Goal: Task Accomplishment & Management: Manage account settings

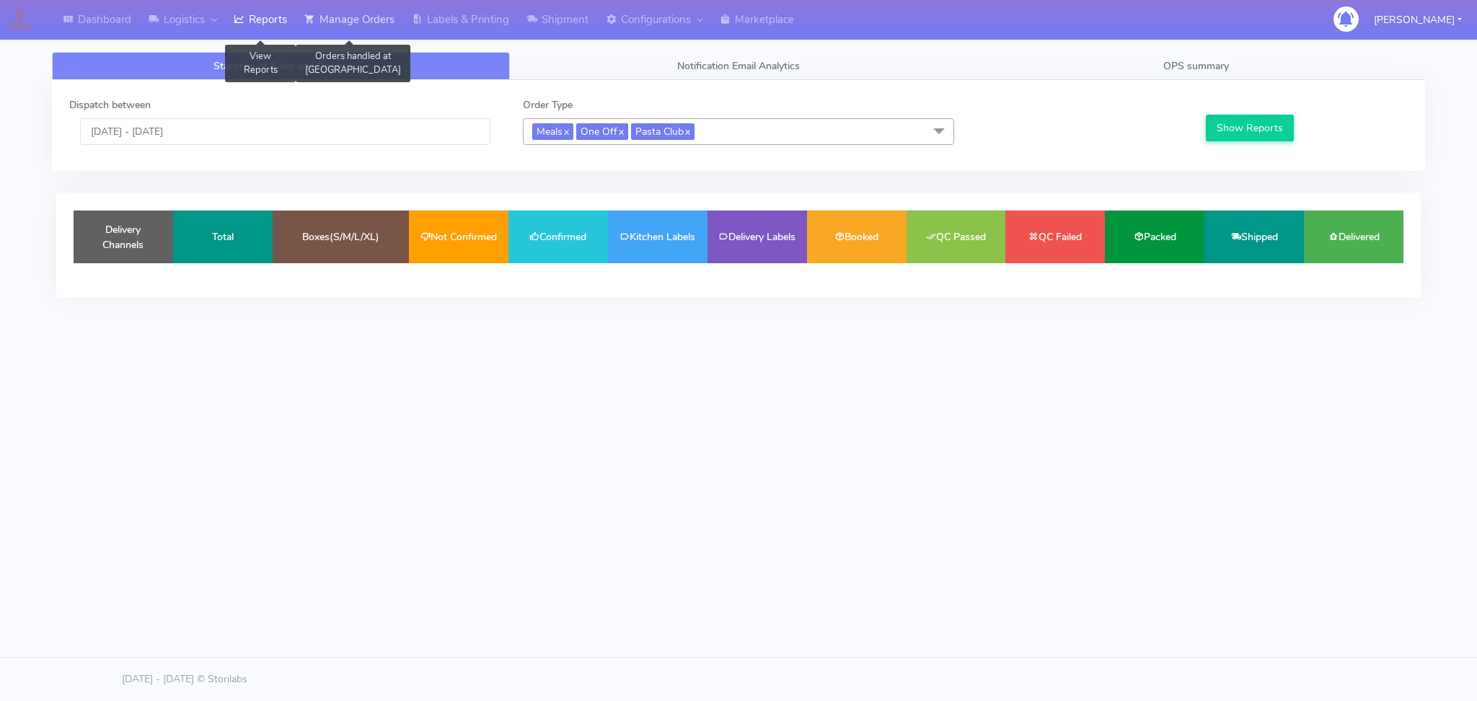
click at [384, 25] on link "Manage Orders" at bounding box center [349, 20] width 107 height 40
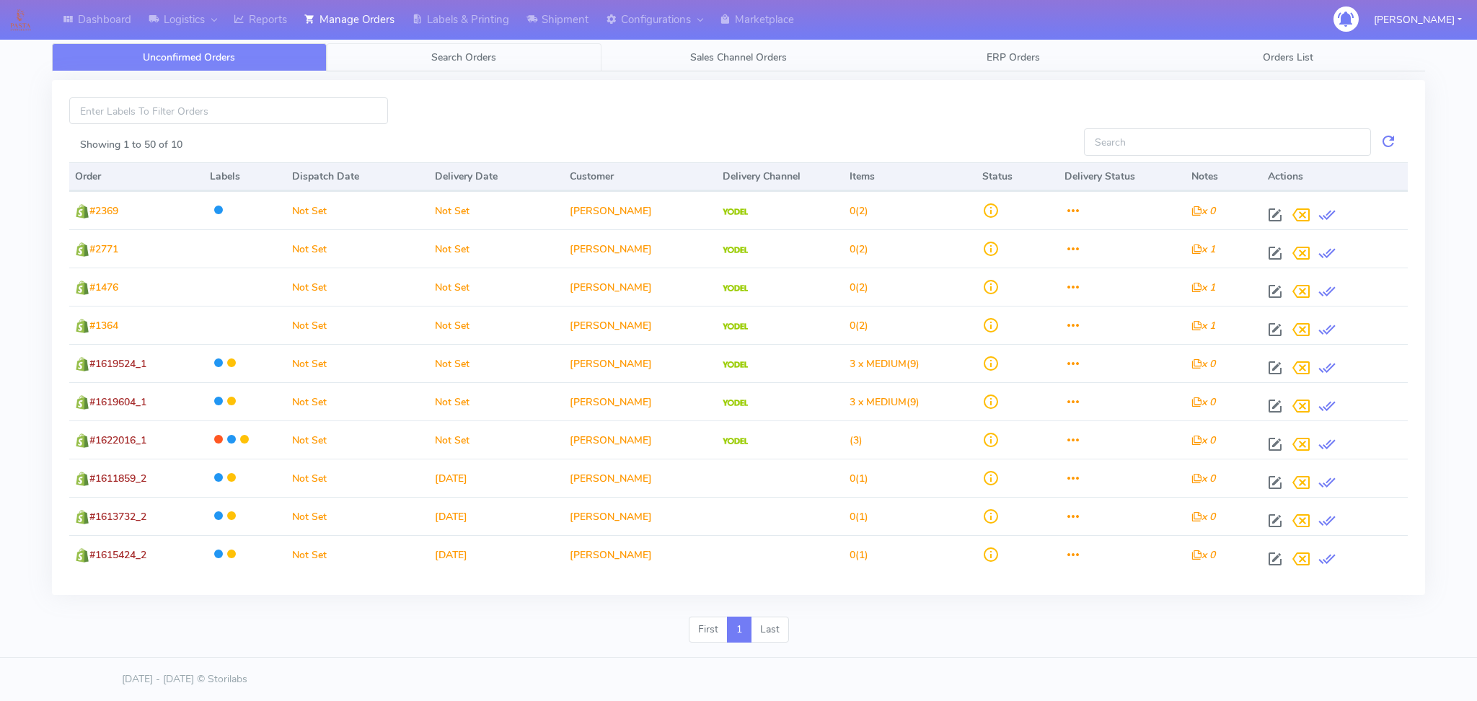
click at [446, 64] on link "Search Orders" at bounding box center [464, 57] width 275 height 28
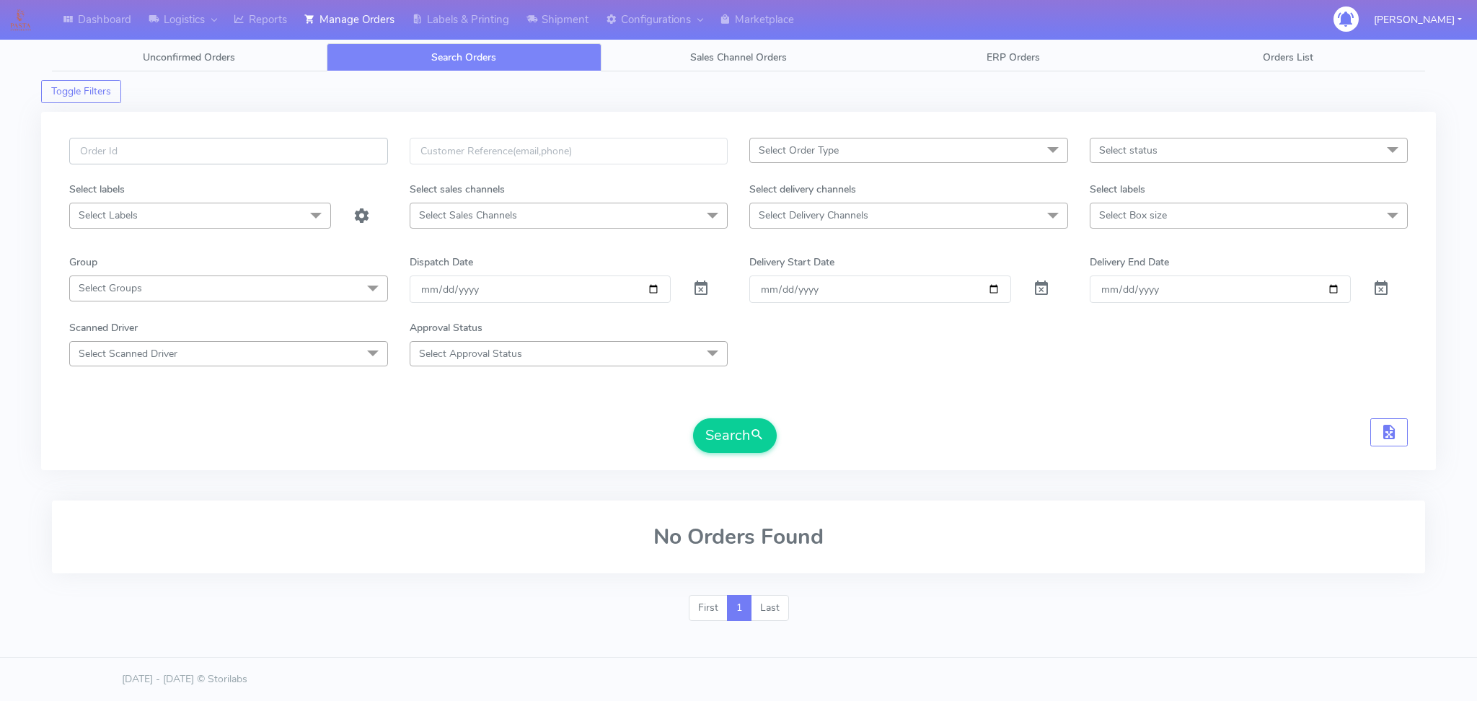
click at [270, 149] on input "text" at bounding box center [228, 151] width 319 height 27
paste input "1623025"
type input "1623025"
click at [705, 288] on span at bounding box center [700, 292] width 17 height 14
click at [736, 447] on button "Search" at bounding box center [735, 435] width 84 height 35
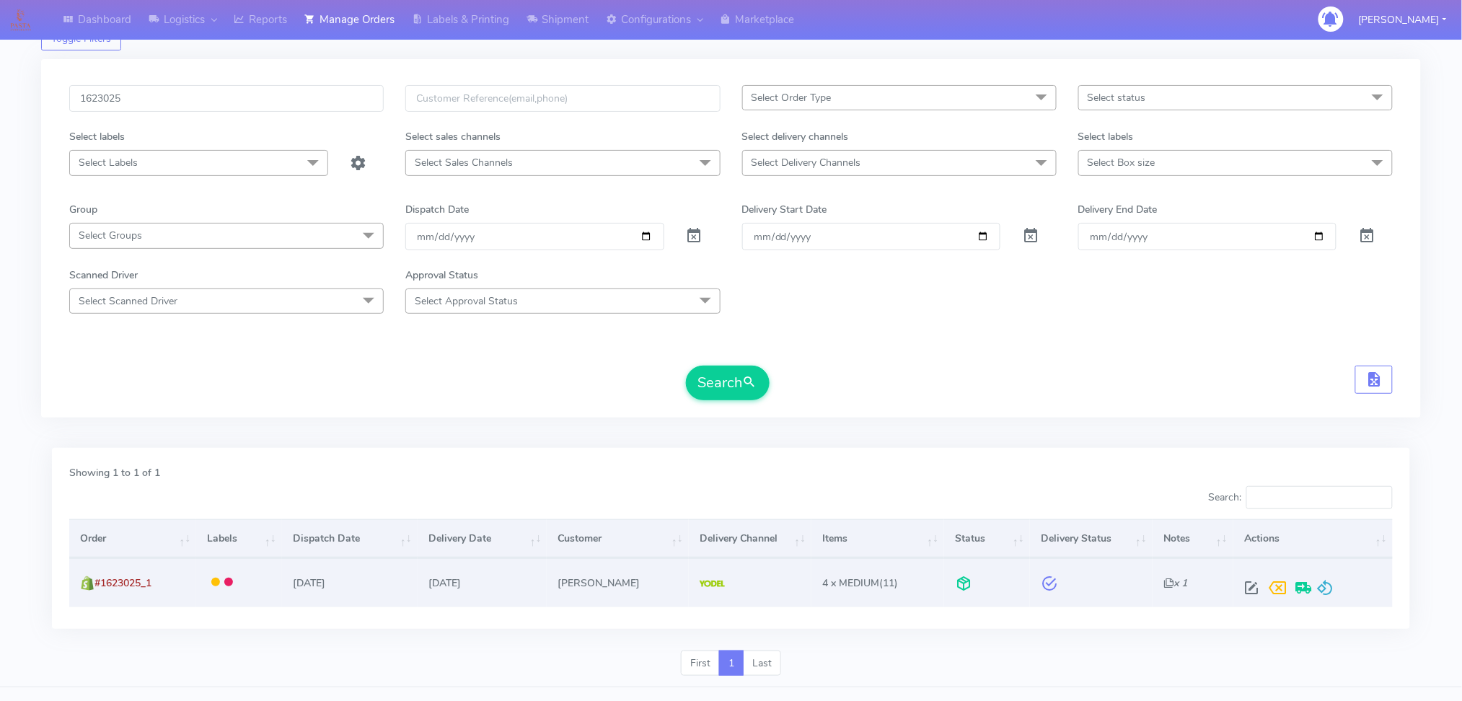
scroll to position [82, 0]
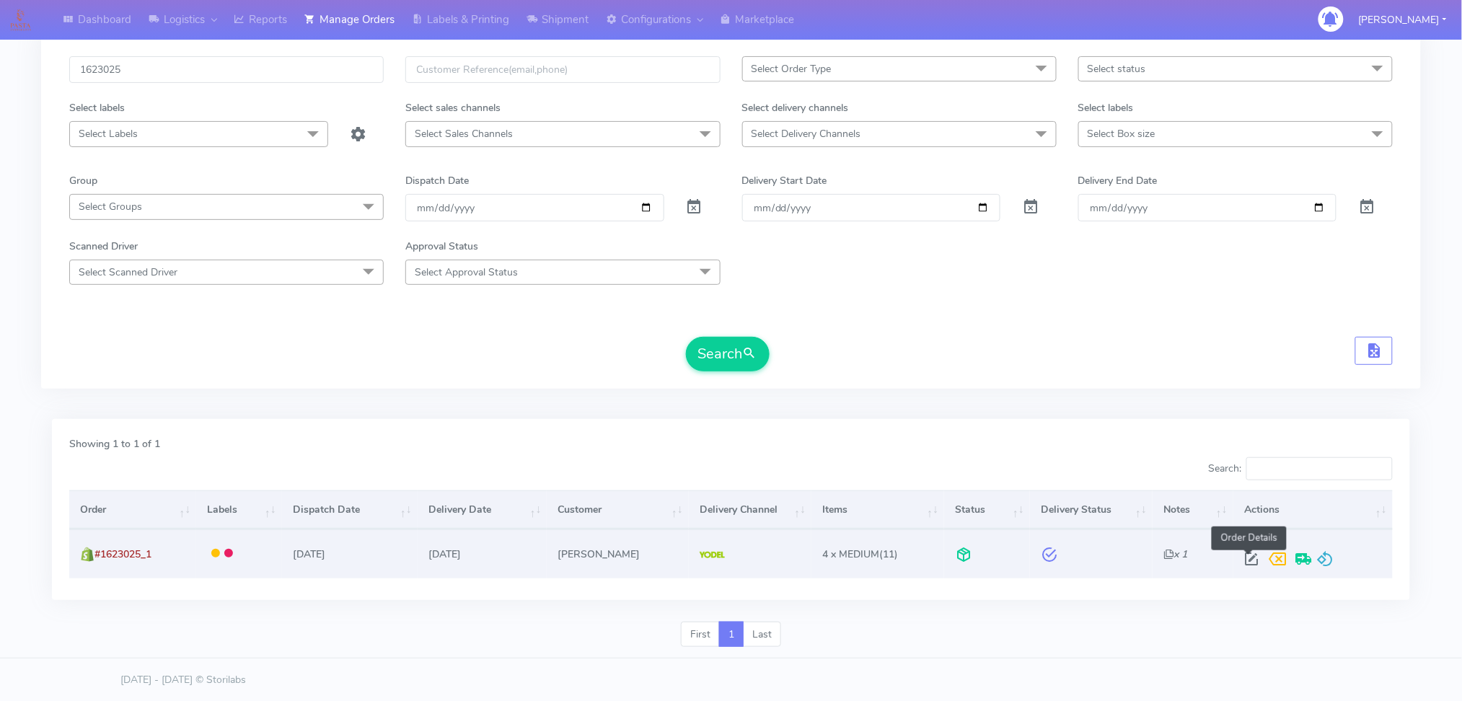
click at [1253, 558] on span at bounding box center [1251, 562] width 26 height 14
select select "5"
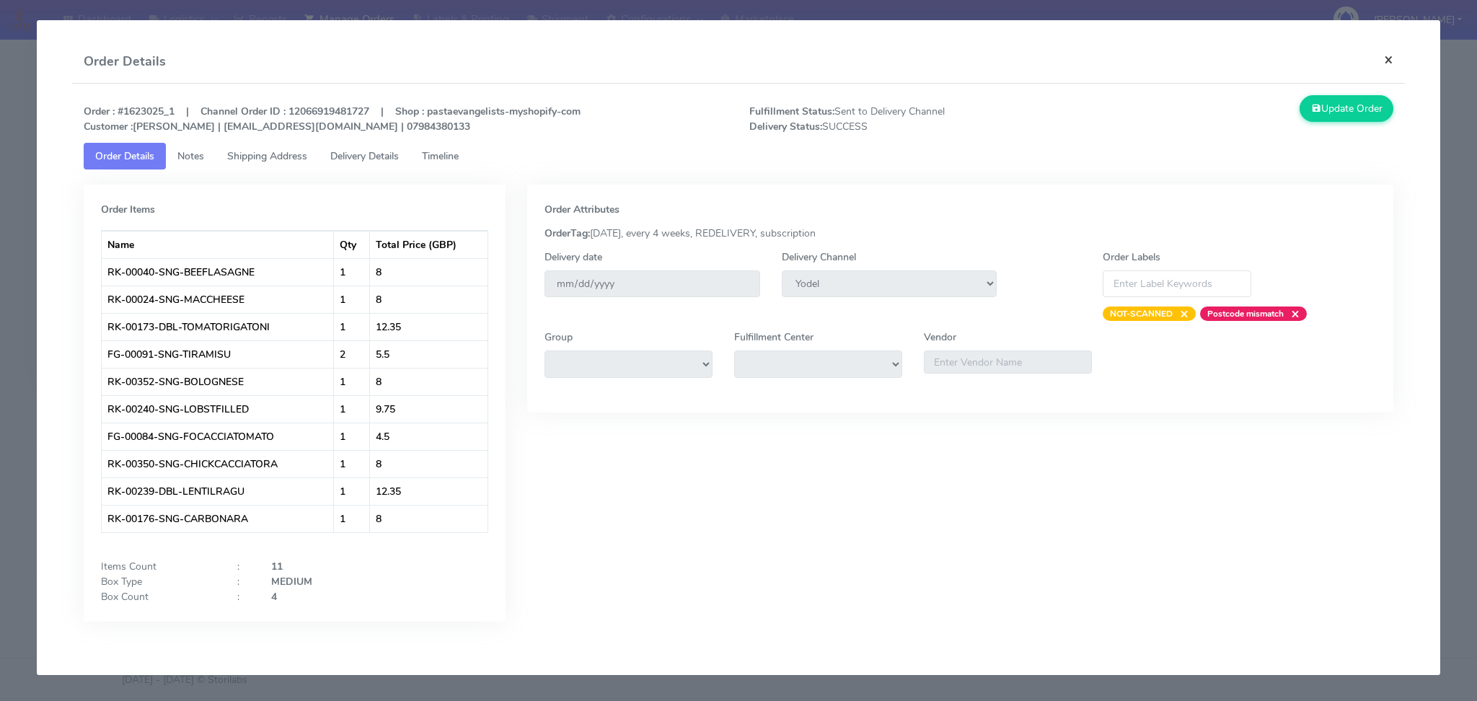
click at [1391, 62] on button "×" at bounding box center [1389, 59] width 32 height 38
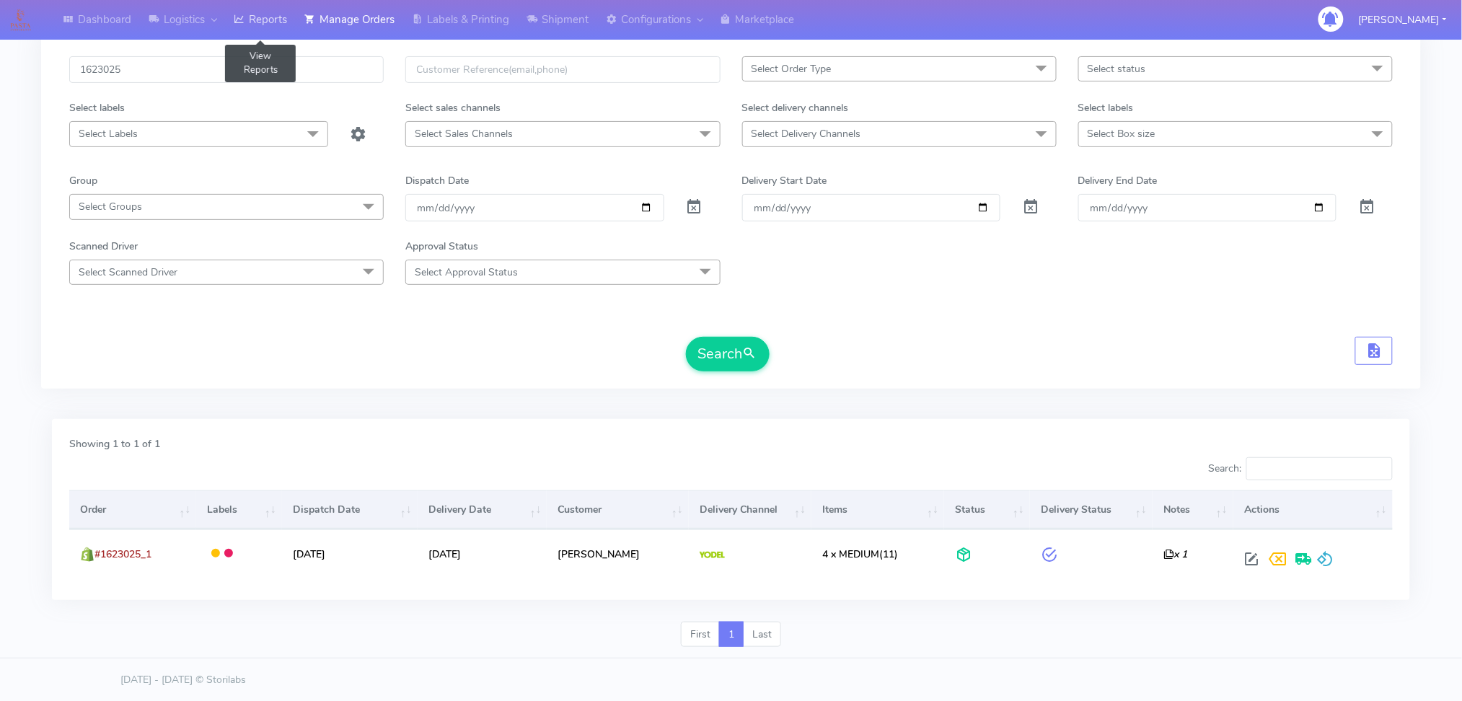
click at [231, 26] on link "Reports" at bounding box center [260, 20] width 71 height 40
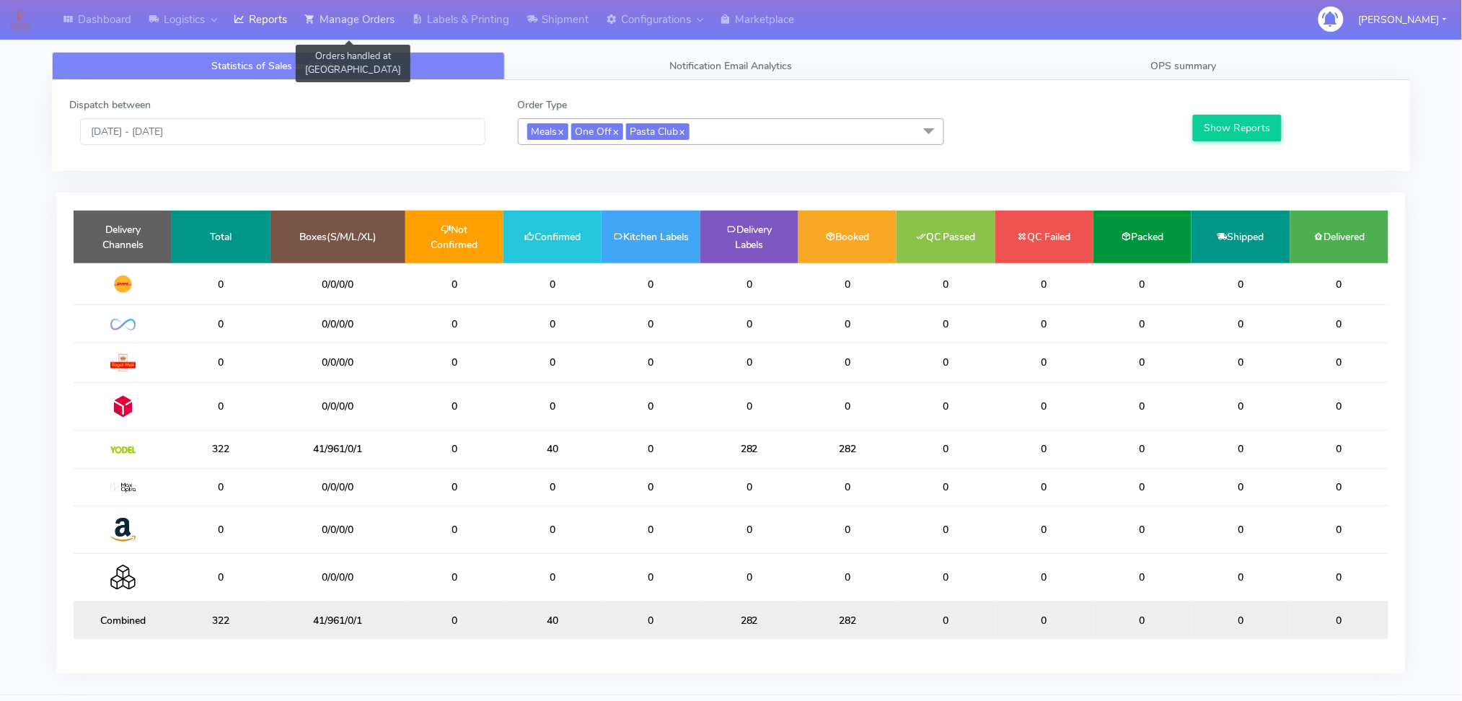
click at [377, 10] on link "Manage Orders" at bounding box center [349, 20] width 107 height 40
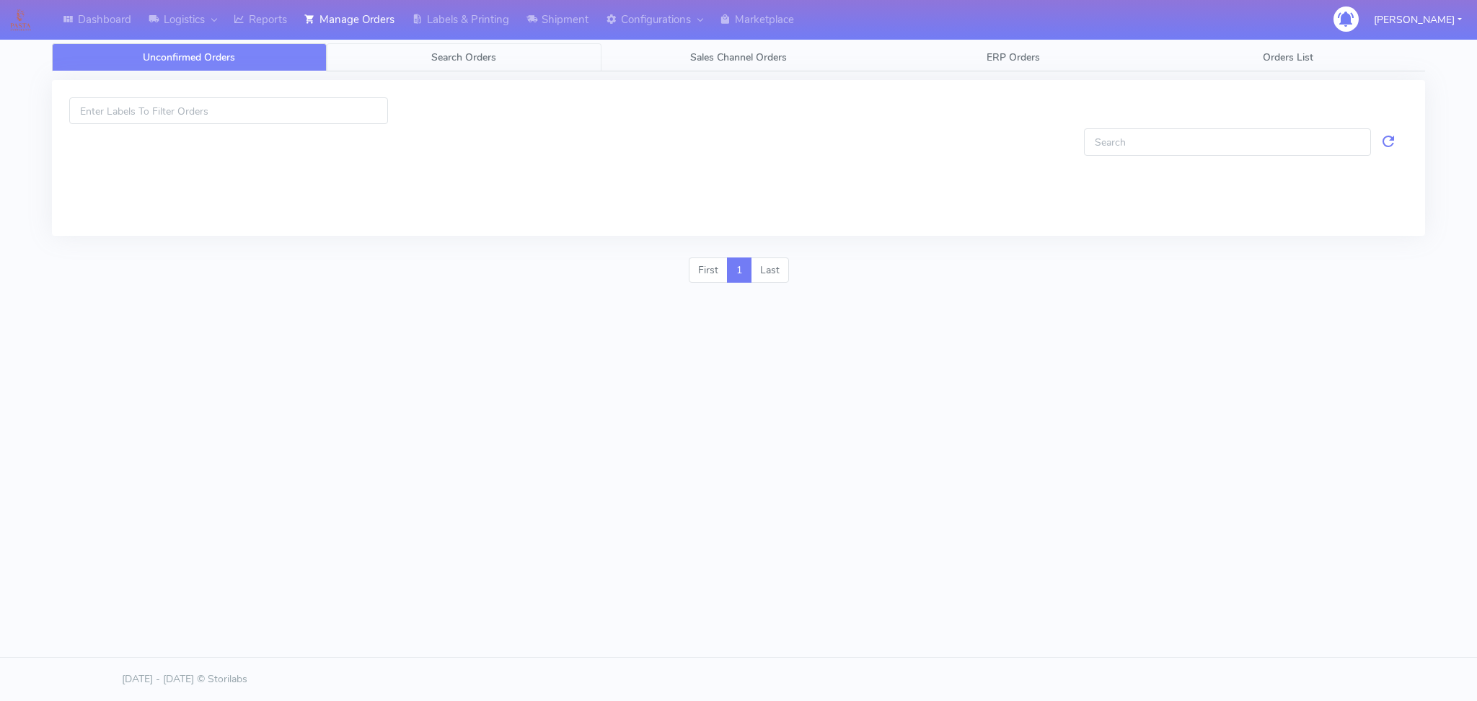
click at [411, 59] on link "Search Orders" at bounding box center [464, 57] width 275 height 28
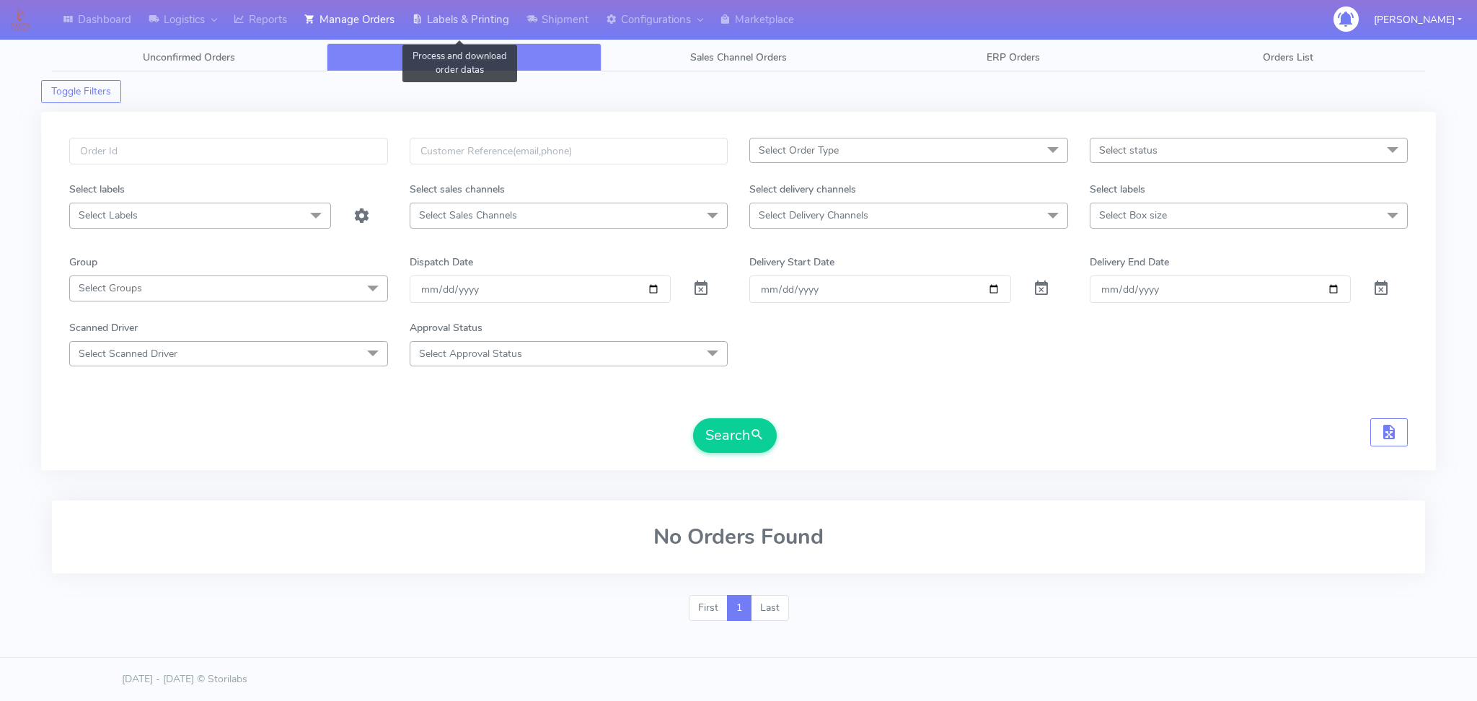
click at [475, 15] on link "Labels & Printing" at bounding box center [460, 20] width 115 height 40
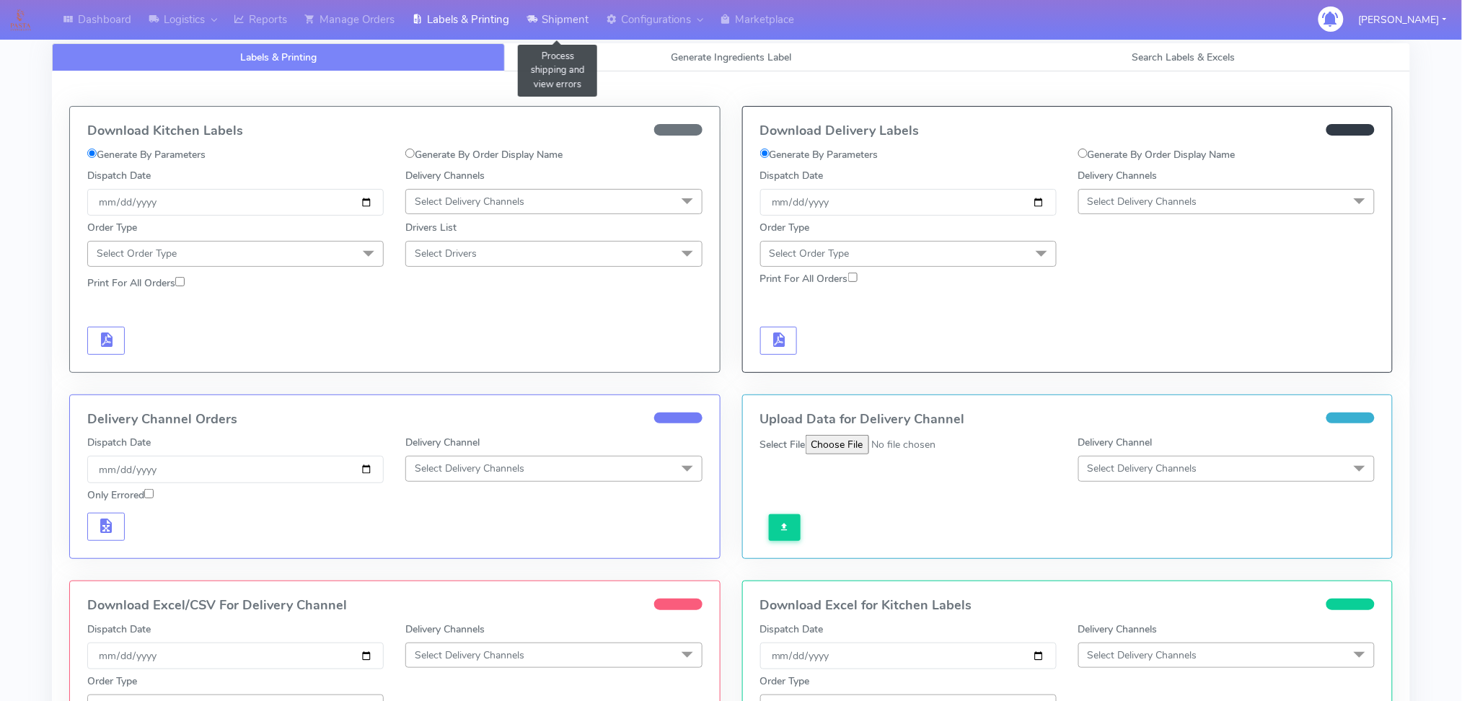
click at [526, 10] on link "Shipment" at bounding box center [557, 20] width 79 height 40
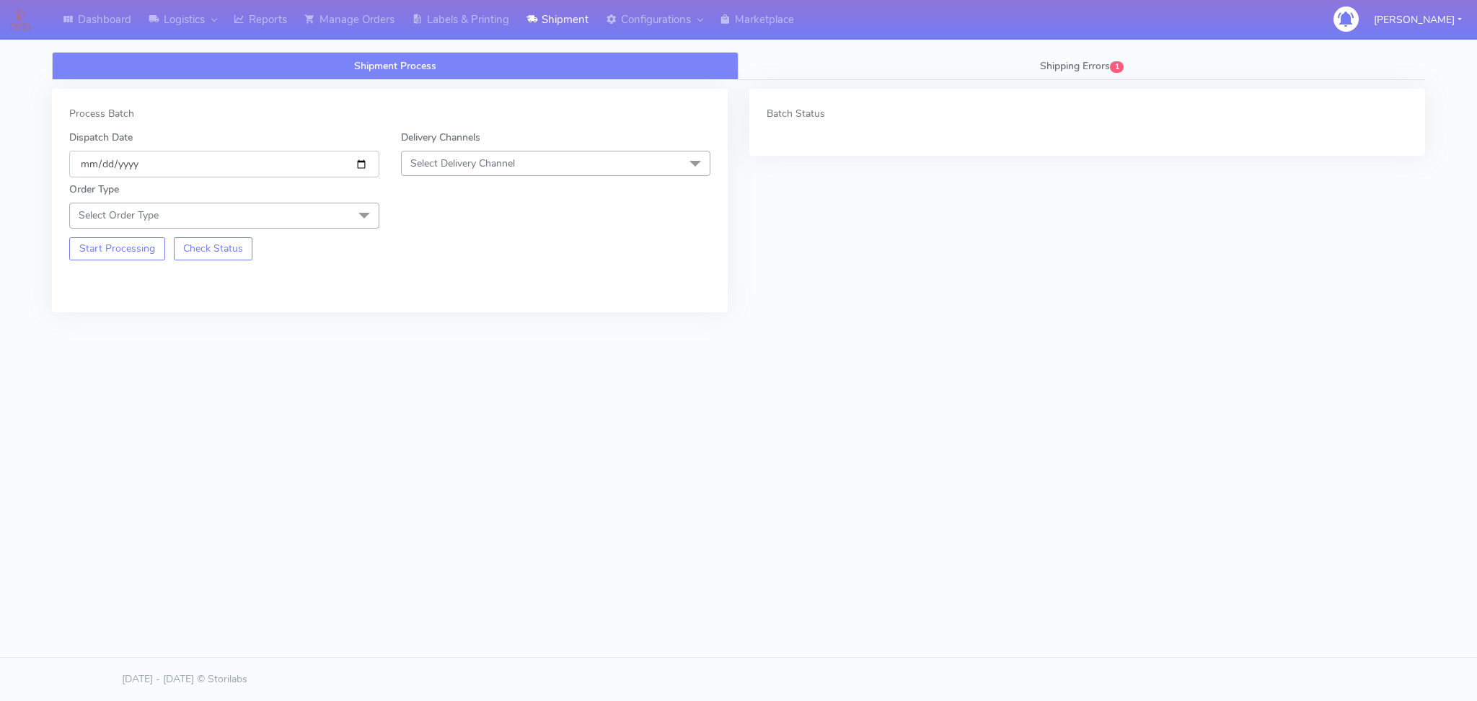
click at [366, 168] on input "[DATE]" at bounding box center [224, 164] width 310 height 27
type input "[DATE]"
click at [497, 163] on span "Select Delivery Channel" at bounding box center [462, 164] width 105 height 14
click at [457, 249] on div "OnFleet" at bounding box center [556, 254] width 294 height 15
drag, startPoint x: 322, startPoint y: 219, endPoint x: 222, endPoint y: 231, distance: 100.2
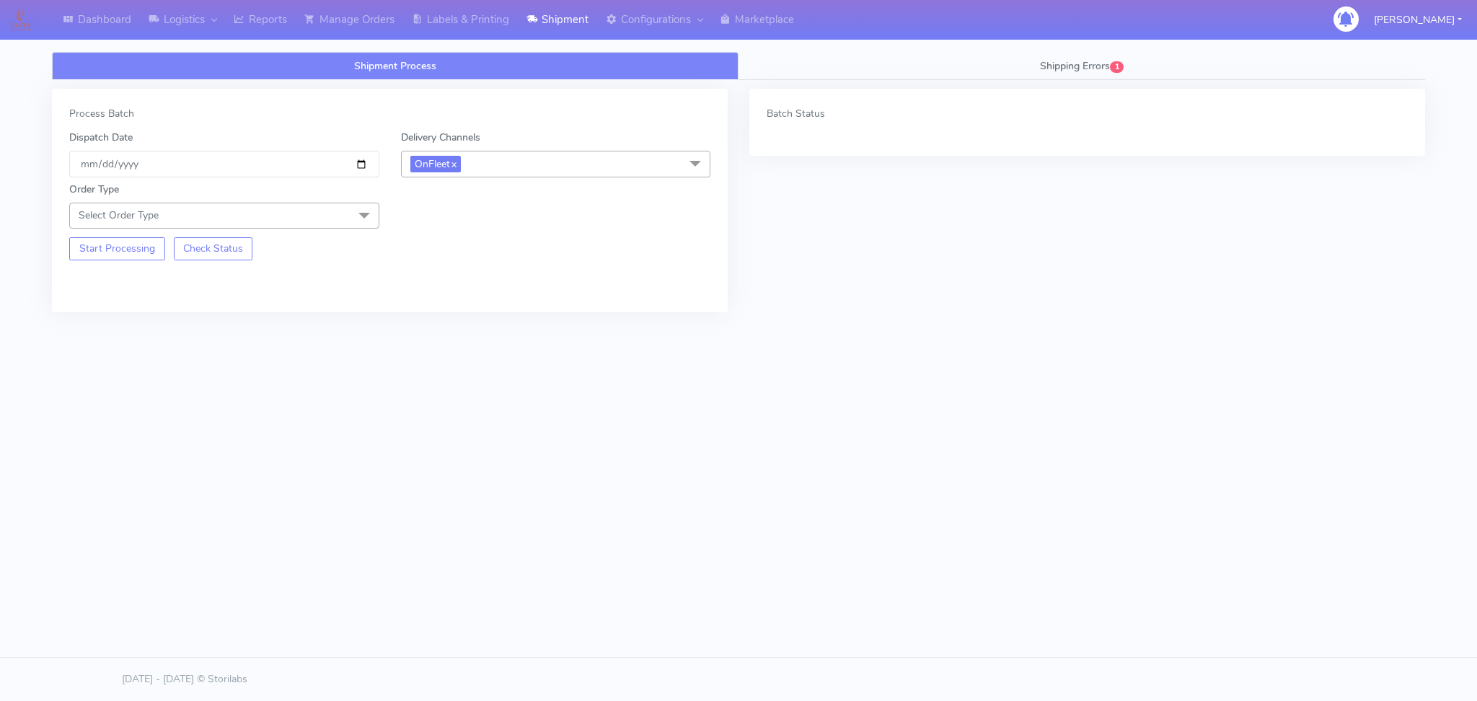
click at [322, 220] on span "Select Order Type" at bounding box center [224, 215] width 310 height 25
click at [105, 283] on div "Meal" at bounding box center [224, 283] width 294 height 15
click at [548, 215] on span "Select Box Size" at bounding box center [556, 215] width 310 height 25
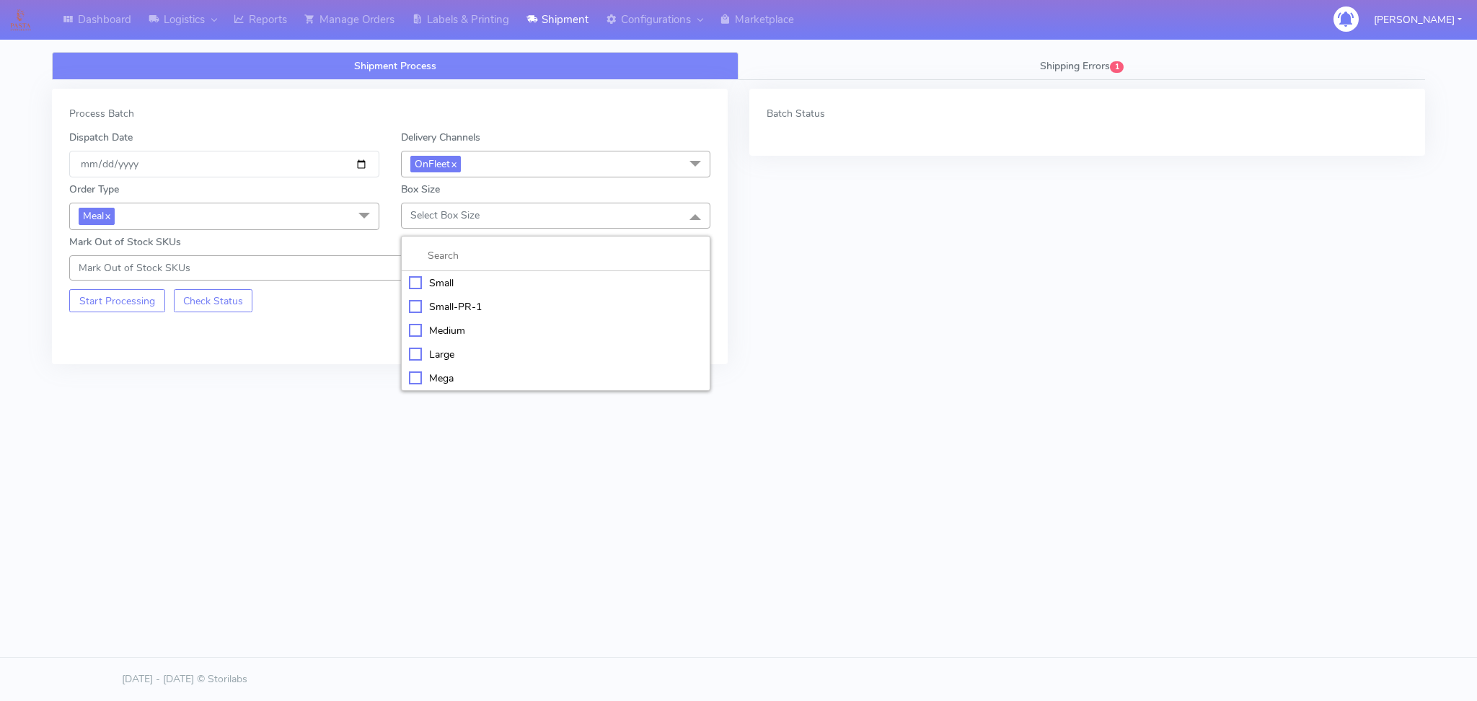
click at [470, 282] on div "Small" at bounding box center [556, 283] width 294 height 15
click at [124, 307] on button "Start Processing" at bounding box center [117, 300] width 96 height 23
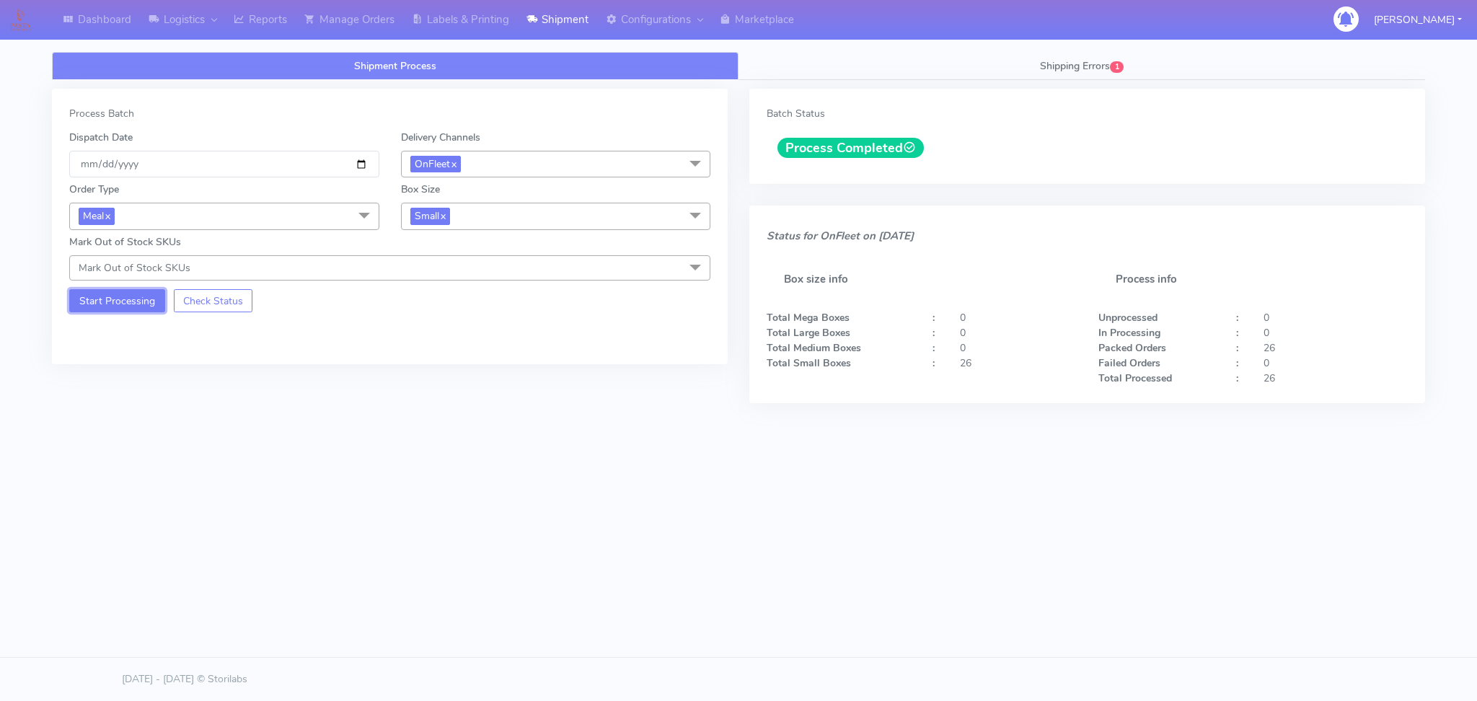
click at [94, 300] on button "Start Processing" at bounding box center [117, 300] width 96 height 23
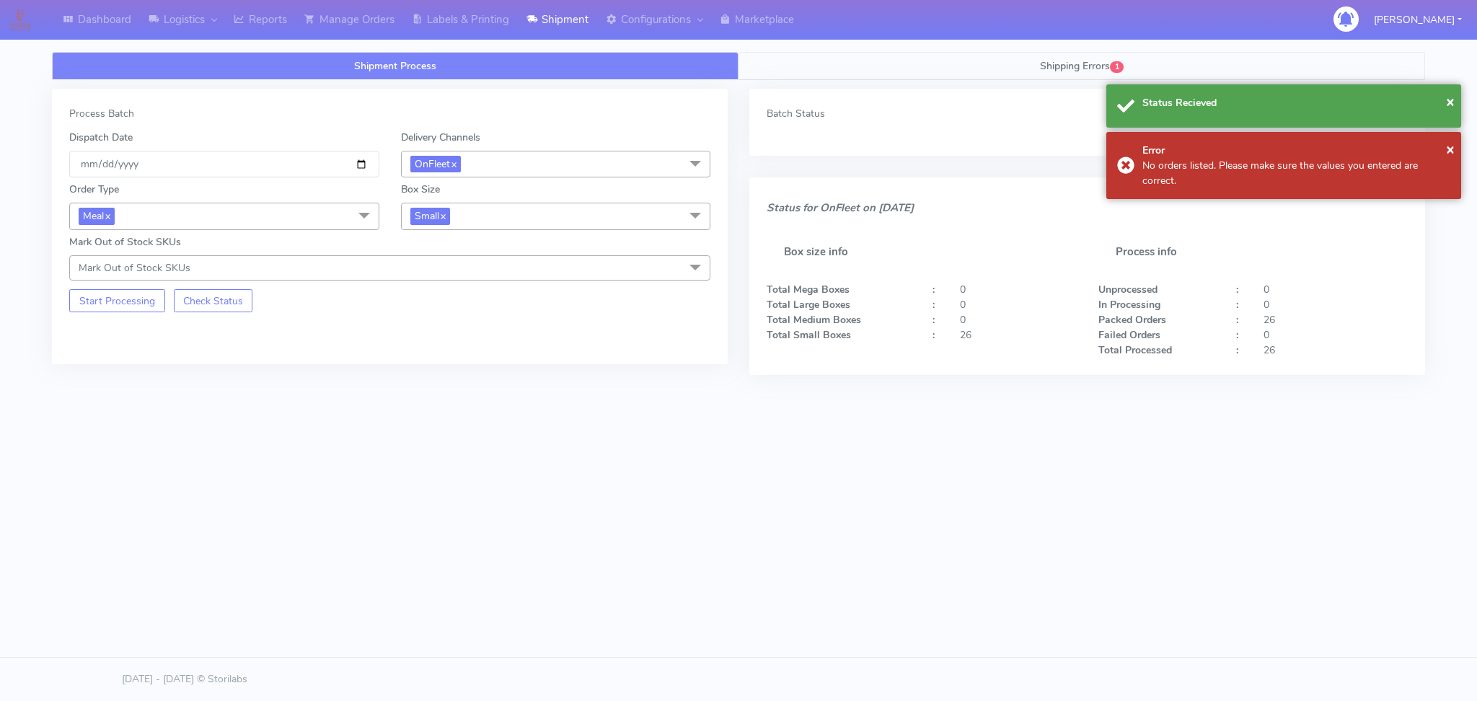
click at [1041, 53] on link "Shipping Errors 1" at bounding box center [1082, 66] width 687 height 28
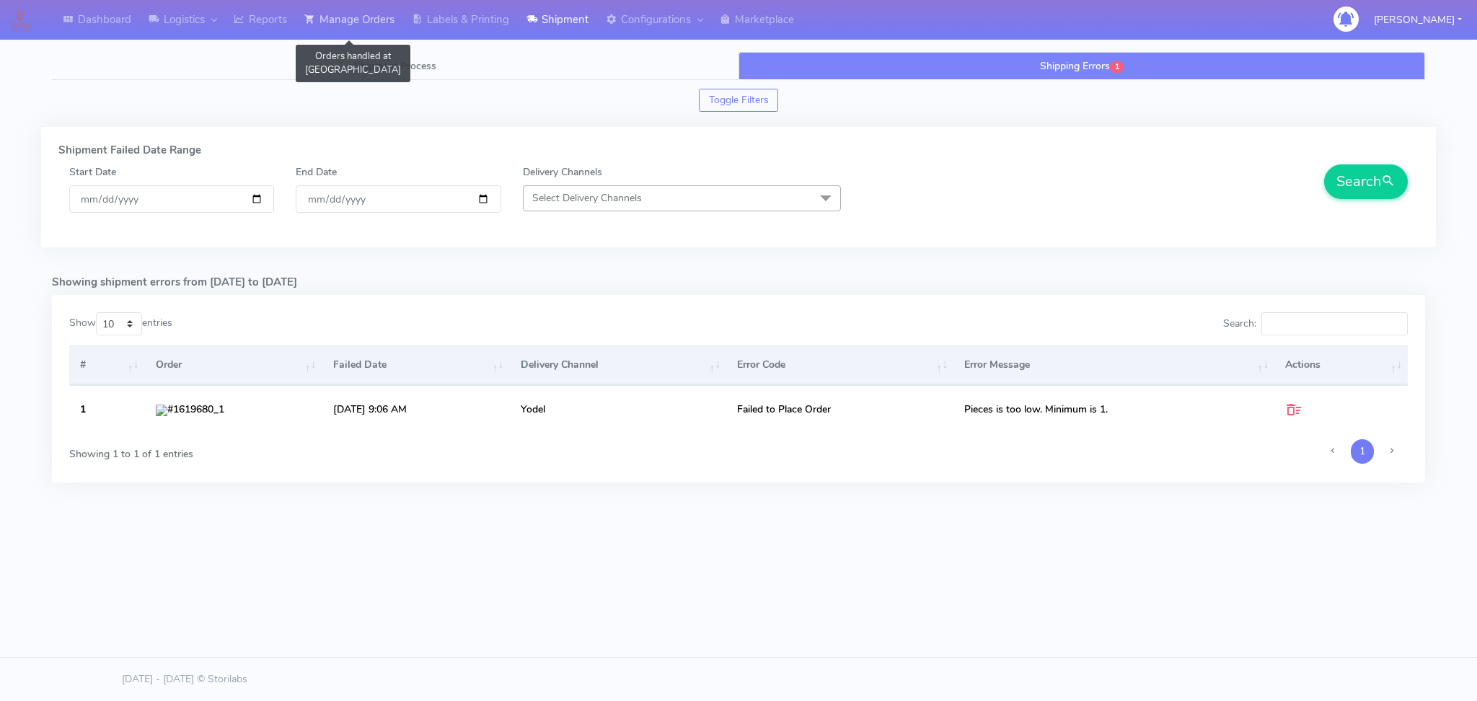
click at [348, 14] on link "Manage Orders" at bounding box center [349, 20] width 107 height 40
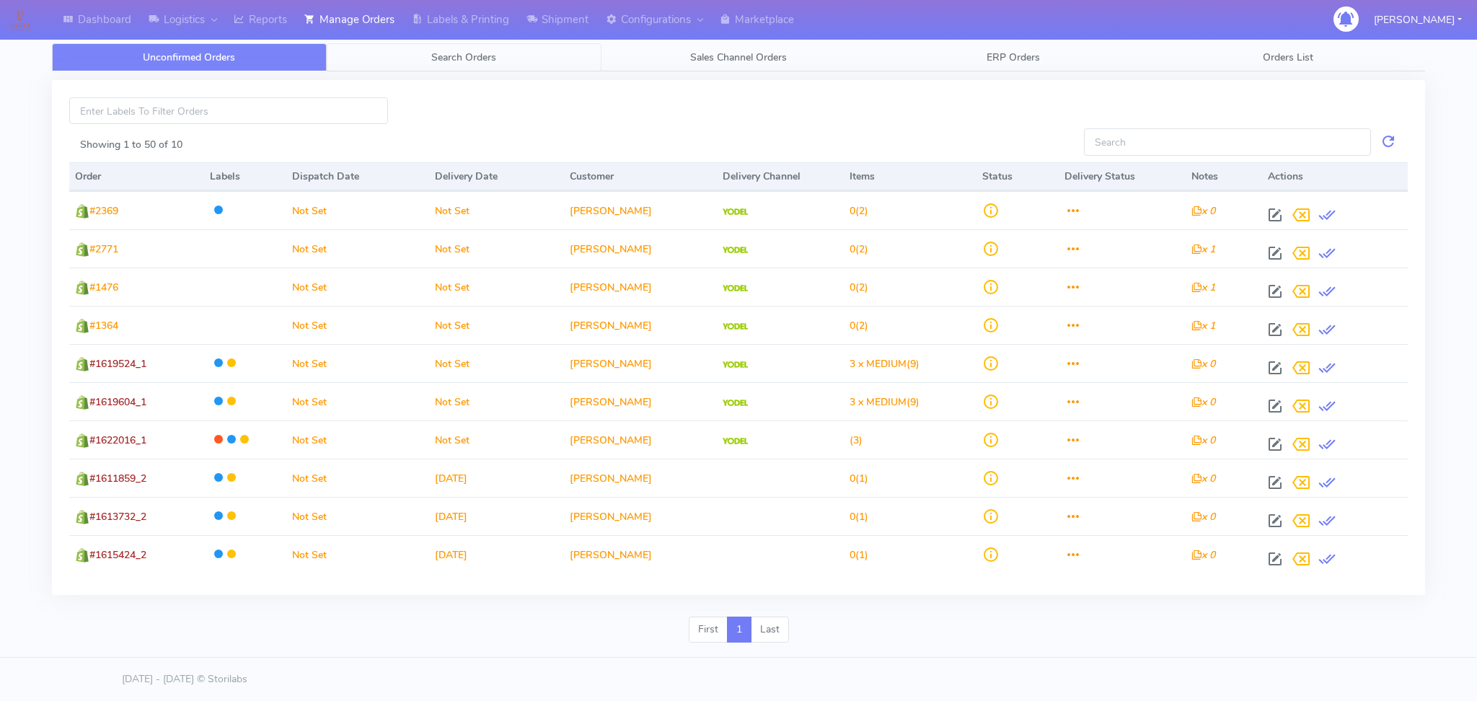
click at [423, 48] on link "Search Orders" at bounding box center [464, 57] width 275 height 28
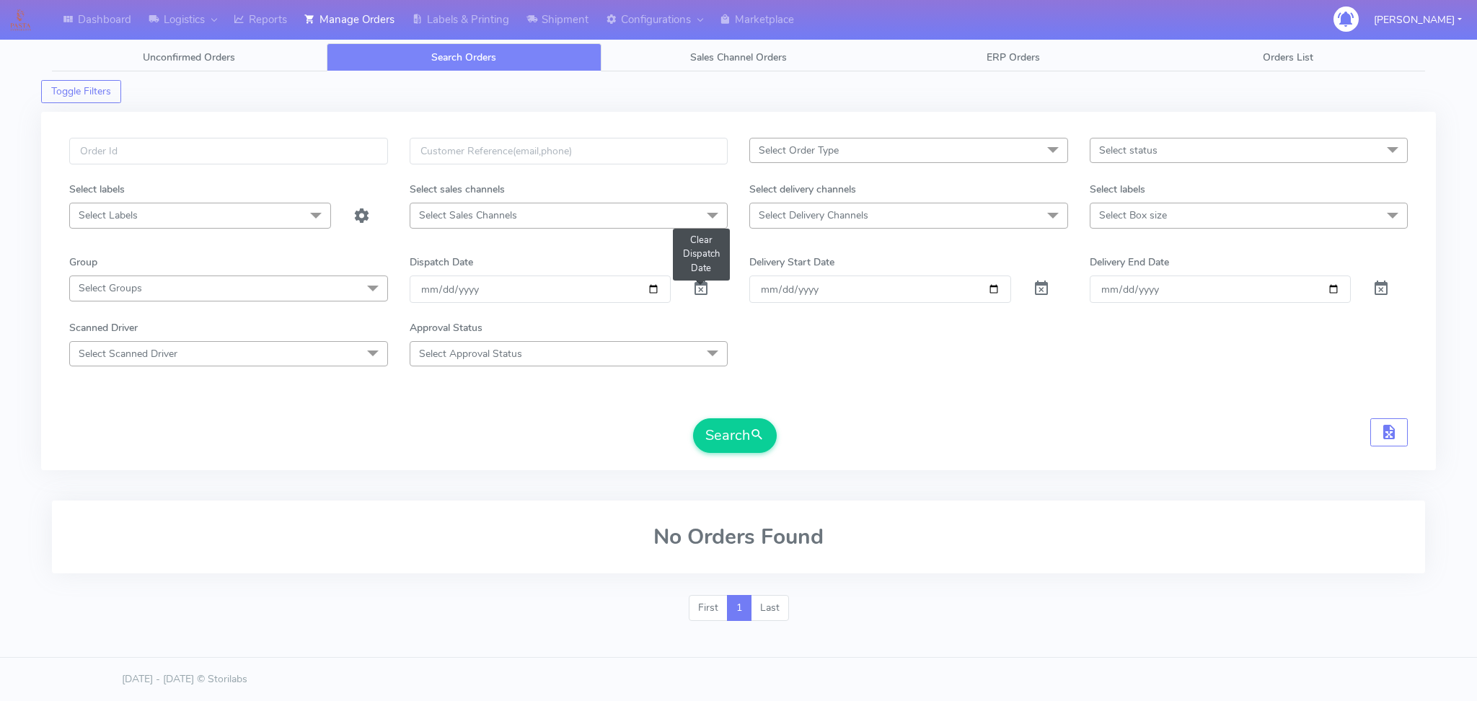
click at [699, 285] on span at bounding box center [700, 292] width 17 height 14
click at [834, 213] on span "Select Delivery Channels" at bounding box center [814, 215] width 110 height 14
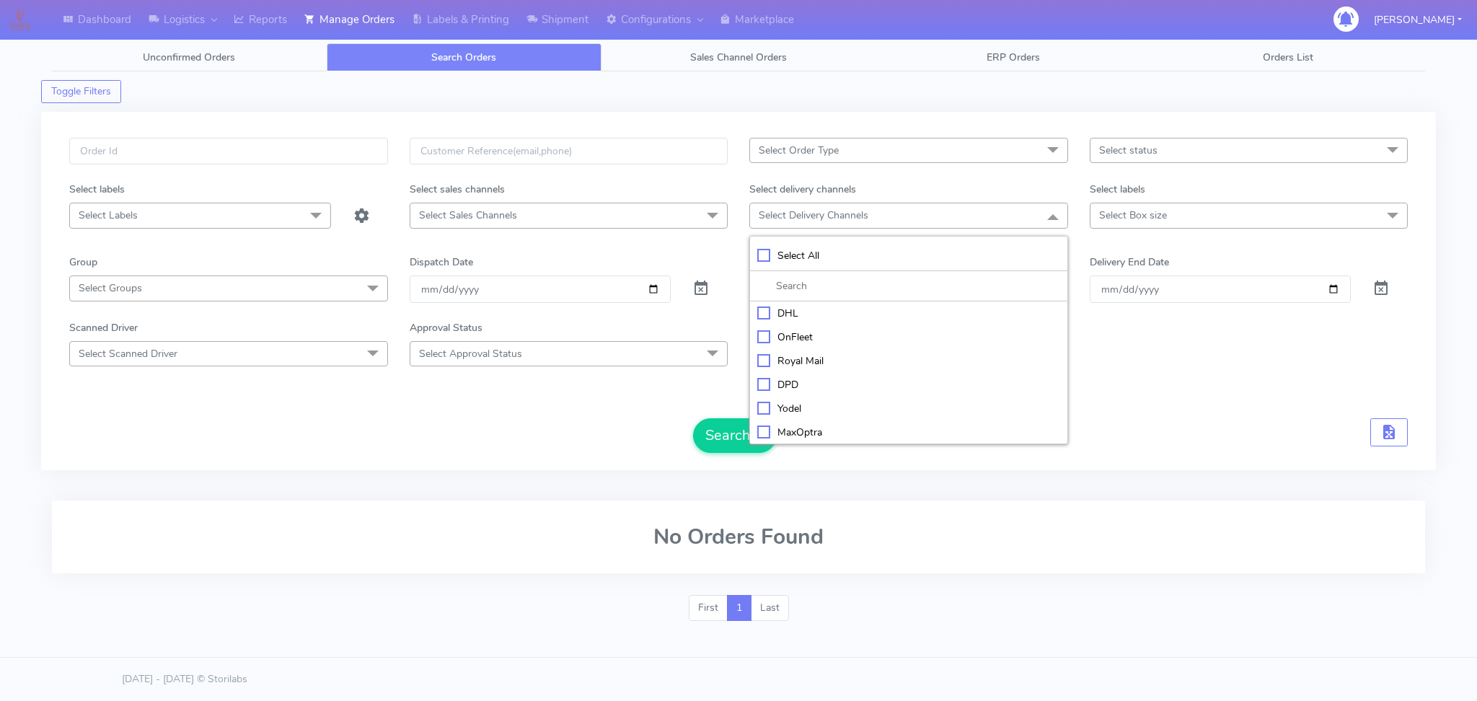
click at [785, 338] on div "OnFleet" at bounding box center [908, 337] width 303 height 15
checkbox input "true"
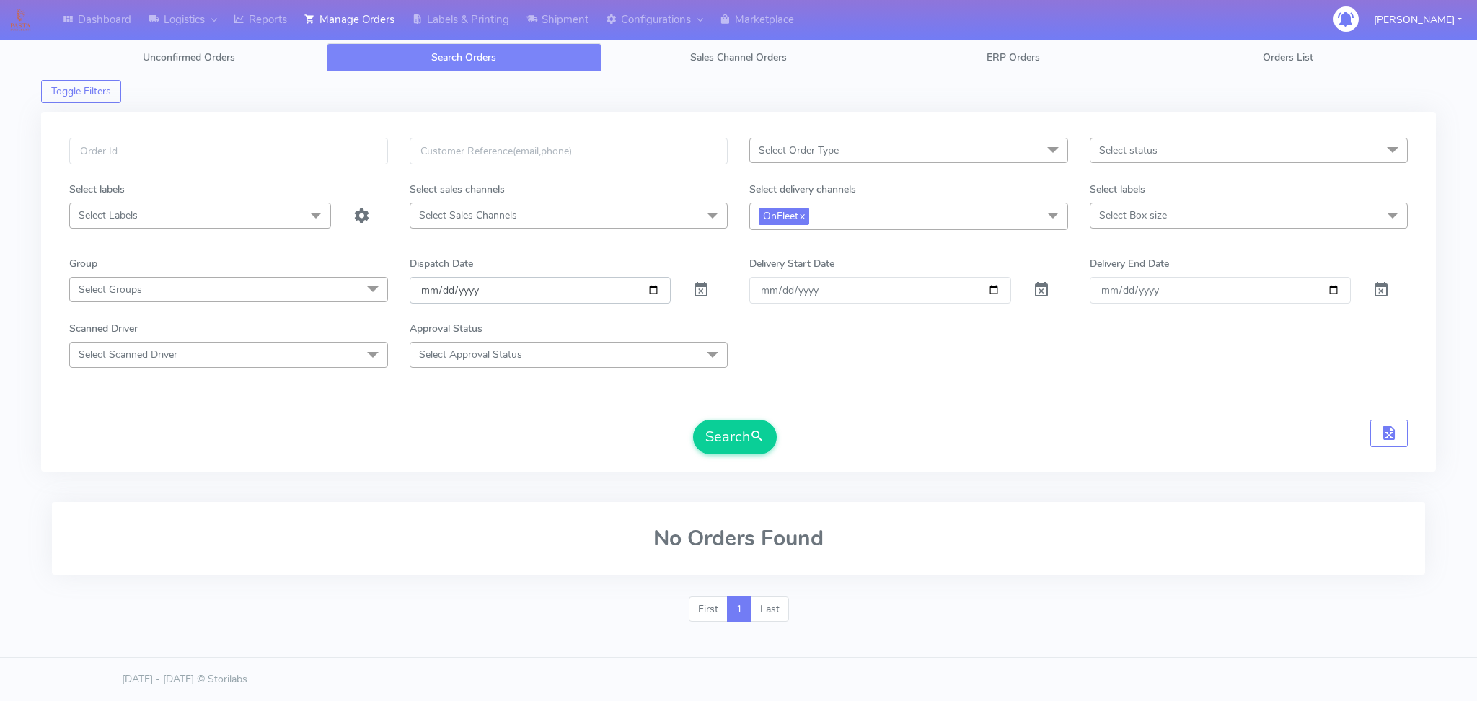
click at [643, 294] on input "date" at bounding box center [541, 290] width 262 height 27
click at [655, 292] on input "date" at bounding box center [541, 290] width 262 height 27
type input "[DATE]"
click at [742, 434] on button "Search" at bounding box center [735, 437] width 84 height 35
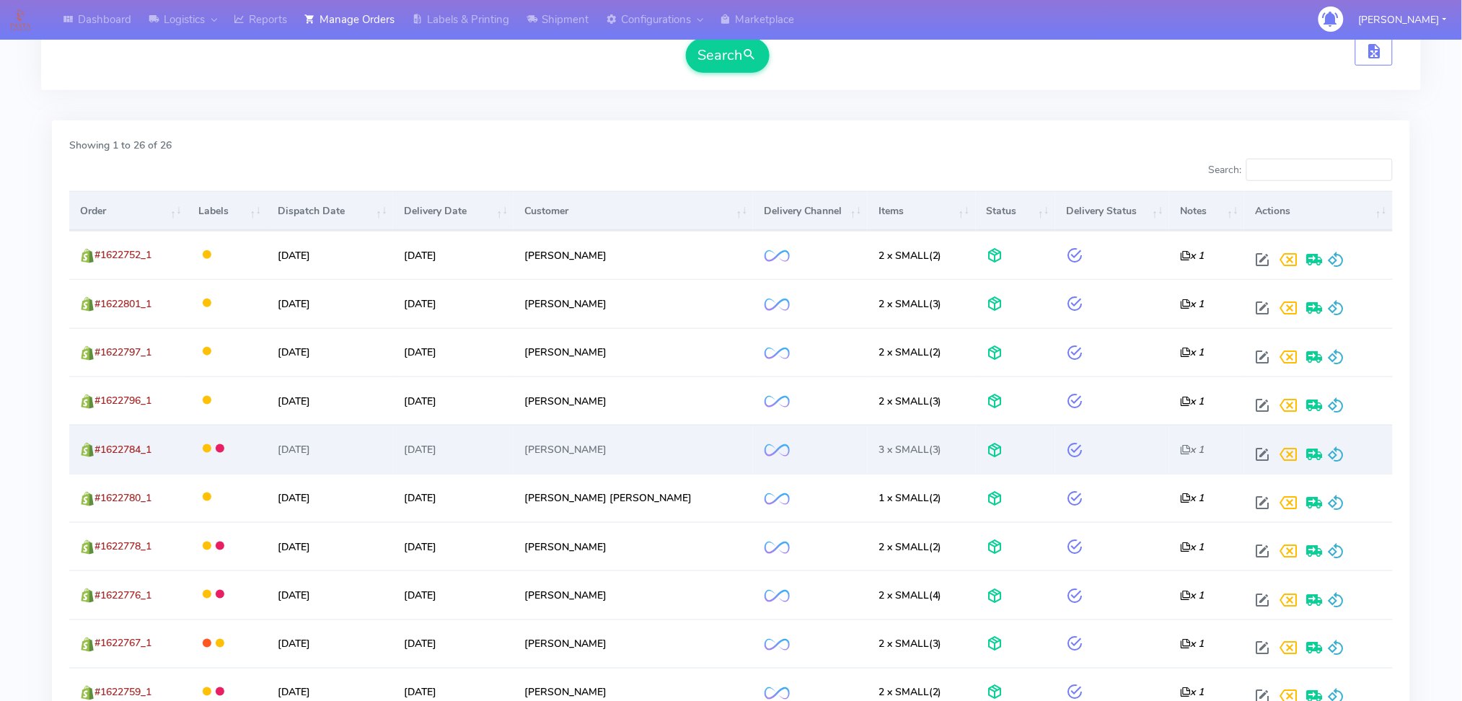
scroll to position [384, 0]
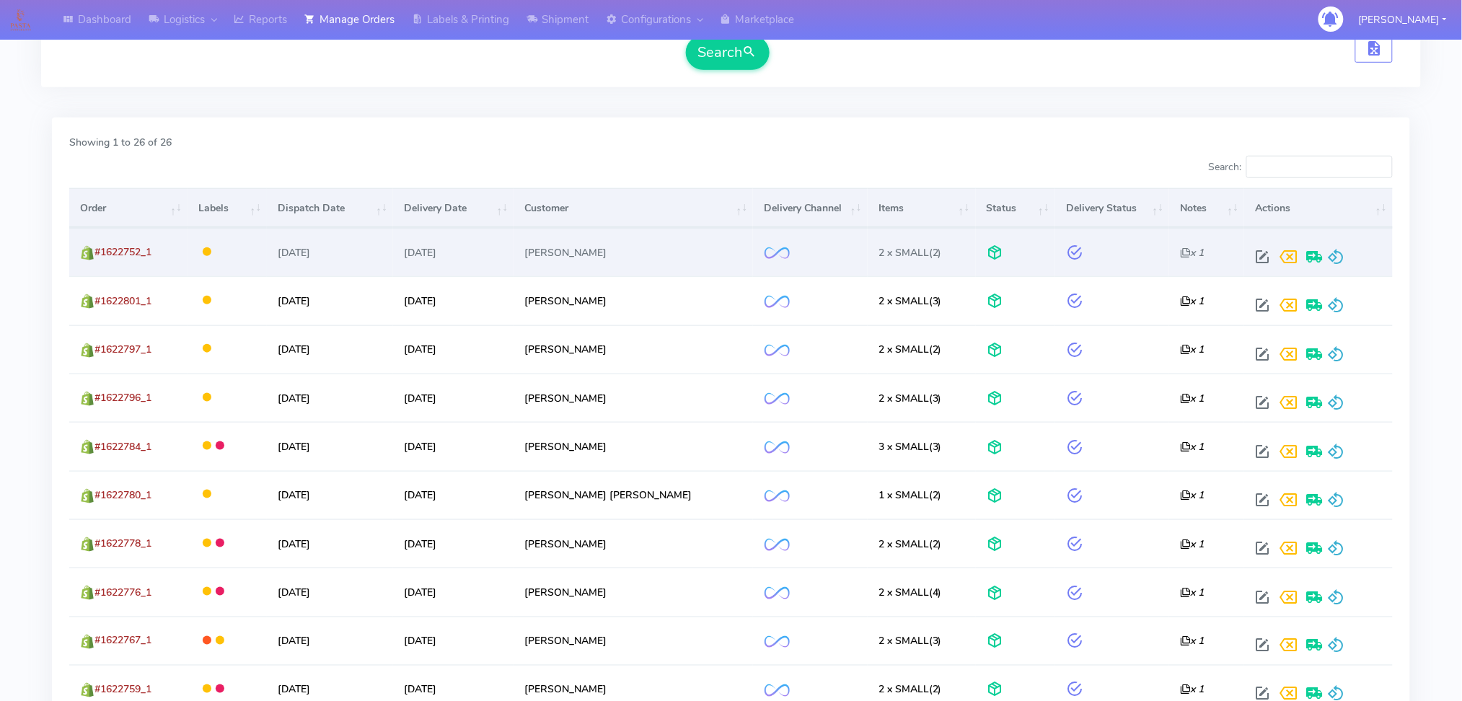
click at [1336, 250] on div at bounding box center [1316, 257] width 132 height 26
click at [1332, 253] on span at bounding box center [1336, 260] width 17 height 14
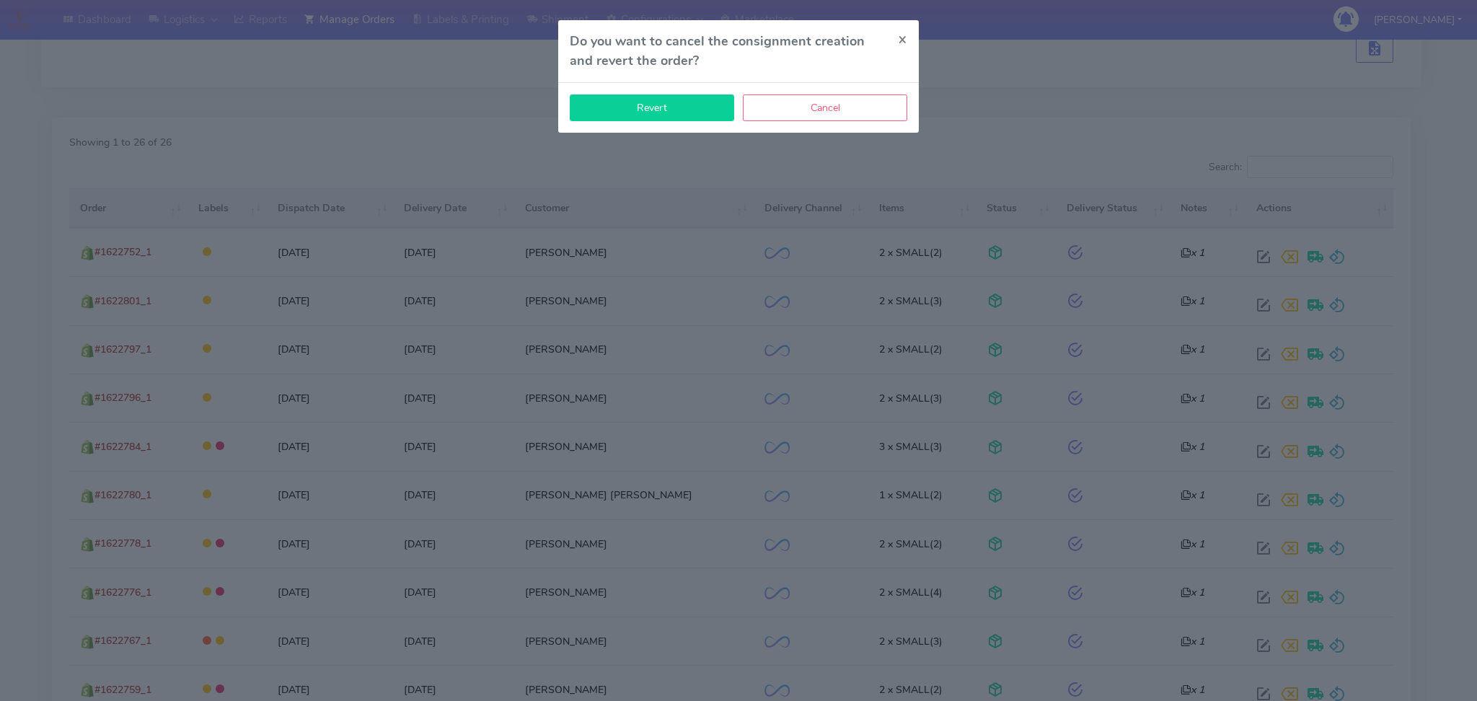
click at [643, 116] on button "Revert" at bounding box center [652, 107] width 164 height 27
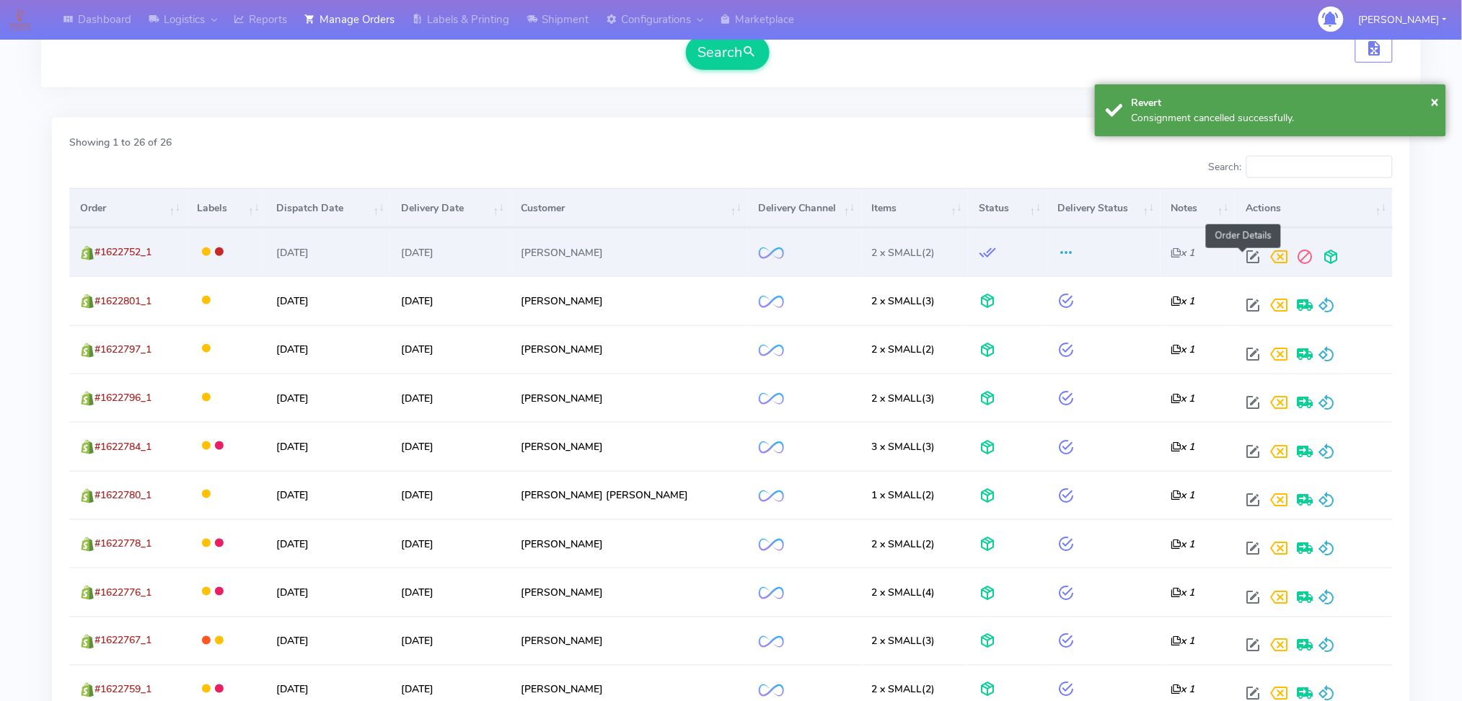
click at [1243, 253] on span at bounding box center [1253, 260] width 26 height 14
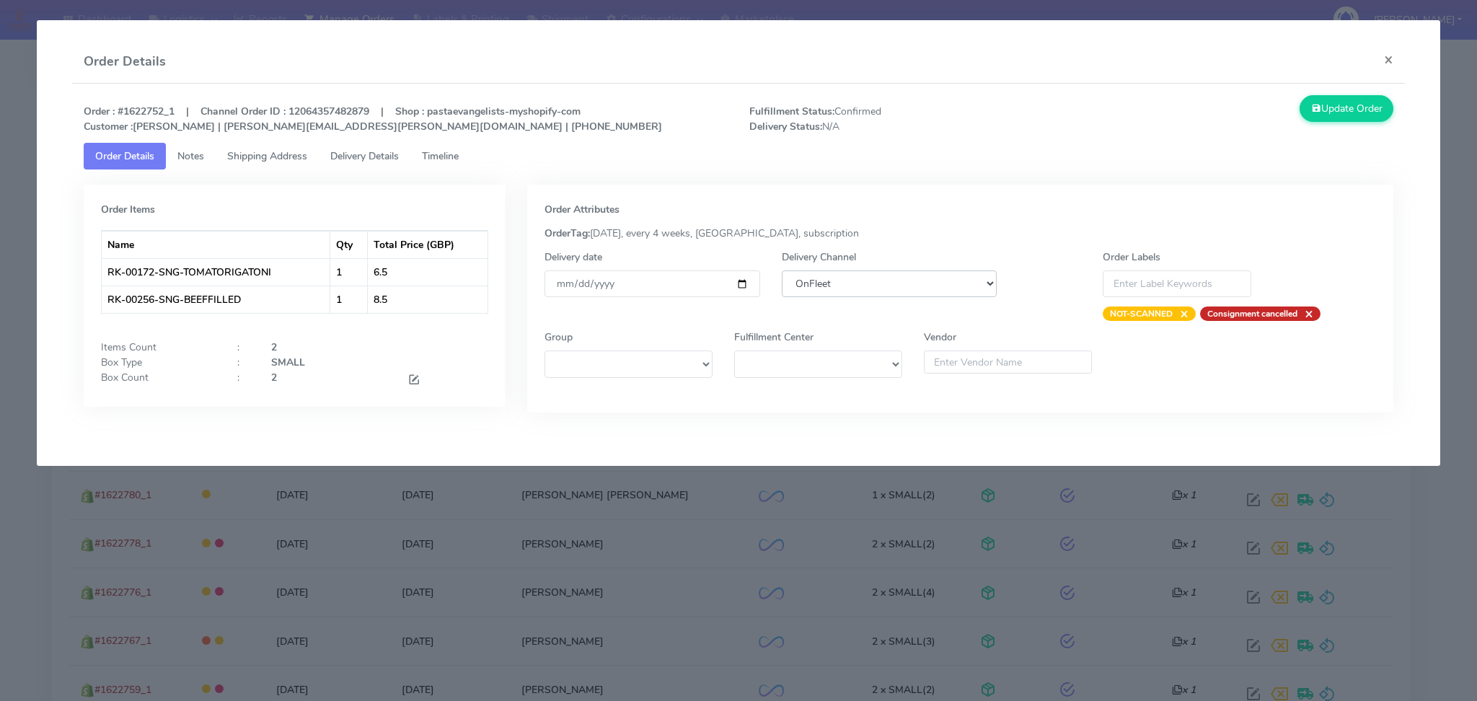
click at [958, 281] on select "DHL OnFleet Royal Mail DPD Yodel MaxOptra Amazon Collection" at bounding box center [890, 283] width 216 height 27
select select "5"
click at [782, 270] on select "DHL OnFleet Royal Mail DPD Yodel MaxOptra Amazon Collection" at bounding box center [890, 283] width 216 height 27
click at [1362, 113] on button "Update Order" at bounding box center [1347, 108] width 94 height 27
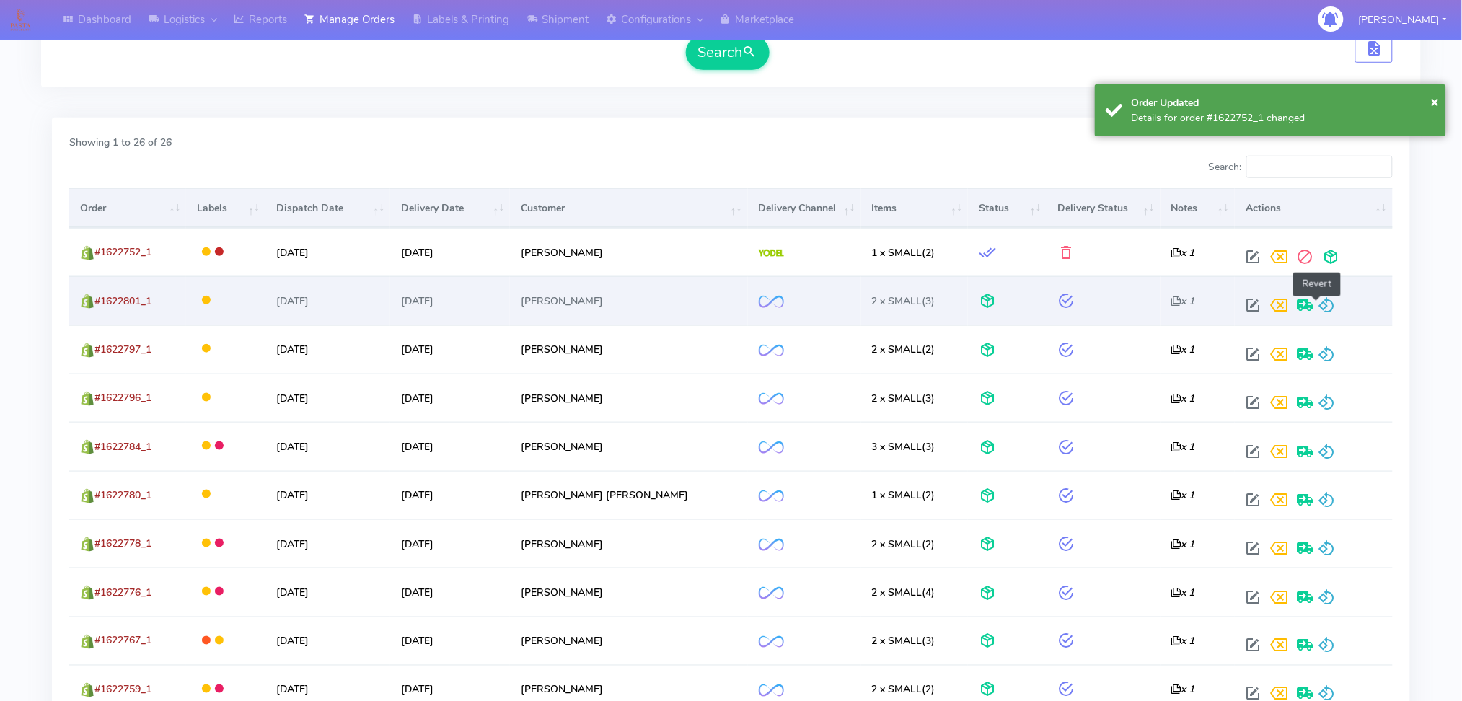
click at [1318, 301] on span at bounding box center [1326, 308] width 17 height 14
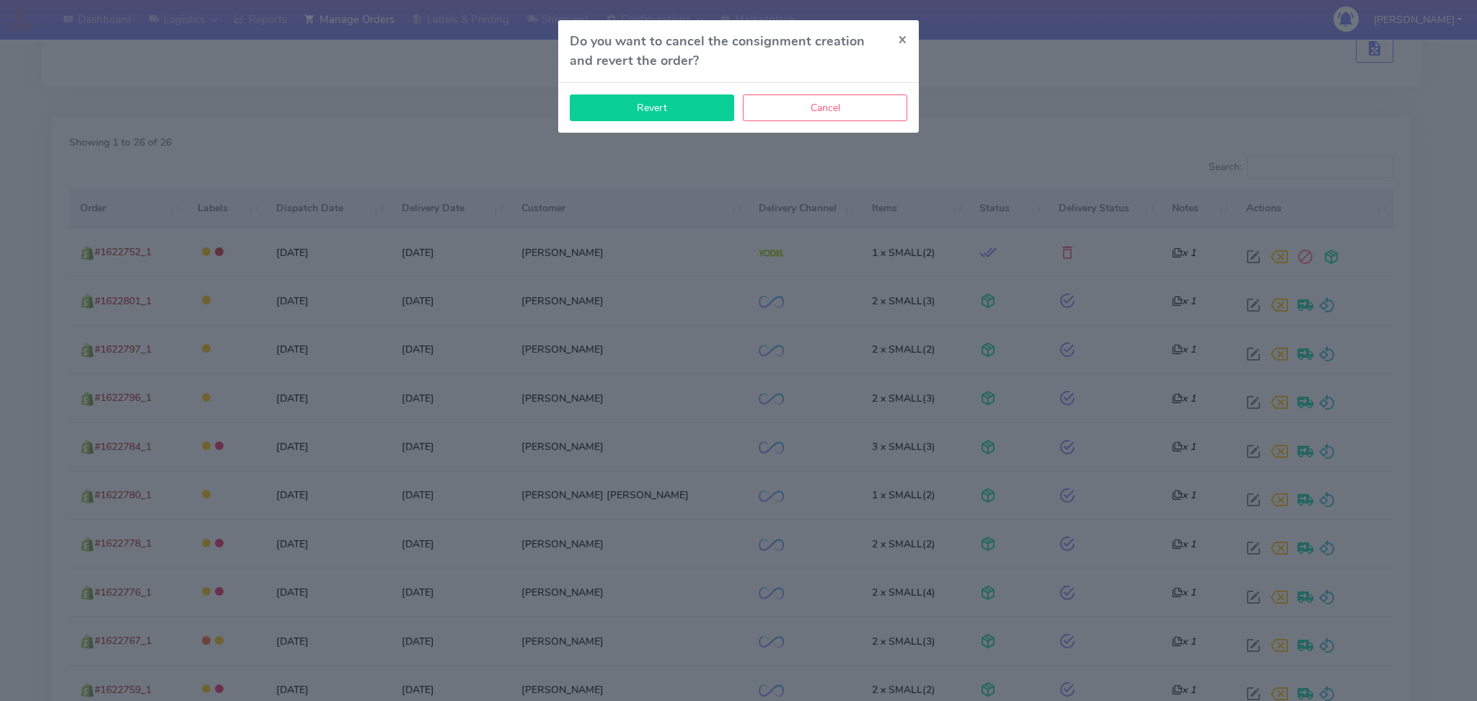
click at [666, 105] on button "Revert" at bounding box center [652, 107] width 164 height 27
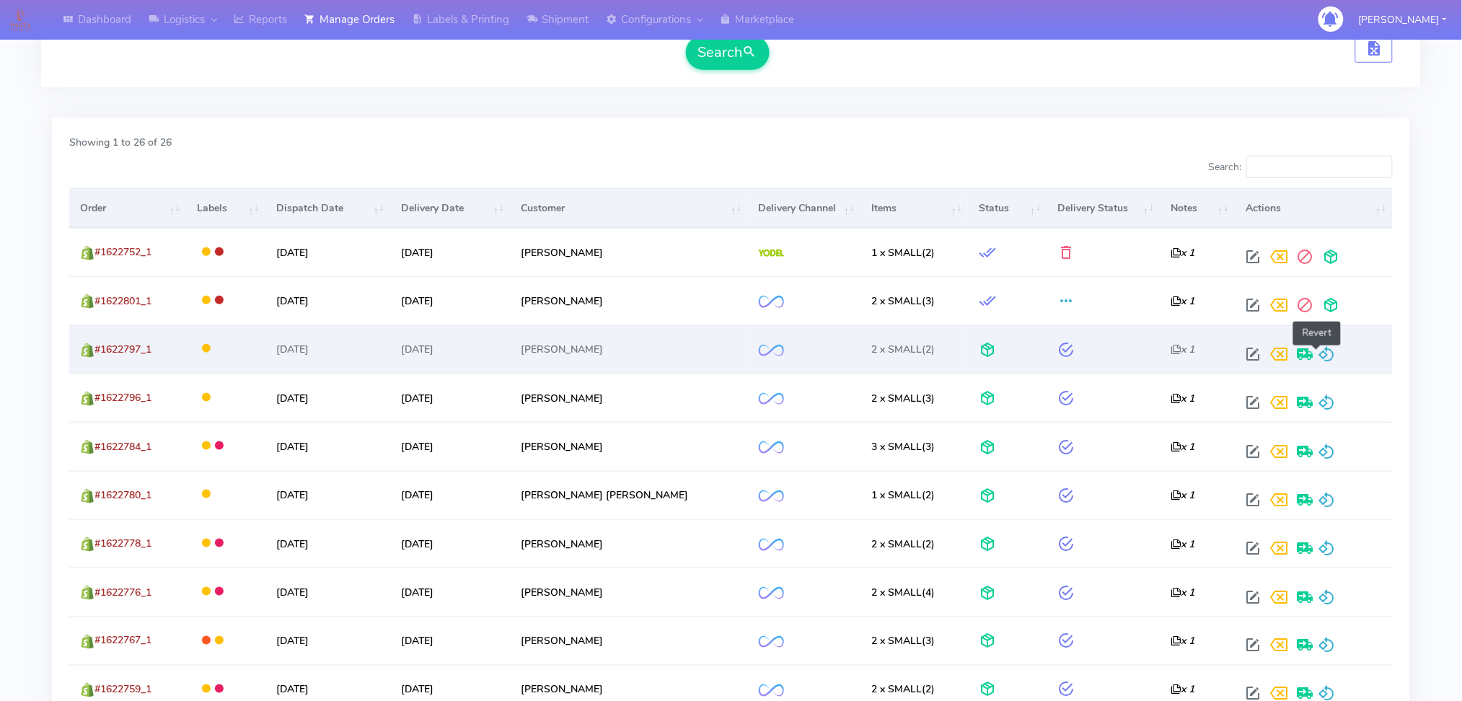
click at [1318, 351] on span at bounding box center [1326, 358] width 17 height 14
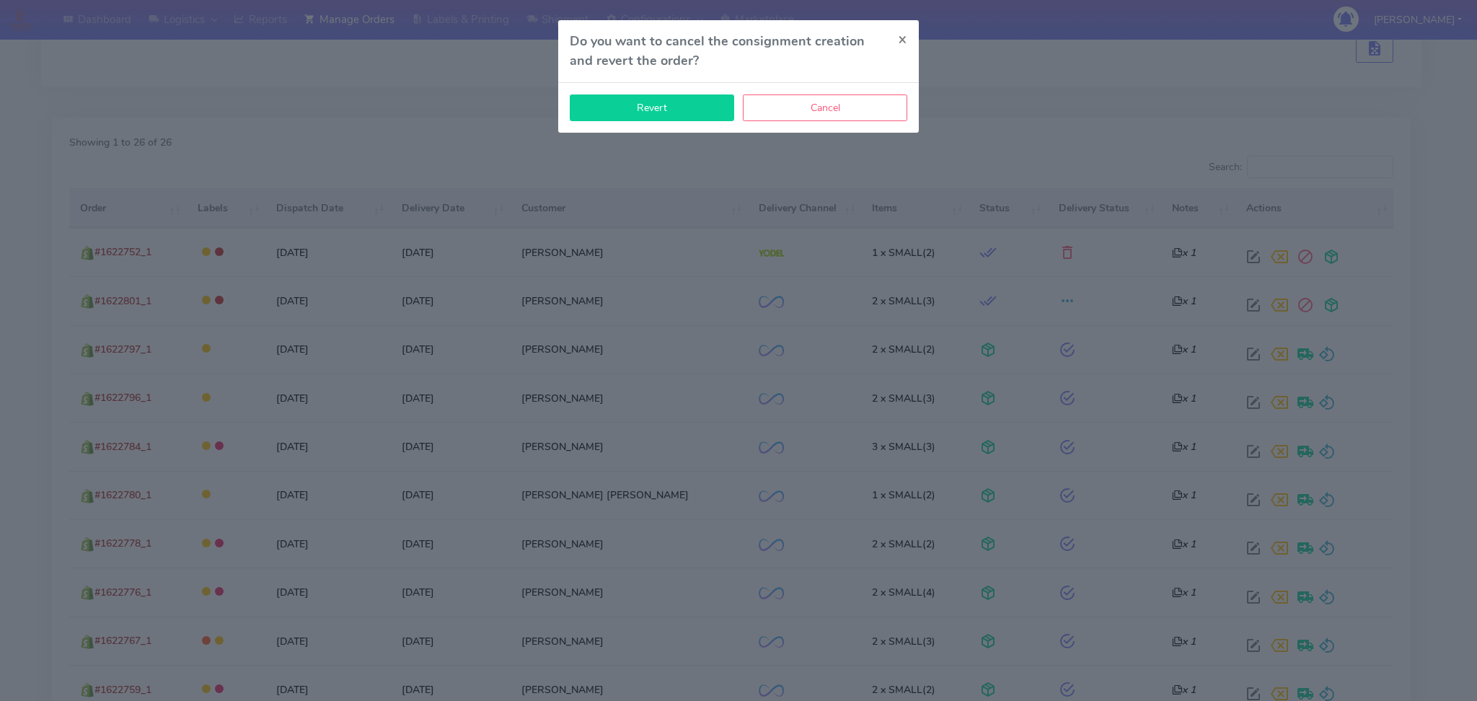
click at [701, 118] on button "Revert" at bounding box center [652, 107] width 164 height 27
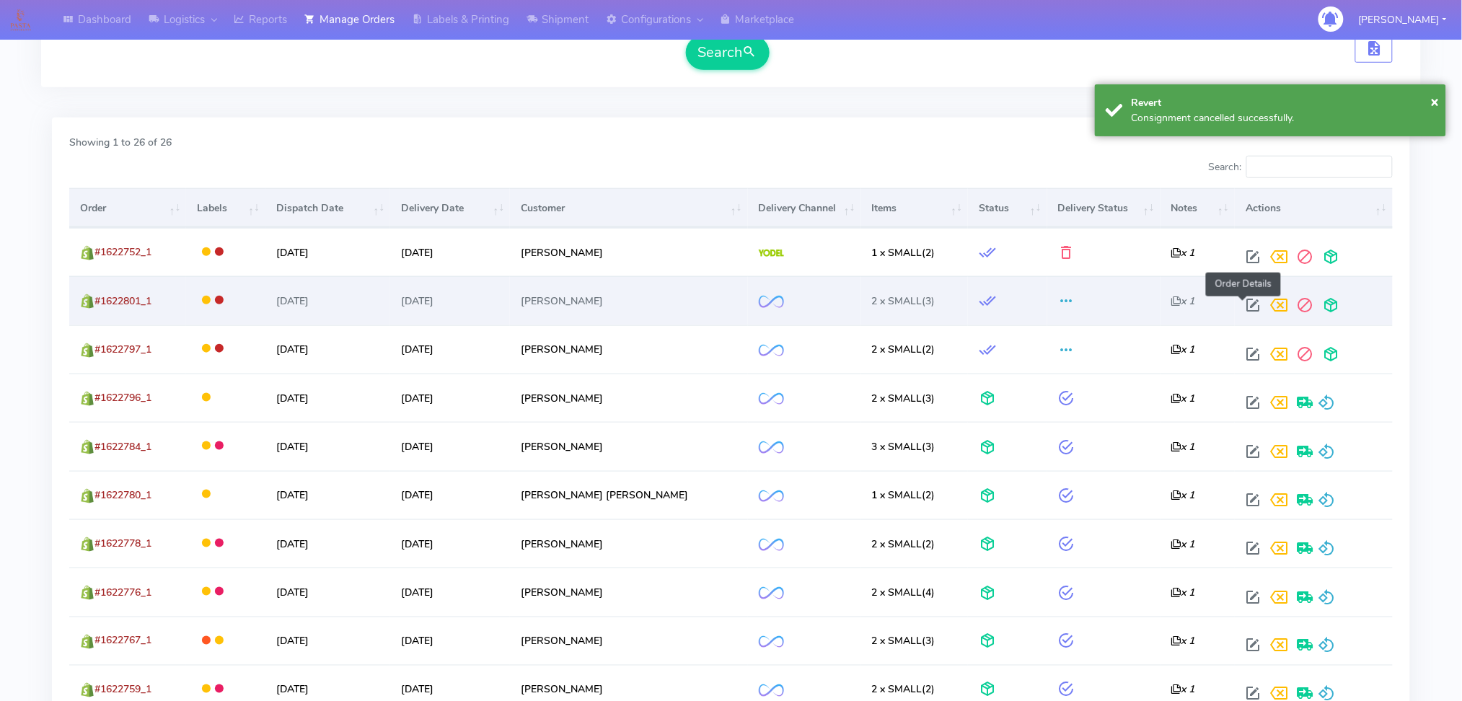
click at [1246, 301] on span at bounding box center [1253, 308] width 26 height 14
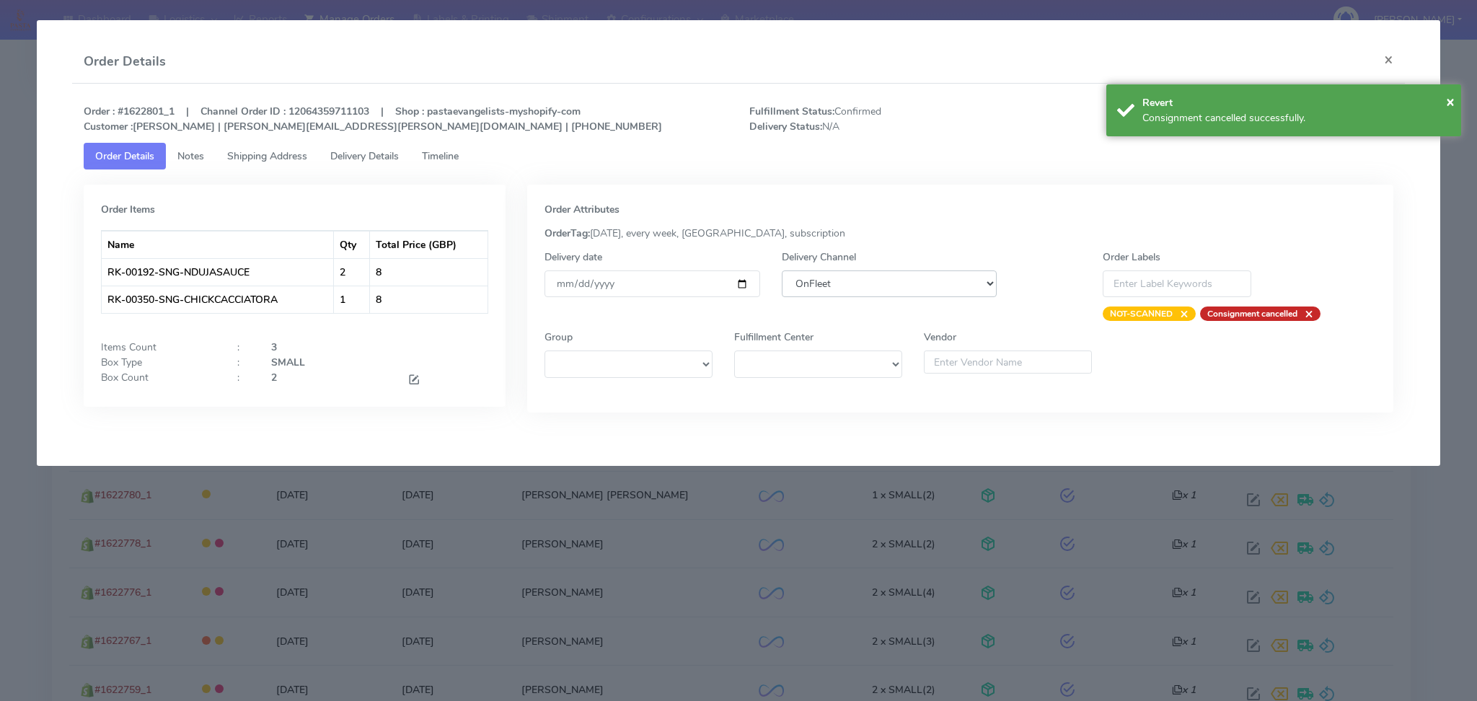
click at [845, 273] on select "DHL OnFleet Royal Mail DPD Yodel MaxOptra Amazon Collection" at bounding box center [890, 283] width 216 height 27
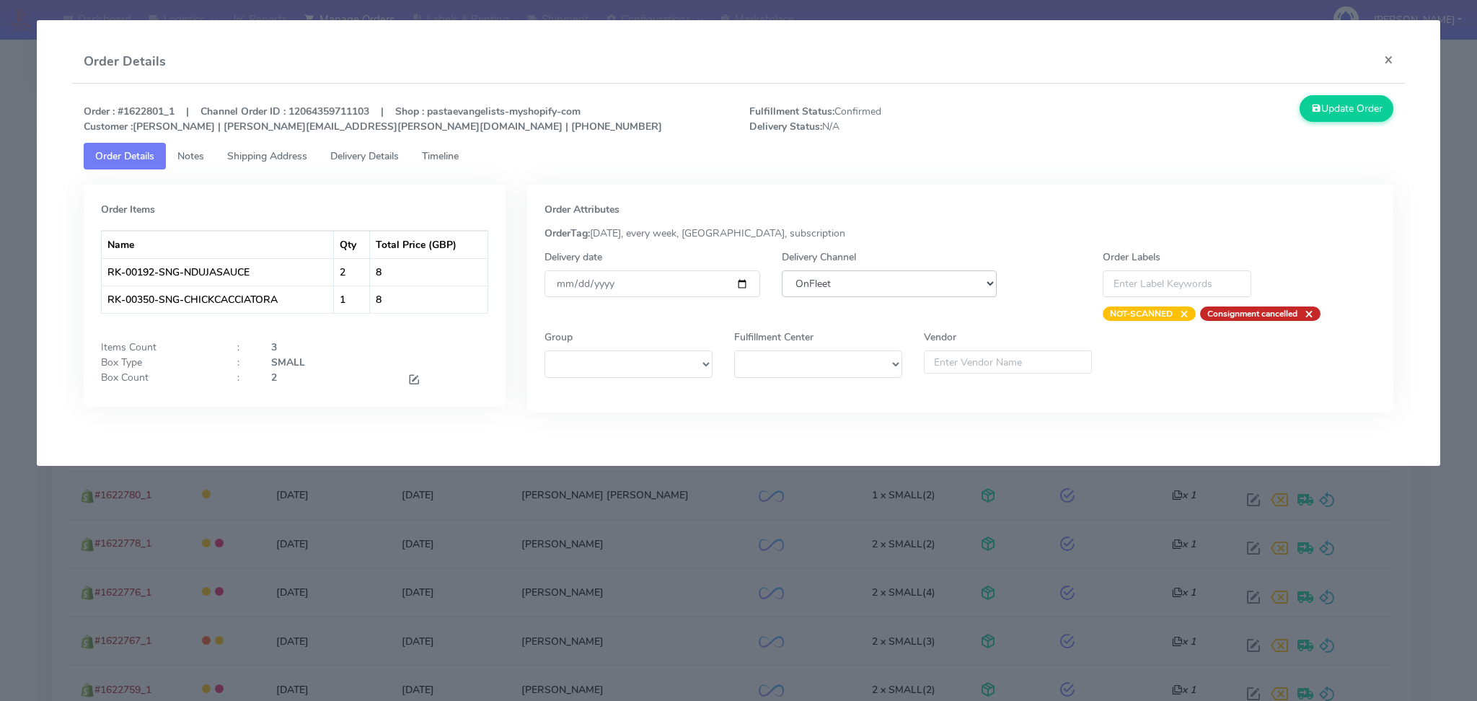
select select "5"
click at [782, 270] on select "DHL OnFleet Royal Mail DPD Yodel MaxOptra Amazon Collection" at bounding box center [890, 283] width 216 height 27
click at [1365, 109] on button "Update Order" at bounding box center [1347, 108] width 94 height 27
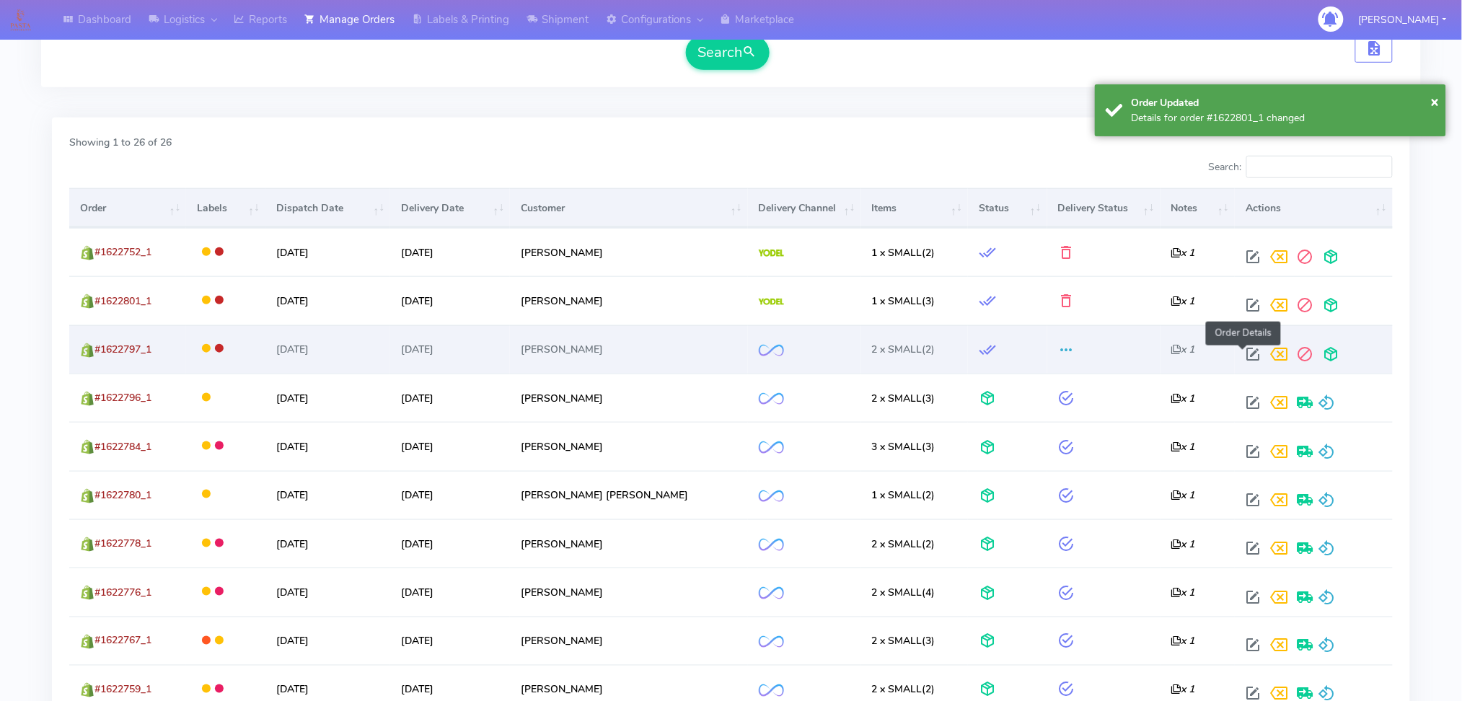
click at [1240, 356] on span at bounding box center [1253, 358] width 26 height 14
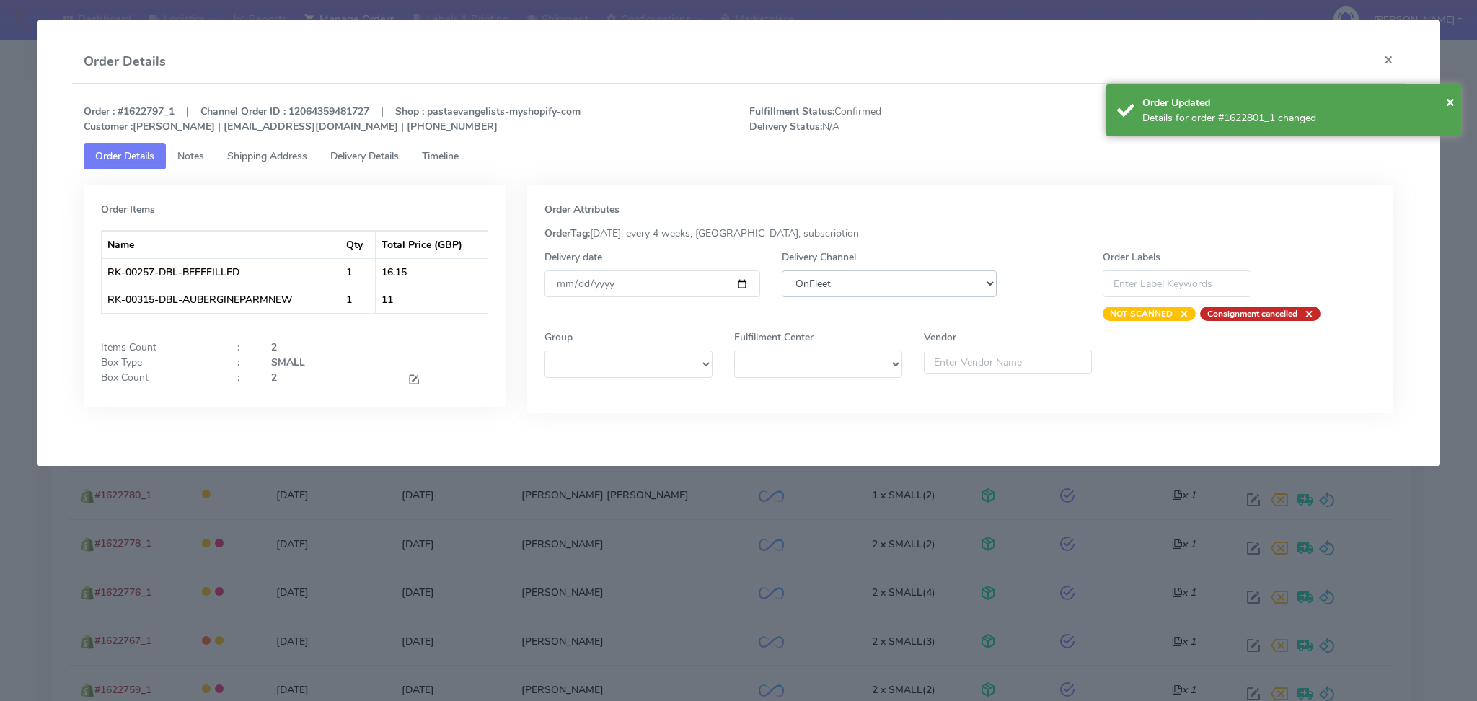
click at [873, 278] on select "DHL OnFleet Royal Mail DPD Yodel MaxOptra Amazon Collection" at bounding box center [890, 283] width 216 height 27
select select "5"
click at [782, 270] on select "DHL OnFleet Royal Mail DPD Yodel MaxOptra Amazon Collection" at bounding box center [890, 283] width 216 height 27
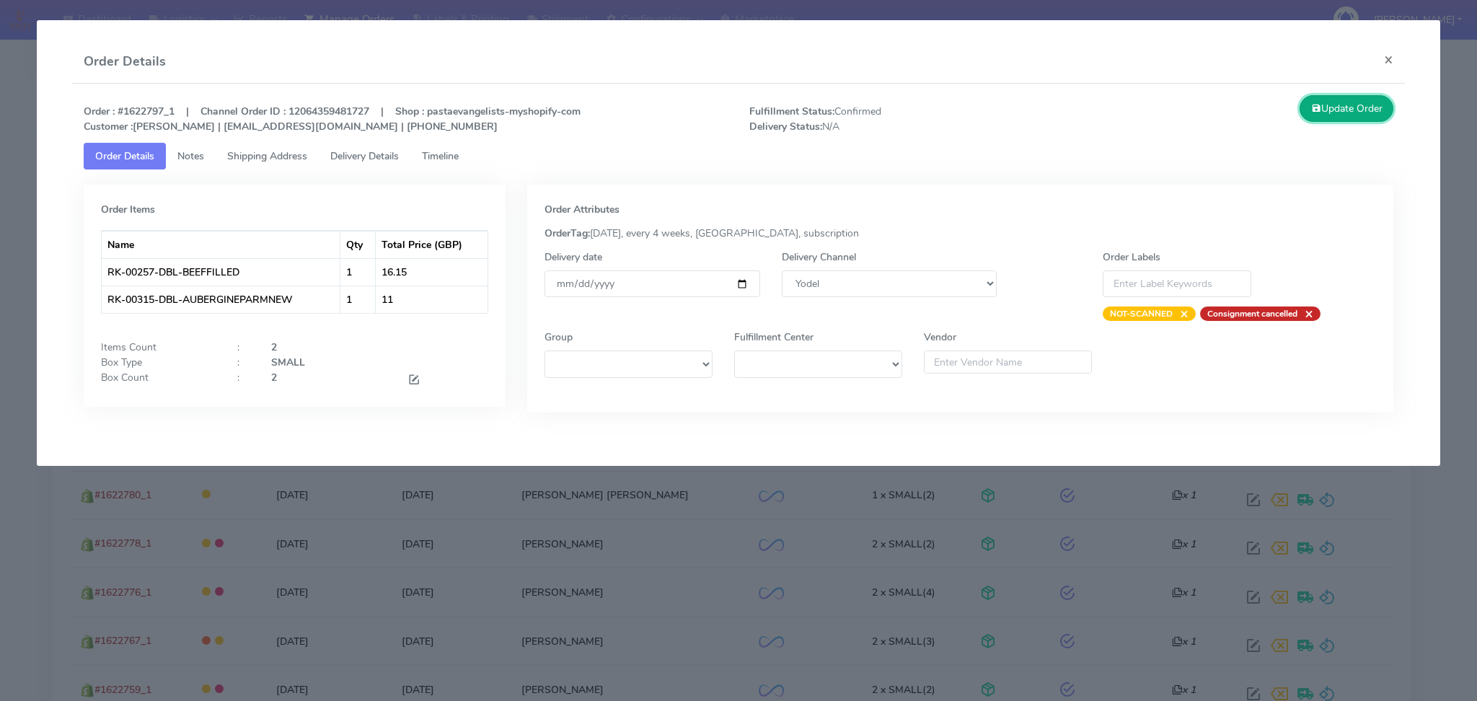
click at [1354, 115] on button "Update Order" at bounding box center [1347, 108] width 94 height 27
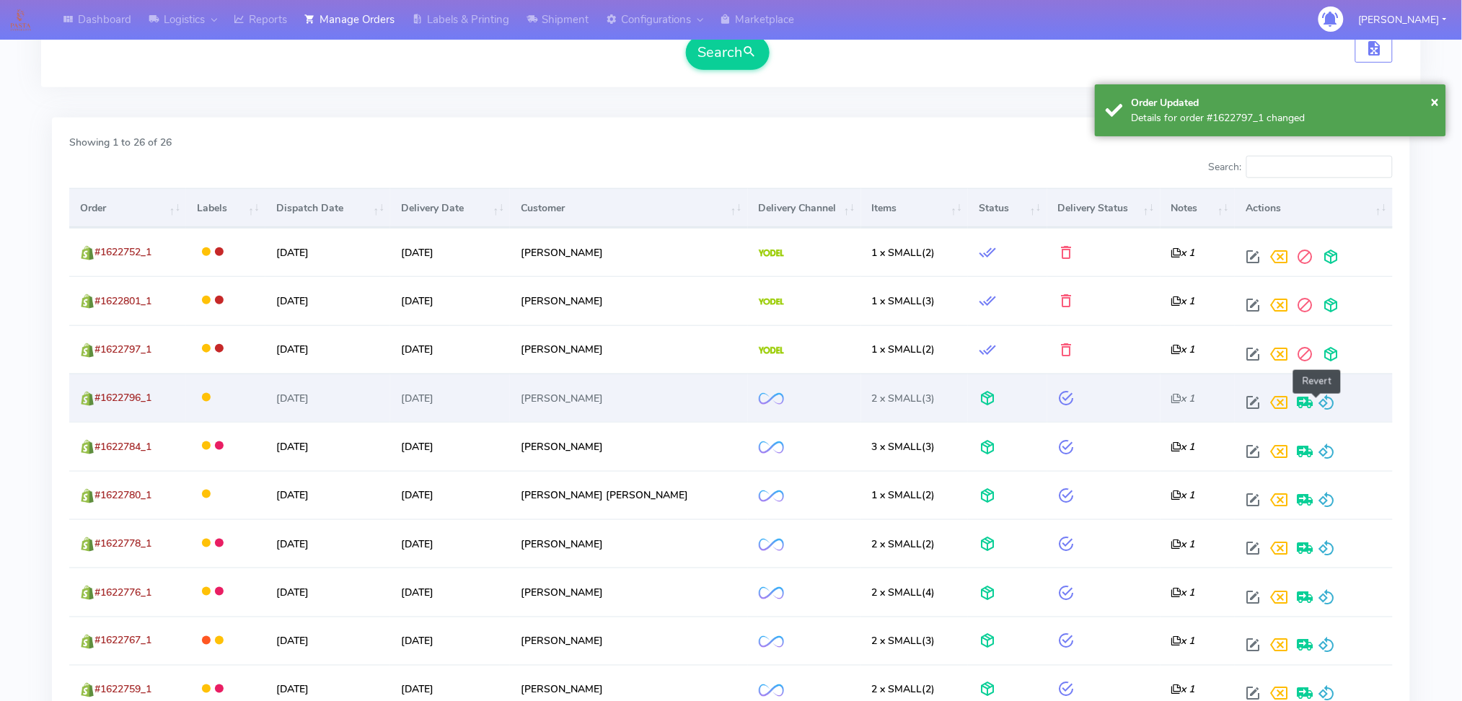
click at [1318, 399] on span at bounding box center [1326, 406] width 17 height 14
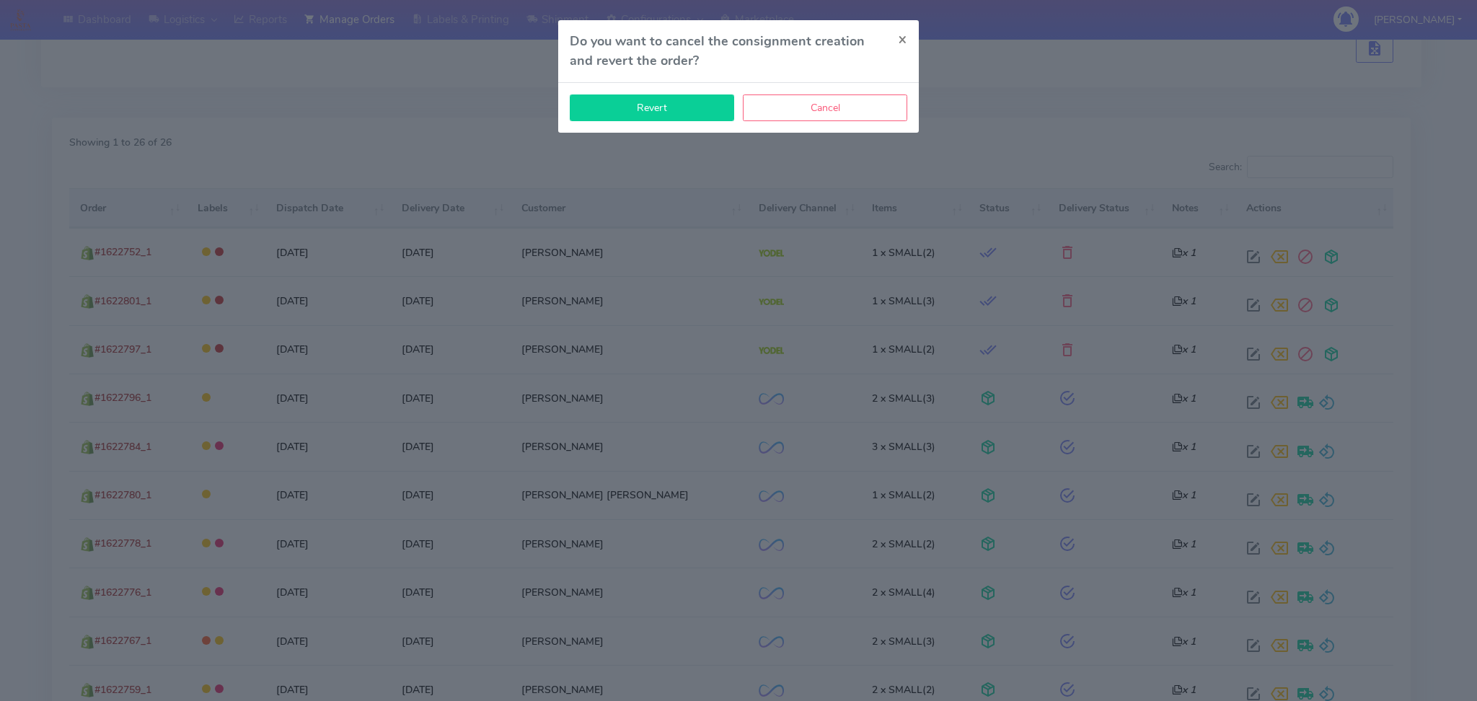
click at [661, 109] on button "Revert" at bounding box center [652, 107] width 164 height 27
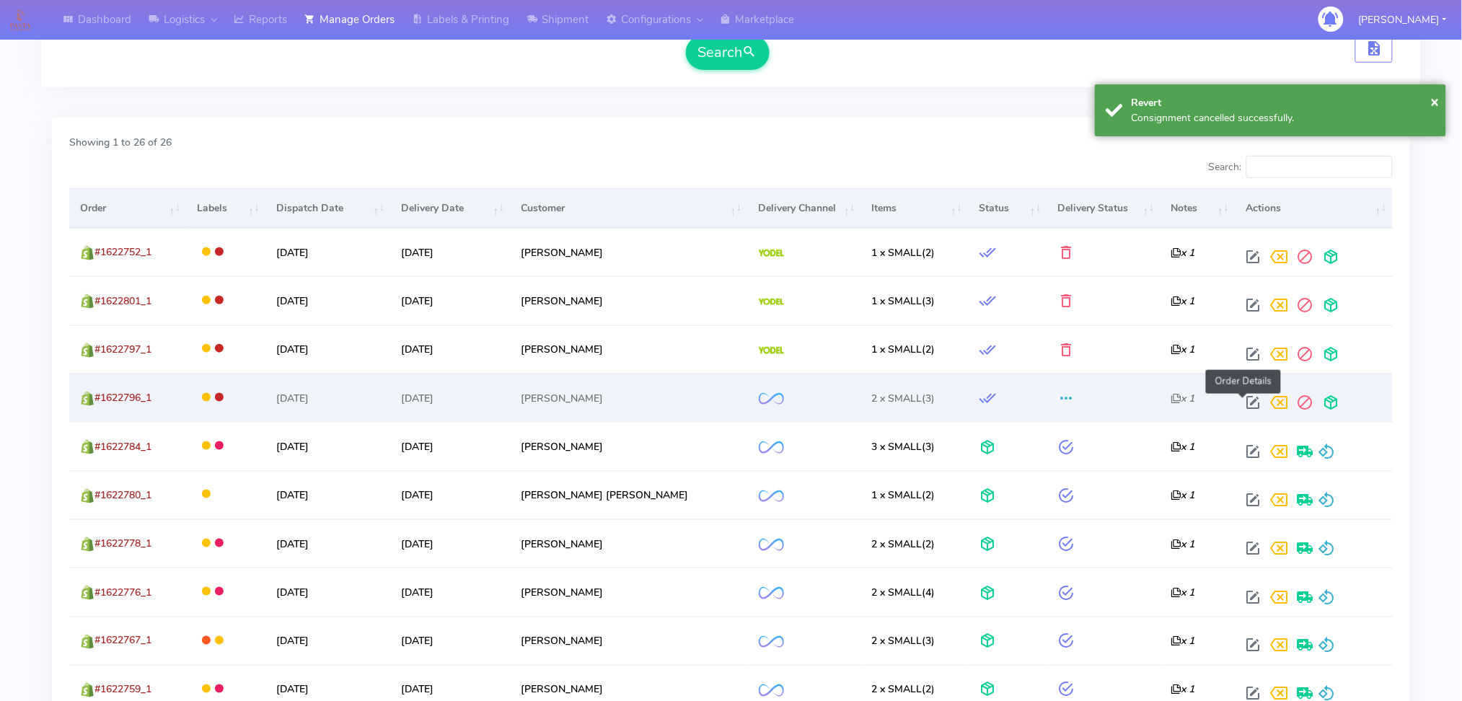
click at [1240, 399] on span at bounding box center [1253, 406] width 26 height 14
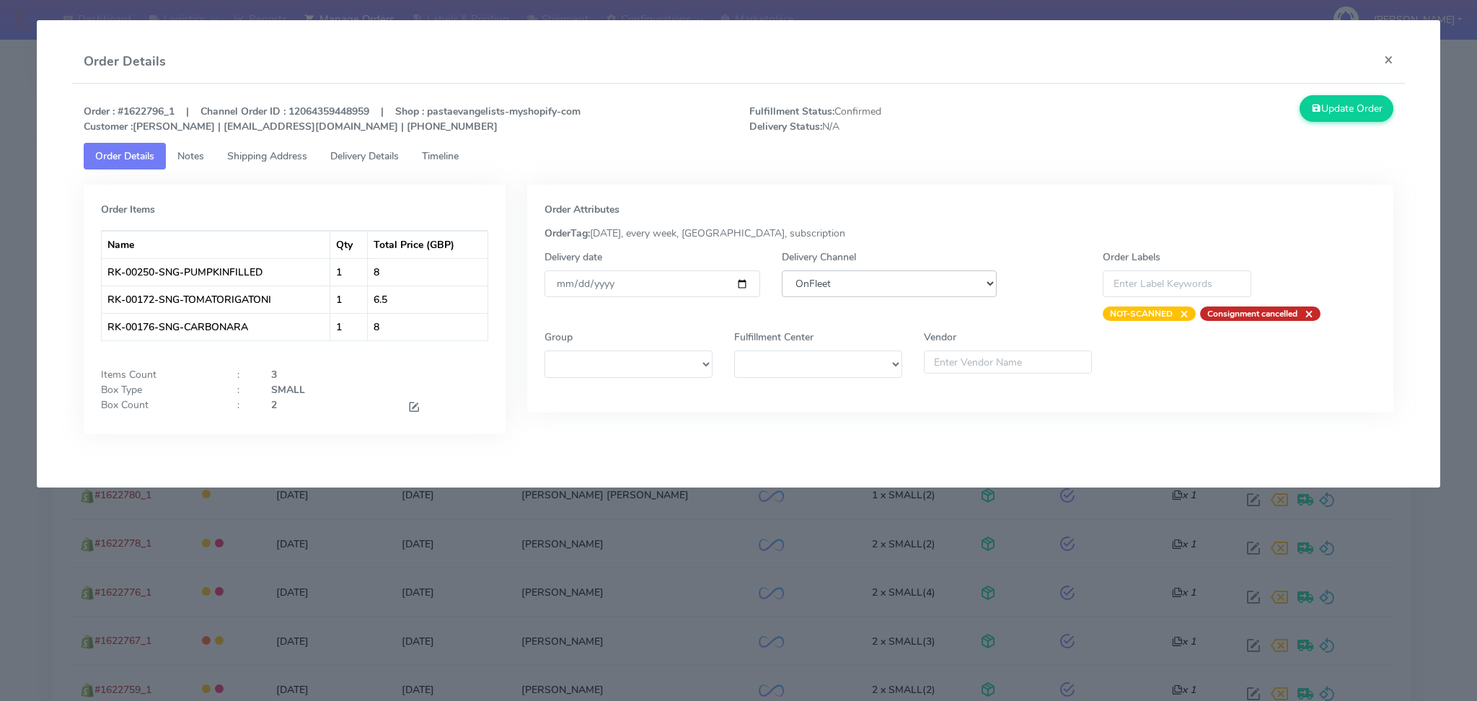
click at [833, 290] on select "DHL OnFleet Royal Mail DPD Yodel MaxOptra Amazon Collection" at bounding box center [890, 283] width 216 height 27
select select "5"
click at [782, 270] on select "DHL OnFleet Royal Mail DPD Yodel MaxOptra Amazon Collection" at bounding box center [890, 283] width 216 height 27
click at [1342, 104] on button "Update Order" at bounding box center [1347, 108] width 94 height 27
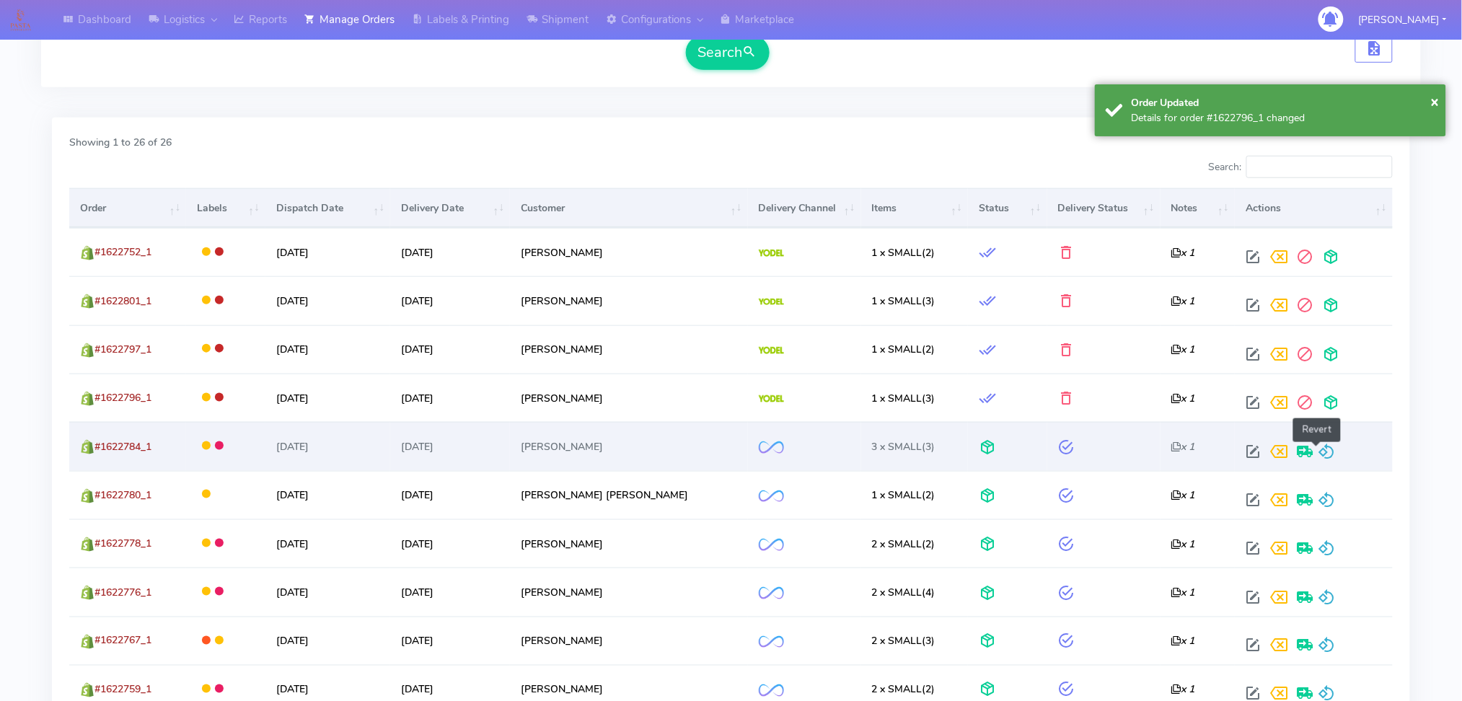
click at [1322, 456] on span at bounding box center [1326, 455] width 17 height 14
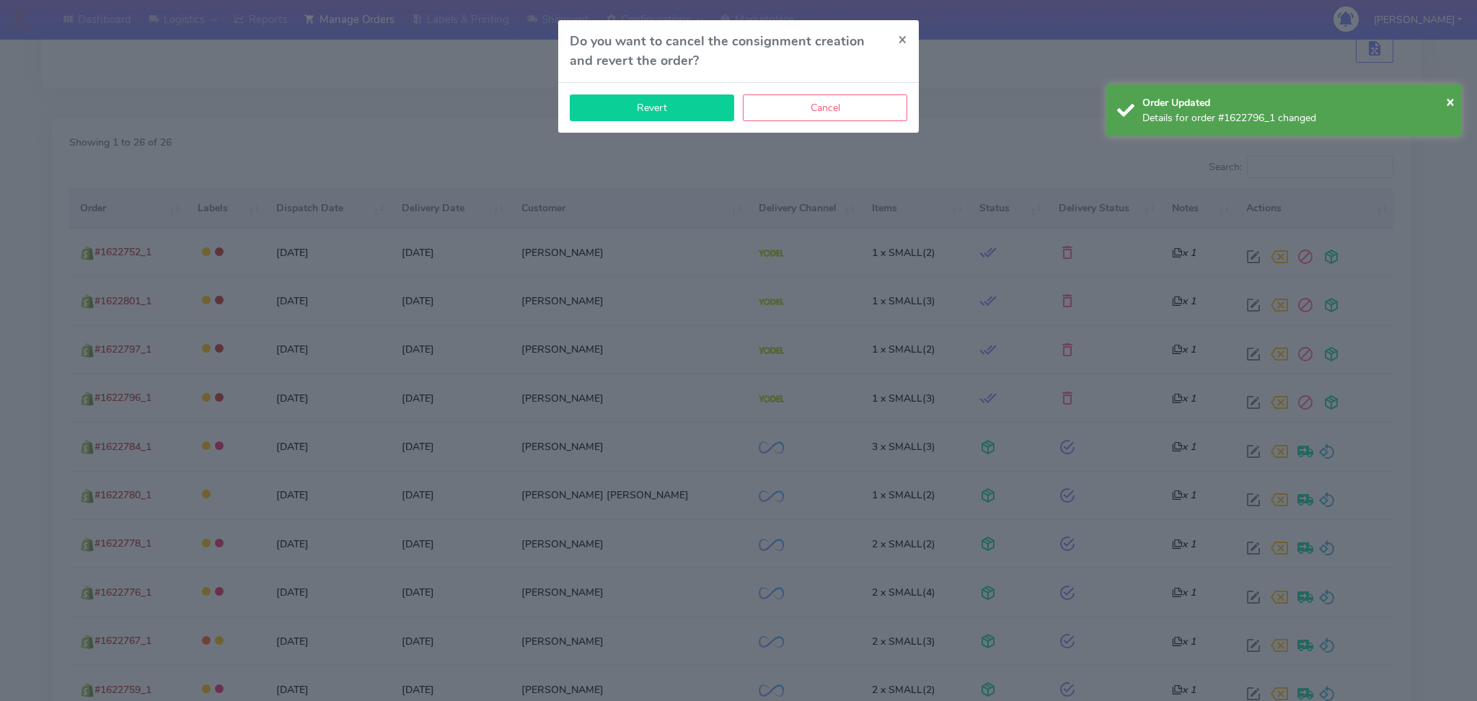
click at [677, 108] on button "Revert" at bounding box center [652, 107] width 164 height 27
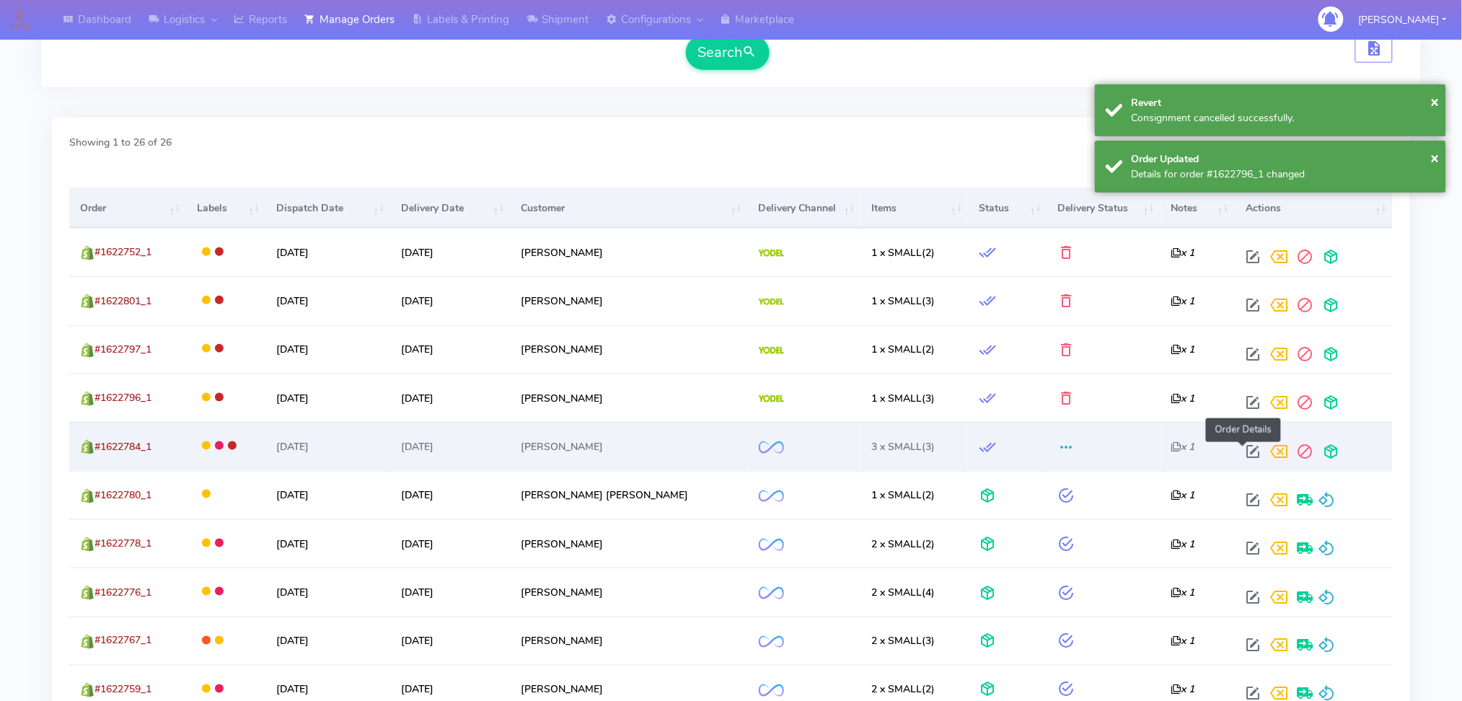
click at [1246, 449] on span at bounding box center [1253, 455] width 26 height 14
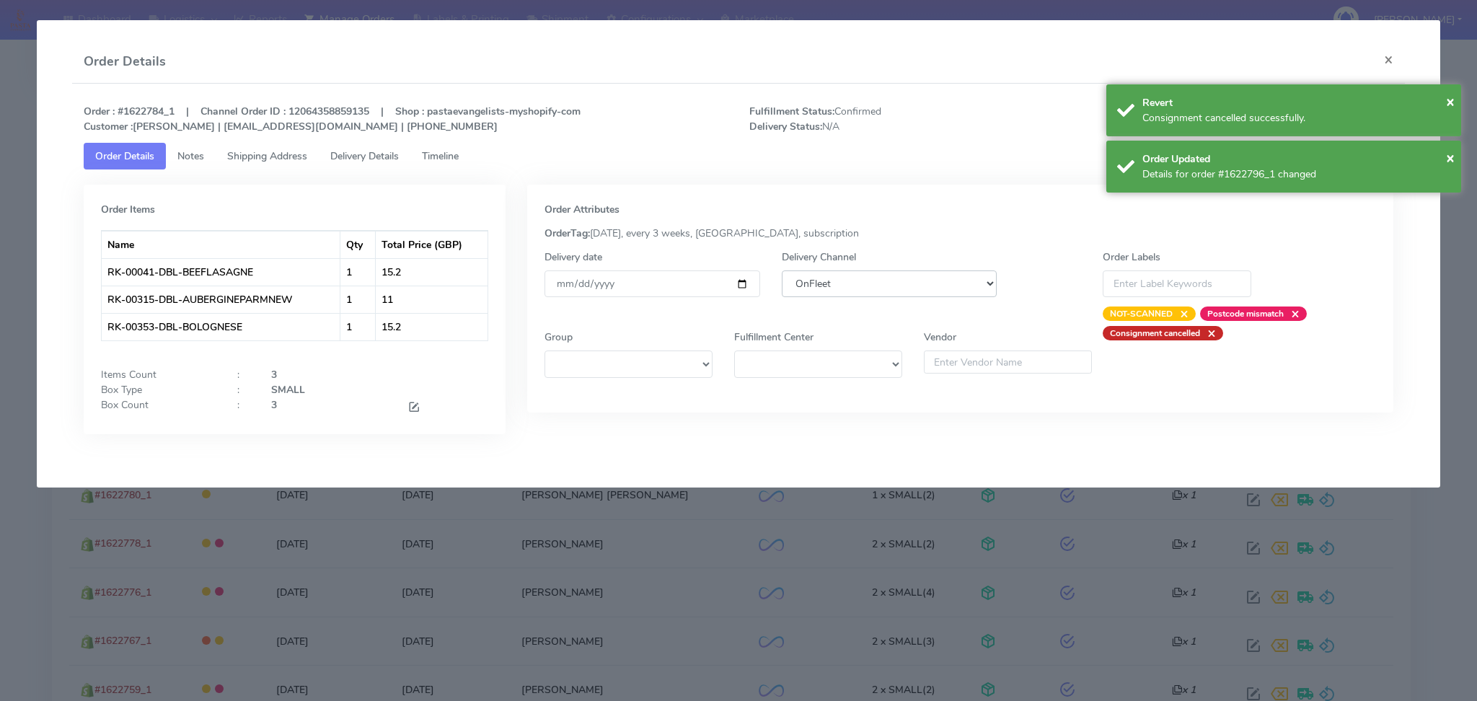
click at [928, 290] on select "DHL OnFleet Royal Mail DPD Yodel MaxOptra Amazon Collection" at bounding box center [890, 283] width 216 height 27
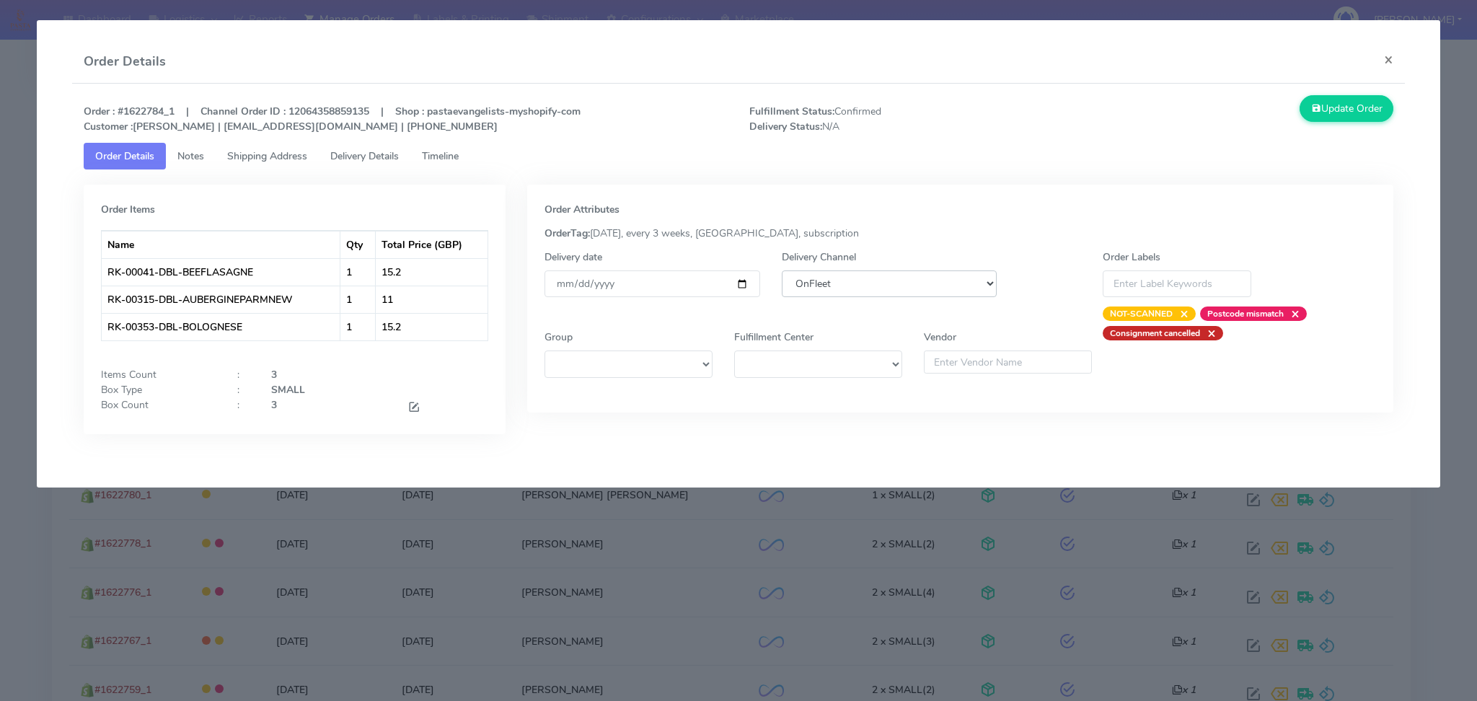
select select "5"
click at [782, 270] on select "DHL OnFleet Royal Mail DPD Yodel MaxOptra Amazon Collection" at bounding box center [890, 283] width 216 height 27
click at [1329, 110] on button "Update Order" at bounding box center [1347, 108] width 94 height 27
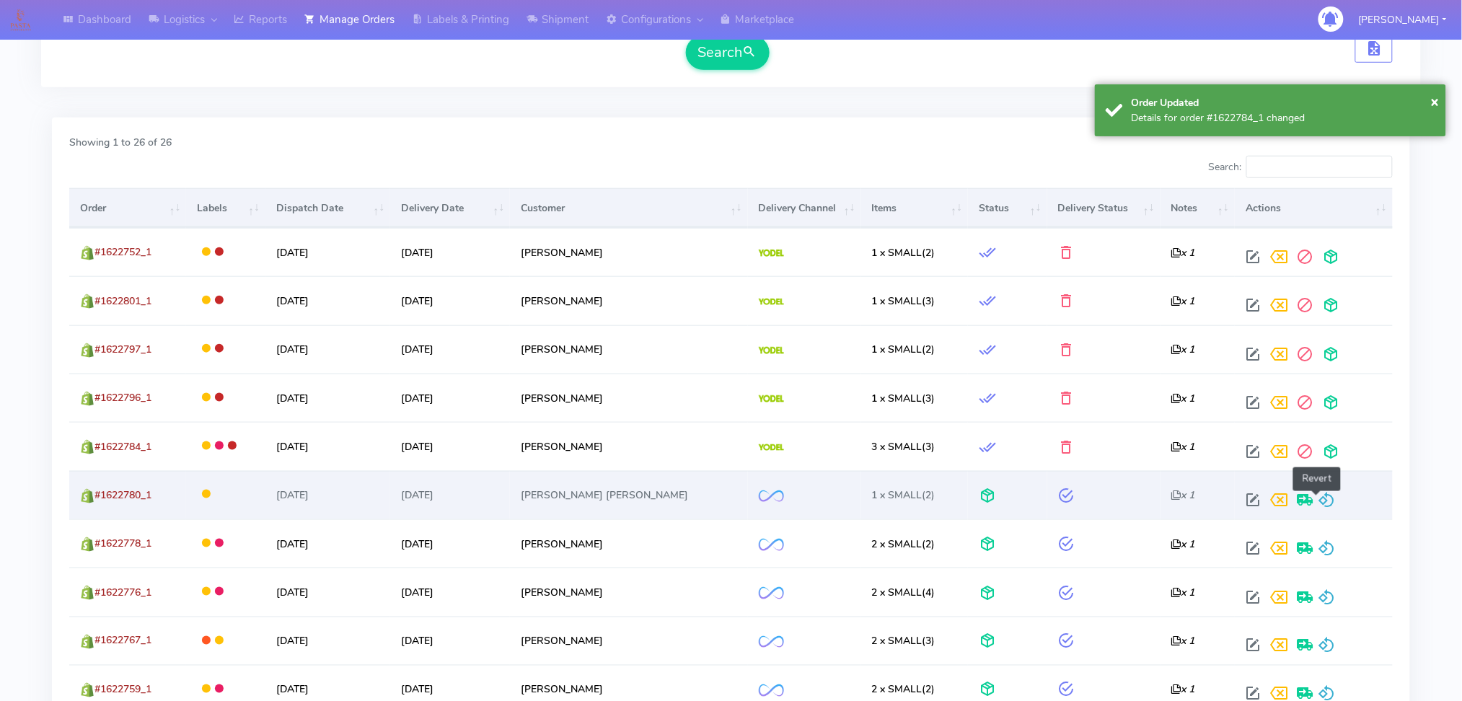
click at [1318, 503] on span at bounding box center [1326, 503] width 17 height 14
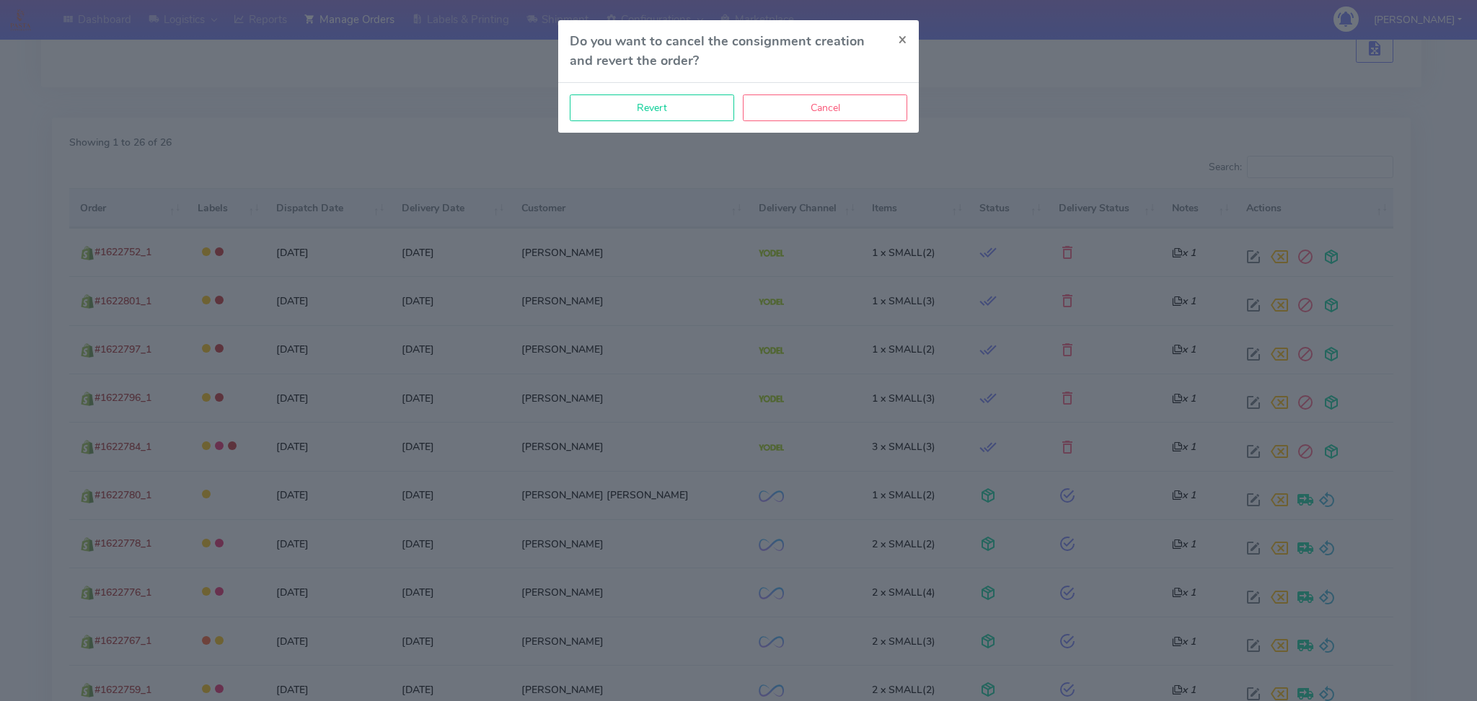
click at [704, 121] on div "Revert Cancel" at bounding box center [738, 108] width 361 height 50
click at [705, 116] on button "Revert" at bounding box center [652, 107] width 164 height 27
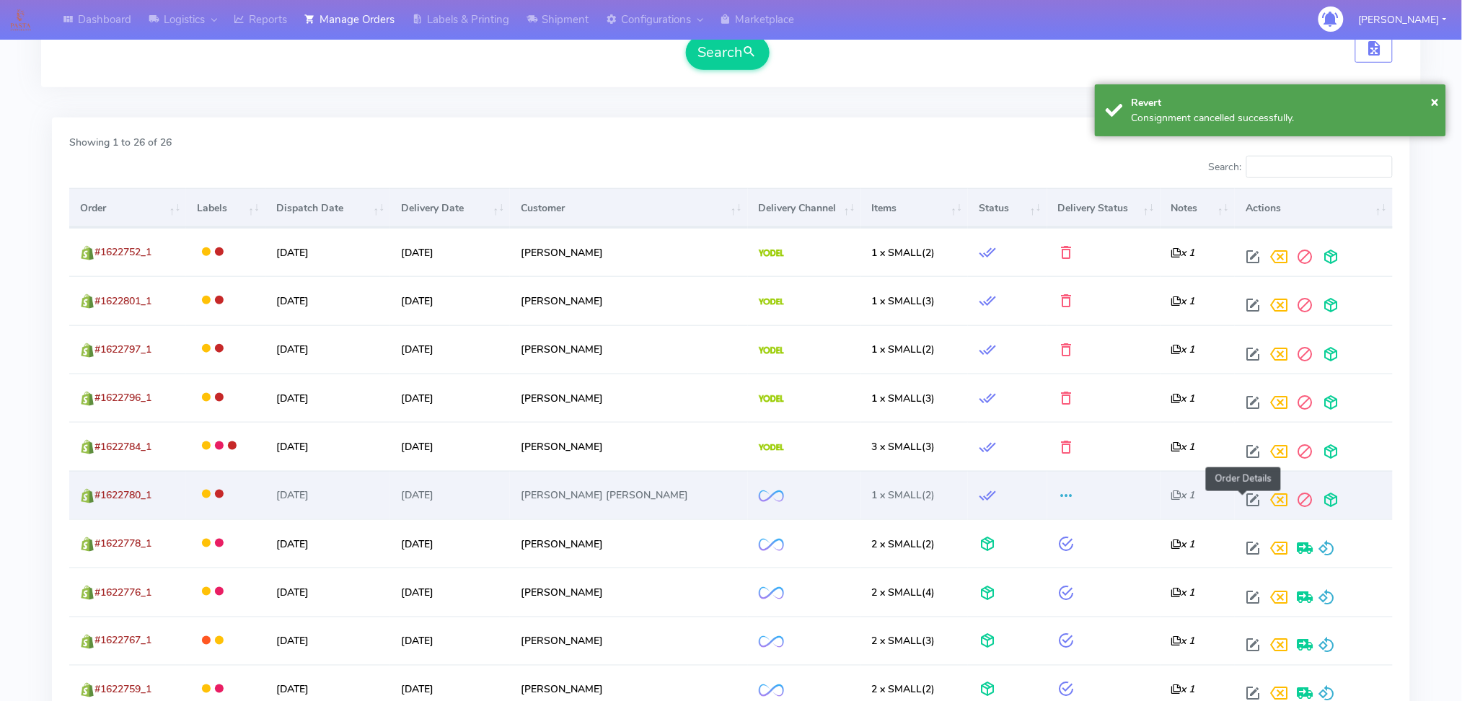
click at [1240, 503] on span at bounding box center [1253, 503] width 26 height 14
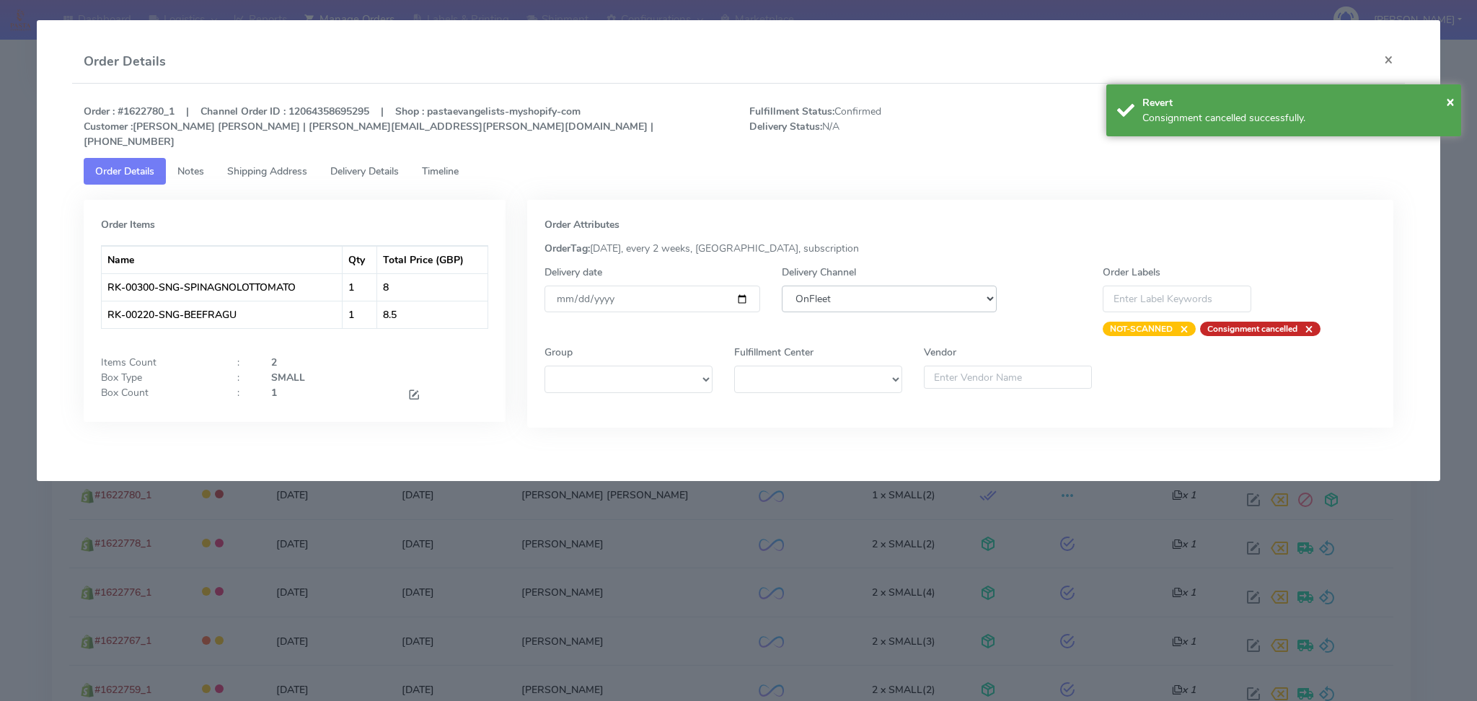
click at [819, 286] on select "DHL OnFleet Royal Mail DPD Yodel MaxOptra Amazon Collection" at bounding box center [890, 299] width 216 height 27
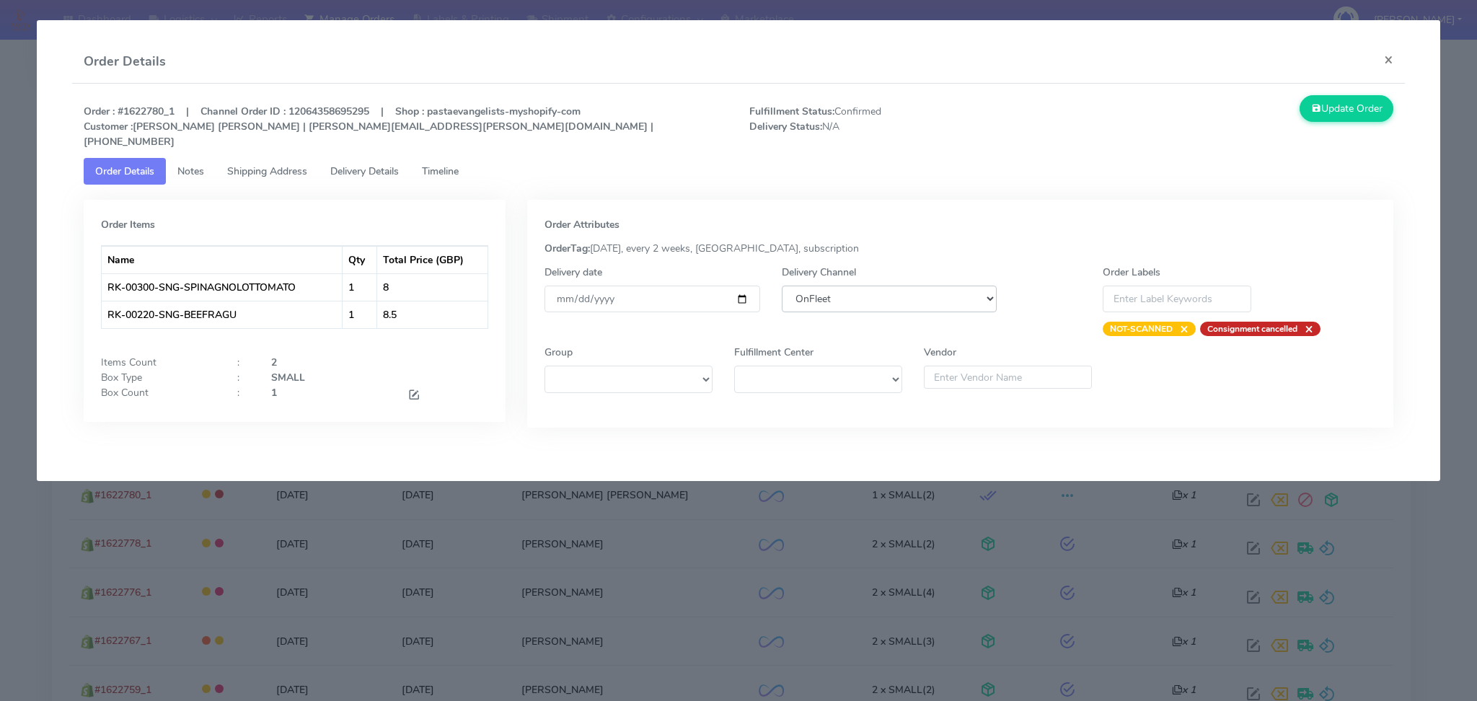
select select "5"
click at [782, 286] on select "DHL OnFleet Royal Mail DPD Yodel MaxOptra Amazon Collection" at bounding box center [890, 299] width 216 height 27
click at [1378, 117] on button "Update Order" at bounding box center [1347, 108] width 94 height 27
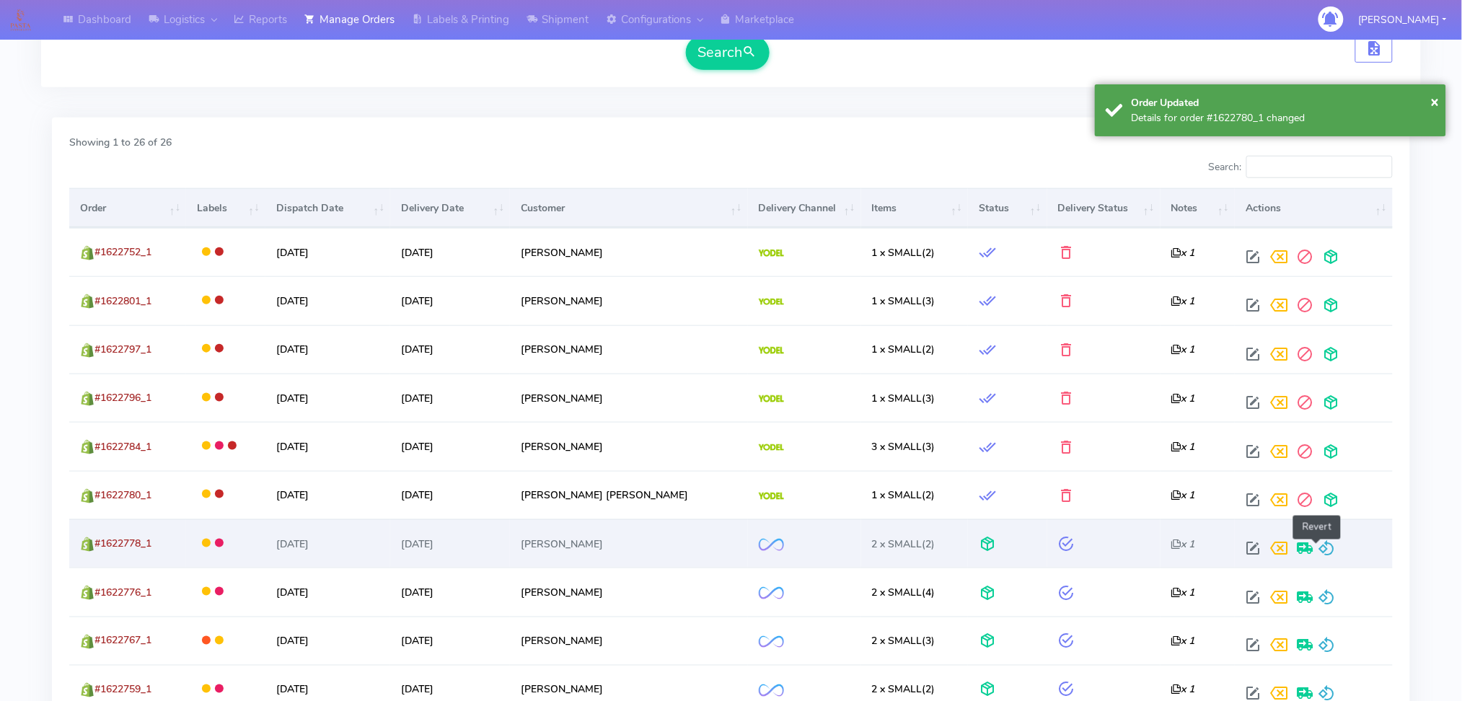
click at [1318, 545] on span at bounding box center [1326, 552] width 17 height 14
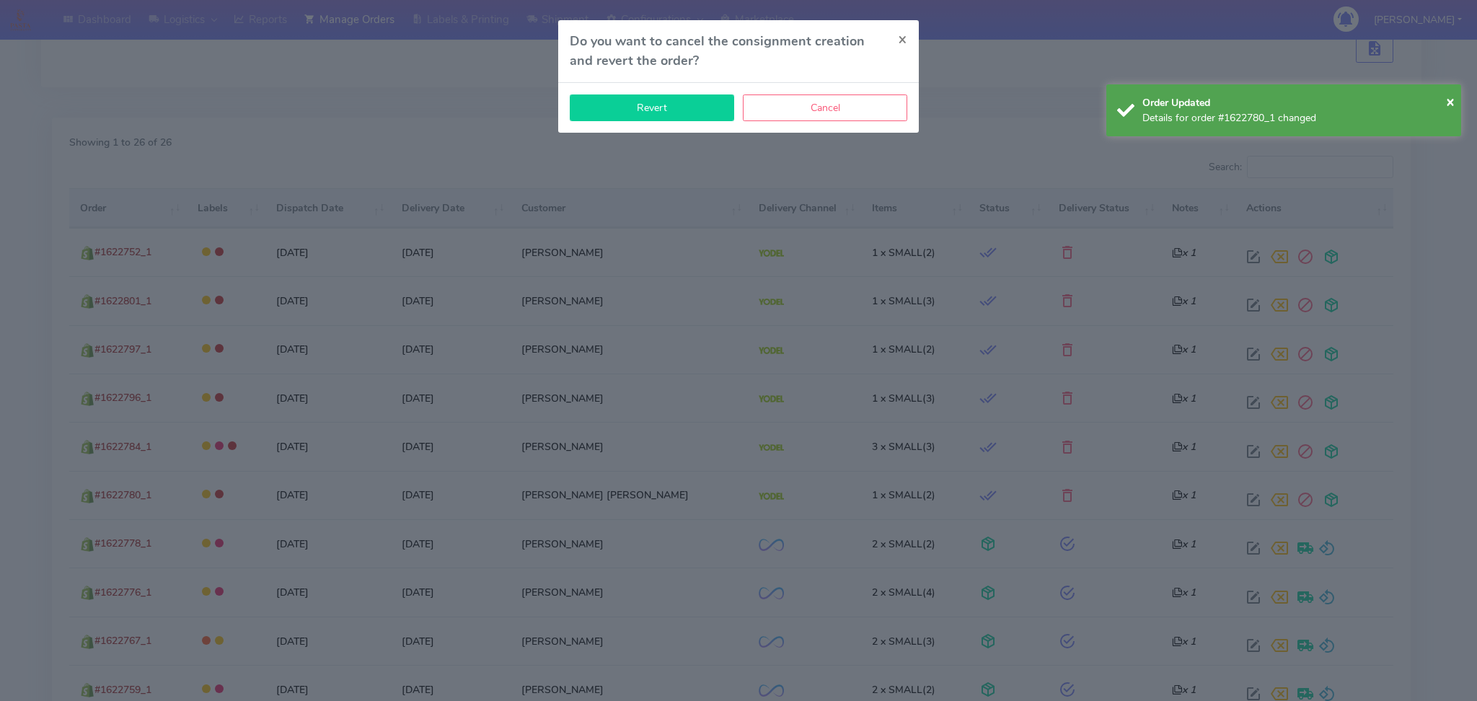
click at [679, 98] on button "Revert" at bounding box center [652, 107] width 164 height 27
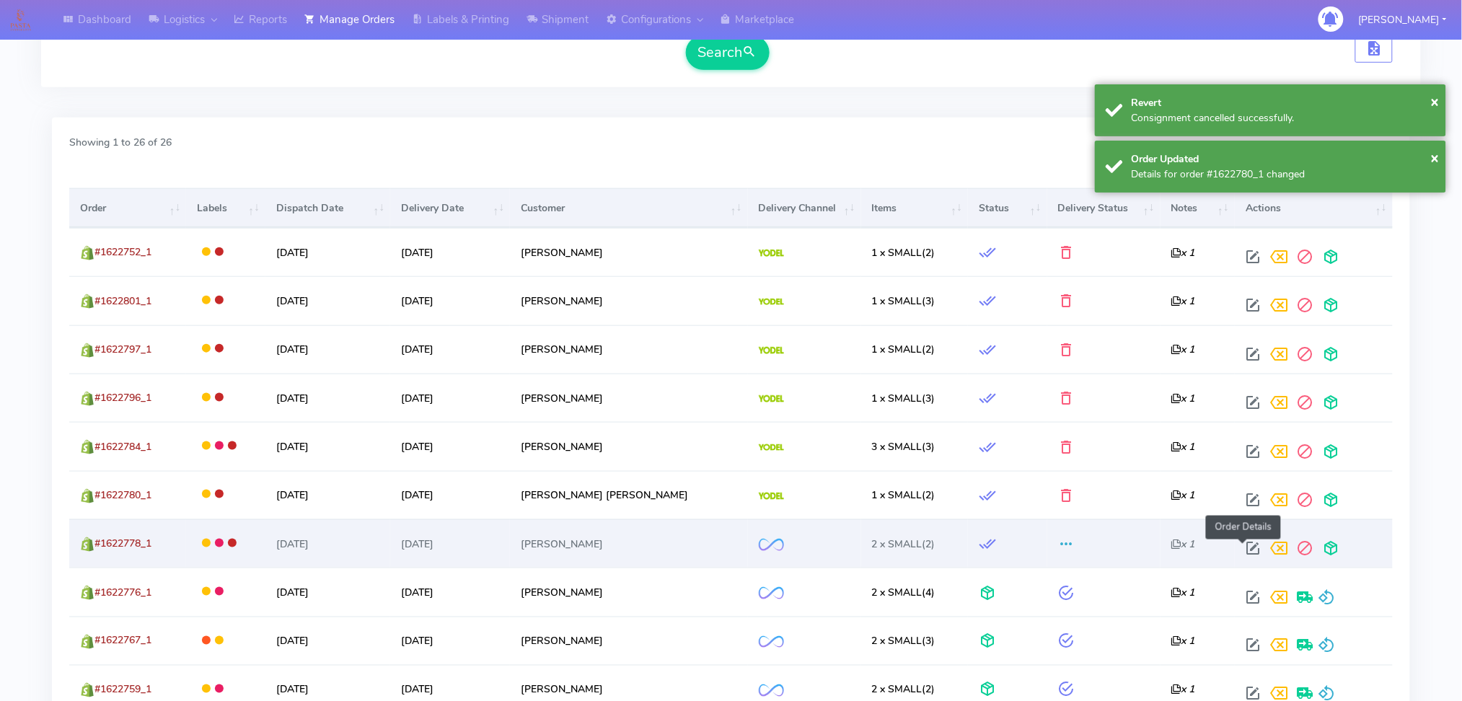
click at [1242, 550] on span at bounding box center [1253, 552] width 26 height 14
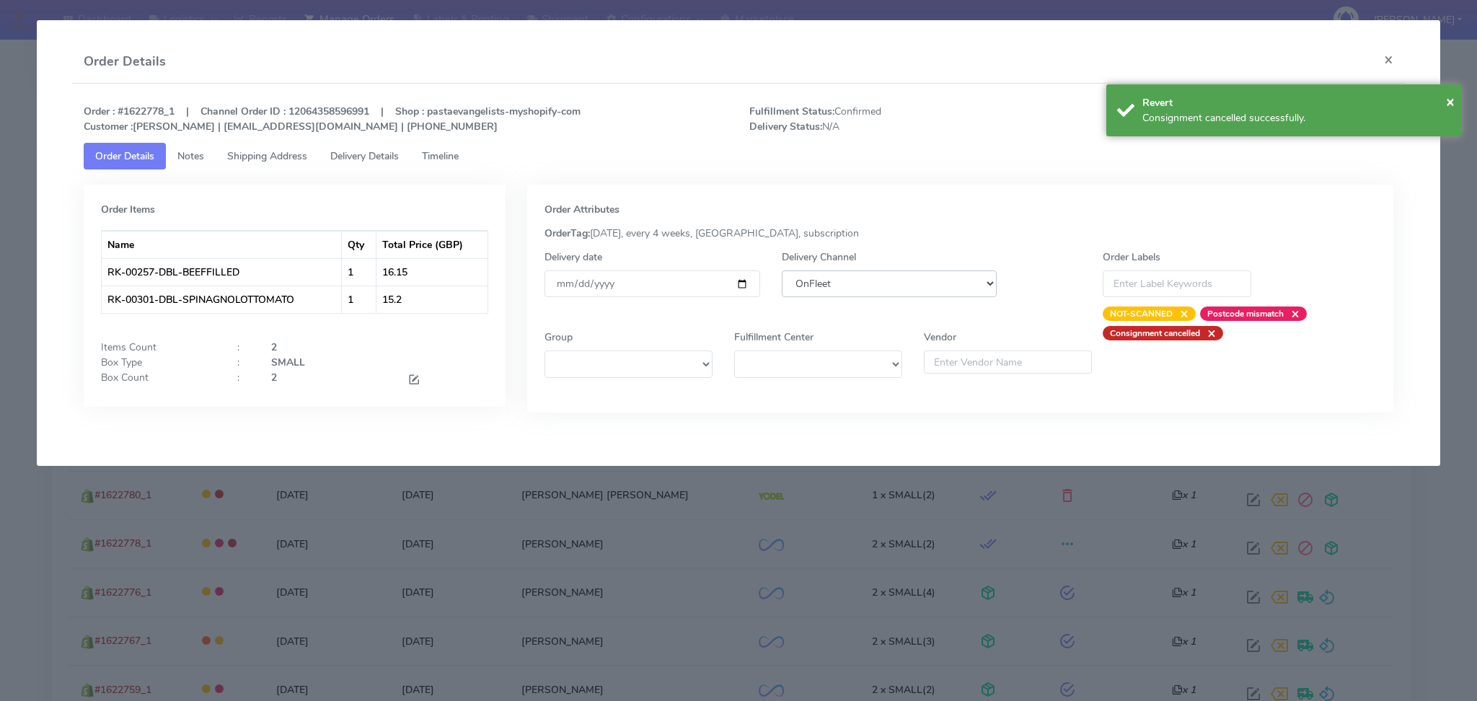
click at [834, 288] on select "DHL OnFleet Royal Mail DPD Yodel MaxOptra Amazon Collection" at bounding box center [890, 283] width 216 height 27
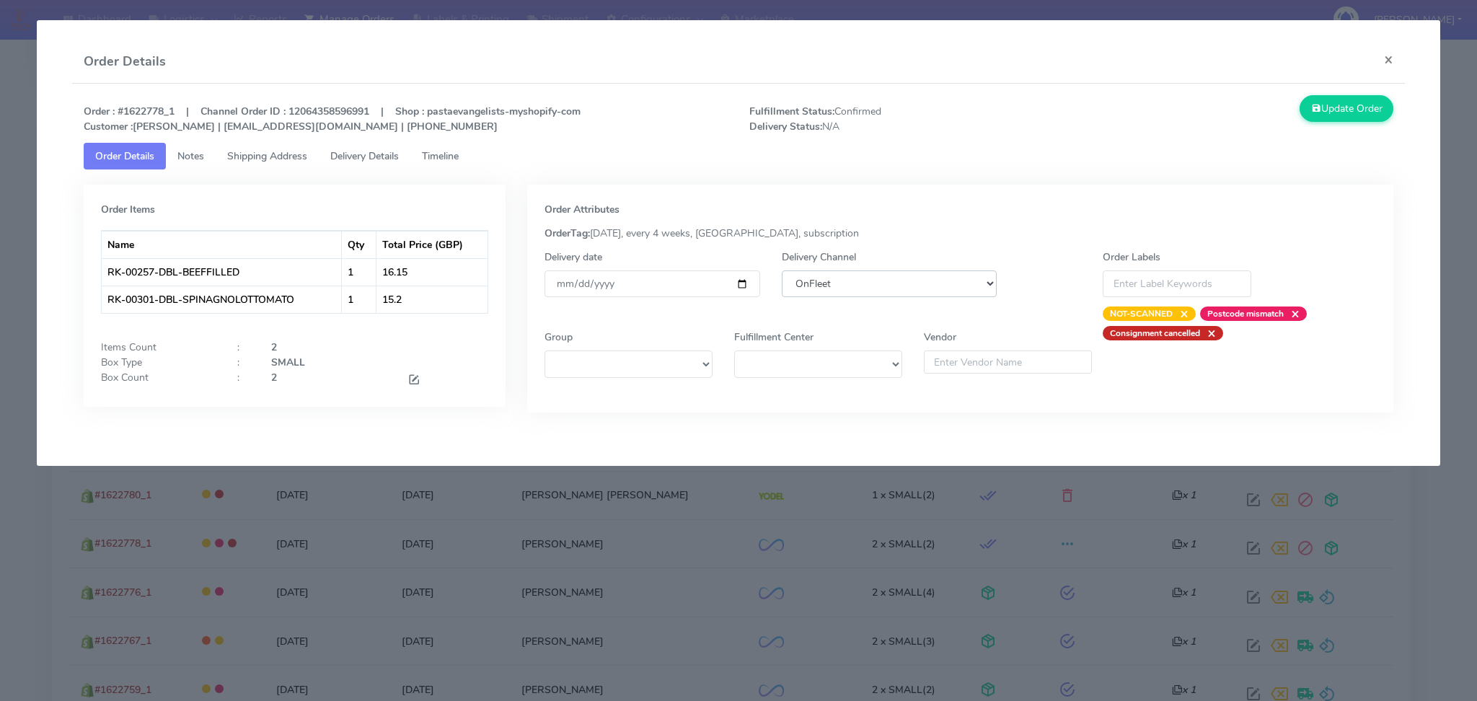
select select "5"
click at [782, 270] on select "DHL OnFleet Royal Mail DPD Yodel MaxOptra Amazon Collection" at bounding box center [890, 283] width 216 height 27
click at [1332, 111] on button "Update Order" at bounding box center [1347, 108] width 94 height 27
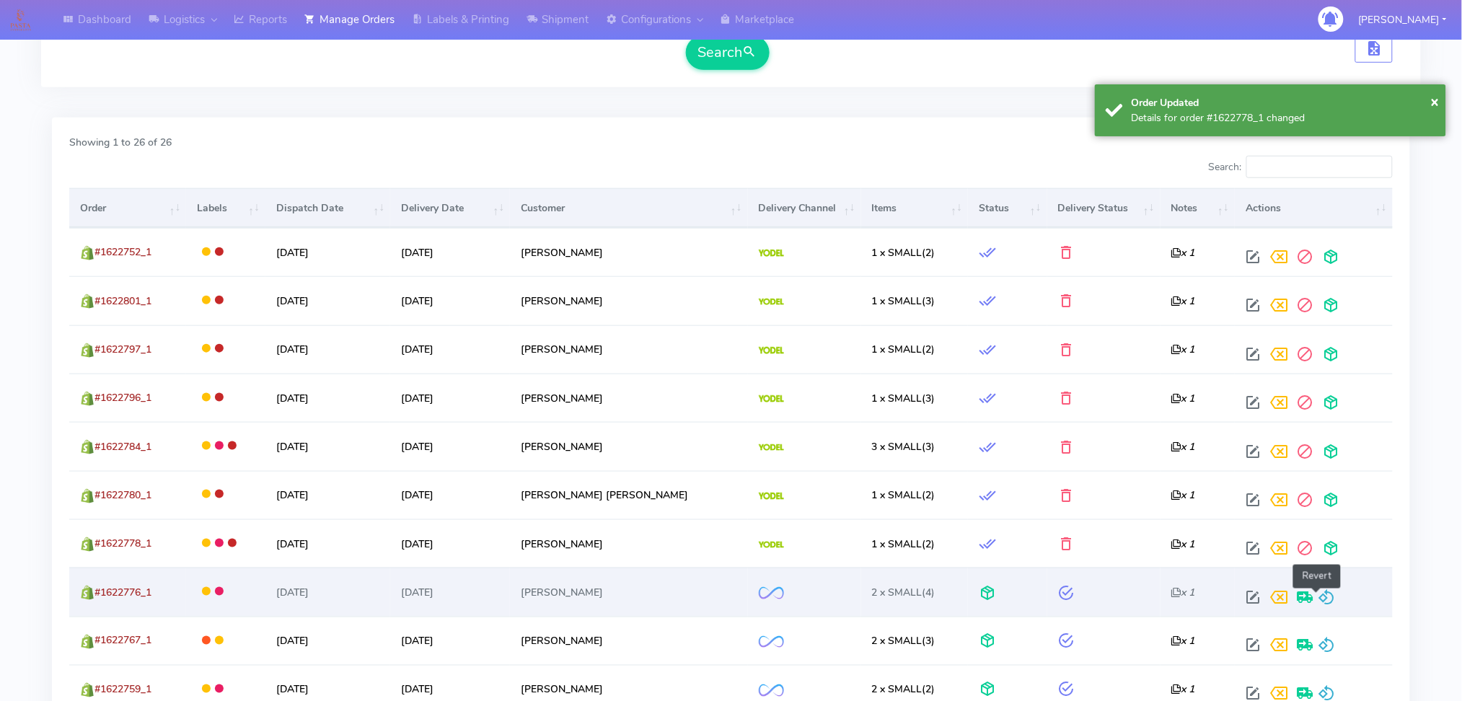
click at [1318, 594] on span at bounding box center [1326, 601] width 17 height 14
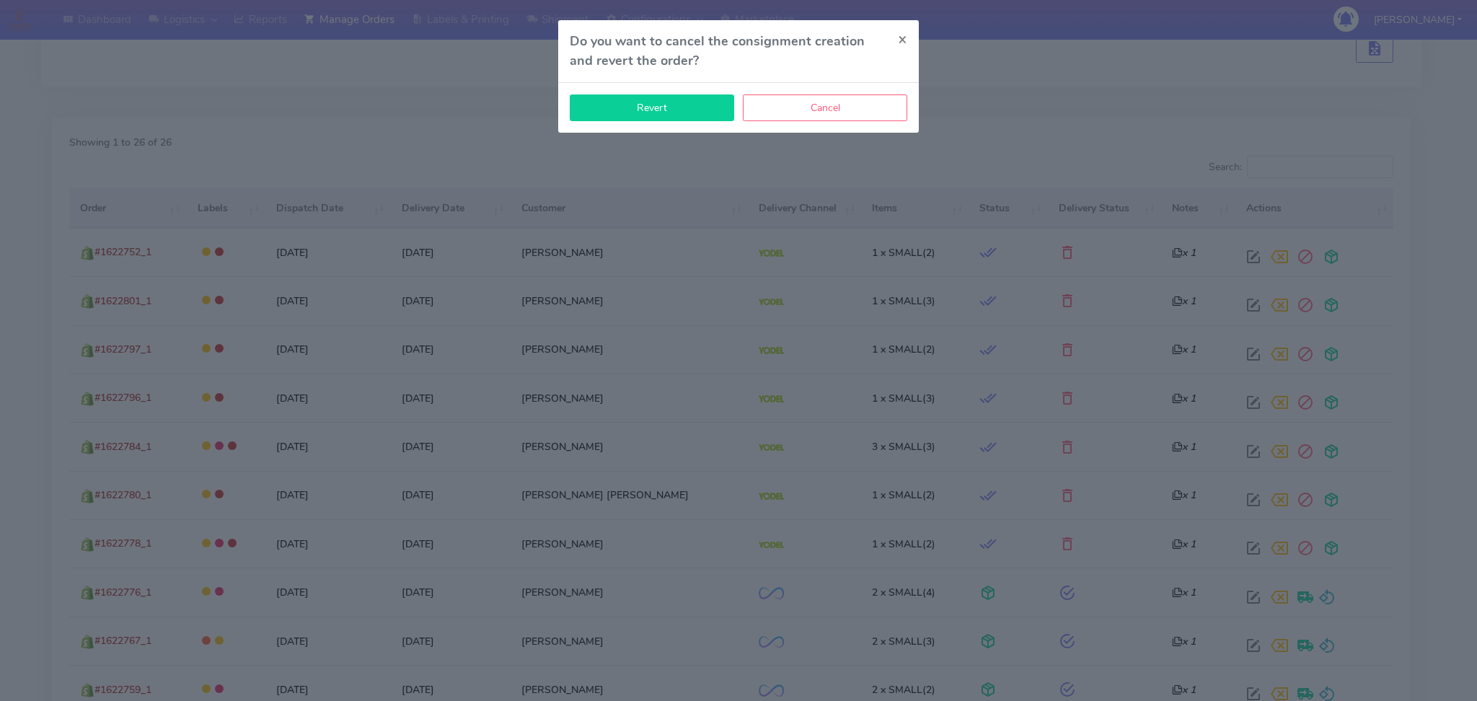
click at [633, 97] on button "Revert" at bounding box center [652, 107] width 164 height 27
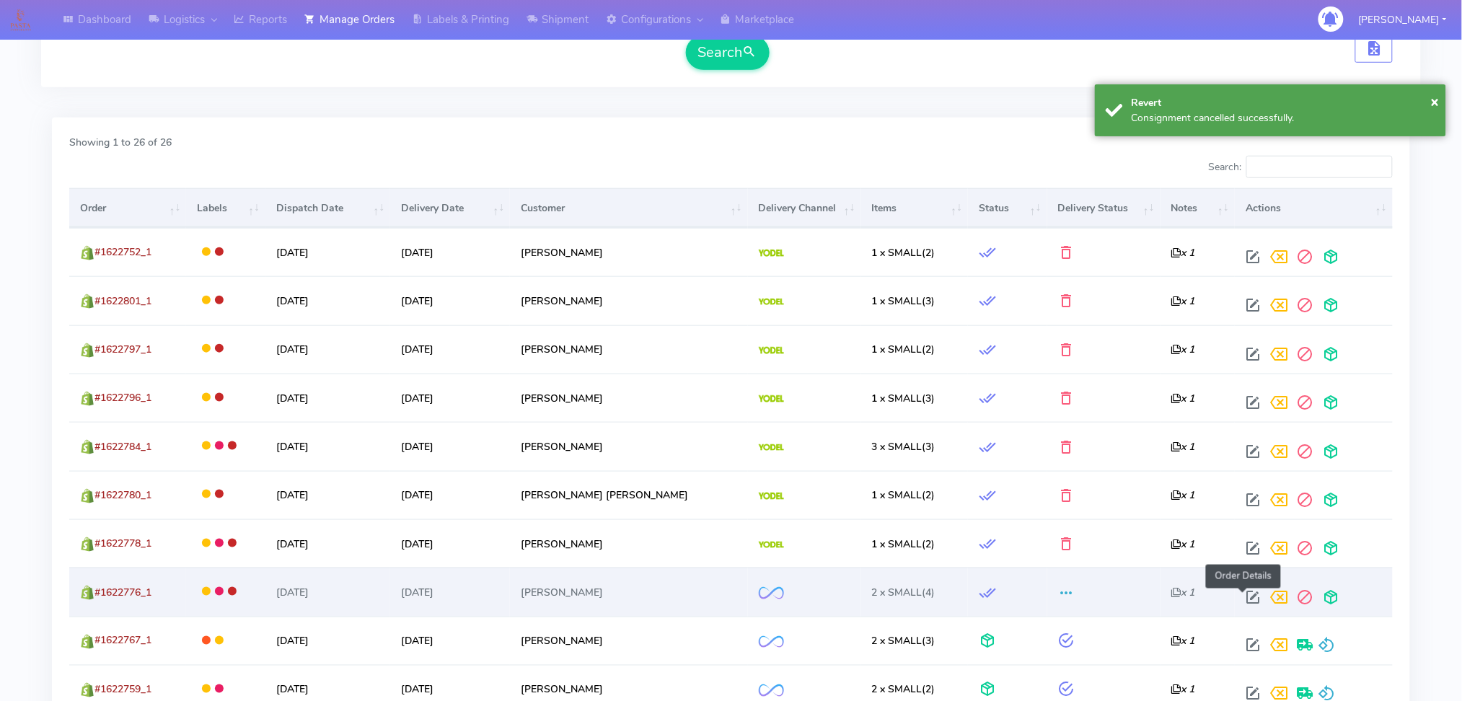
click at [1240, 597] on span at bounding box center [1253, 601] width 26 height 14
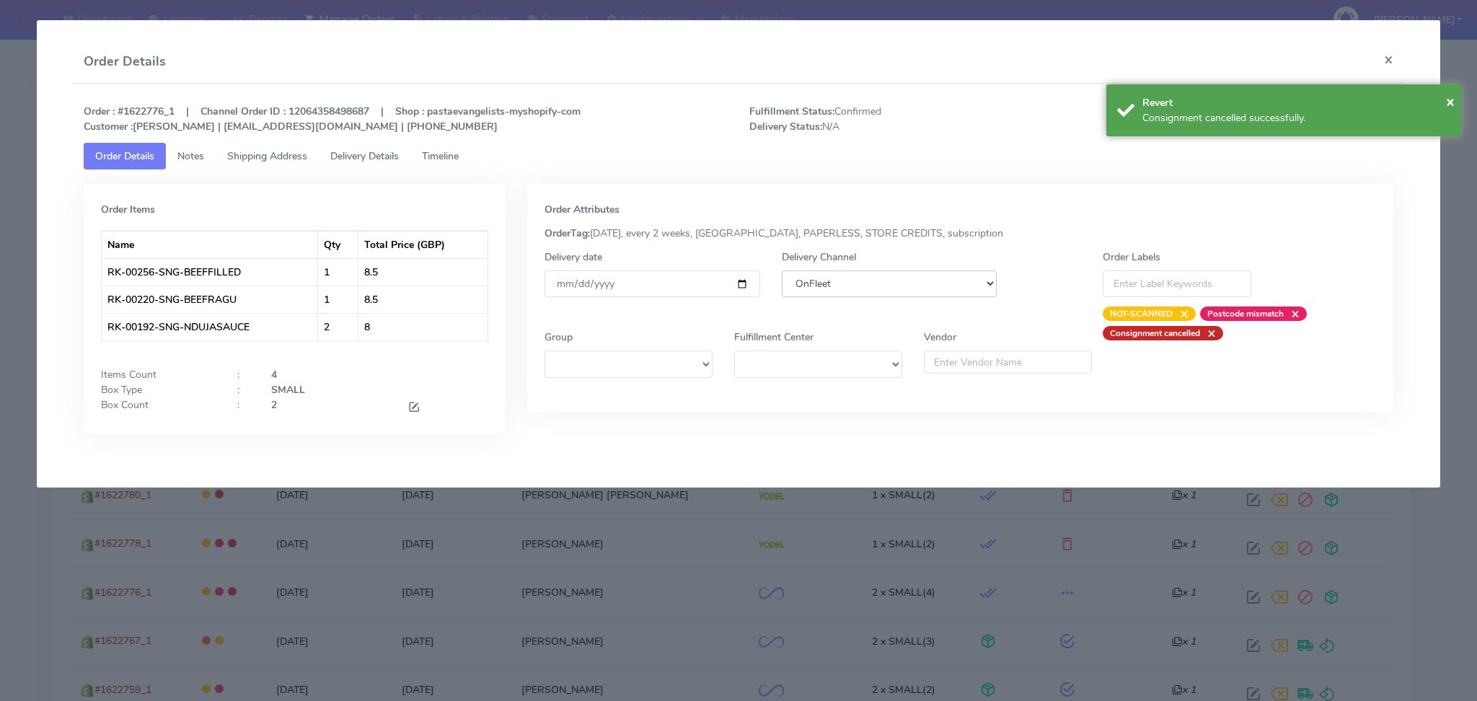
click at [855, 286] on select "DHL OnFleet Royal Mail DPD Yodel MaxOptra Amazon Collection" at bounding box center [890, 283] width 216 height 27
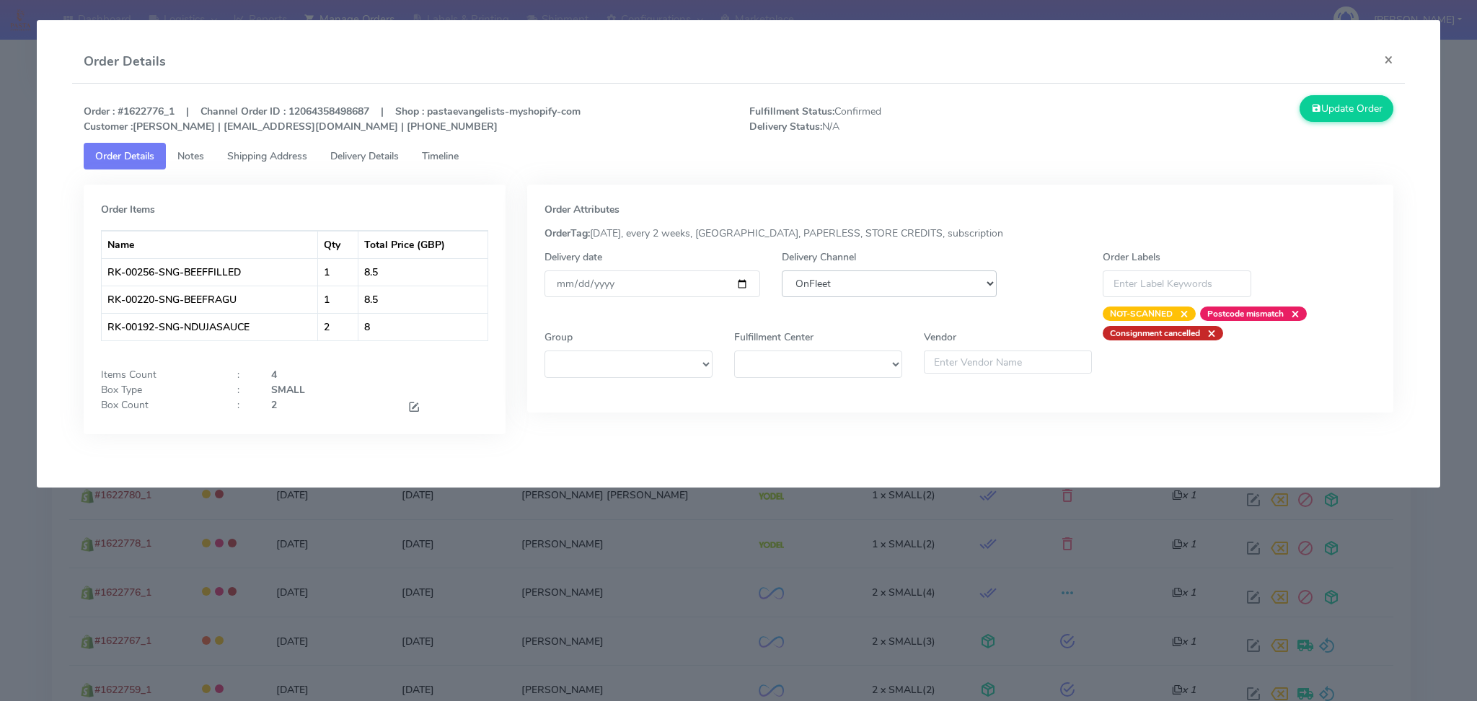
select select "5"
click at [782, 270] on select "DHL OnFleet Royal Mail DPD Yodel MaxOptra Amazon Collection" at bounding box center [890, 283] width 216 height 27
click at [1334, 97] on button "Update Order" at bounding box center [1347, 108] width 94 height 27
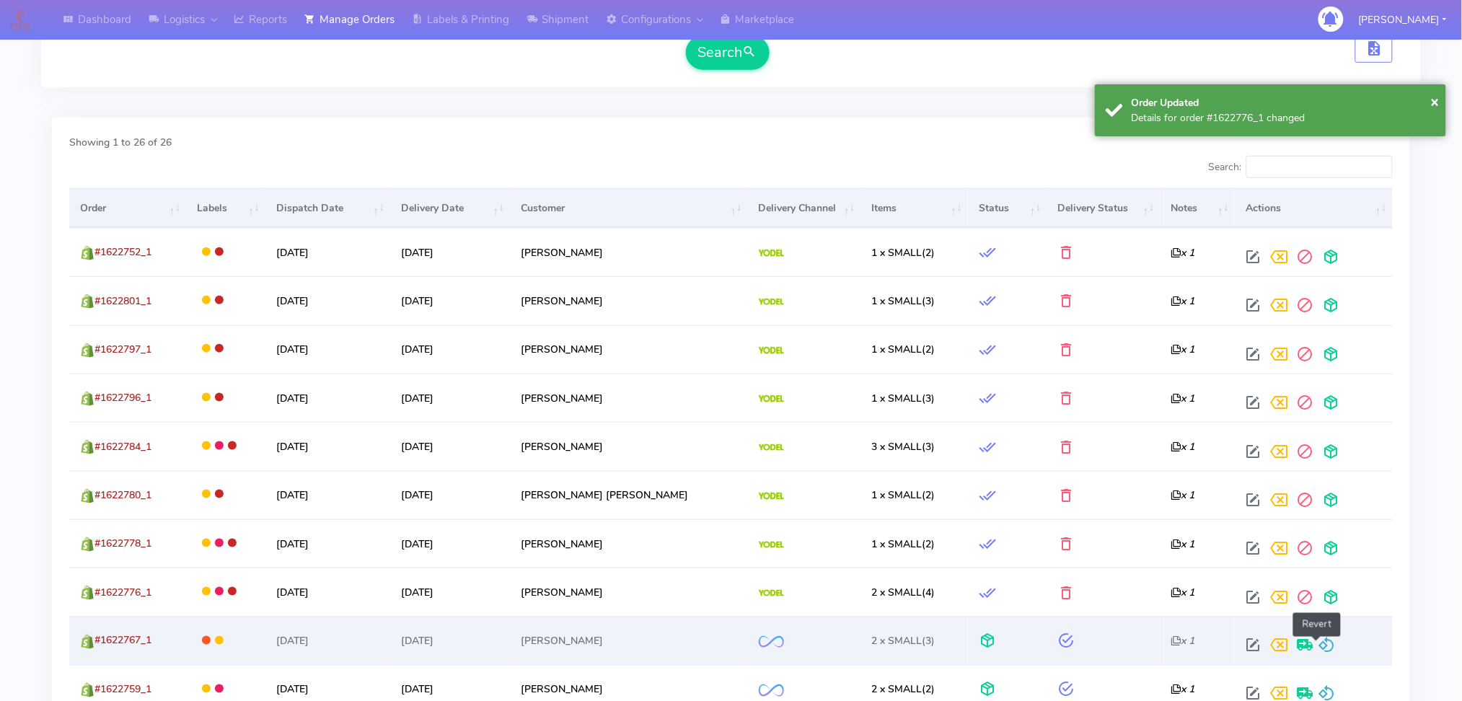
click at [1318, 642] on span at bounding box center [1326, 649] width 17 height 14
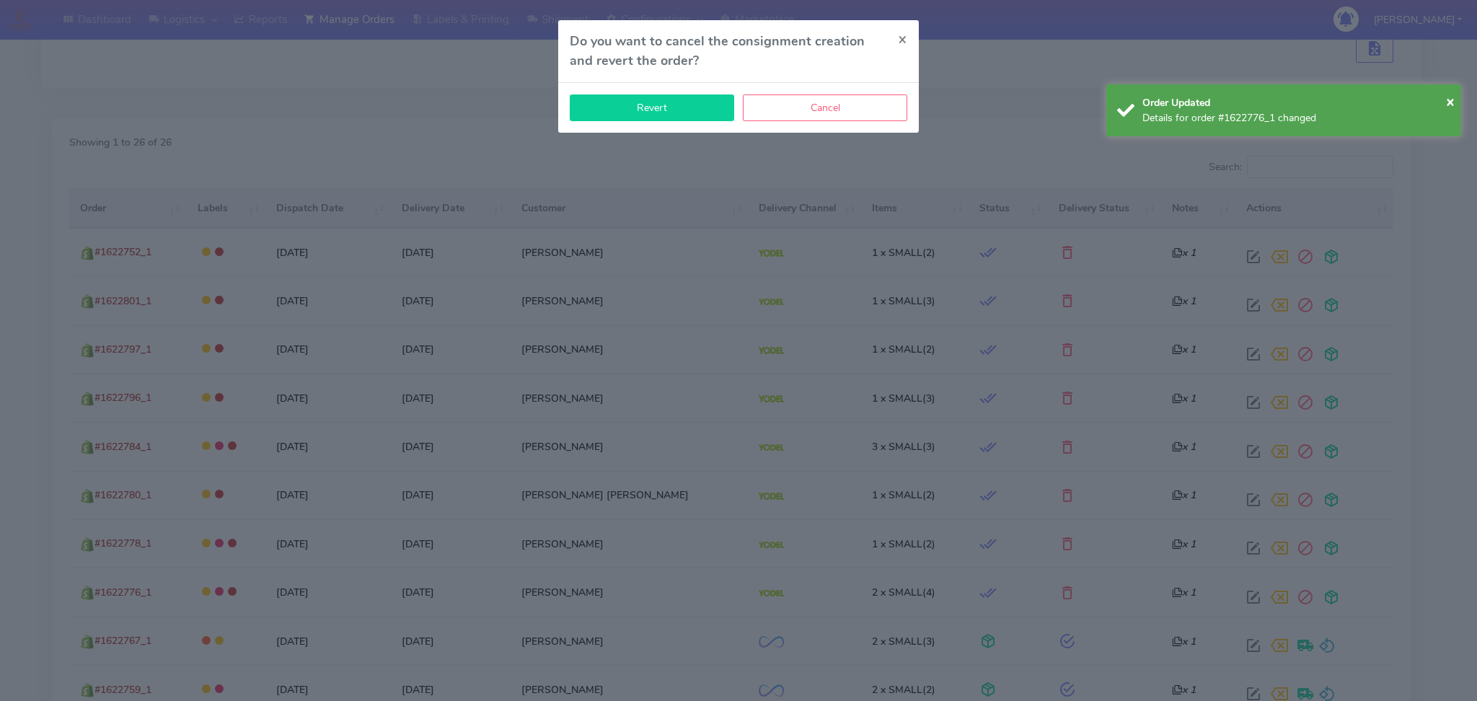
click at [660, 107] on button "Revert" at bounding box center [652, 107] width 164 height 27
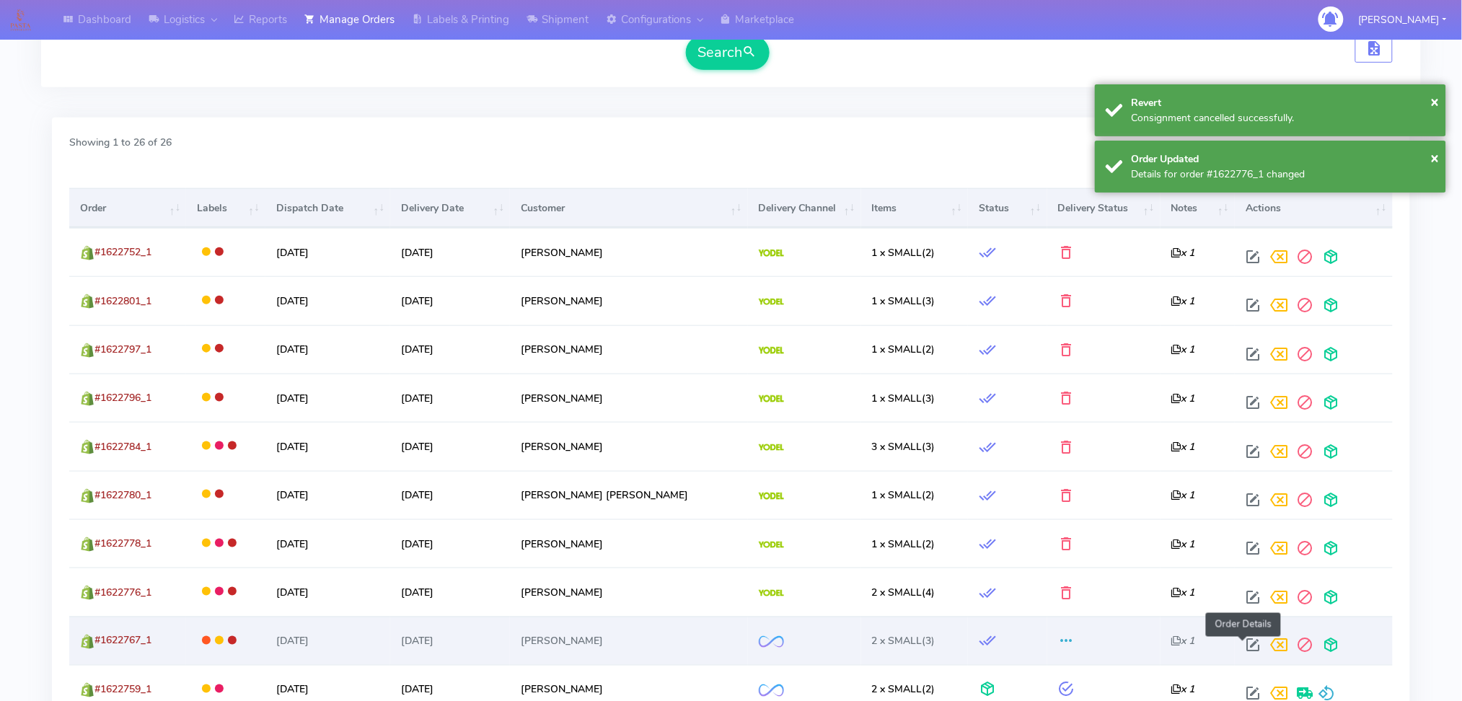
click at [1248, 646] on span at bounding box center [1253, 649] width 26 height 14
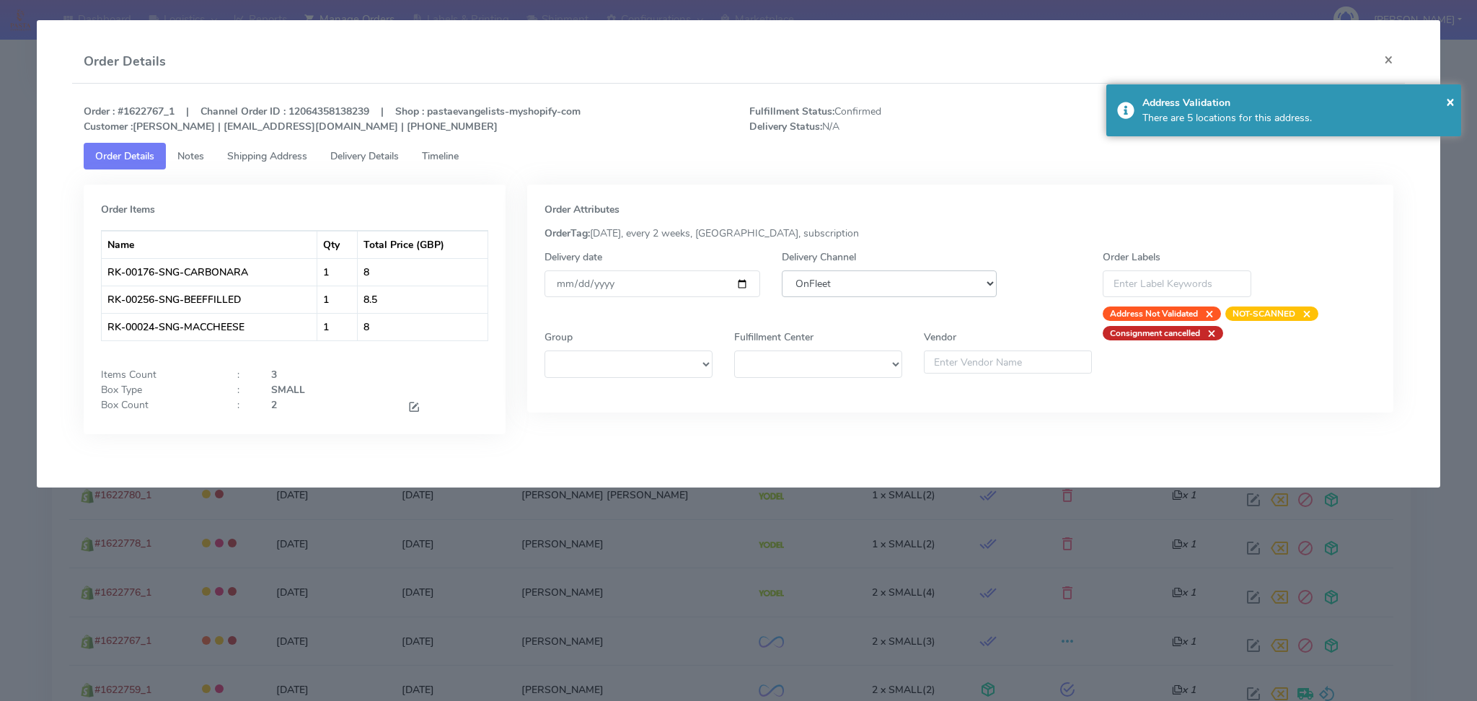
click at [974, 288] on select "DHL OnFleet Royal Mail DPD Yodel MaxOptra Amazon Collection" at bounding box center [890, 283] width 216 height 27
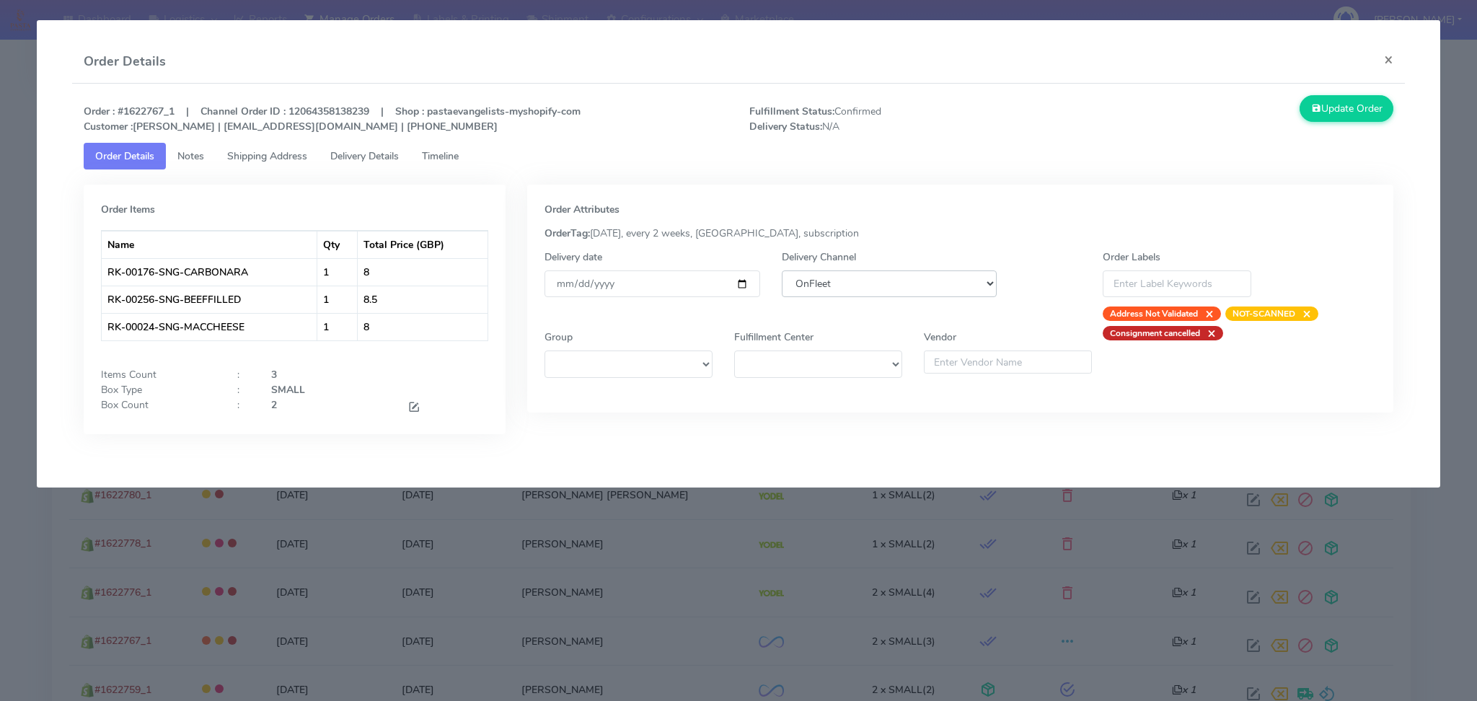
select select "5"
click at [782, 270] on select "DHL OnFleet Royal Mail DPD Yodel MaxOptra Amazon Collection" at bounding box center [890, 283] width 216 height 27
click at [1362, 119] on button "Update Order" at bounding box center [1347, 108] width 94 height 27
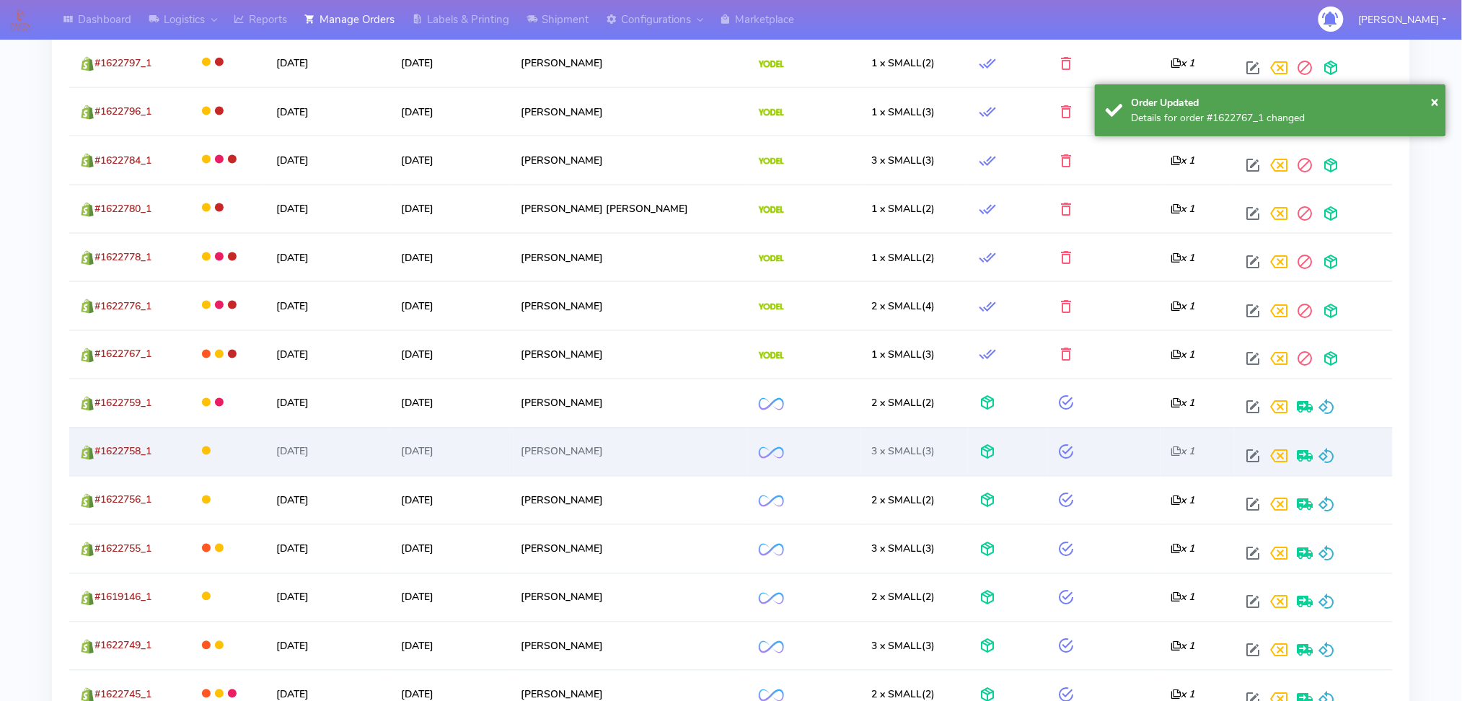
scroll to position [673, 0]
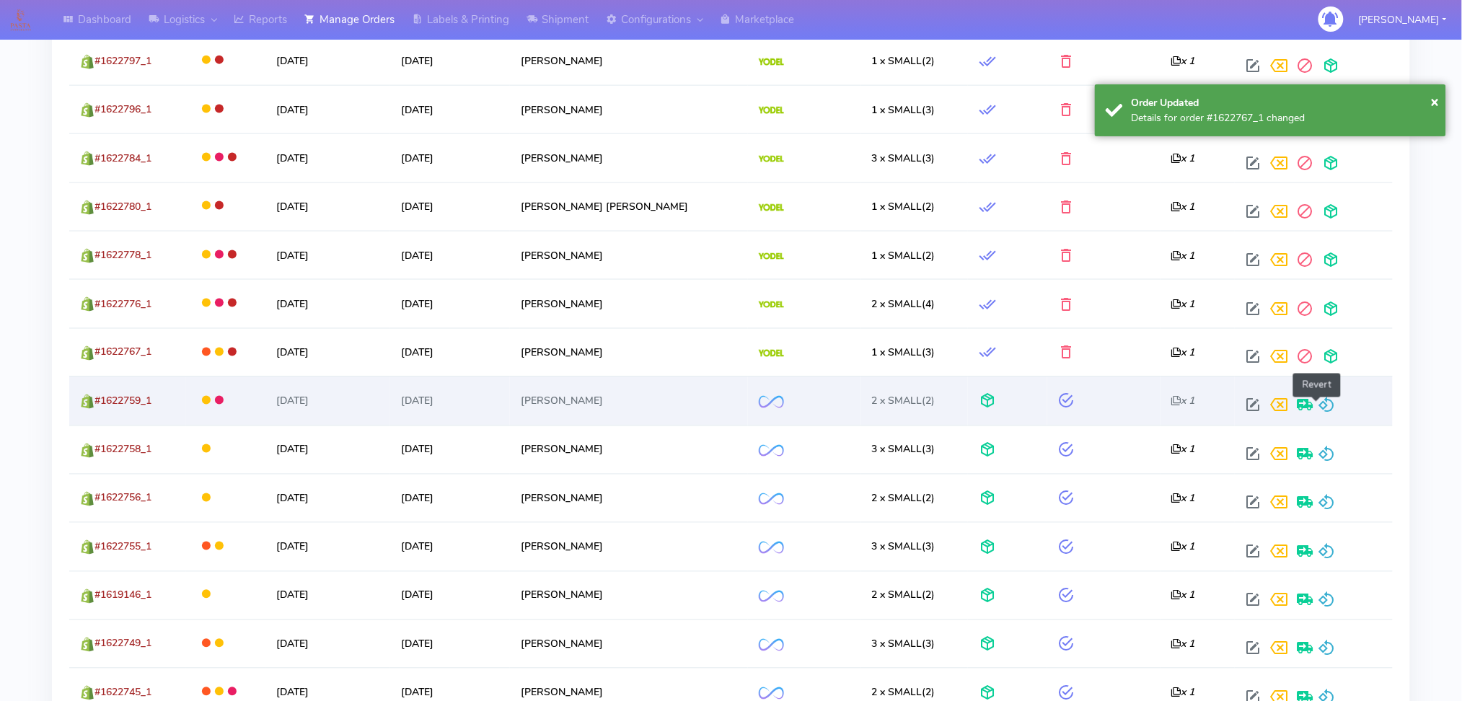
click at [1318, 405] on span at bounding box center [1326, 409] width 17 height 14
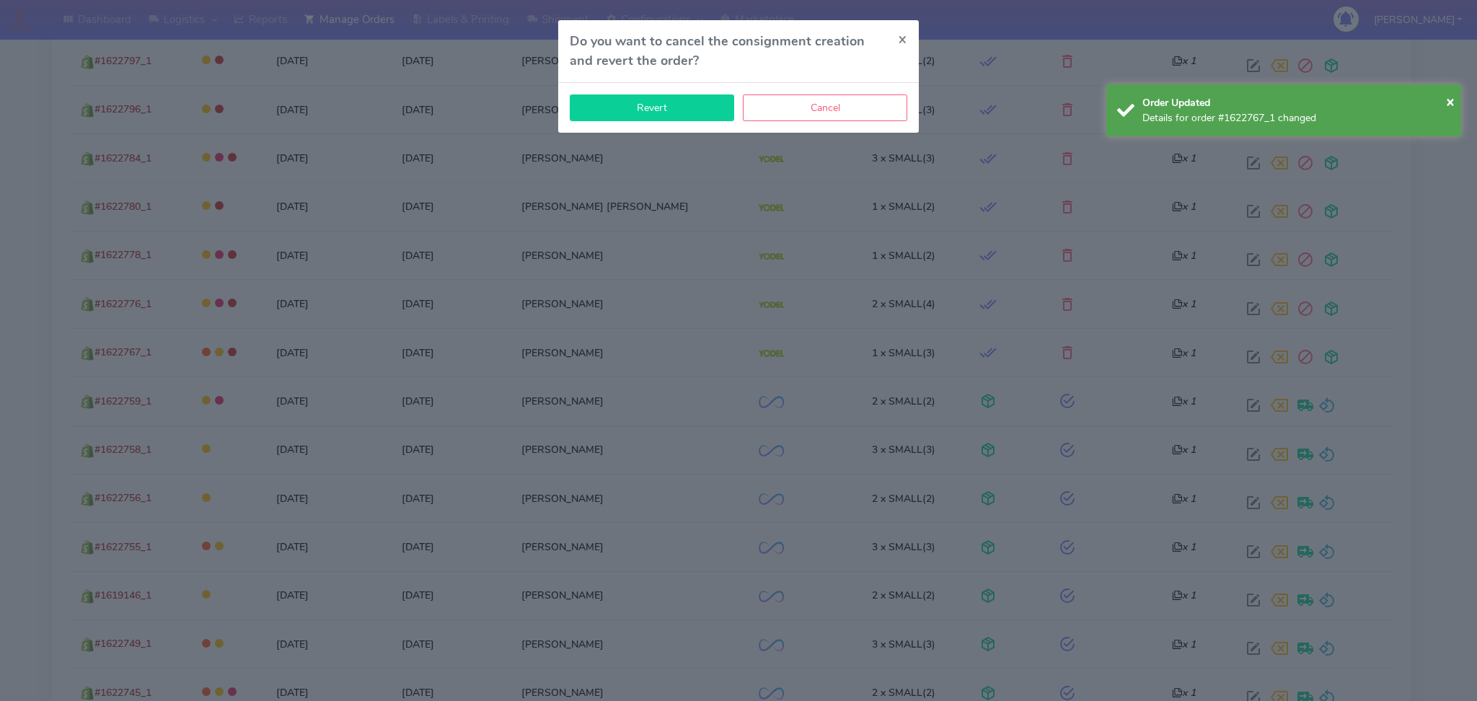
click at [684, 114] on button "Revert" at bounding box center [652, 107] width 164 height 27
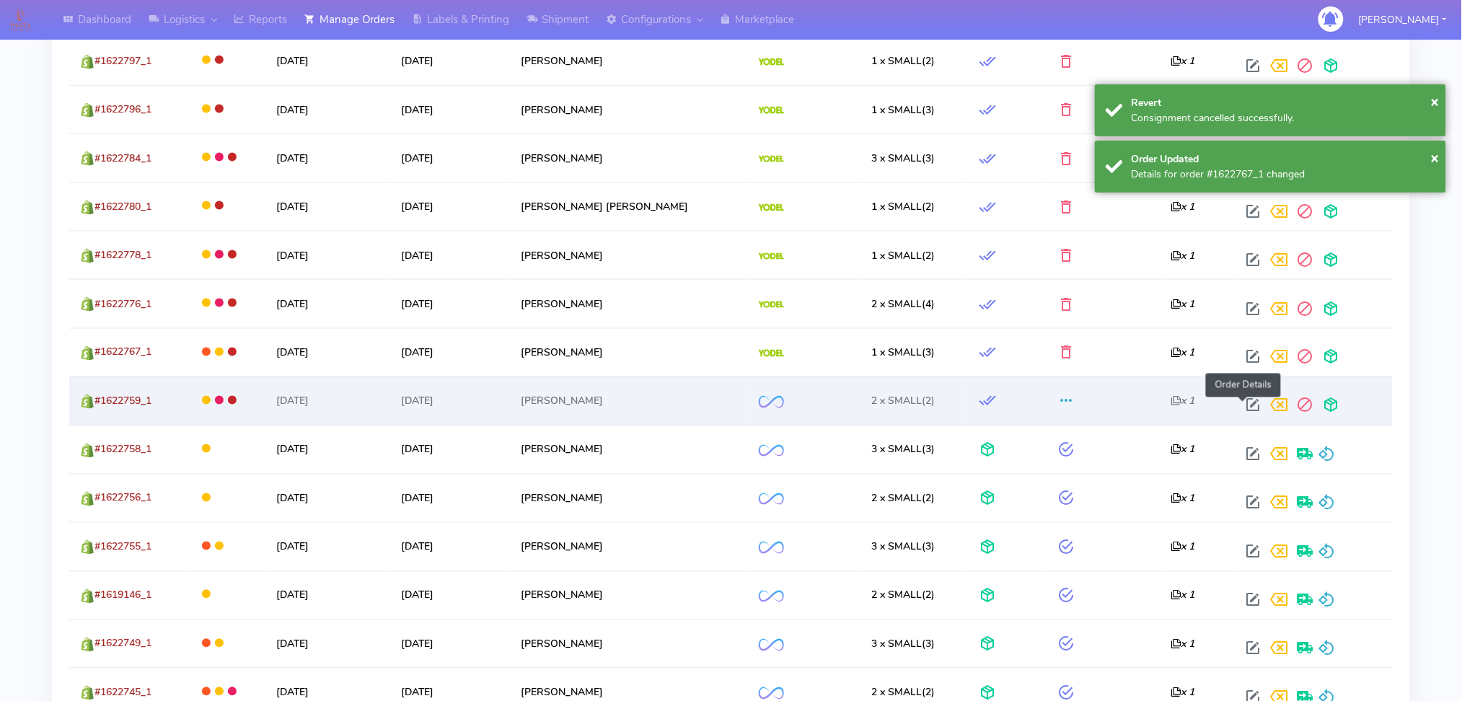
click at [1240, 405] on span at bounding box center [1253, 409] width 26 height 14
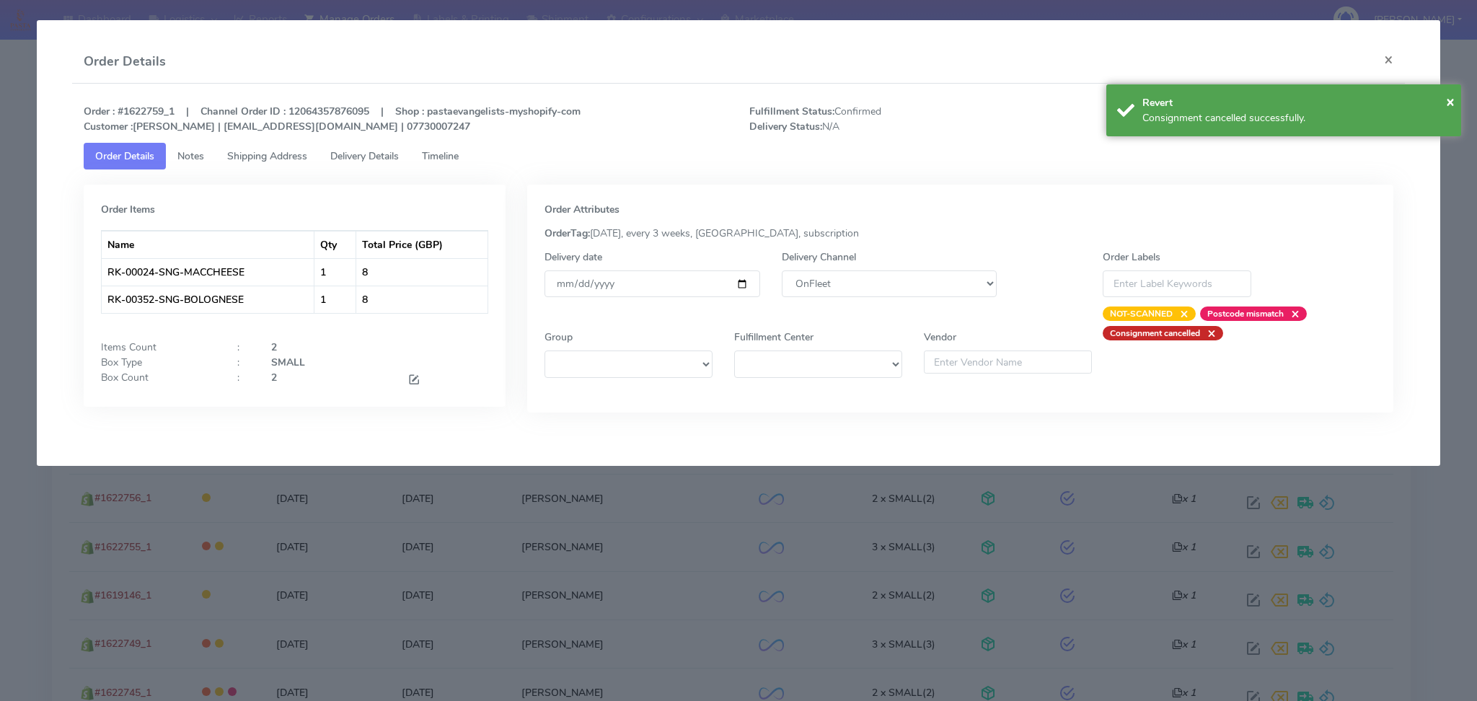
click at [845, 298] on div "Delivery Channel DHL OnFleet Royal Mail DPD Yodel MaxOptra Amazon Collection" at bounding box center [889, 285] width 237 height 71
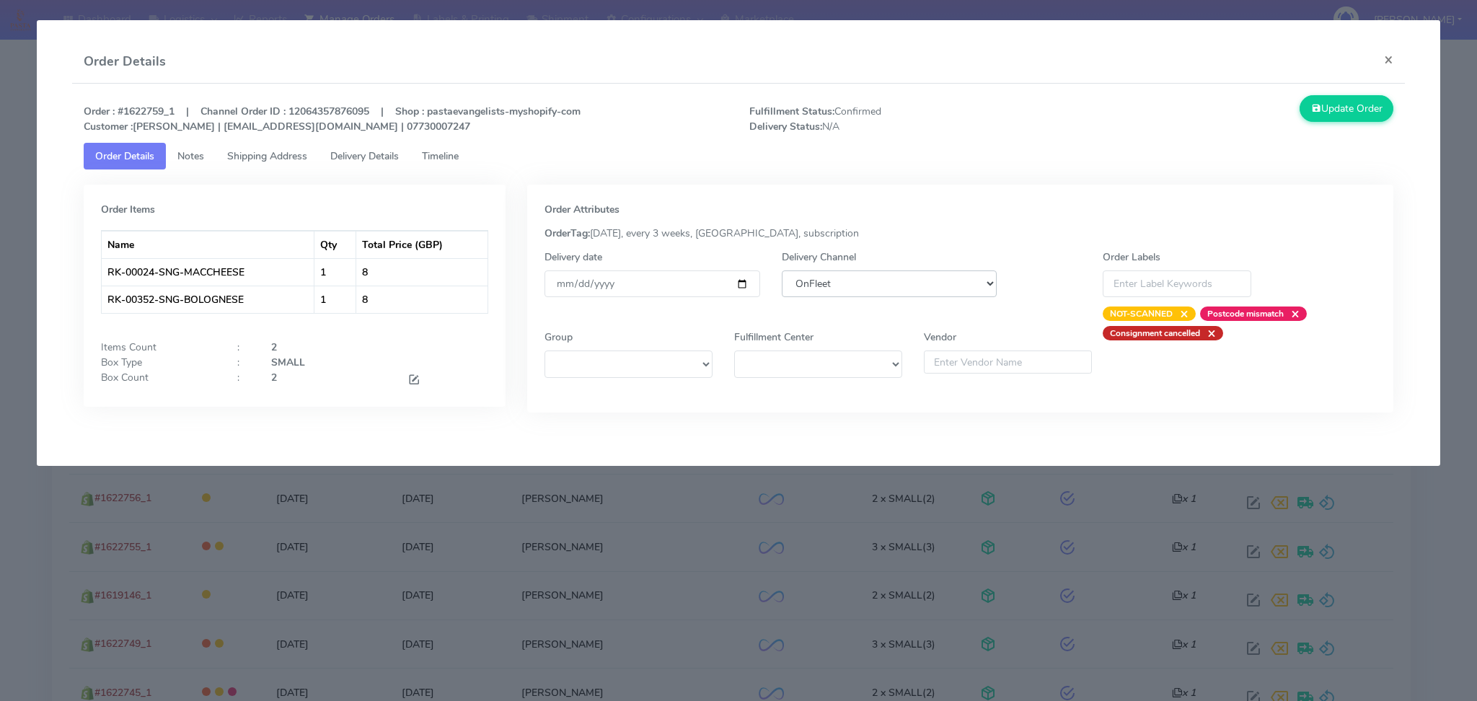
click at [845, 294] on select "DHL OnFleet Royal Mail DPD Yodel MaxOptra Amazon Collection" at bounding box center [890, 283] width 216 height 27
select select "5"
click at [782, 270] on select "DHL OnFleet Royal Mail DPD Yodel MaxOptra Amazon Collection" at bounding box center [890, 283] width 216 height 27
click at [1332, 113] on button "Update Order" at bounding box center [1347, 108] width 94 height 27
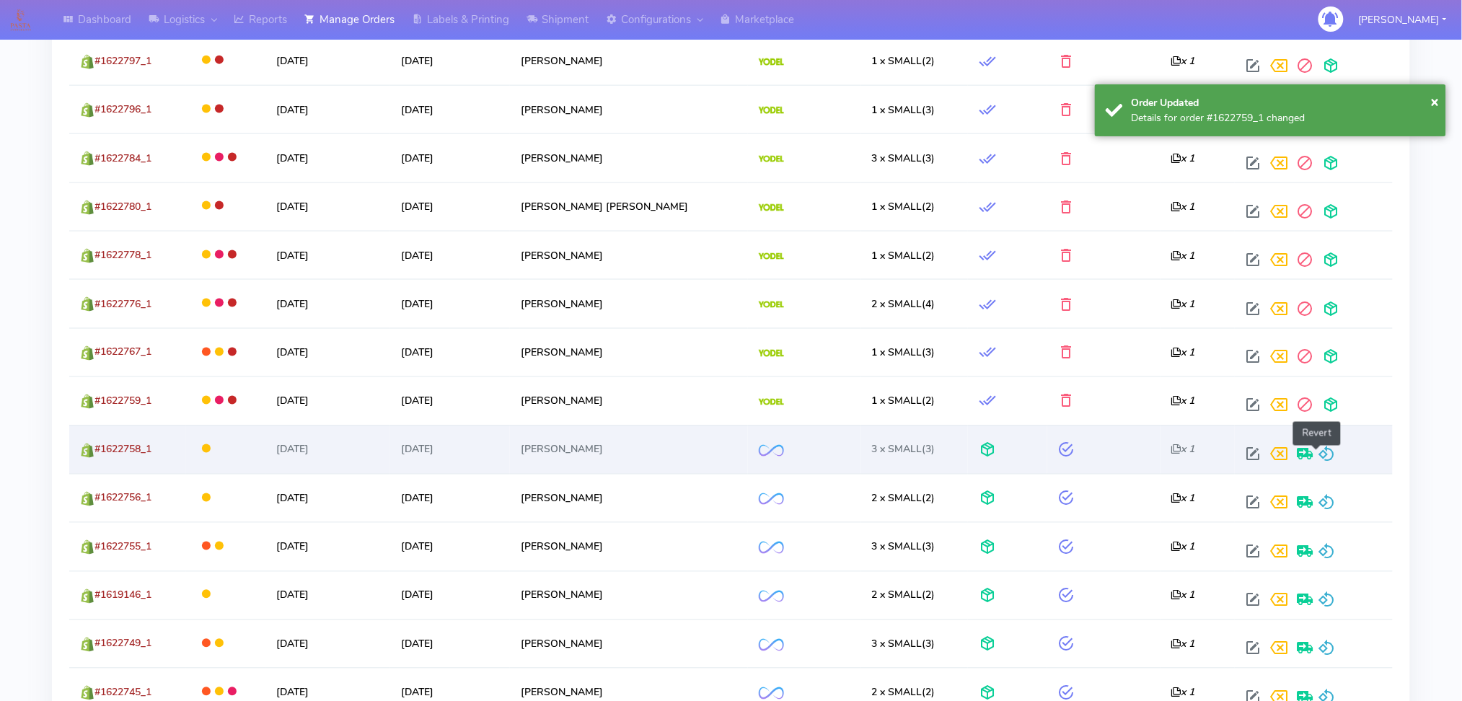
click at [1321, 452] on span at bounding box center [1326, 458] width 17 height 14
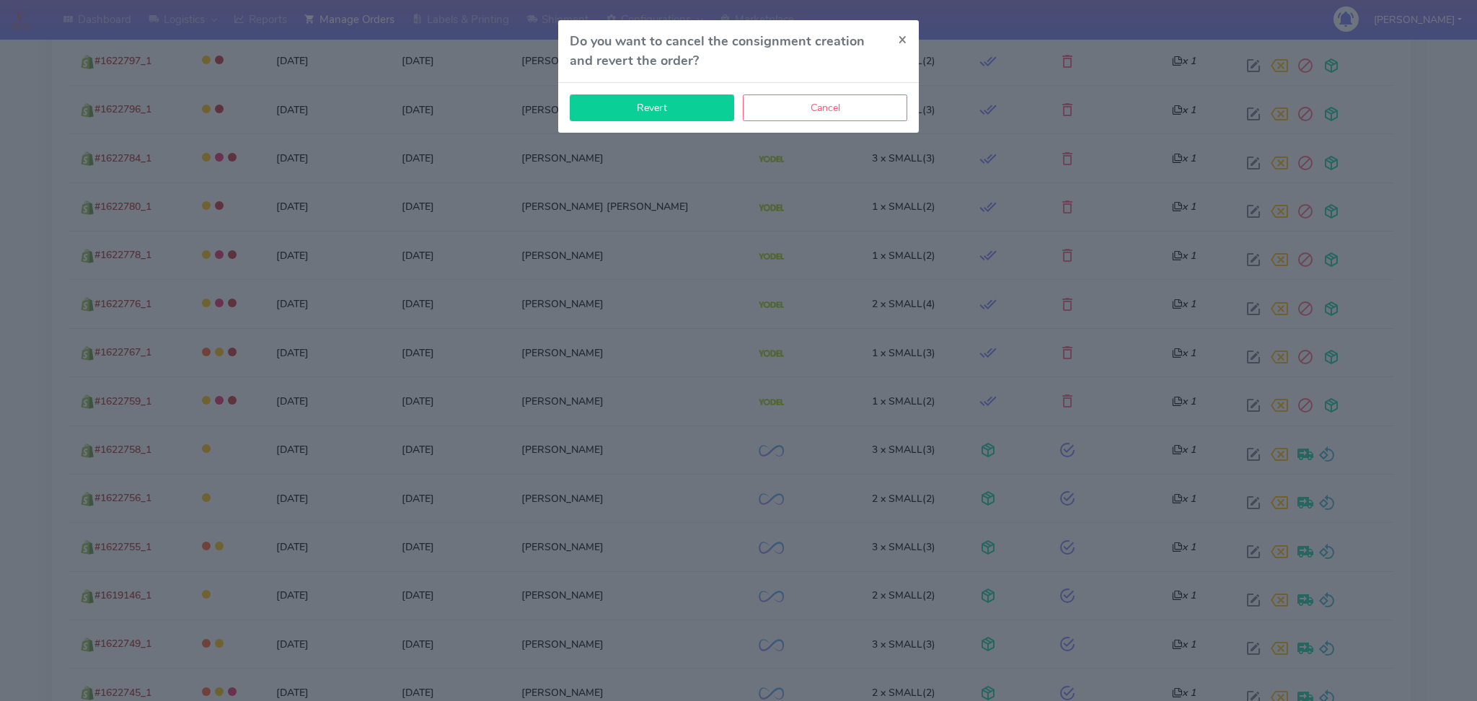
click at [664, 105] on button "Revert" at bounding box center [652, 107] width 164 height 27
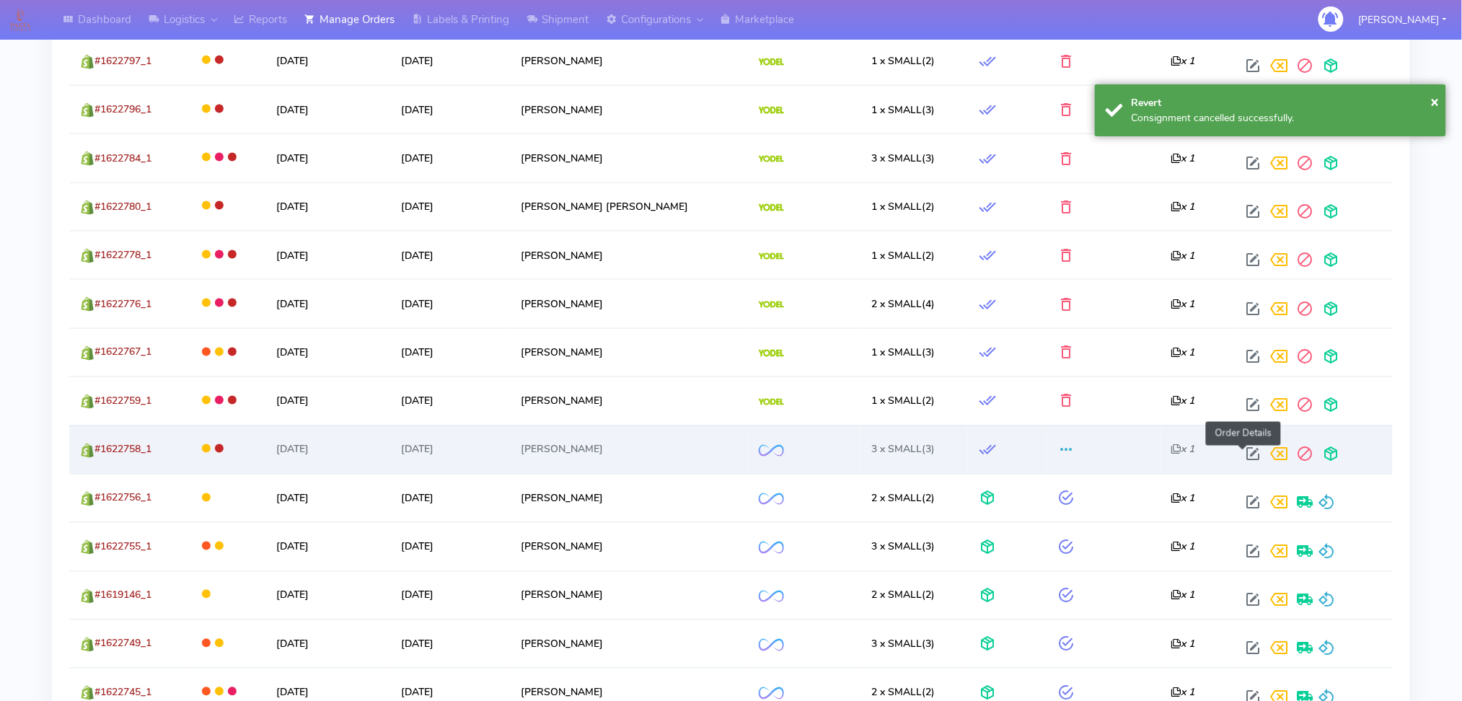
click at [1247, 451] on span at bounding box center [1253, 458] width 26 height 14
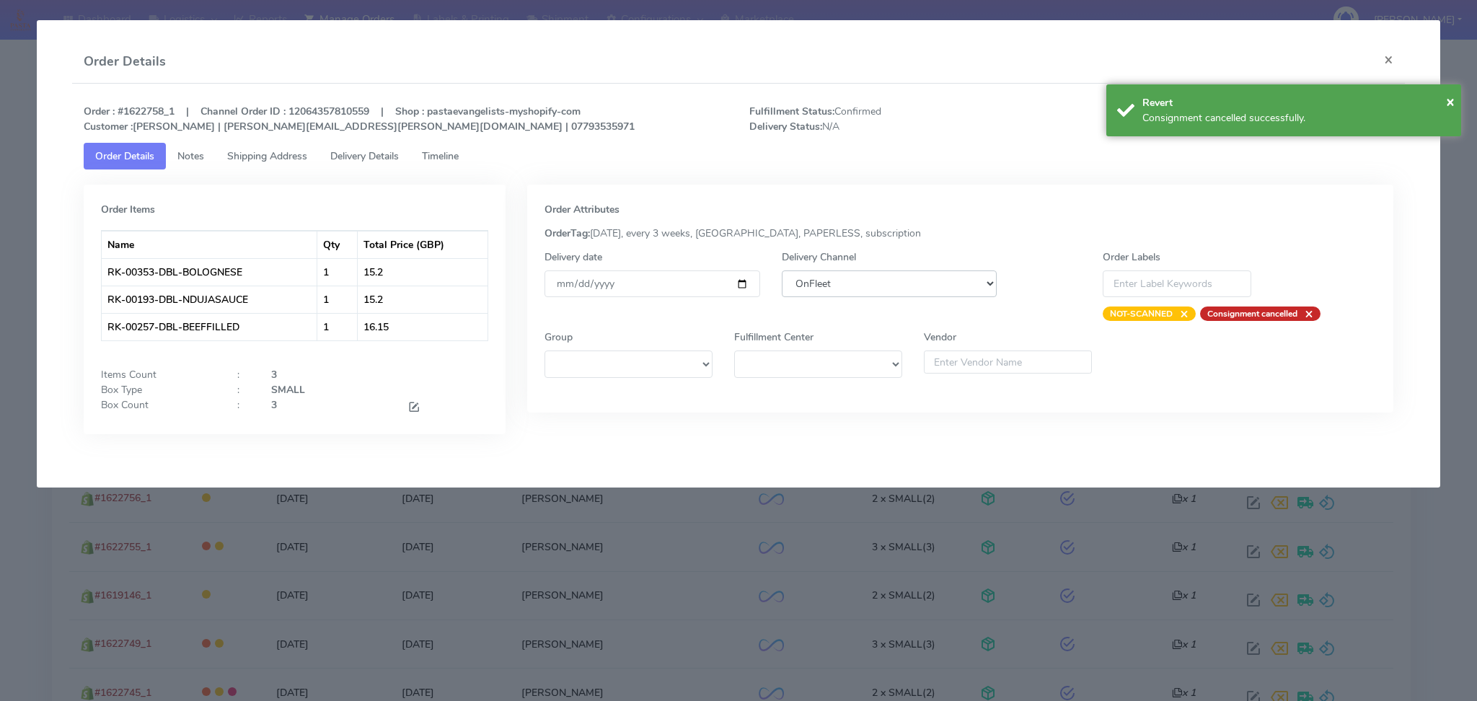
click at [806, 283] on select "DHL OnFleet Royal Mail DPD Yodel MaxOptra Amazon Collection" at bounding box center [890, 283] width 216 height 27
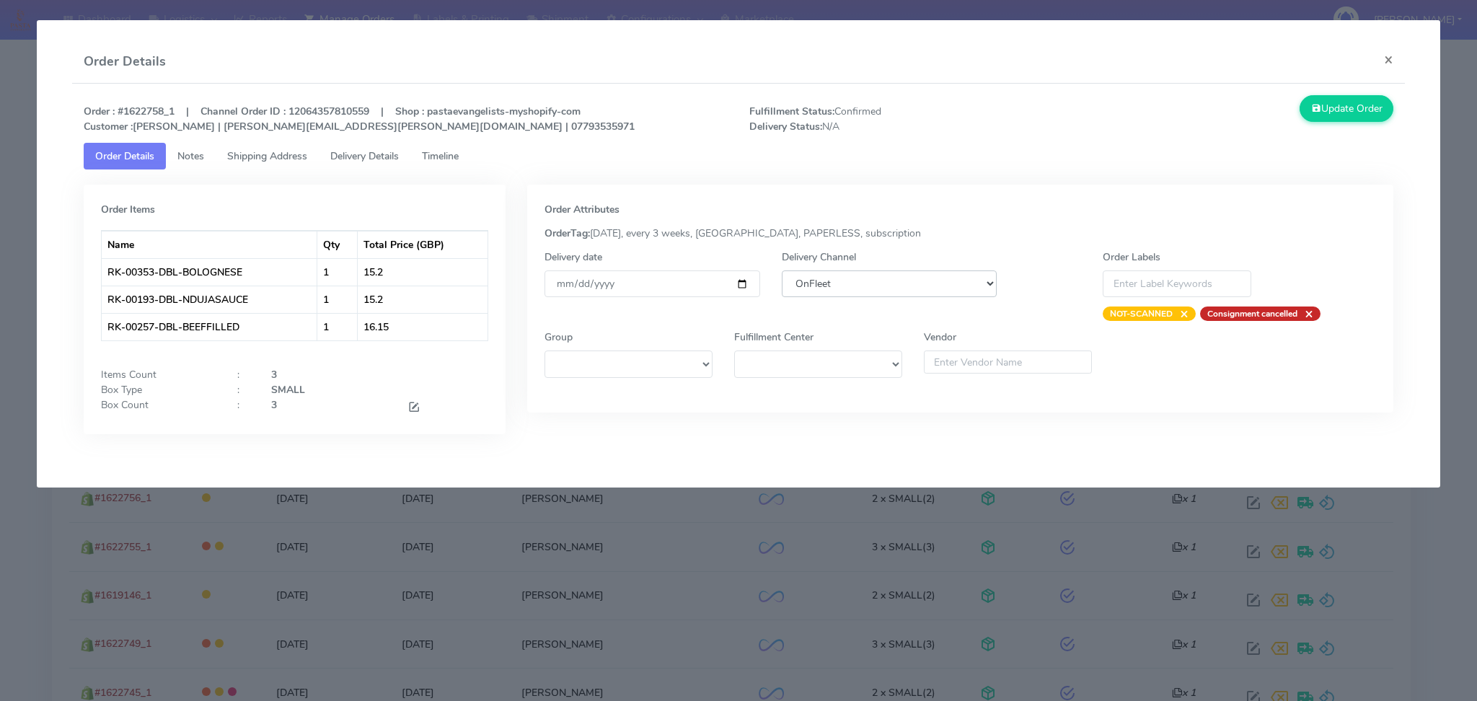
select select "5"
click at [782, 270] on select "DHL OnFleet Royal Mail DPD Yodel MaxOptra Amazon Collection" at bounding box center [890, 283] width 216 height 27
click at [1339, 102] on button "Update Order" at bounding box center [1347, 108] width 94 height 27
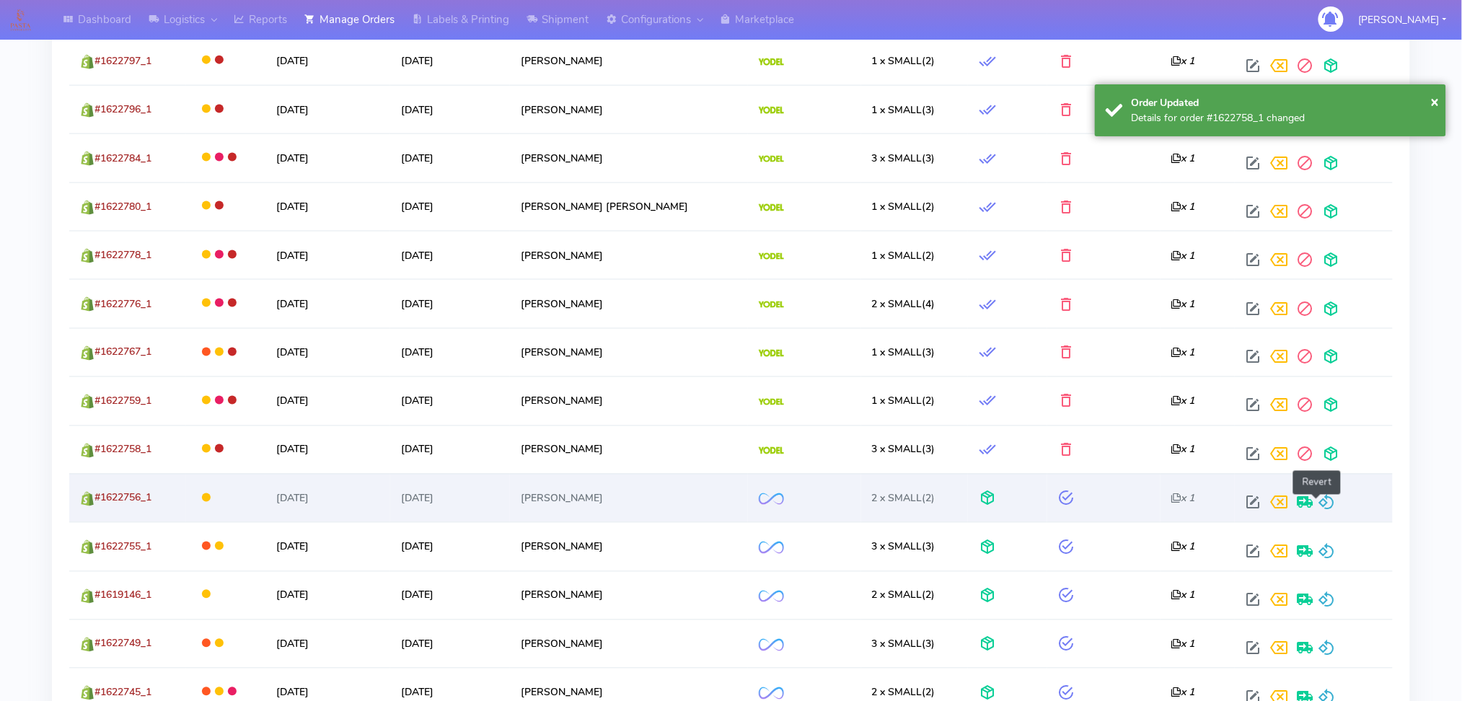
click at [1318, 499] on span at bounding box center [1326, 506] width 17 height 14
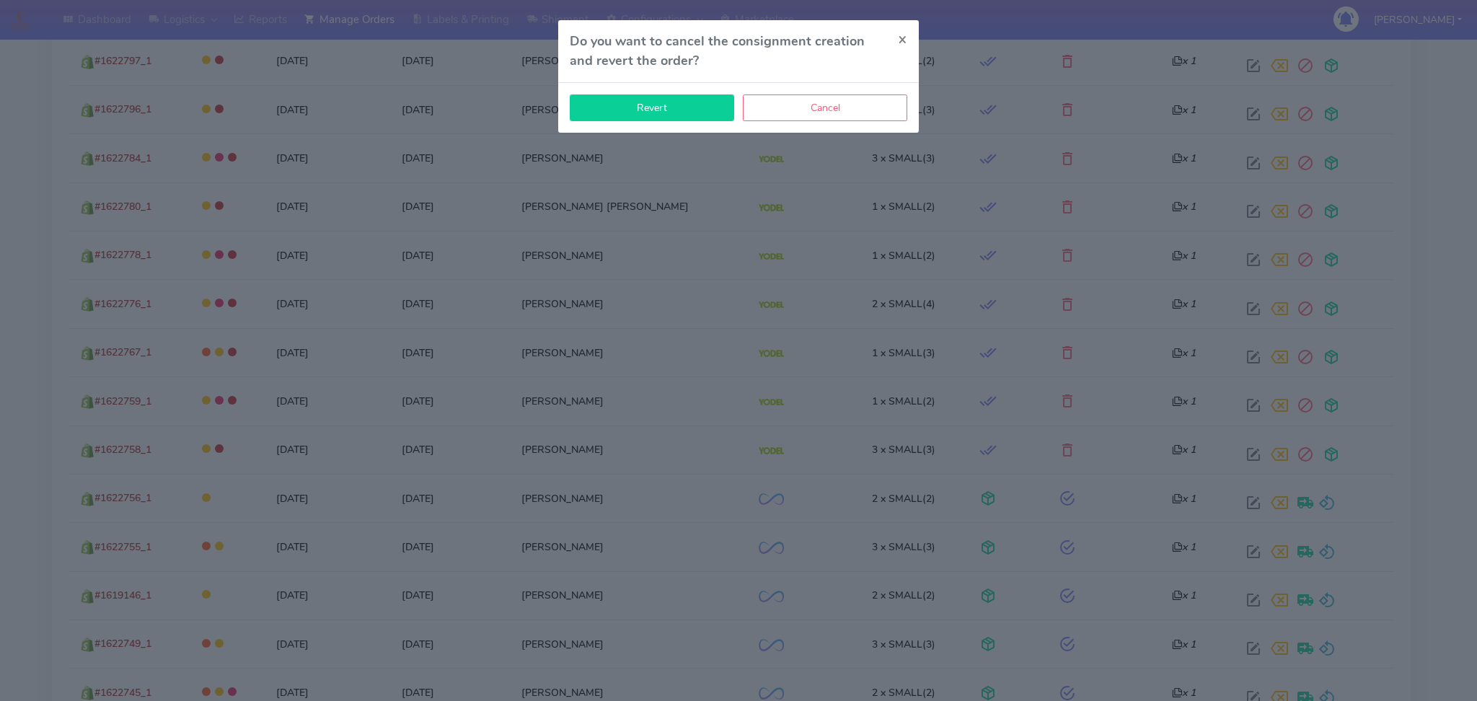
click at [666, 95] on button "Revert" at bounding box center [652, 107] width 164 height 27
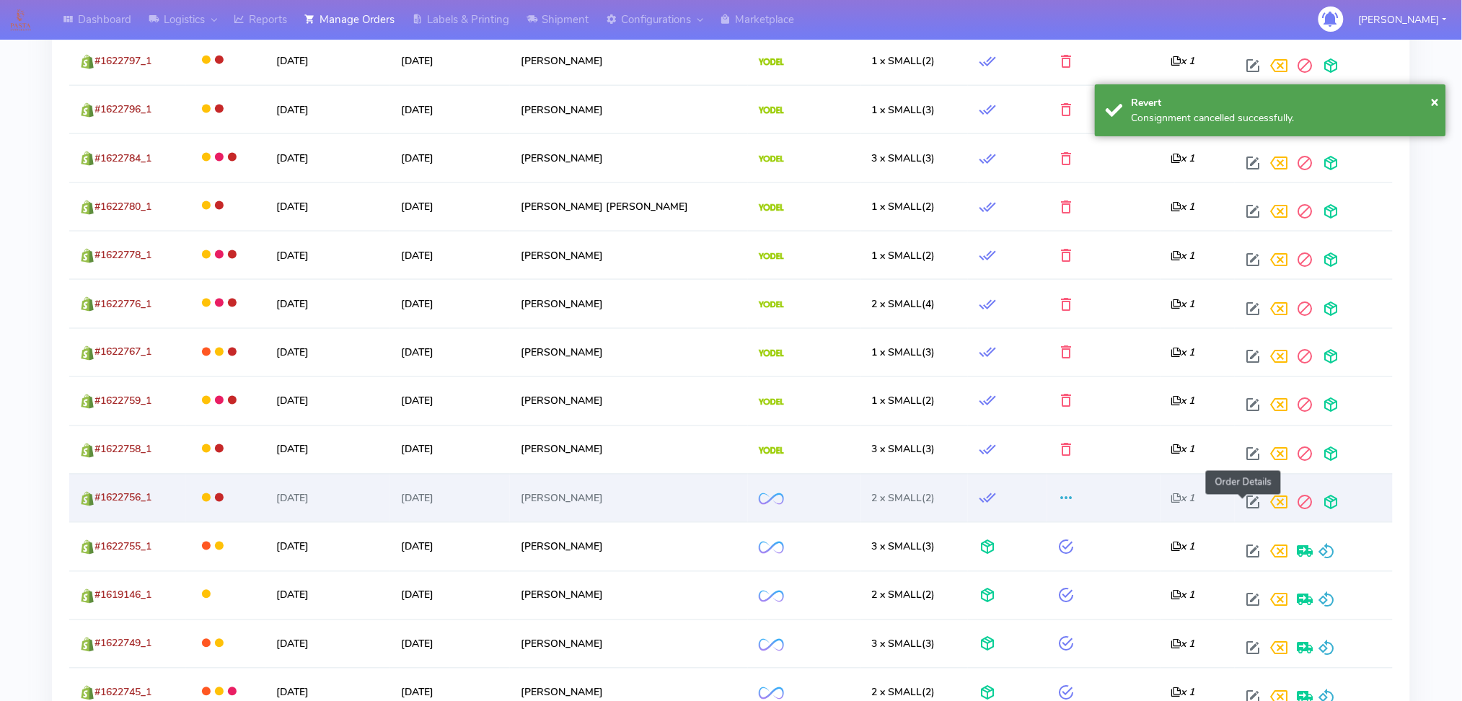
click at [1240, 499] on span at bounding box center [1253, 506] width 26 height 14
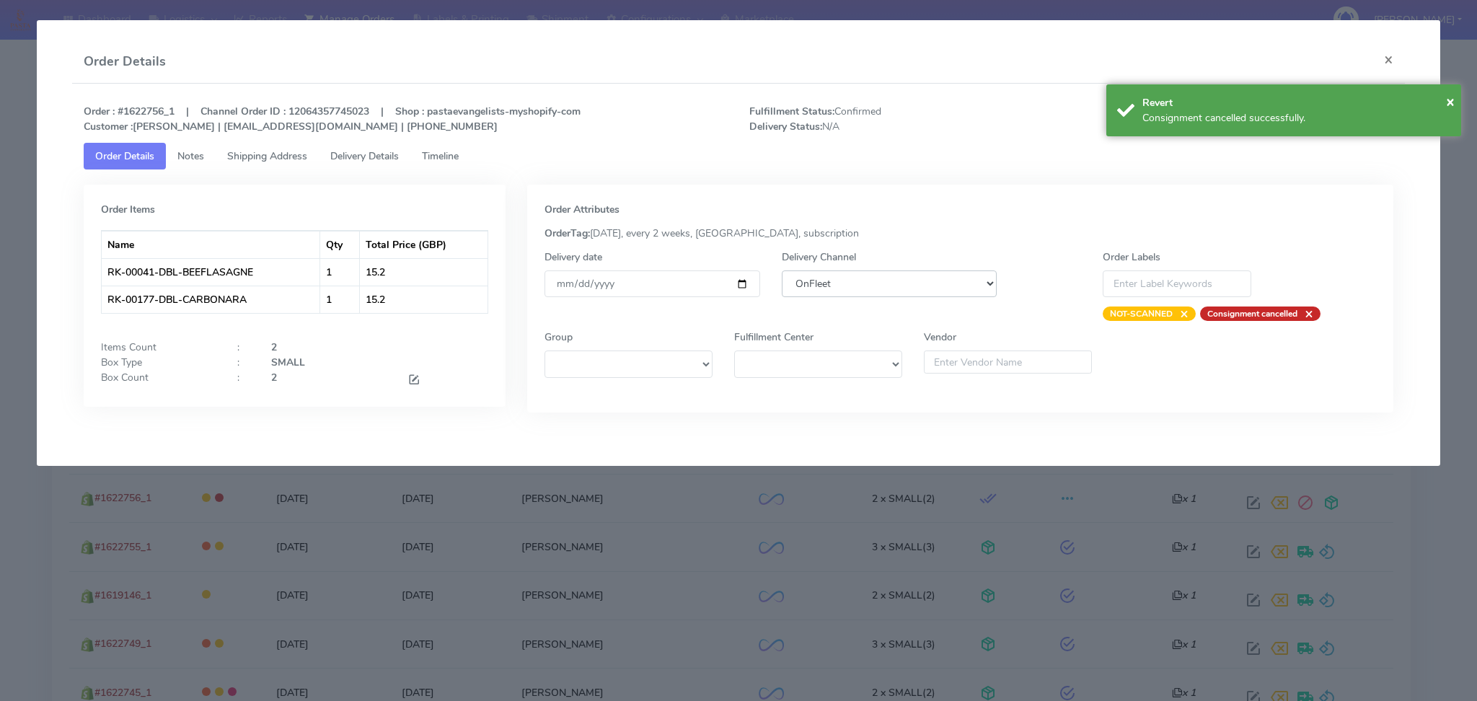
click at [847, 288] on select "DHL OnFleet Royal Mail DPD Yodel MaxOptra Amazon Collection" at bounding box center [890, 283] width 216 height 27
select select "5"
click at [782, 270] on select "DHL OnFleet Royal Mail DPD Yodel MaxOptra Amazon Collection" at bounding box center [890, 283] width 216 height 27
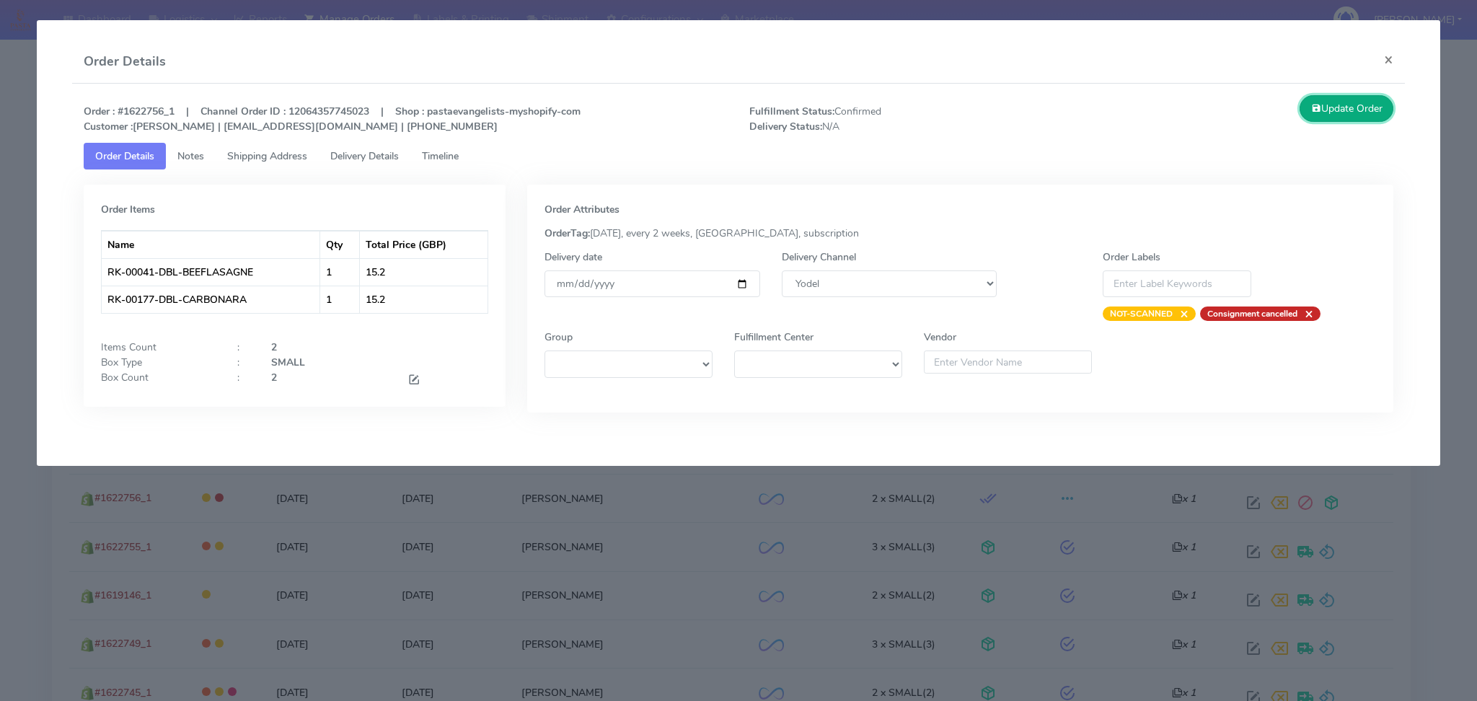
click at [1386, 101] on button "Update Order" at bounding box center [1347, 108] width 94 height 27
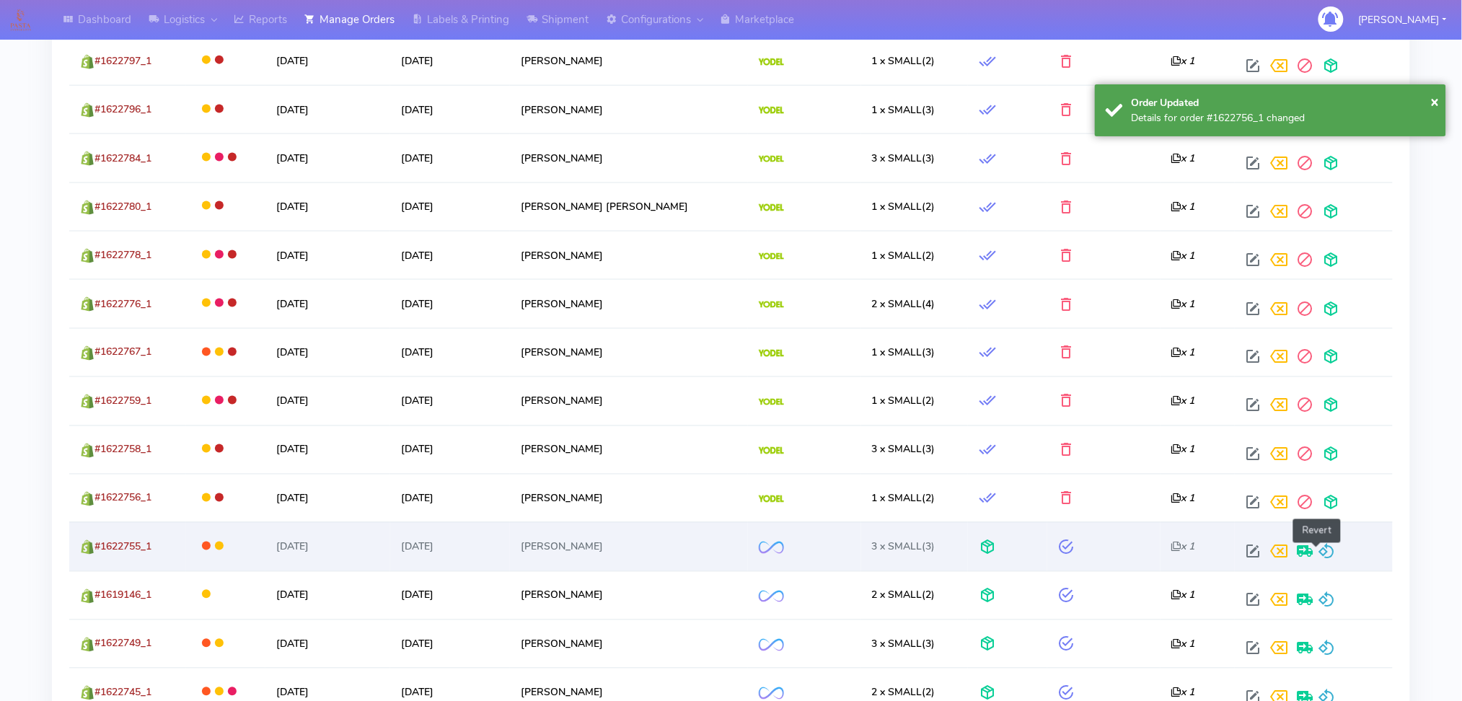
click at [1320, 552] on span at bounding box center [1326, 555] width 17 height 14
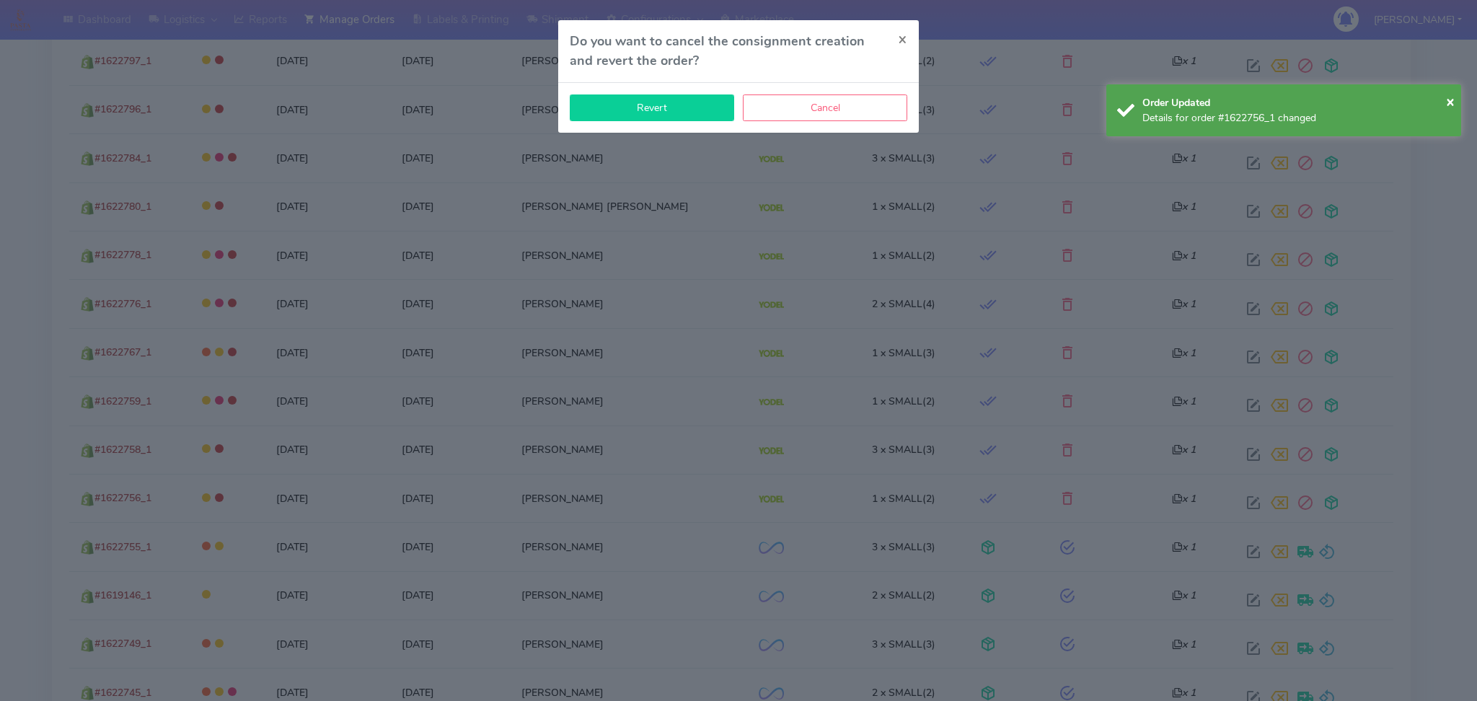
click at [678, 110] on button "Revert" at bounding box center [652, 107] width 164 height 27
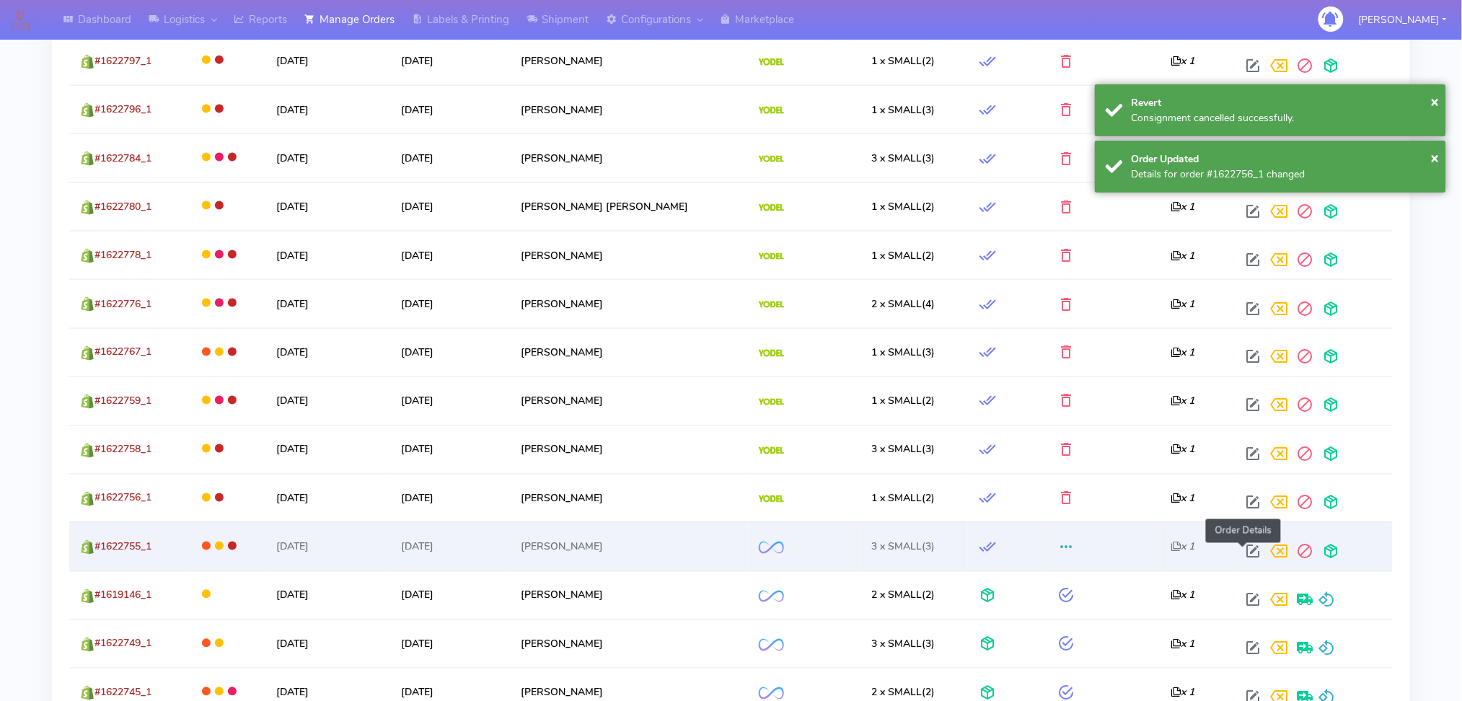
click at [1248, 554] on span at bounding box center [1253, 555] width 26 height 14
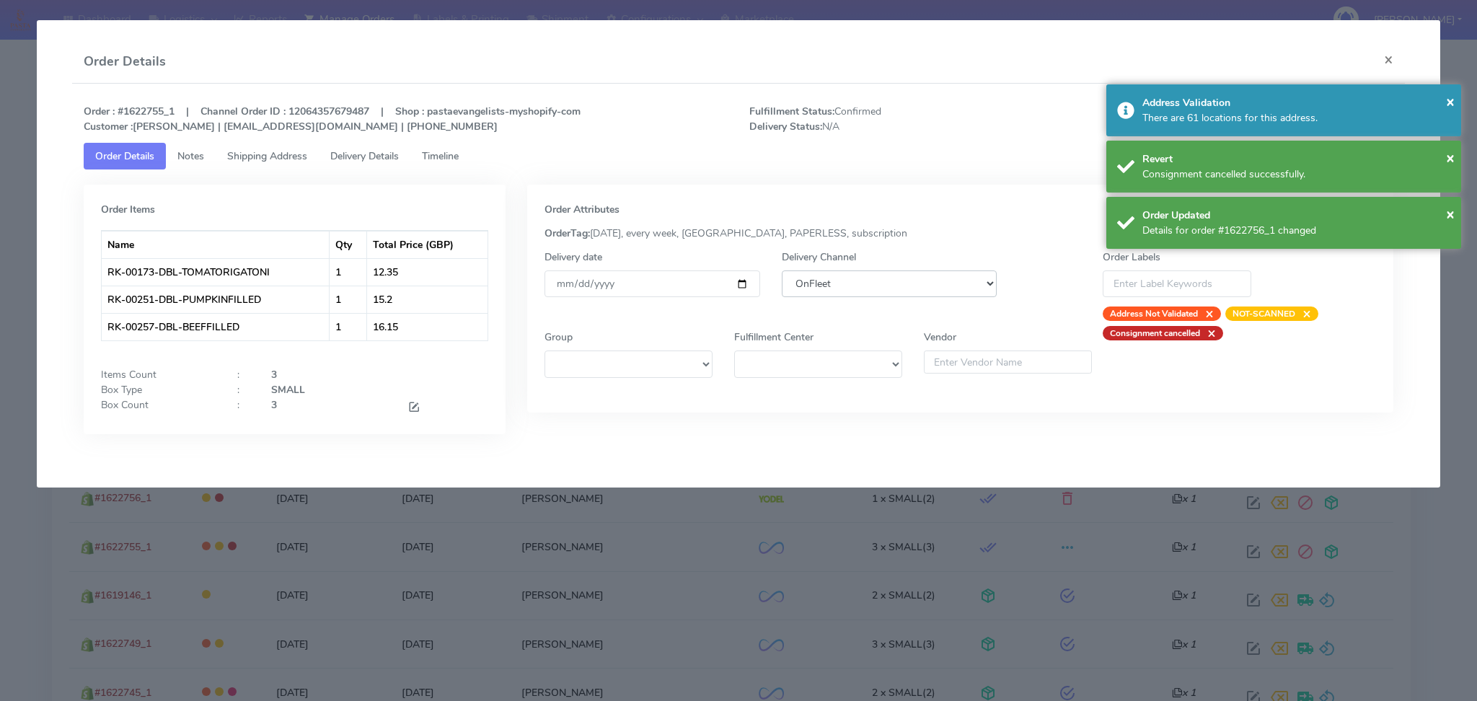
click at [889, 286] on select "DHL OnFleet Royal Mail DPD Yodel MaxOptra Amazon Collection" at bounding box center [890, 283] width 216 height 27
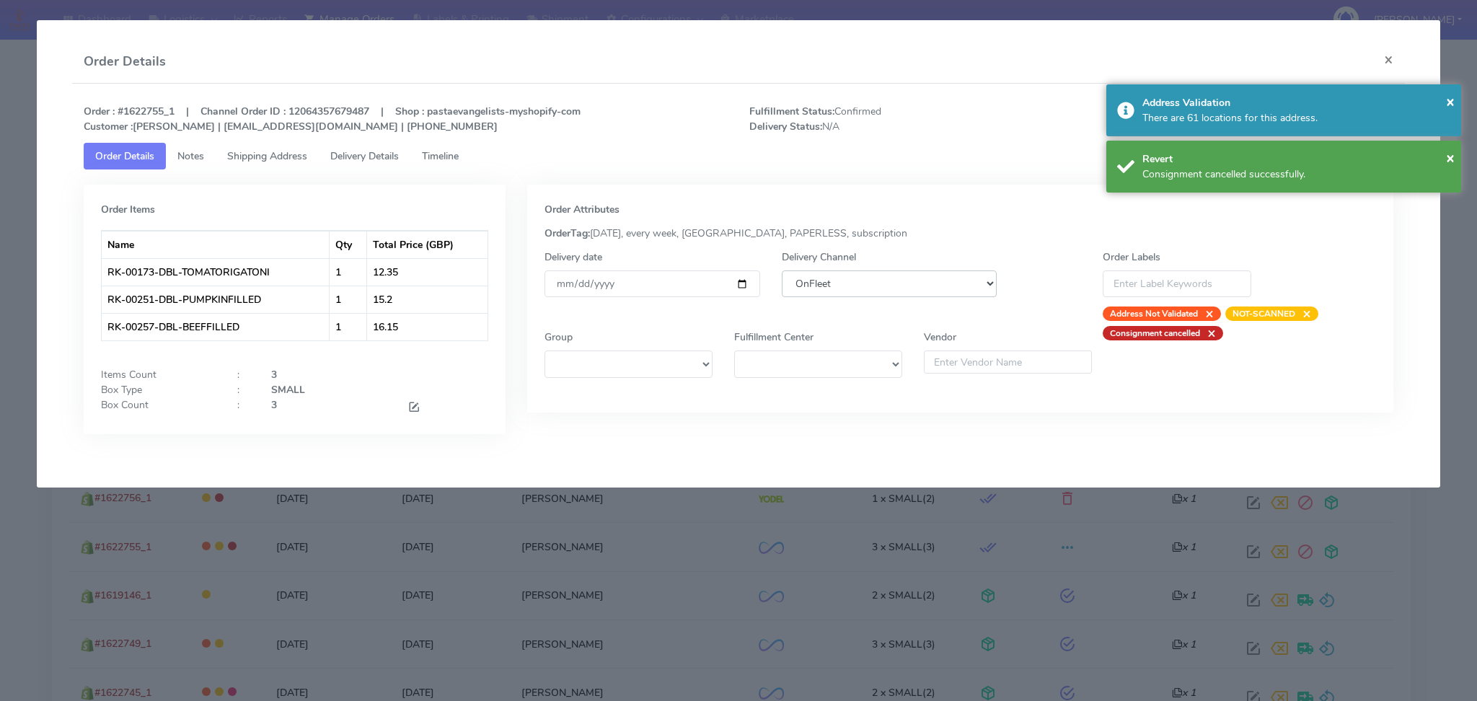
select select "5"
click at [782, 270] on select "DHL OnFleet Royal Mail DPD Yodel MaxOptra Amazon Collection" at bounding box center [890, 283] width 216 height 27
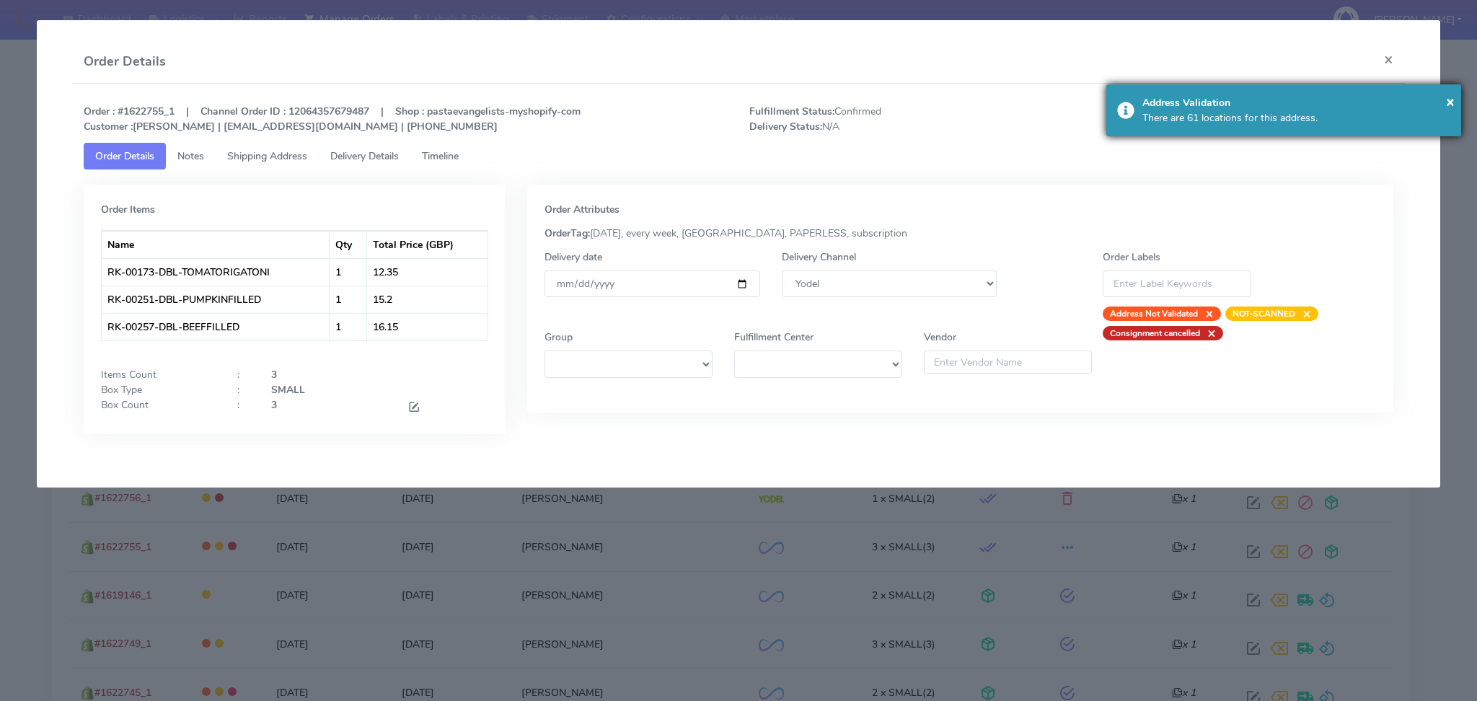
click at [1370, 101] on div "Address Validation" at bounding box center [1296, 102] width 308 height 15
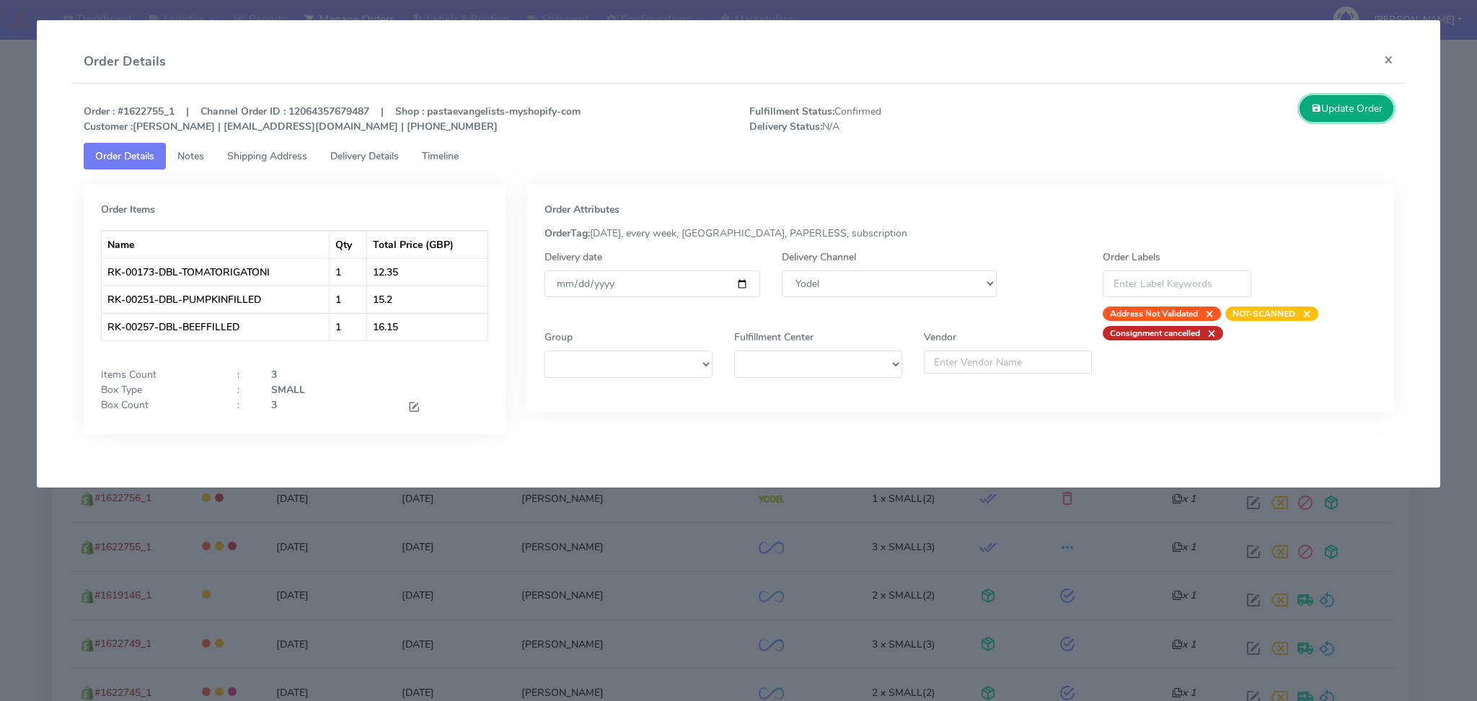
click at [1370, 101] on button "Update Order" at bounding box center [1347, 108] width 94 height 27
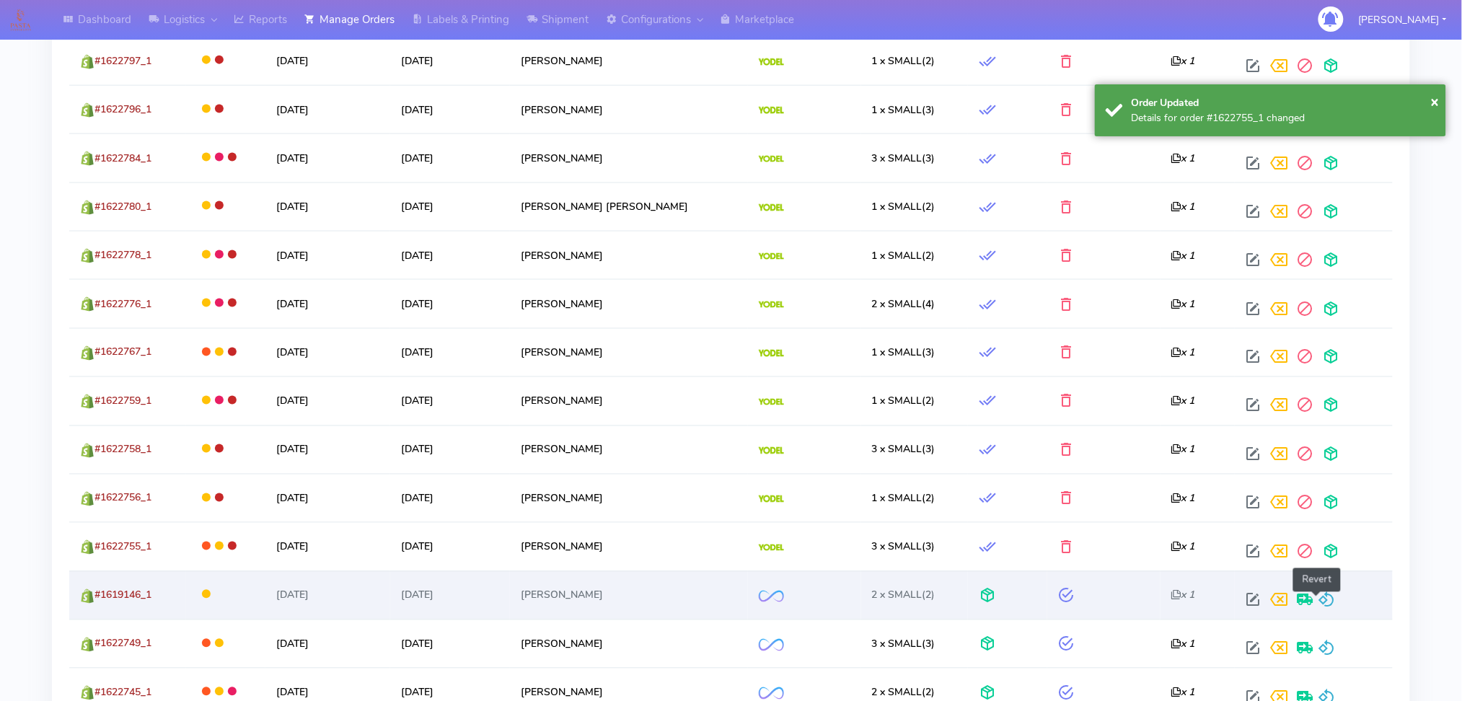
click at [1321, 603] on span at bounding box center [1326, 603] width 17 height 14
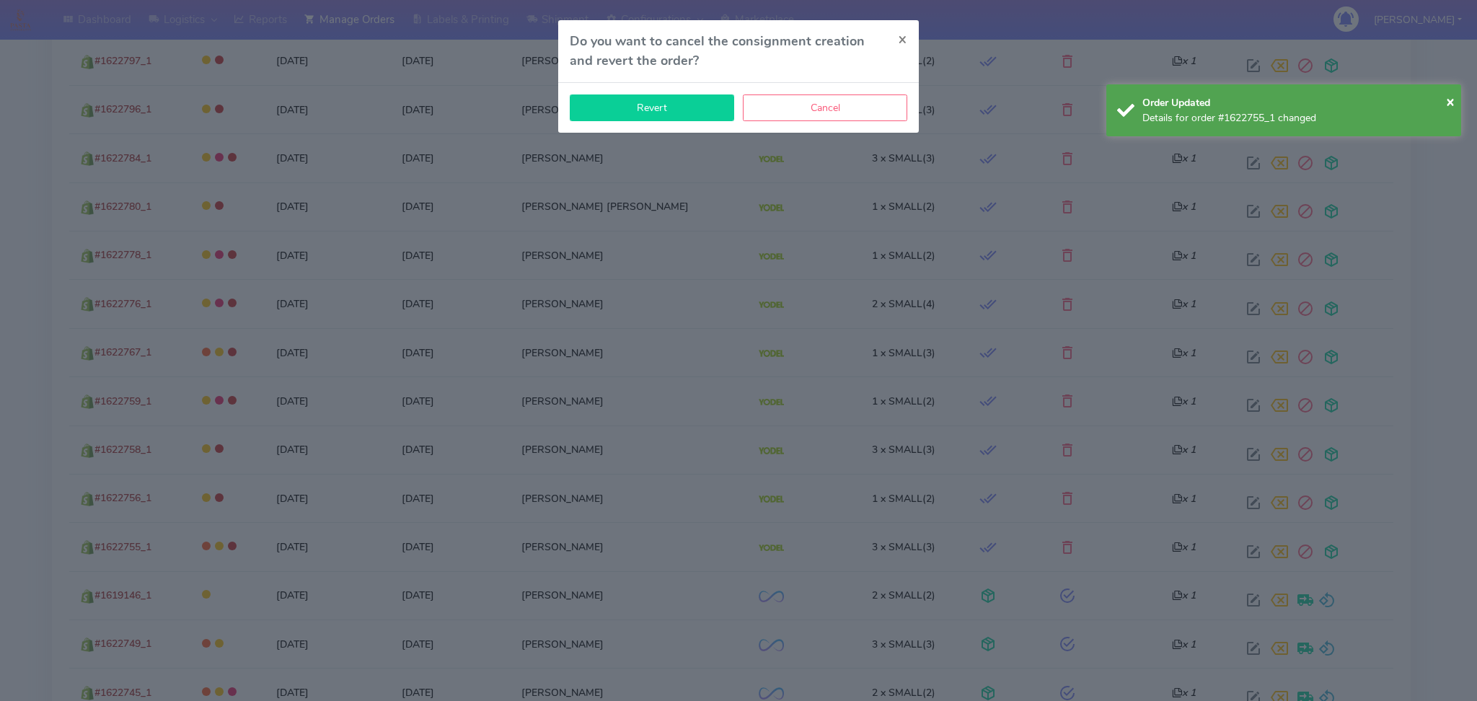
click at [705, 109] on button "Revert" at bounding box center [652, 107] width 164 height 27
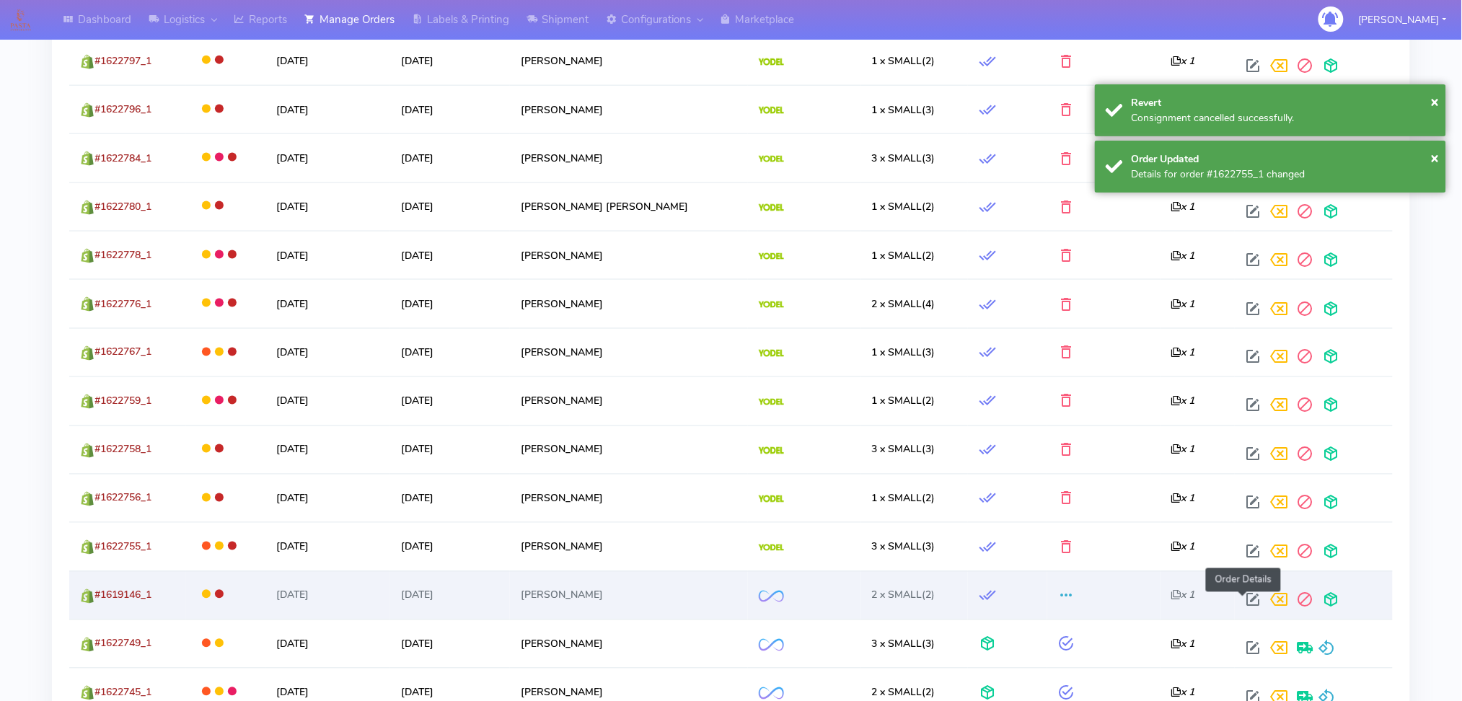
click at [1240, 596] on span at bounding box center [1253, 603] width 26 height 14
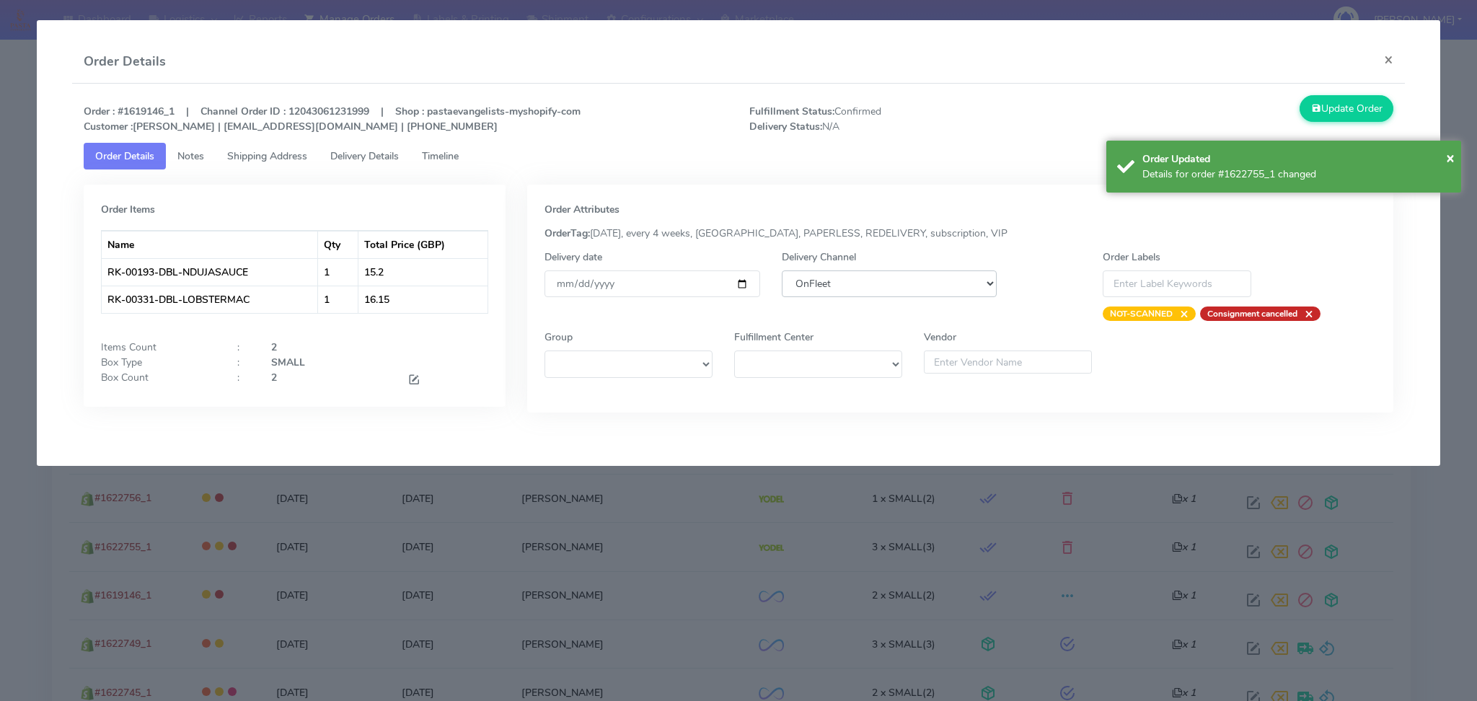
click at [834, 276] on select "DHL OnFleet Royal Mail DPD Yodel MaxOptra Amazon Collection" at bounding box center [890, 283] width 216 height 27
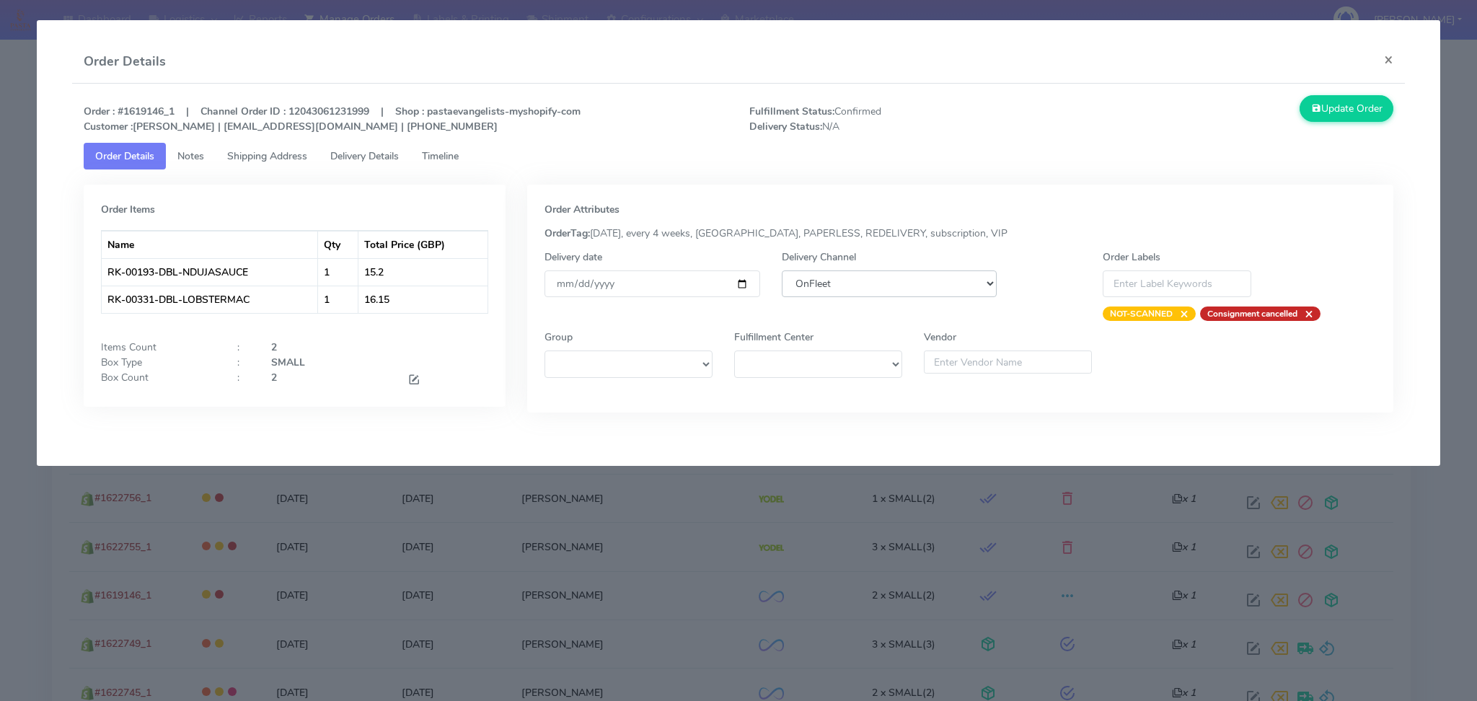
select select "5"
click at [782, 270] on select "DHL OnFleet Royal Mail DPD Yodel MaxOptra Amazon Collection" at bounding box center [890, 283] width 216 height 27
click at [1345, 98] on button "Update Order" at bounding box center [1347, 108] width 94 height 27
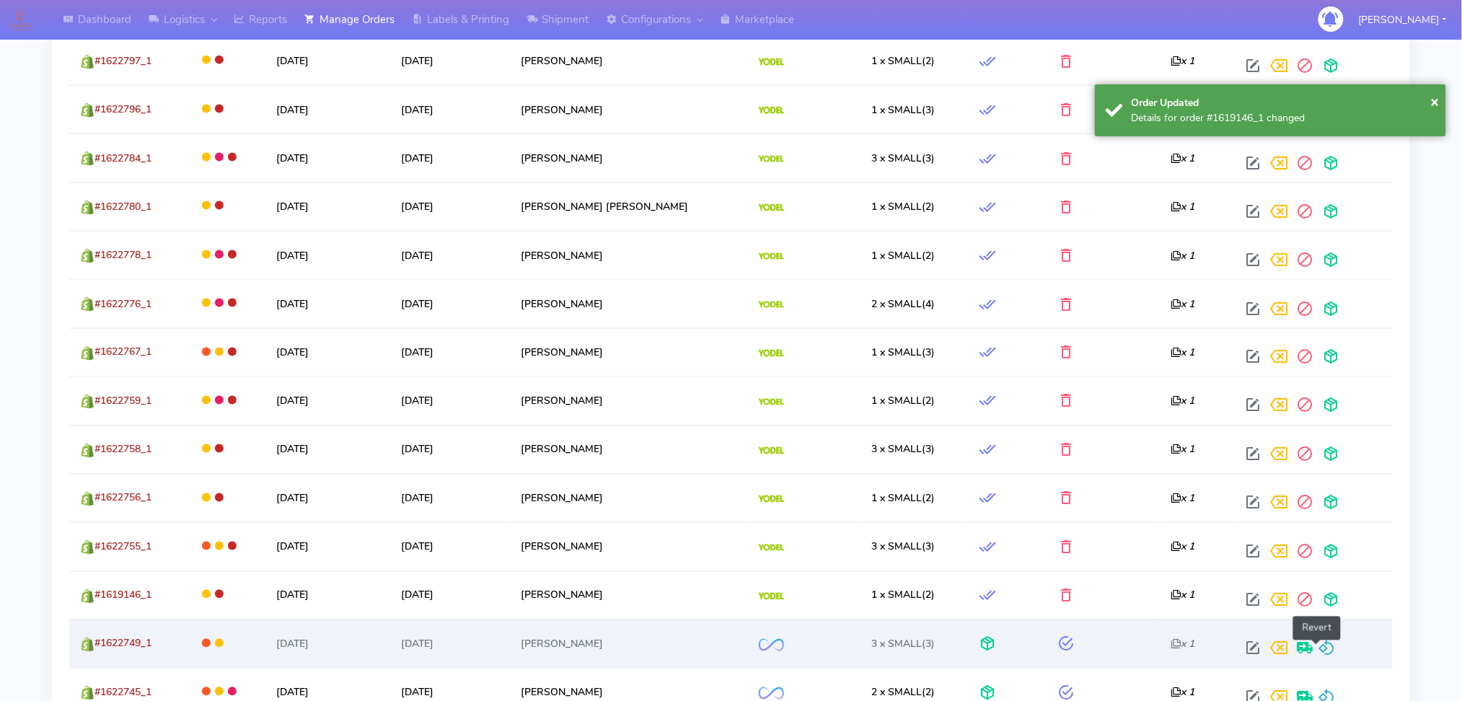
click at [1318, 645] on span at bounding box center [1326, 652] width 17 height 14
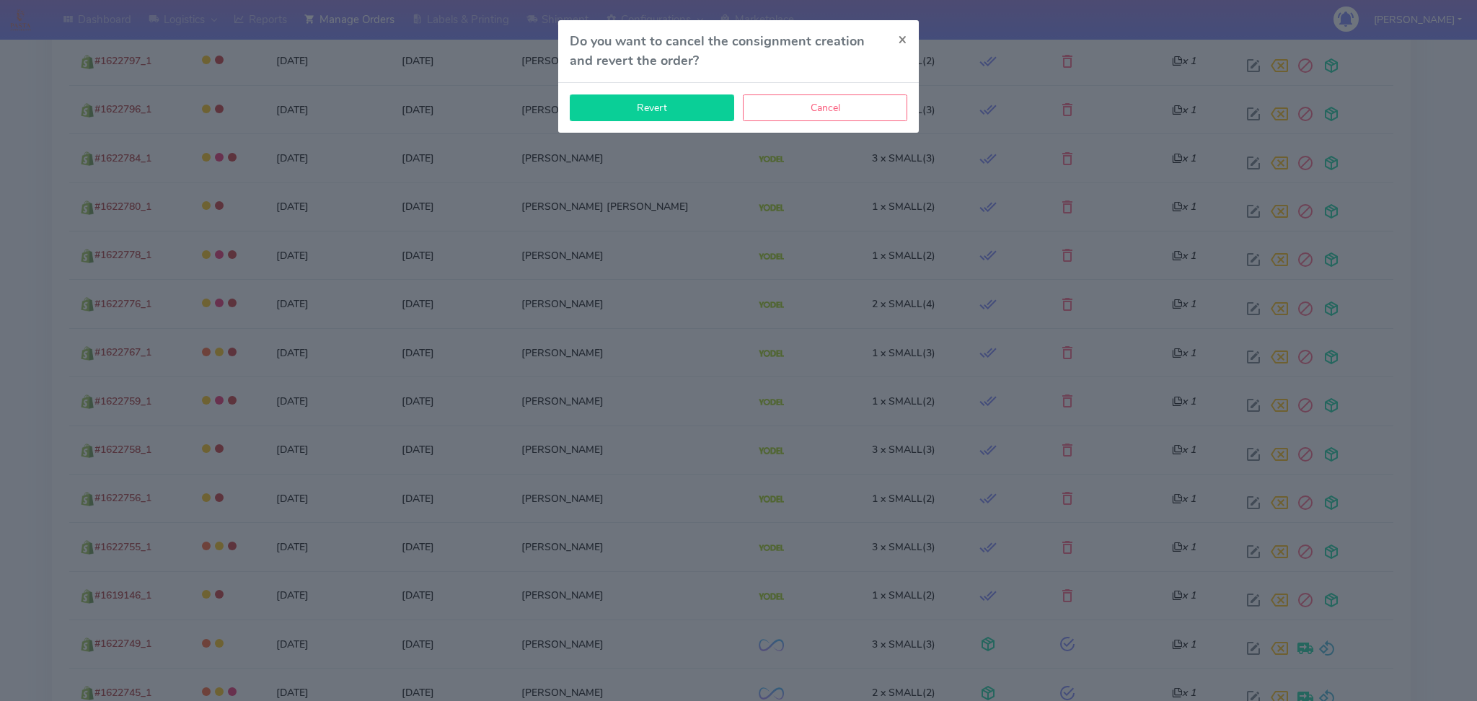
click at [652, 113] on button "Revert" at bounding box center [652, 107] width 164 height 27
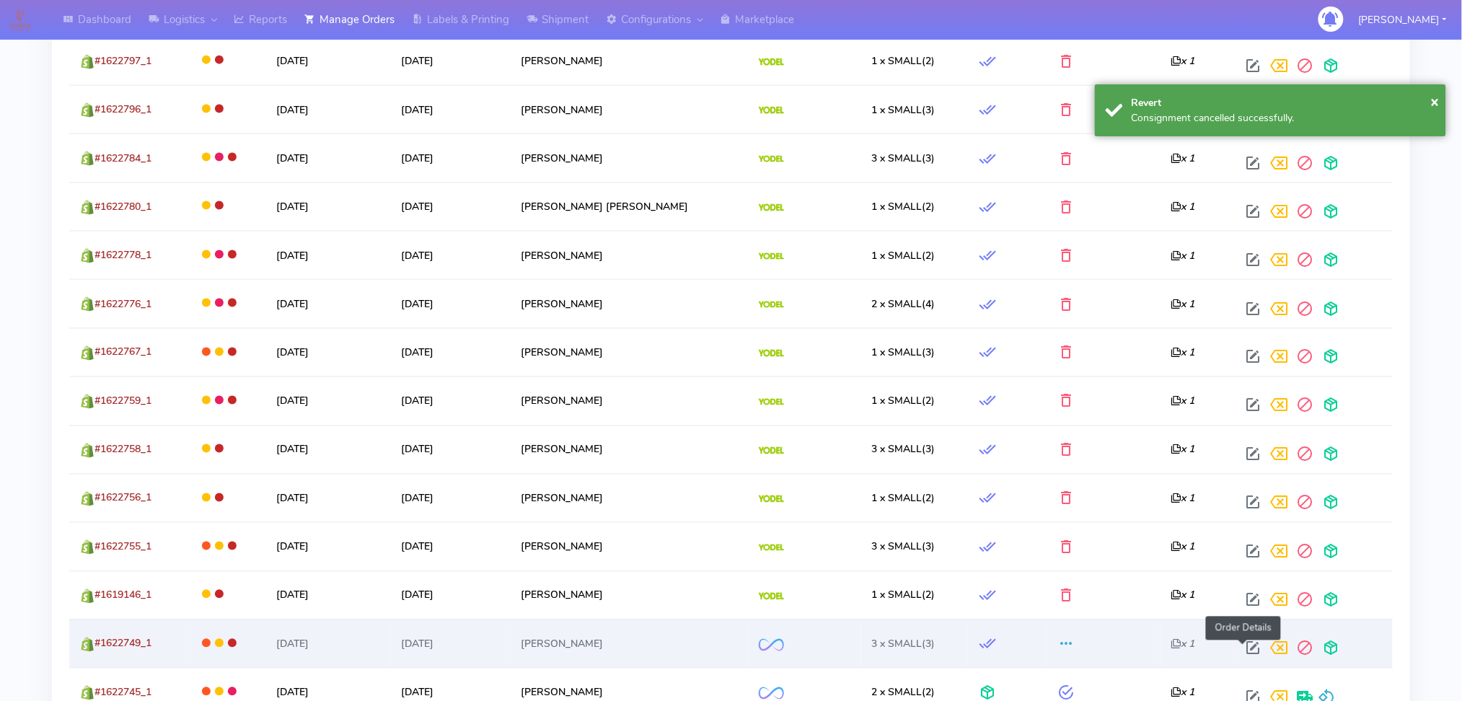
click at [1241, 648] on span at bounding box center [1253, 652] width 26 height 14
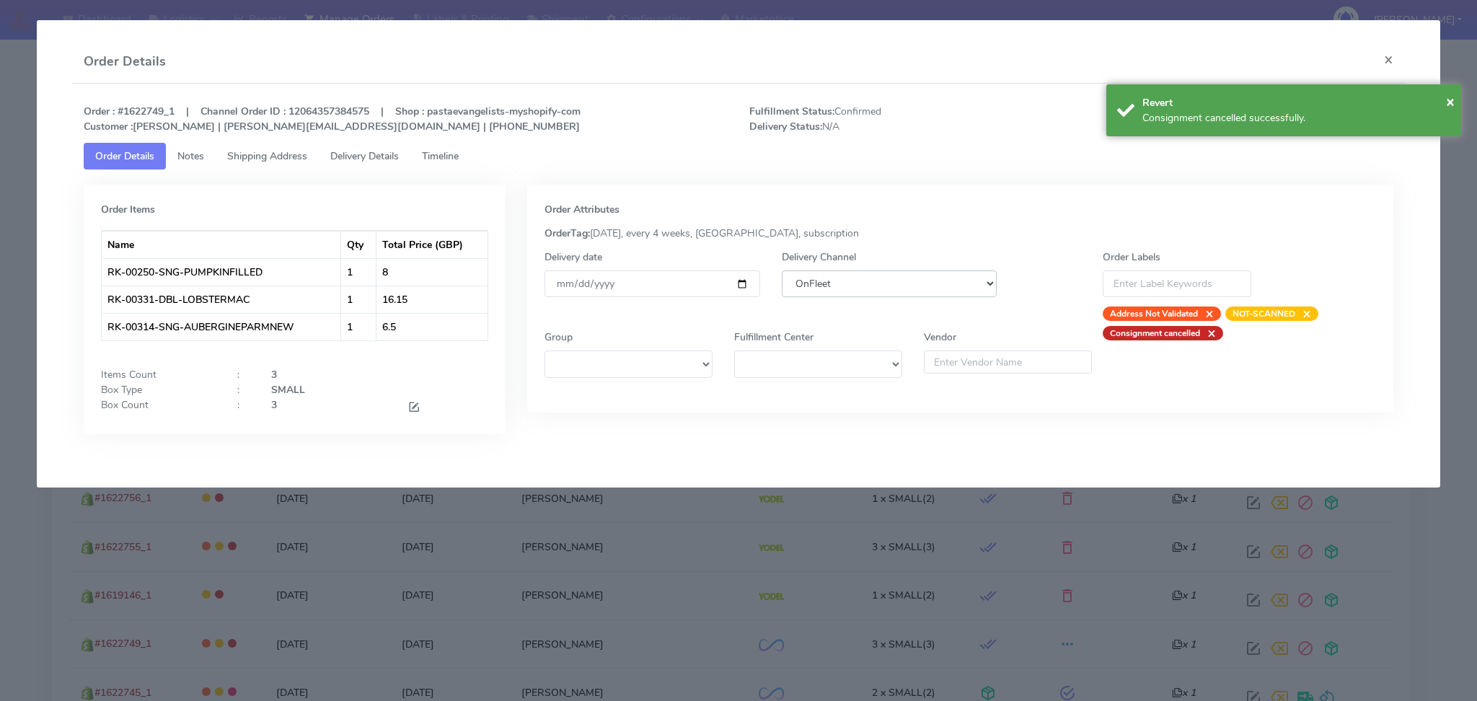
click at [870, 277] on select "DHL OnFleet Royal Mail DPD Yodel MaxOptra Amazon Collection" at bounding box center [890, 283] width 216 height 27
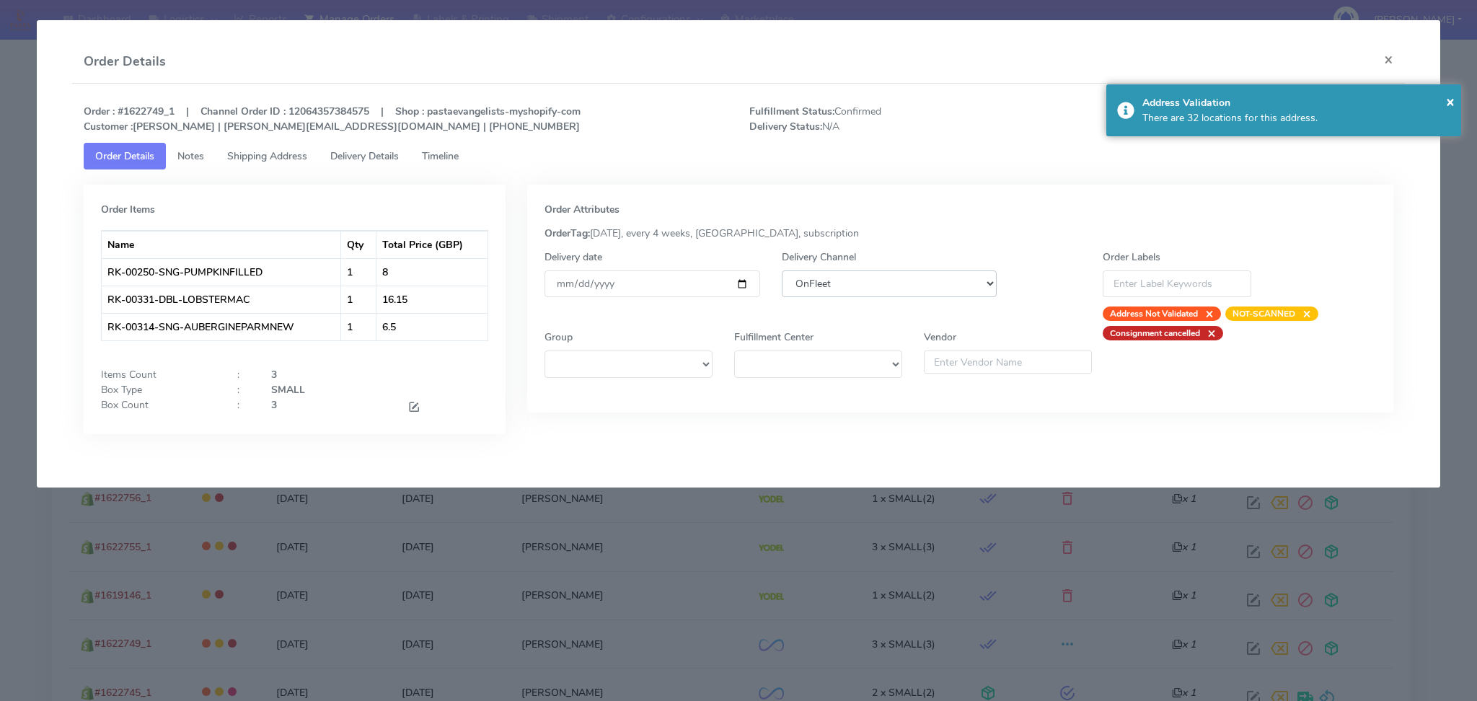
select select "5"
click at [782, 270] on select "DHL OnFleet Royal Mail DPD Yodel MaxOptra Amazon Collection" at bounding box center [890, 283] width 216 height 27
click at [1357, 105] on div "Address Validation" at bounding box center [1296, 102] width 308 height 15
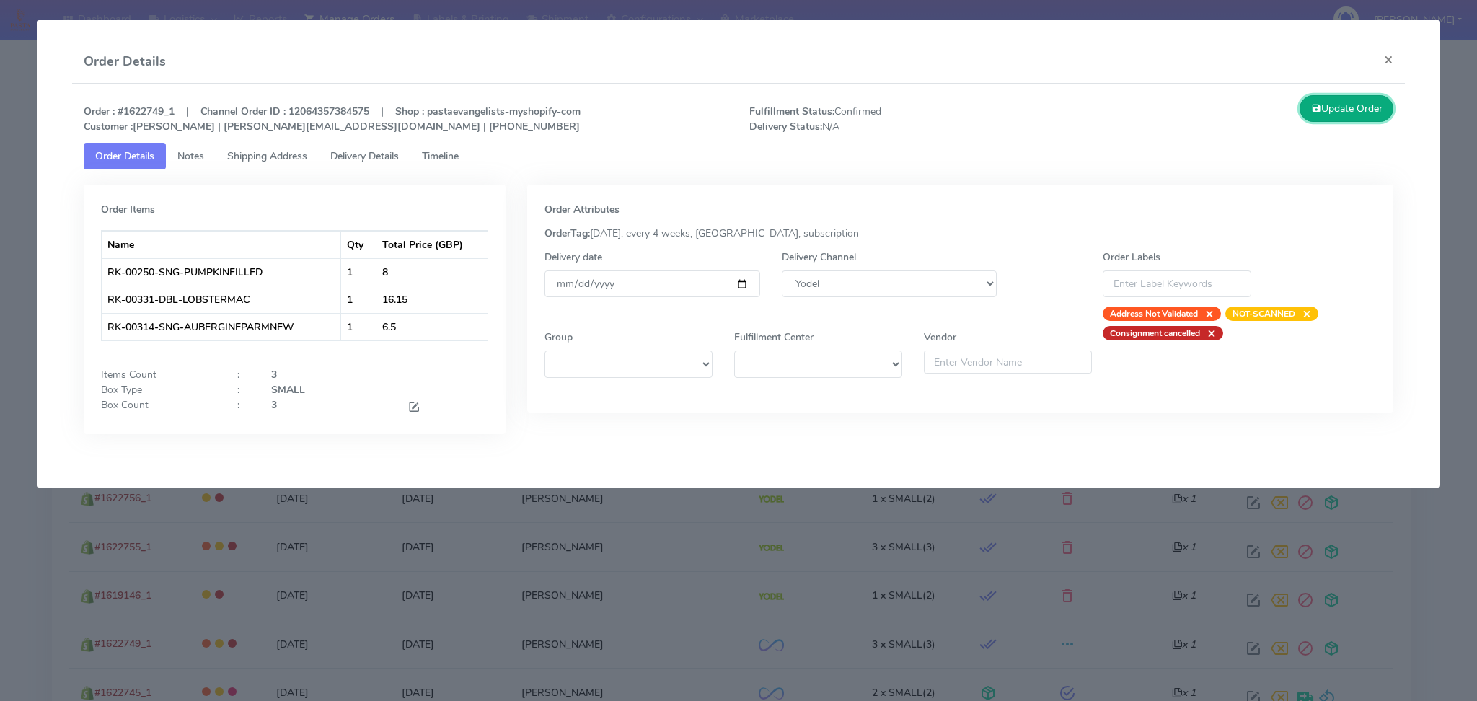
click at [1357, 105] on button "Update Order" at bounding box center [1347, 108] width 94 height 27
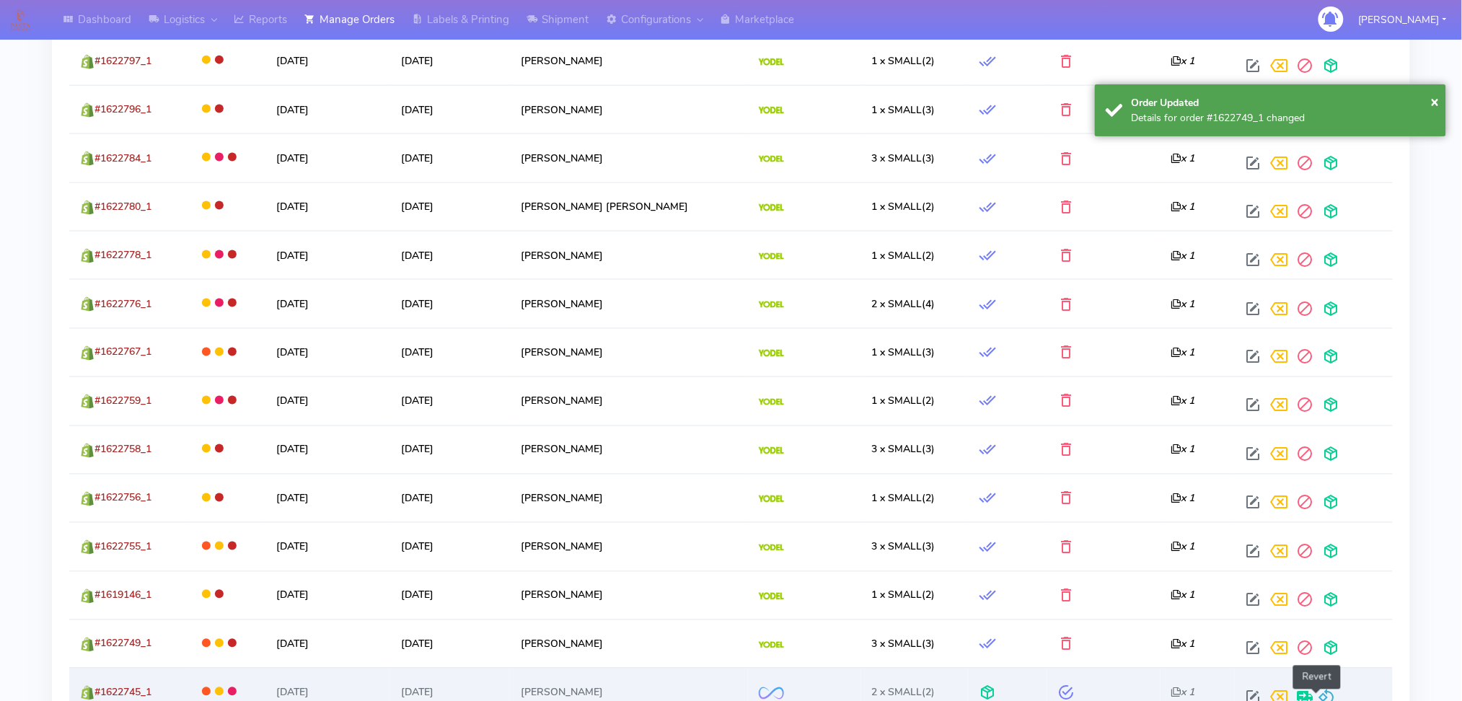
click at [1319, 694] on span at bounding box center [1326, 701] width 17 height 14
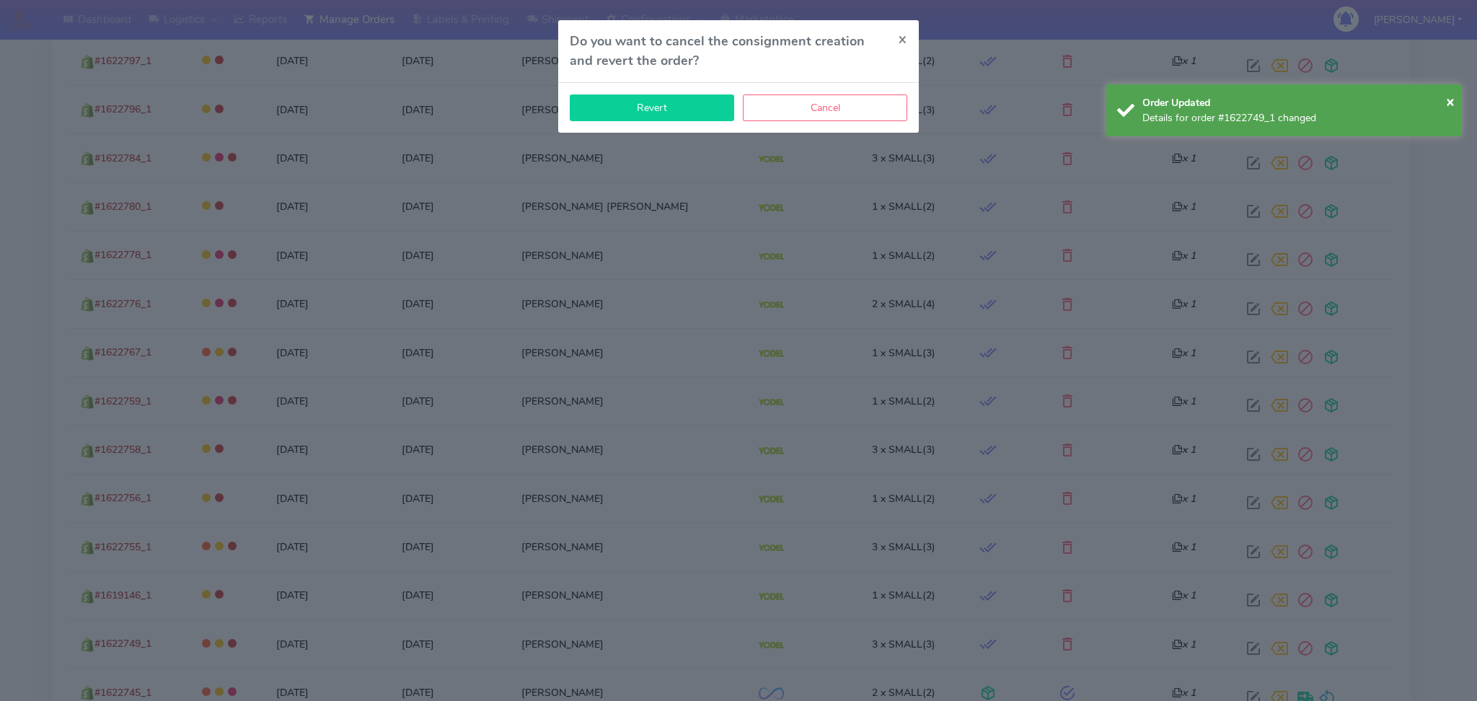
click at [648, 100] on button "Revert" at bounding box center [652, 107] width 164 height 27
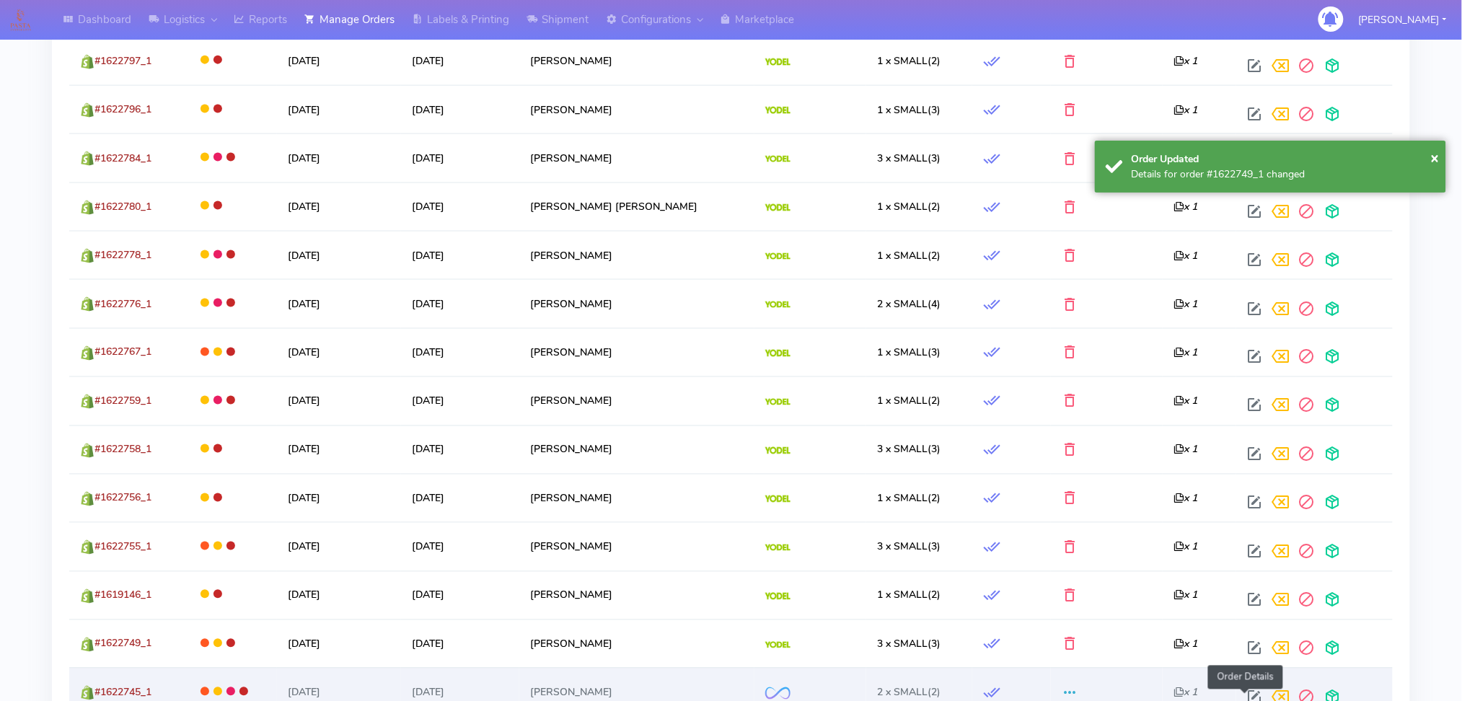
click at [1244, 696] on span at bounding box center [1254, 701] width 26 height 14
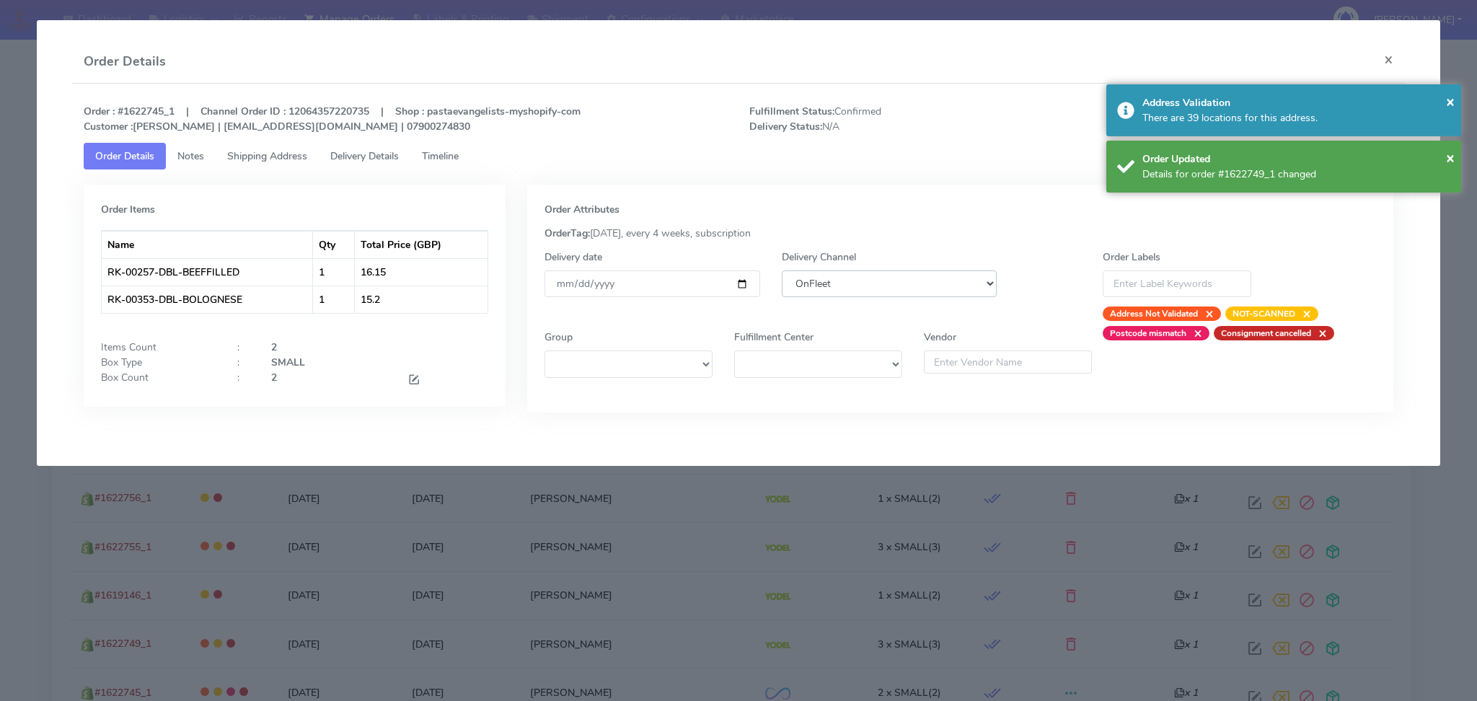
click at [902, 283] on select "DHL OnFleet Royal Mail DPD Yodel MaxOptra Amazon Collection" at bounding box center [890, 283] width 216 height 27
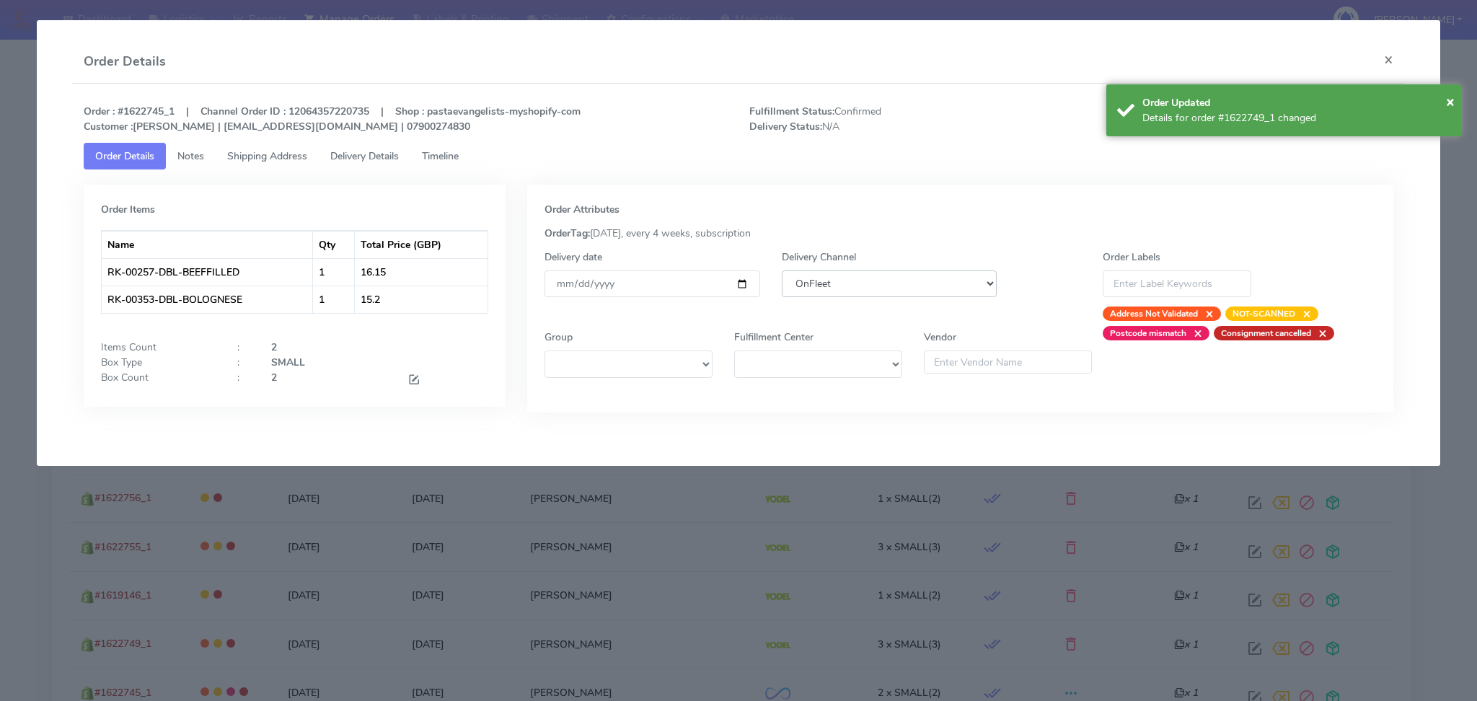
select select "5"
click at [782, 270] on select "DHL OnFleet Royal Mail DPD Yodel MaxOptra Amazon Collection" at bounding box center [890, 283] width 216 height 27
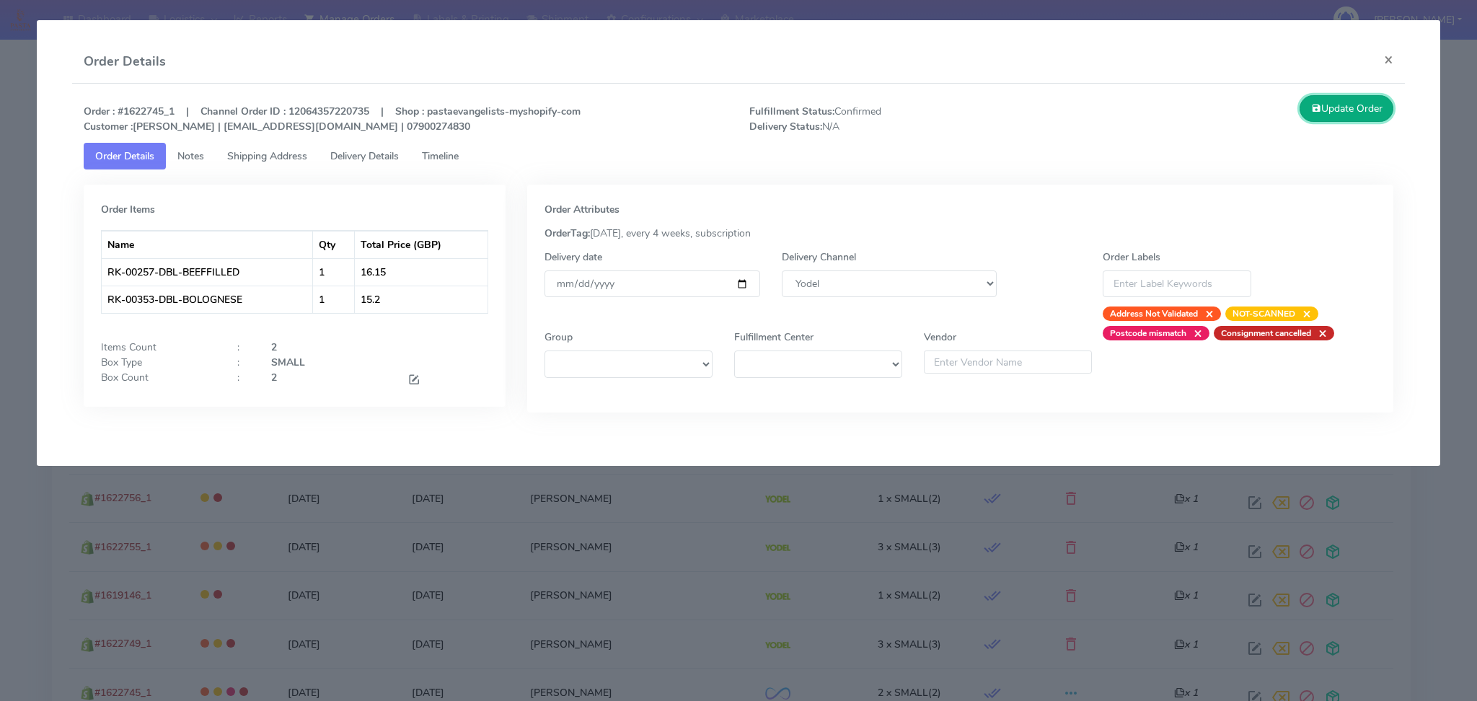
click at [1323, 109] on button "Update Order" at bounding box center [1347, 108] width 94 height 27
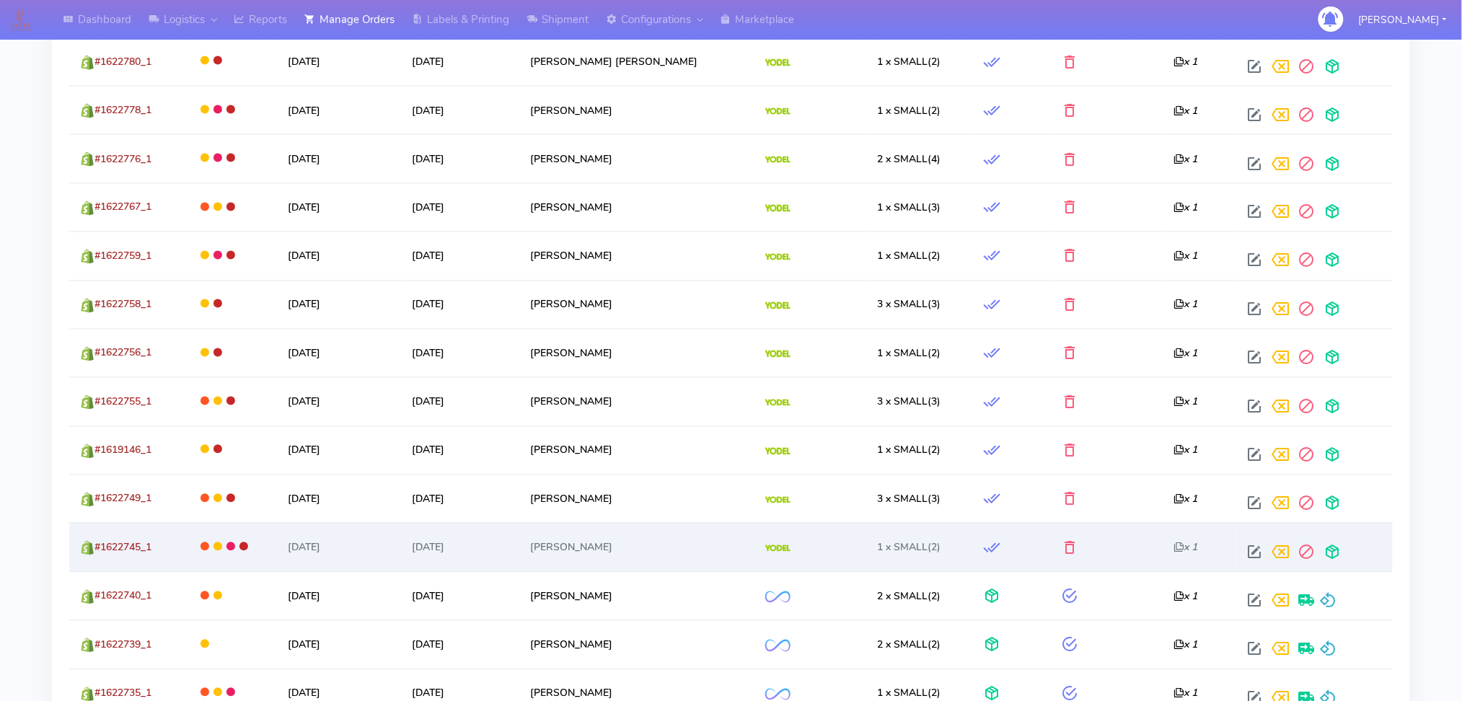
scroll to position [1010, 0]
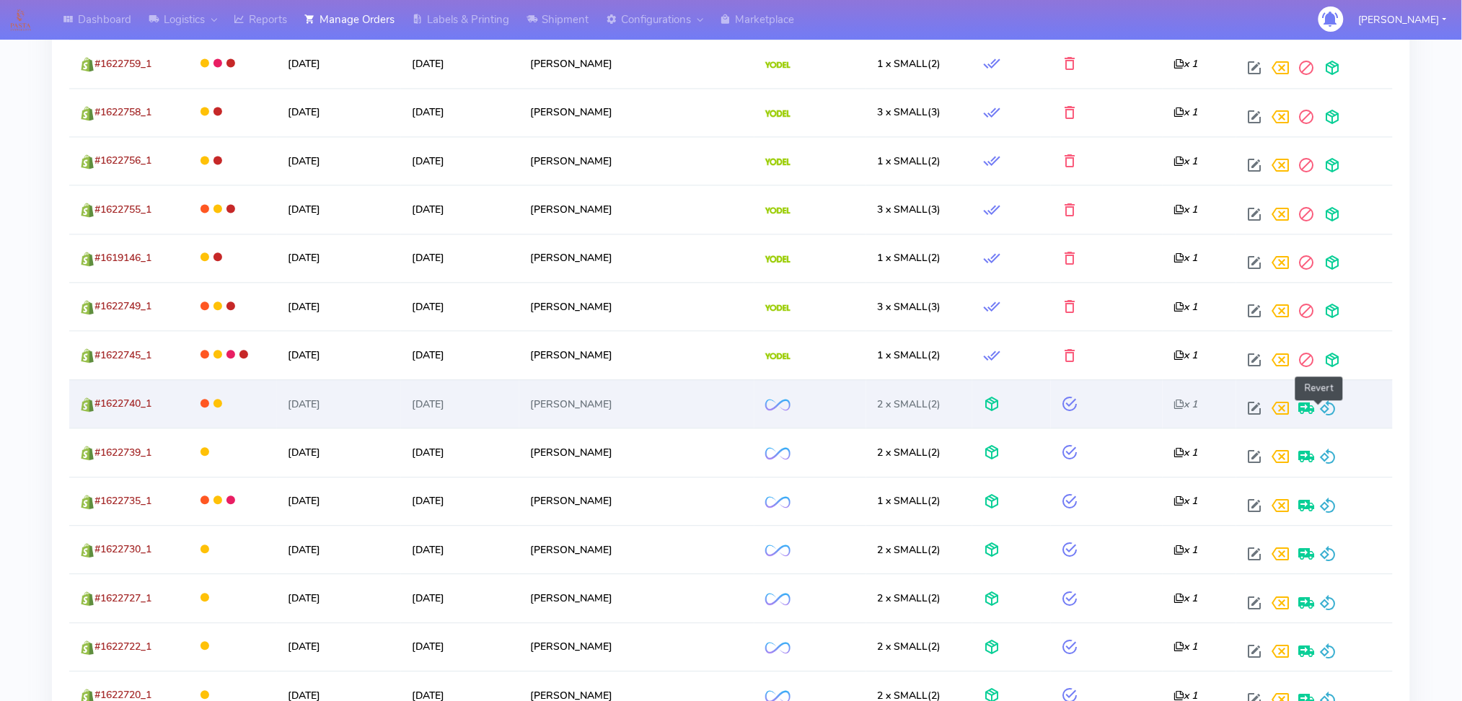
click at [1321, 410] on span at bounding box center [1327, 412] width 17 height 14
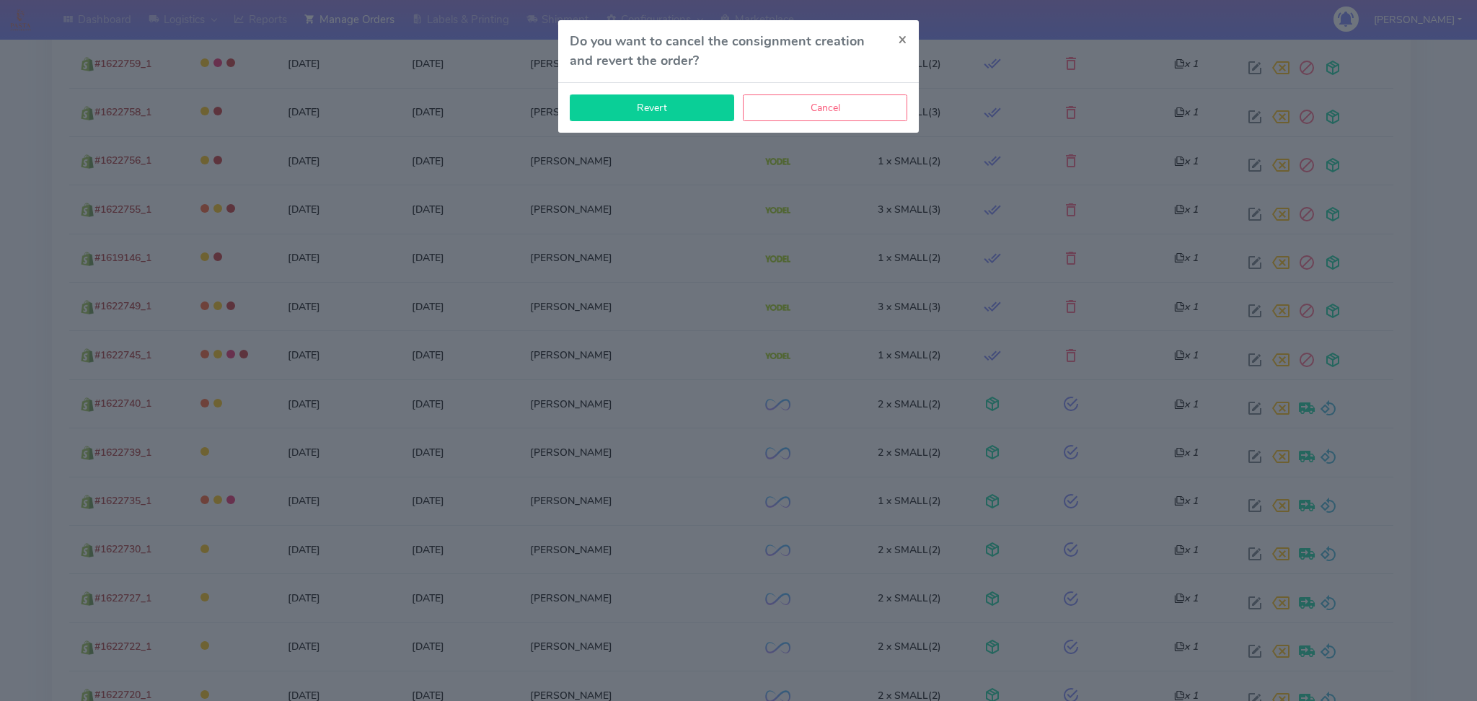
click at [694, 104] on button "Revert" at bounding box center [652, 107] width 164 height 27
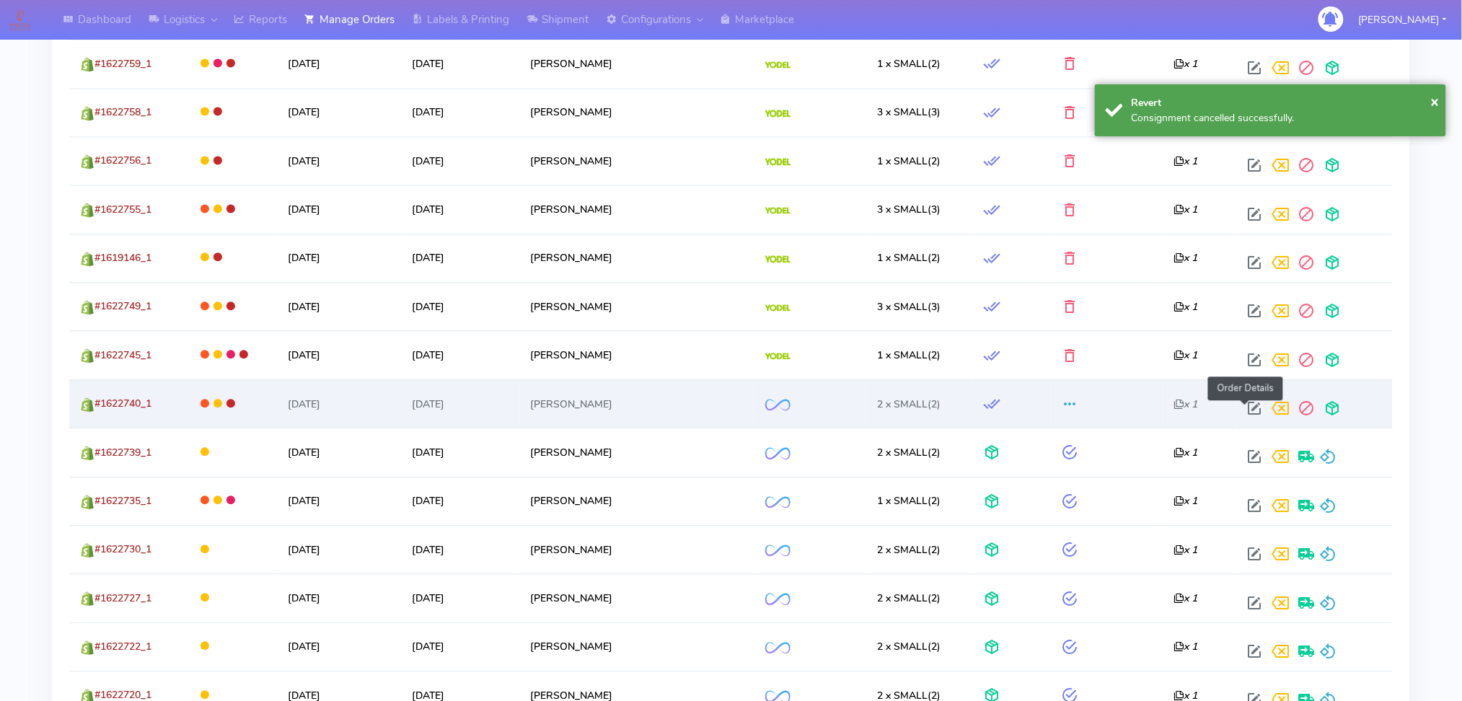
click at [1241, 413] on span at bounding box center [1254, 412] width 26 height 14
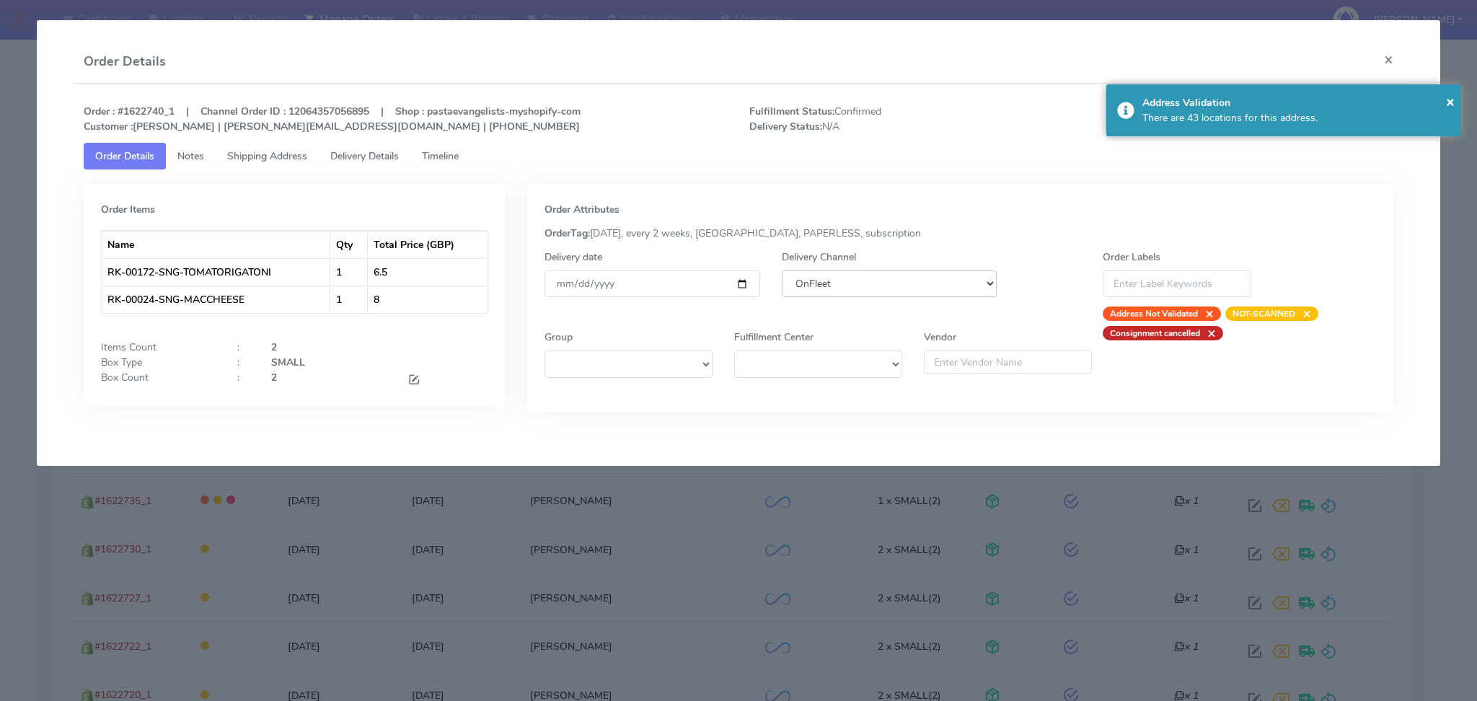
click at [867, 293] on select "DHL OnFleet Royal Mail DPD Yodel MaxOptra Amazon Collection" at bounding box center [890, 283] width 216 height 27
select select "5"
click at [782, 270] on select "DHL OnFleet Royal Mail DPD Yodel MaxOptra Amazon Collection" at bounding box center [890, 283] width 216 height 27
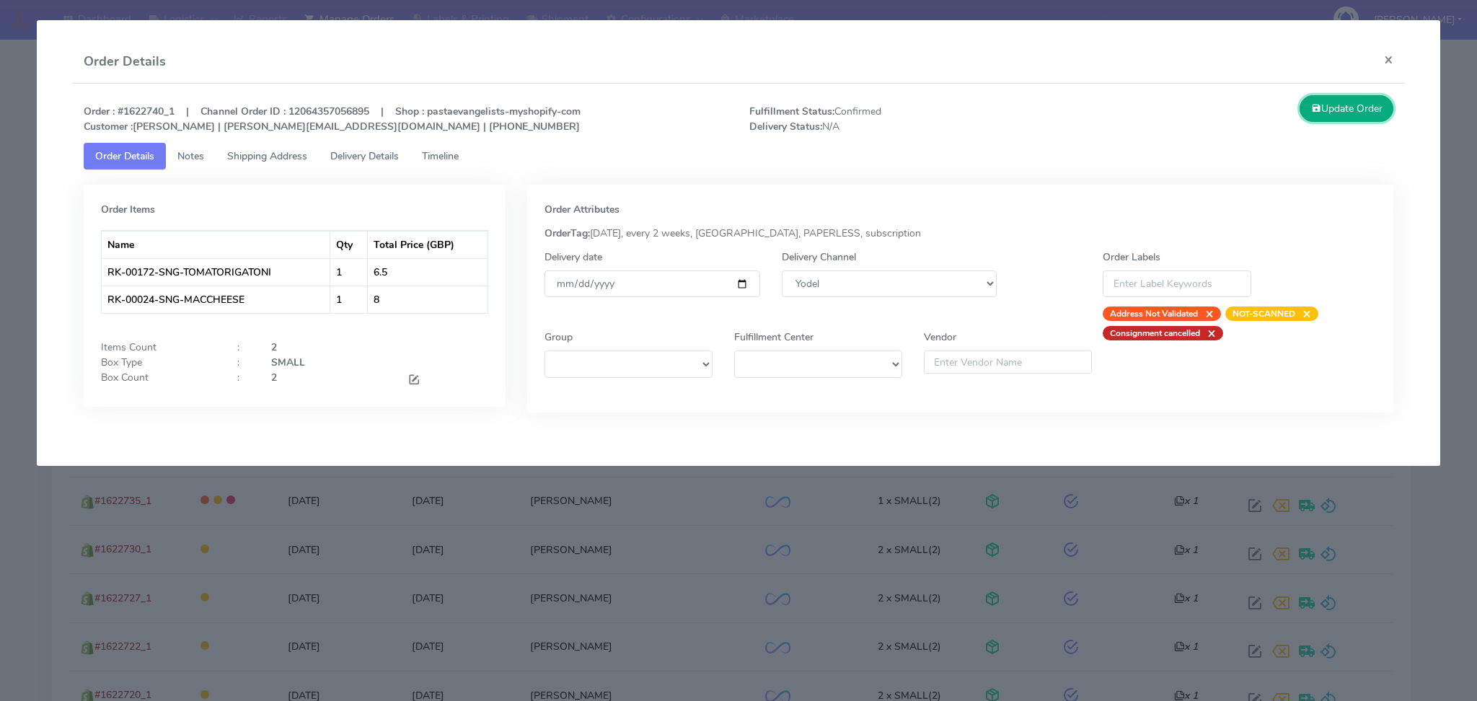
click at [1364, 107] on button "Update Order" at bounding box center [1347, 108] width 94 height 27
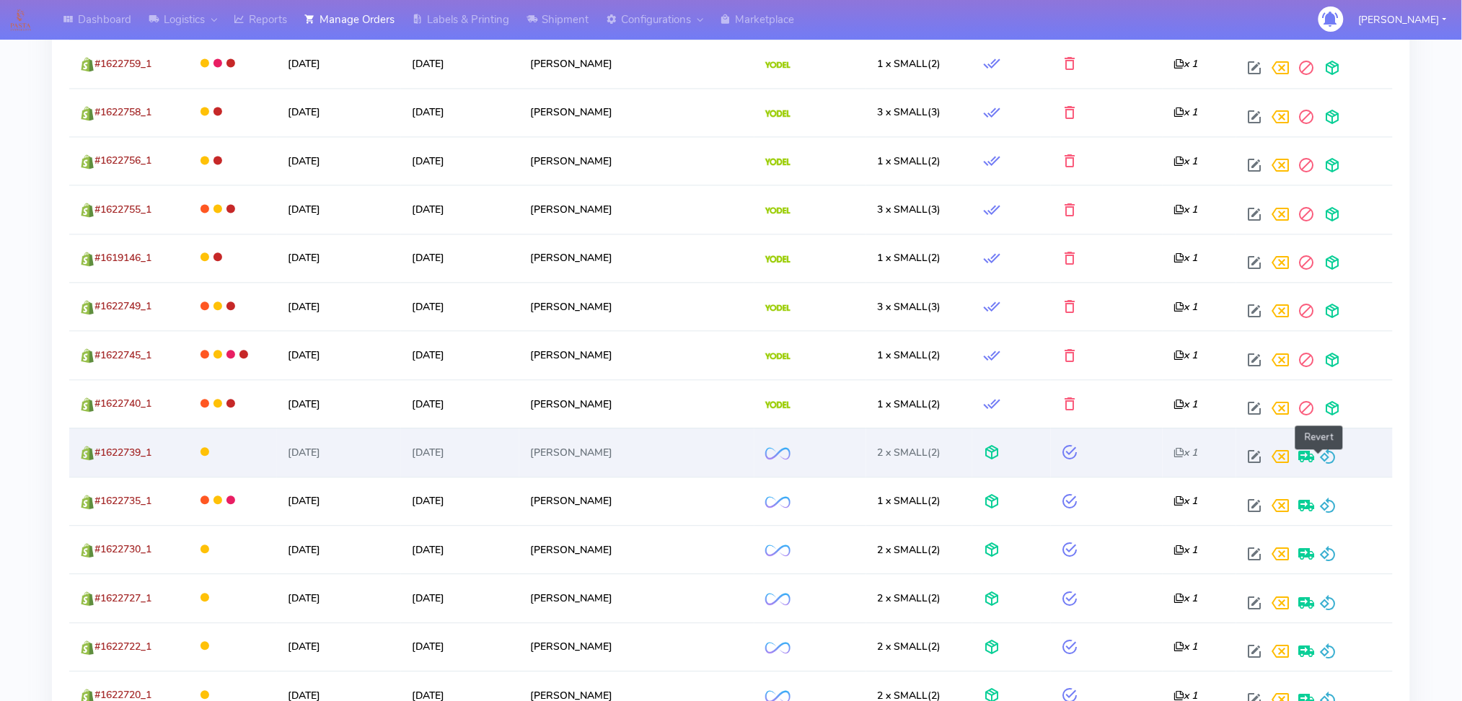
click at [1319, 462] on span at bounding box center [1327, 460] width 17 height 14
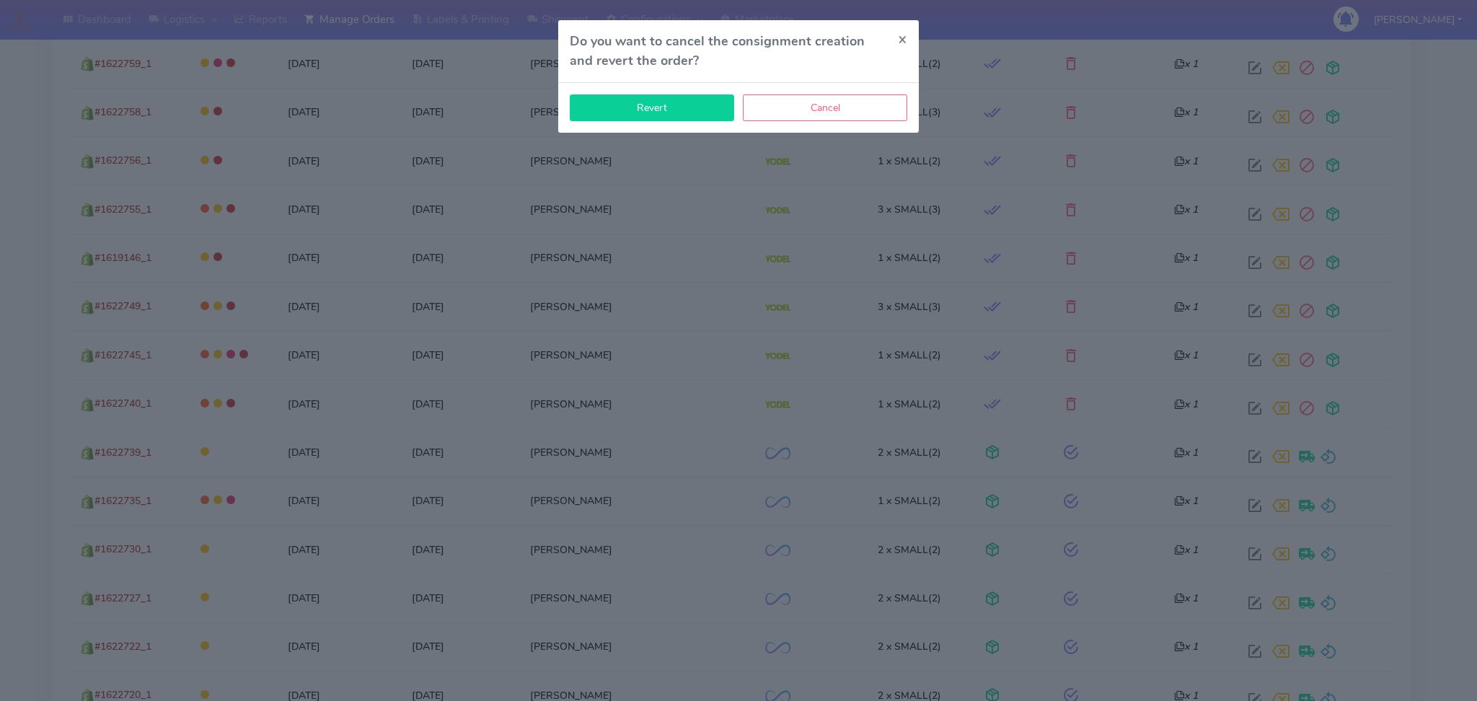
click at [652, 101] on button "Revert" at bounding box center [652, 107] width 164 height 27
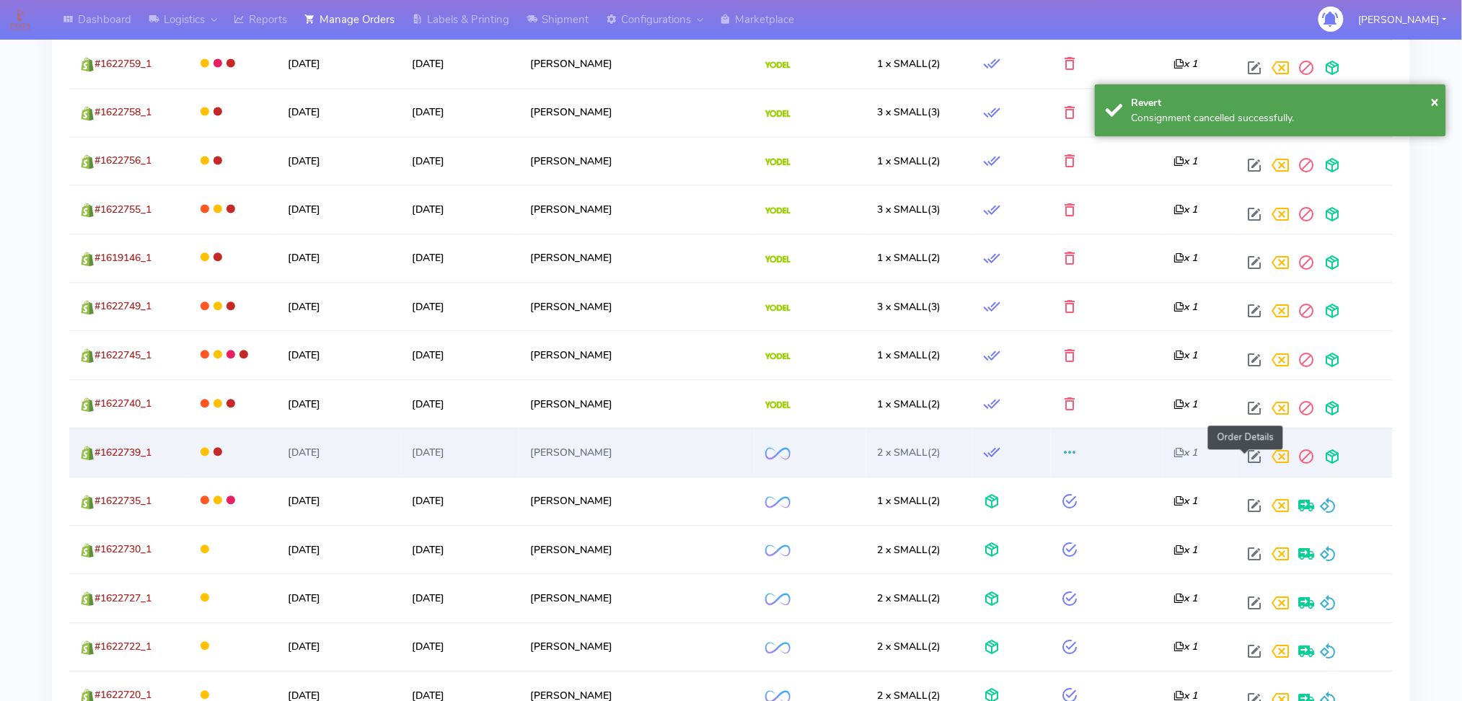
click at [1247, 457] on span at bounding box center [1254, 460] width 26 height 14
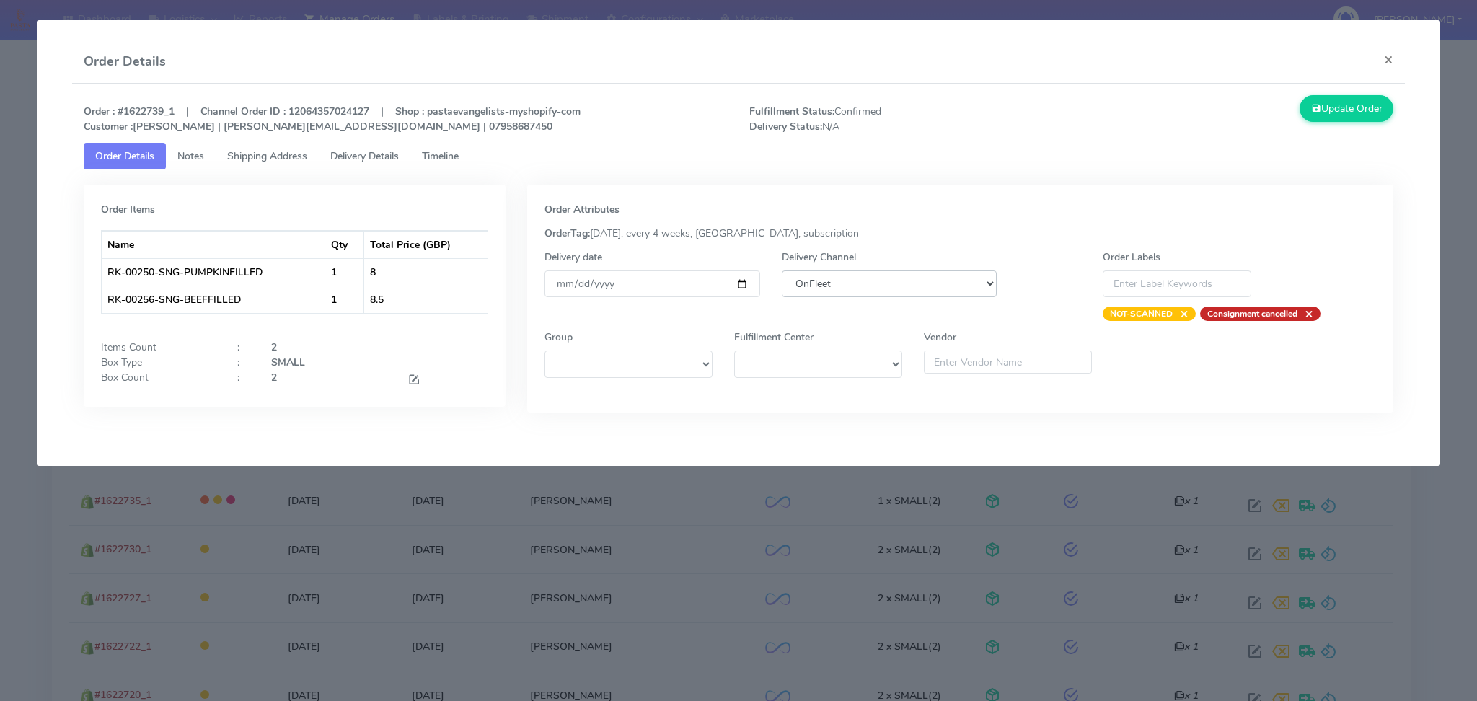
click at [925, 291] on select "DHL OnFleet Royal Mail DPD Yodel MaxOptra Amazon Collection" at bounding box center [890, 283] width 216 height 27
select select "5"
click at [782, 270] on select "DHL OnFleet Royal Mail DPD Yodel MaxOptra Amazon Collection" at bounding box center [890, 283] width 216 height 27
click at [1354, 113] on button "Update Order" at bounding box center [1347, 108] width 94 height 27
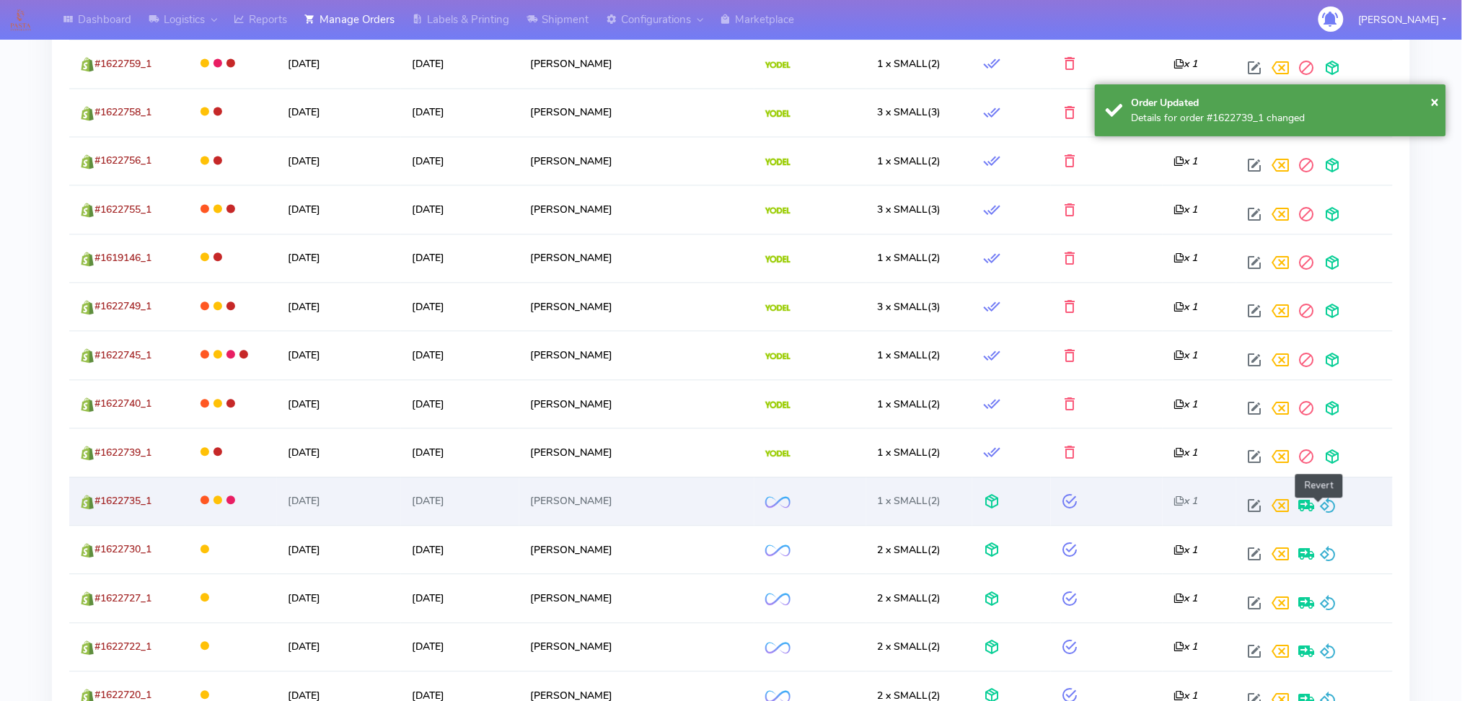
click at [1320, 508] on span at bounding box center [1327, 509] width 17 height 14
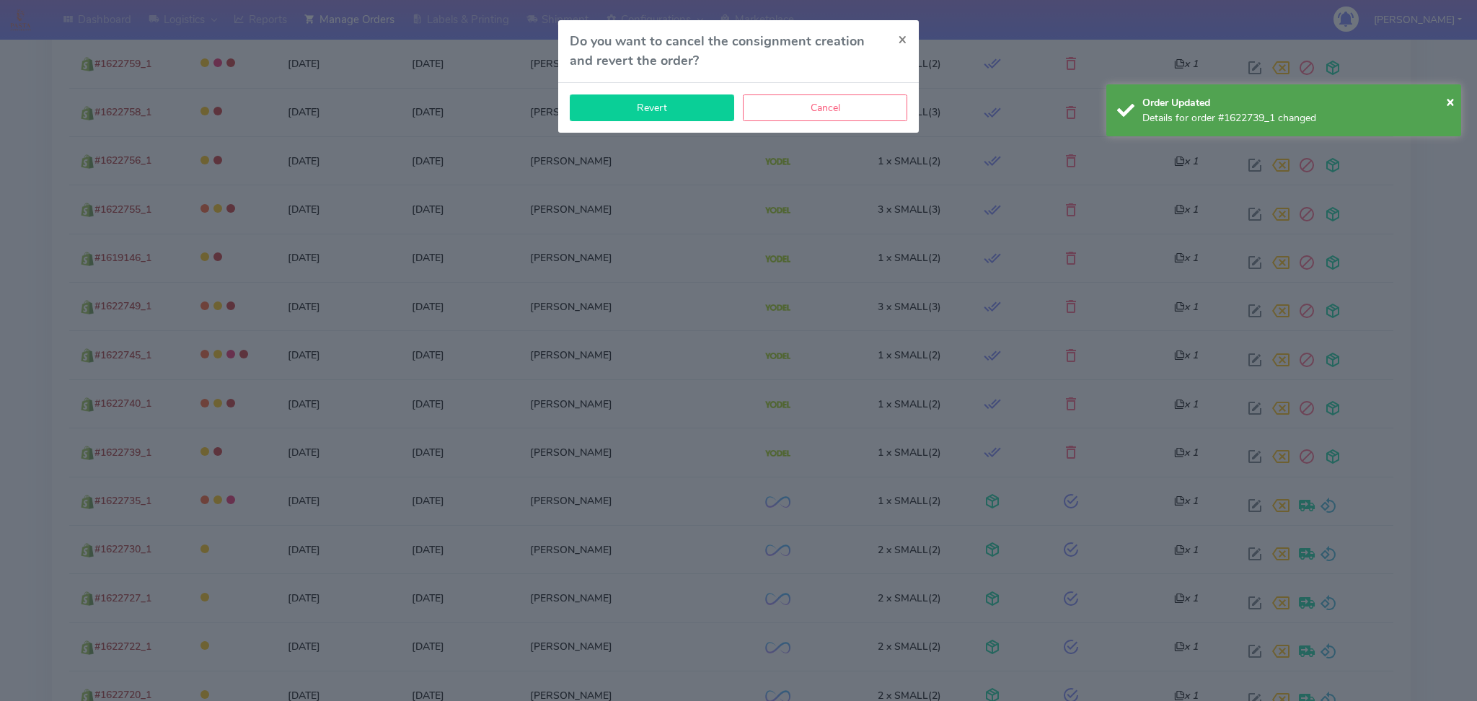
click at [670, 101] on button "Revert" at bounding box center [652, 107] width 164 height 27
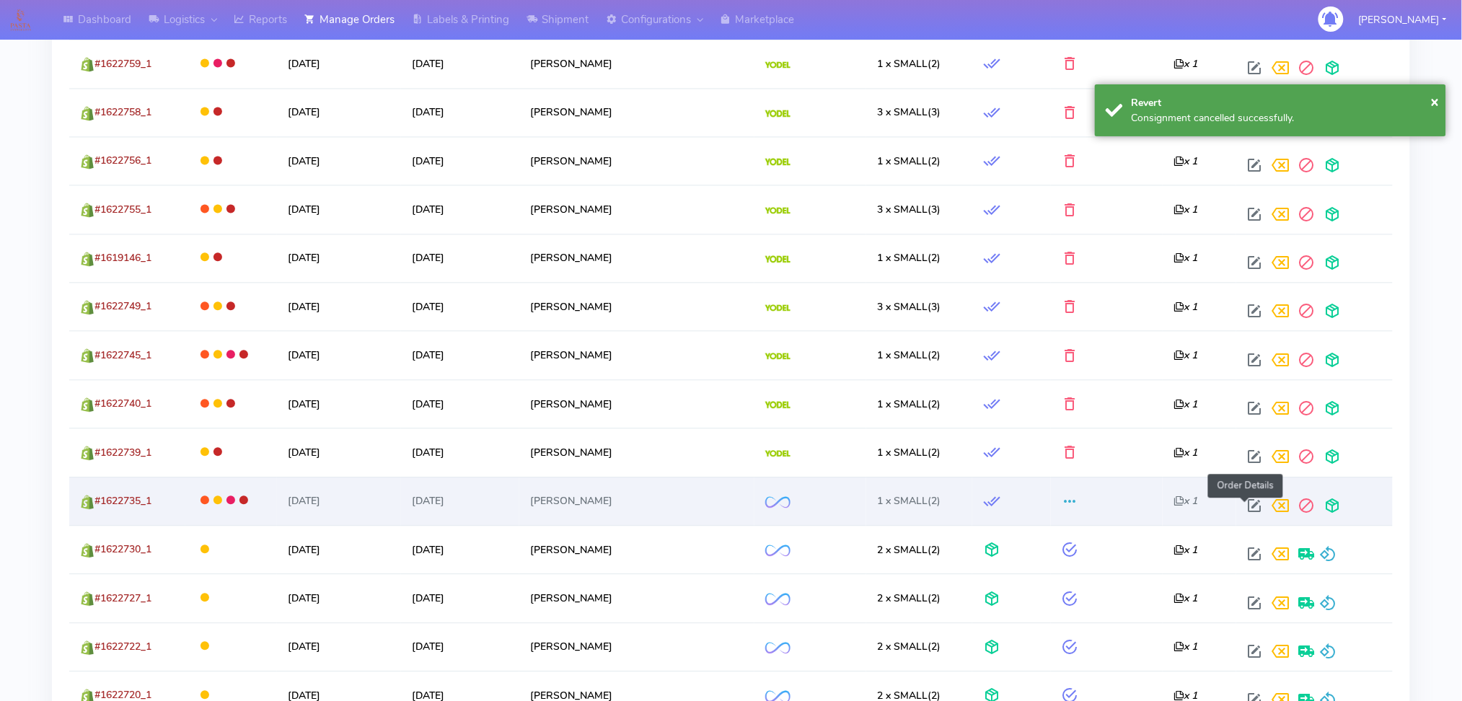
click at [1243, 508] on span at bounding box center [1254, 509] width 26 height 14
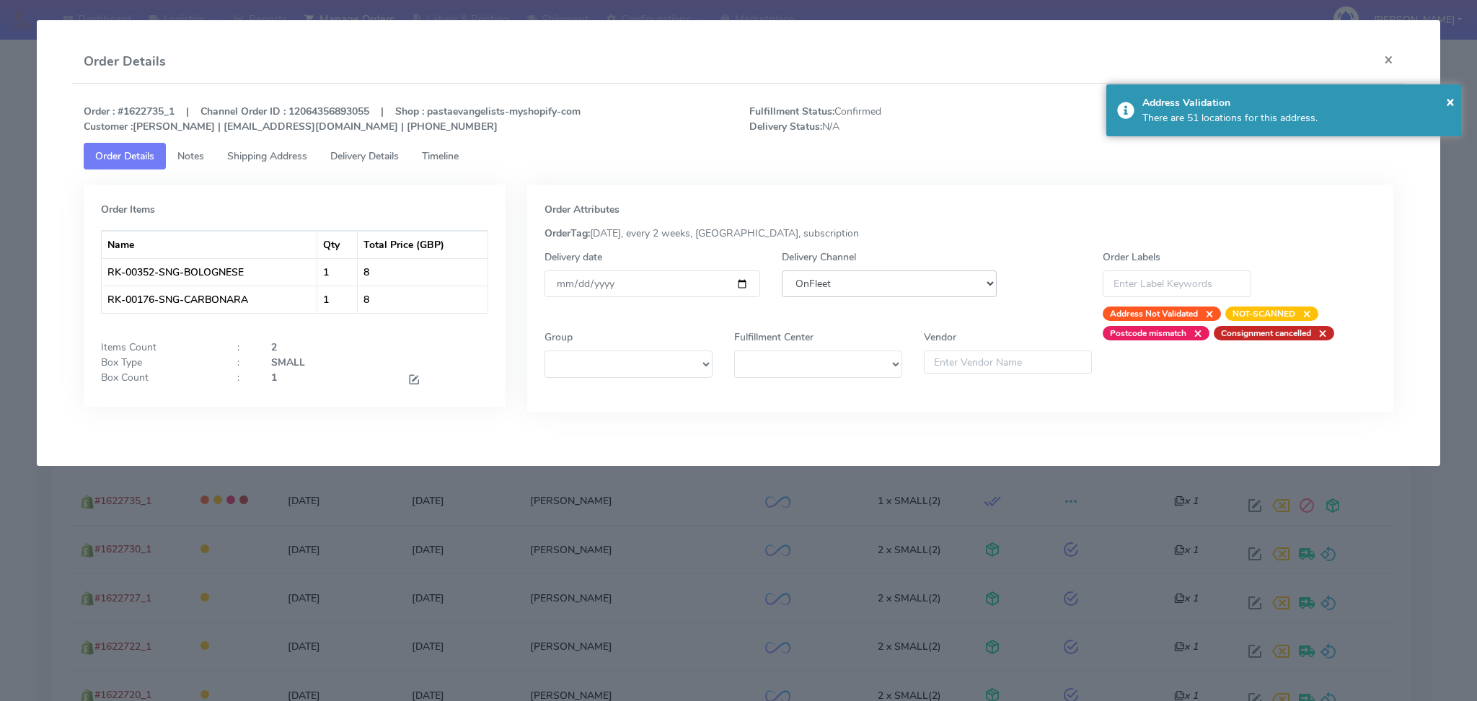
click at [906, 286] on select "DHL OnFleet Royal Mail DPD Yodel MaxOptra Amazon Collection" at bounding box center [890, 283] width 216 height 27
select select "5"
click at [782, 270] on select "DHL OnFleet Royal Mail DPD Yodel MaxOptra Amazon Collection" at bounding box center [890, 283] width 216 height 27
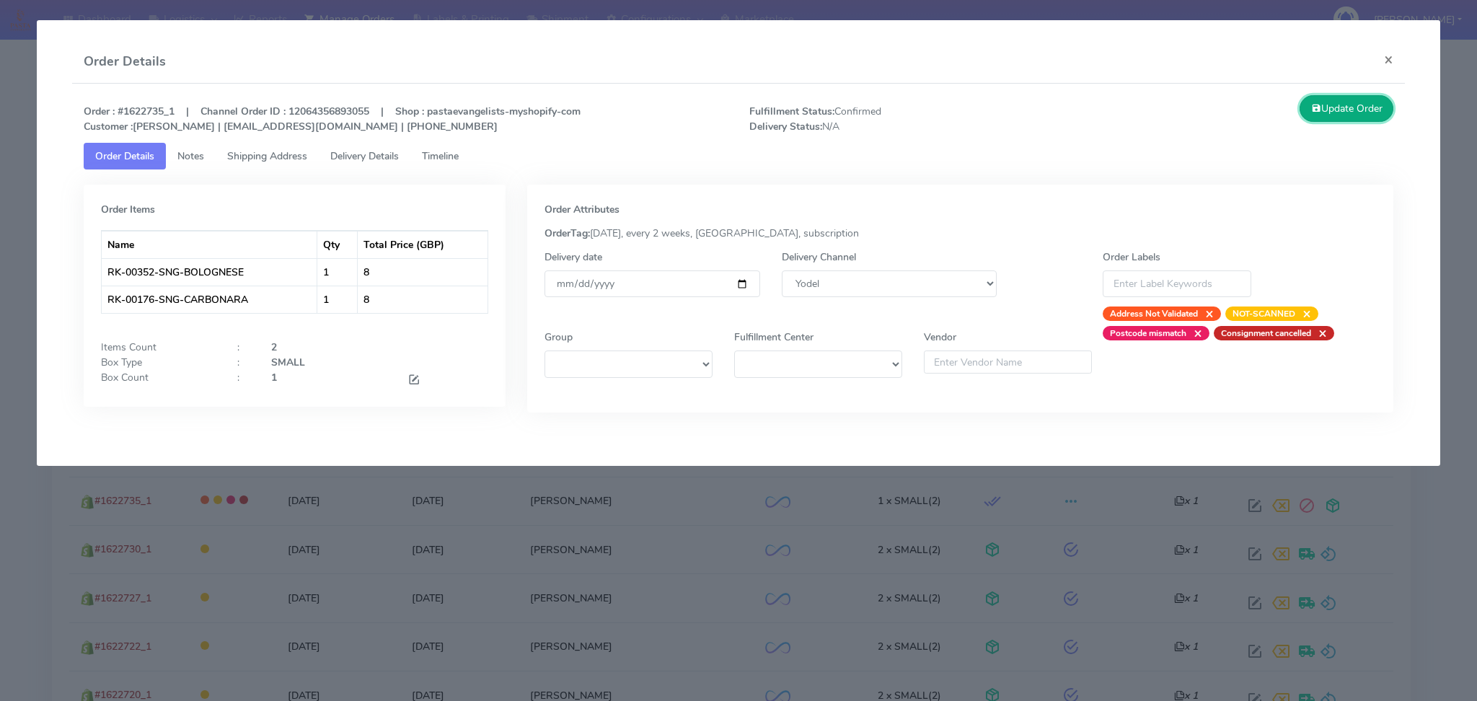
click at [1346, 110] on button "Update Order" at bounding box center [1347, 108] width 94 height 27
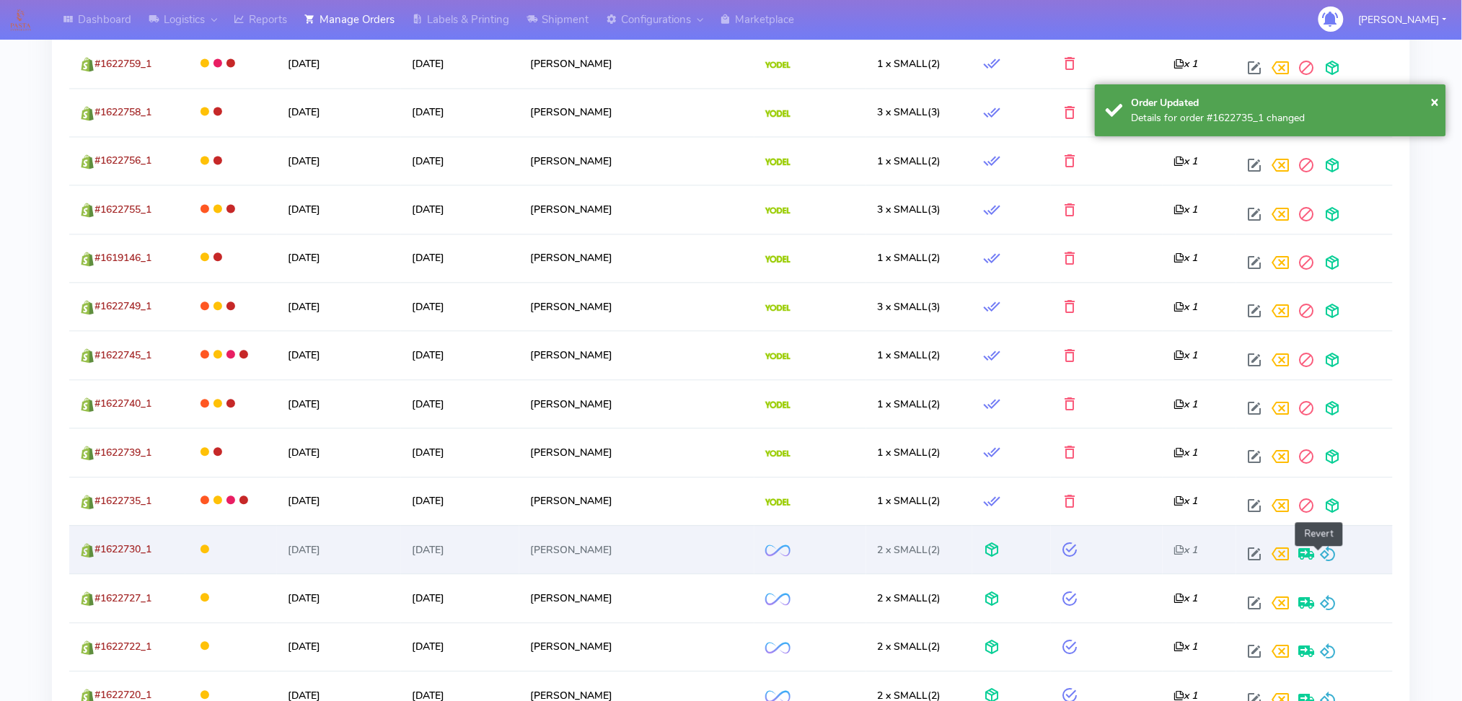
click at [1319, 552] on span at bounding box center [1327, 557] width 17 height 14
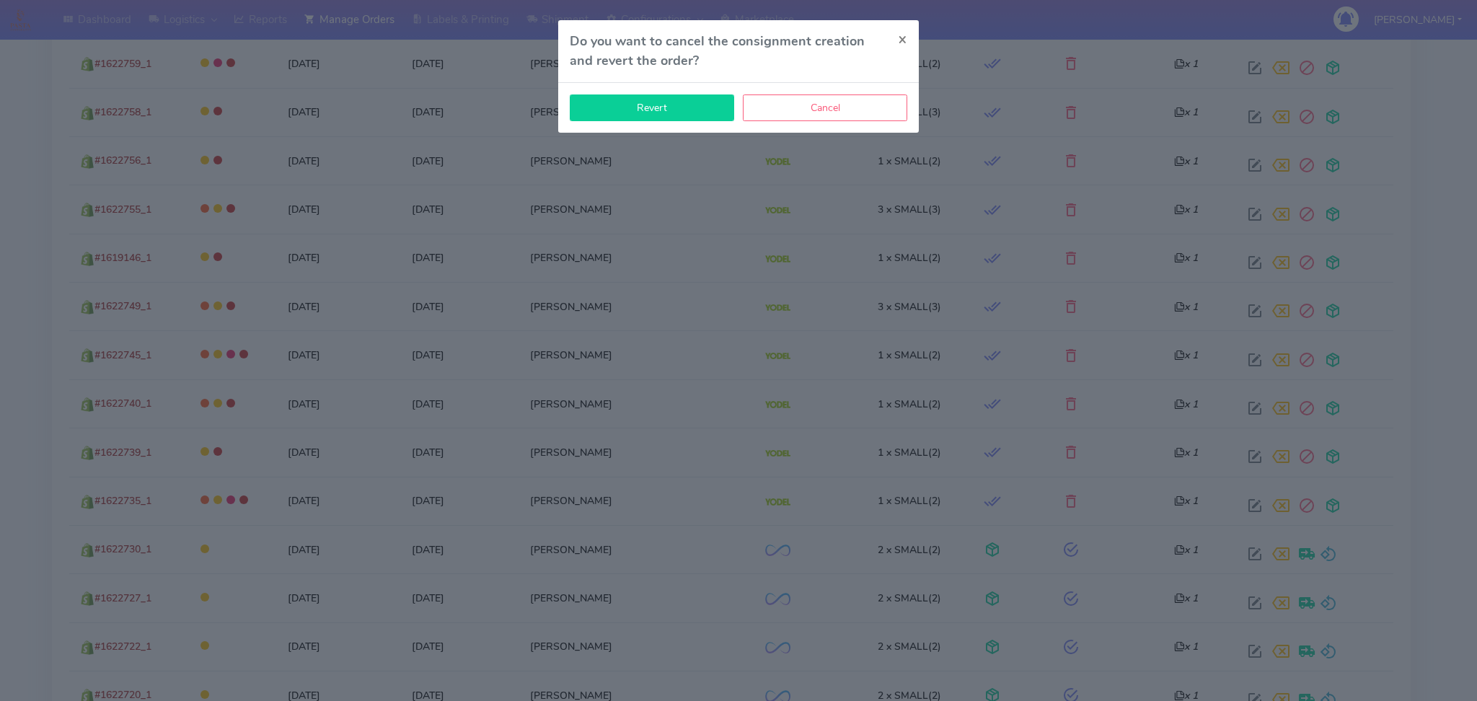
click at [684, 114] on button "Revert" at bounding box center [652, 107] width 164 height 27
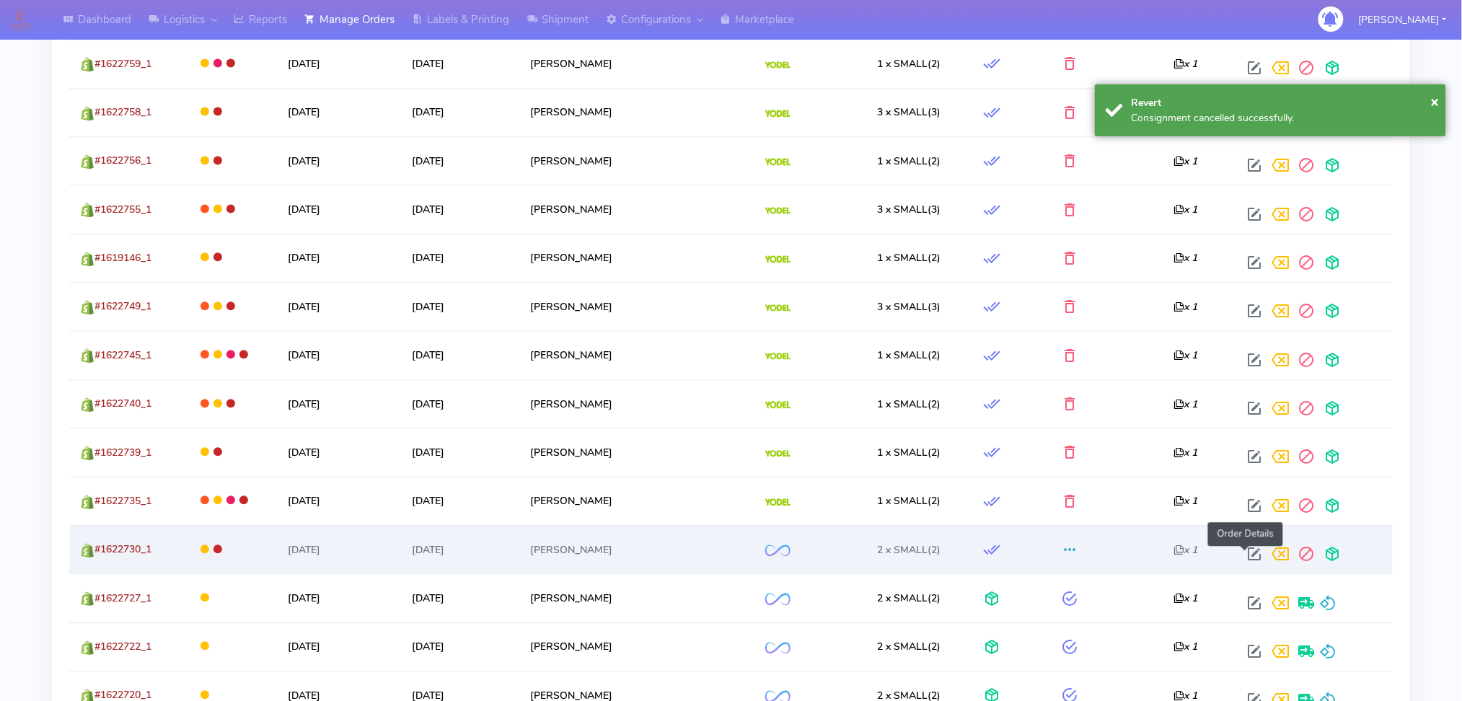
click at [1241, 558] on span at bounding box center [1254, 557] width 26 height 14
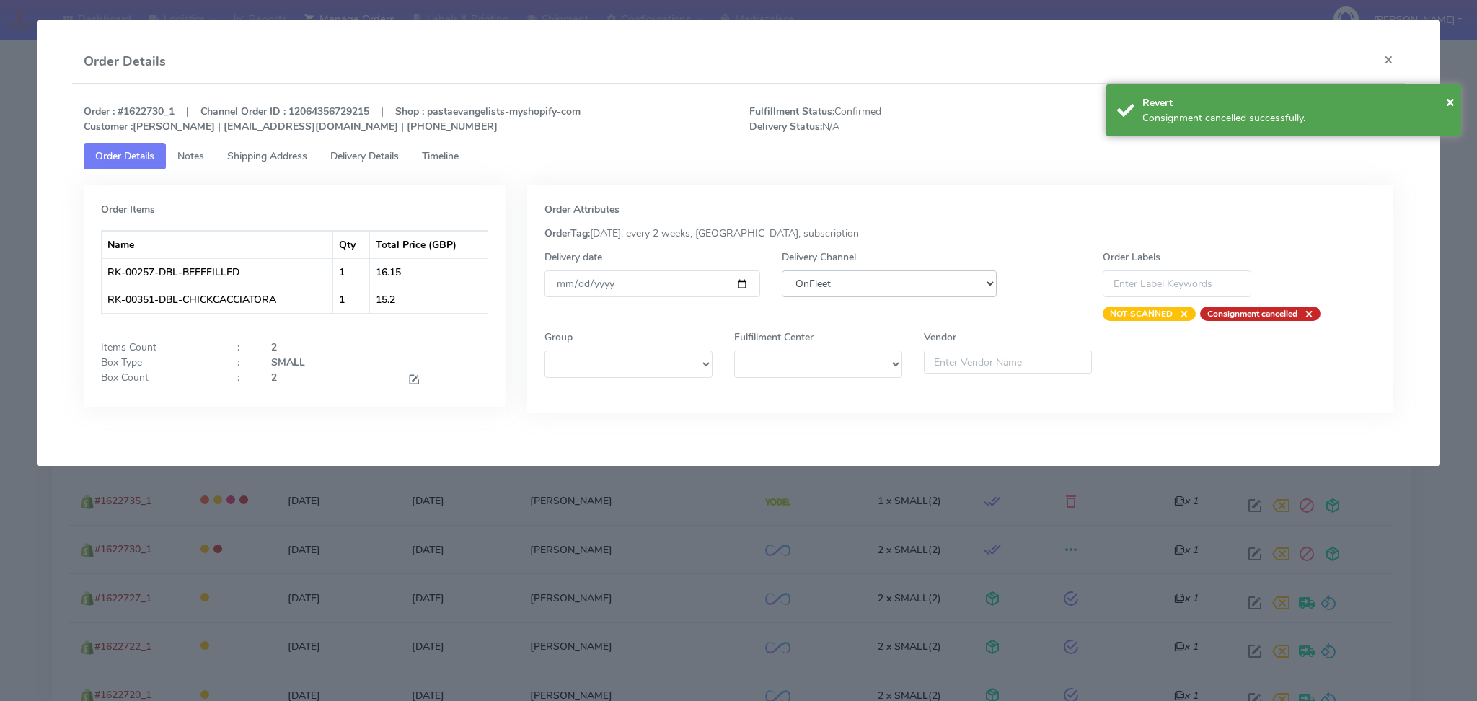
click at [802, 280] on select "DHL OnFleet Royal Mail DPD Yodel MaxOptra Amazon Collection" at bounding box center [890, 283] width 216 height 27
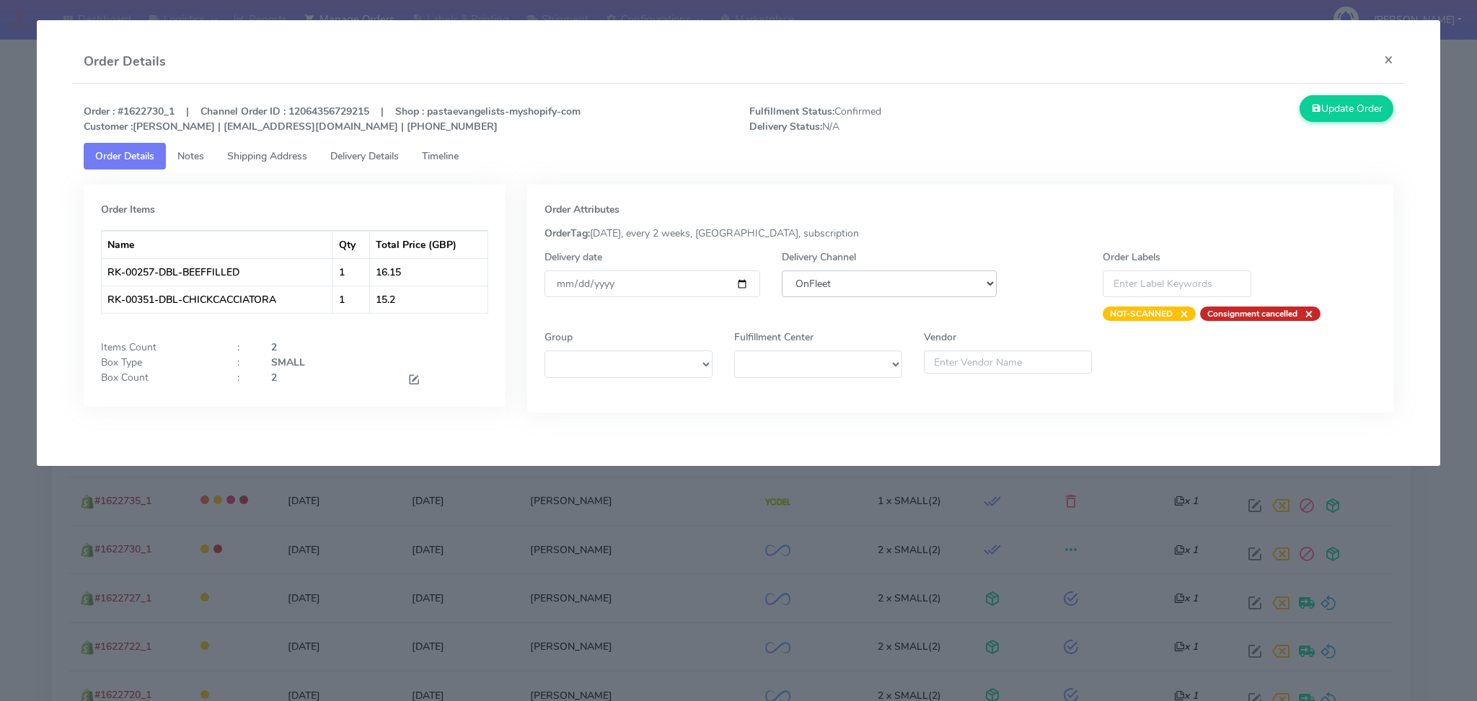
select select "5"
click at [782, 270] on select "DHL OnFleet Royal Mail DPD Yodel MaxOptra Amazon Collection" at bounding box center [890, 283] width 216 height 27
click at [1336, 119] on button "Update Order" at bounding box center [1347, 108] width 94 height 27
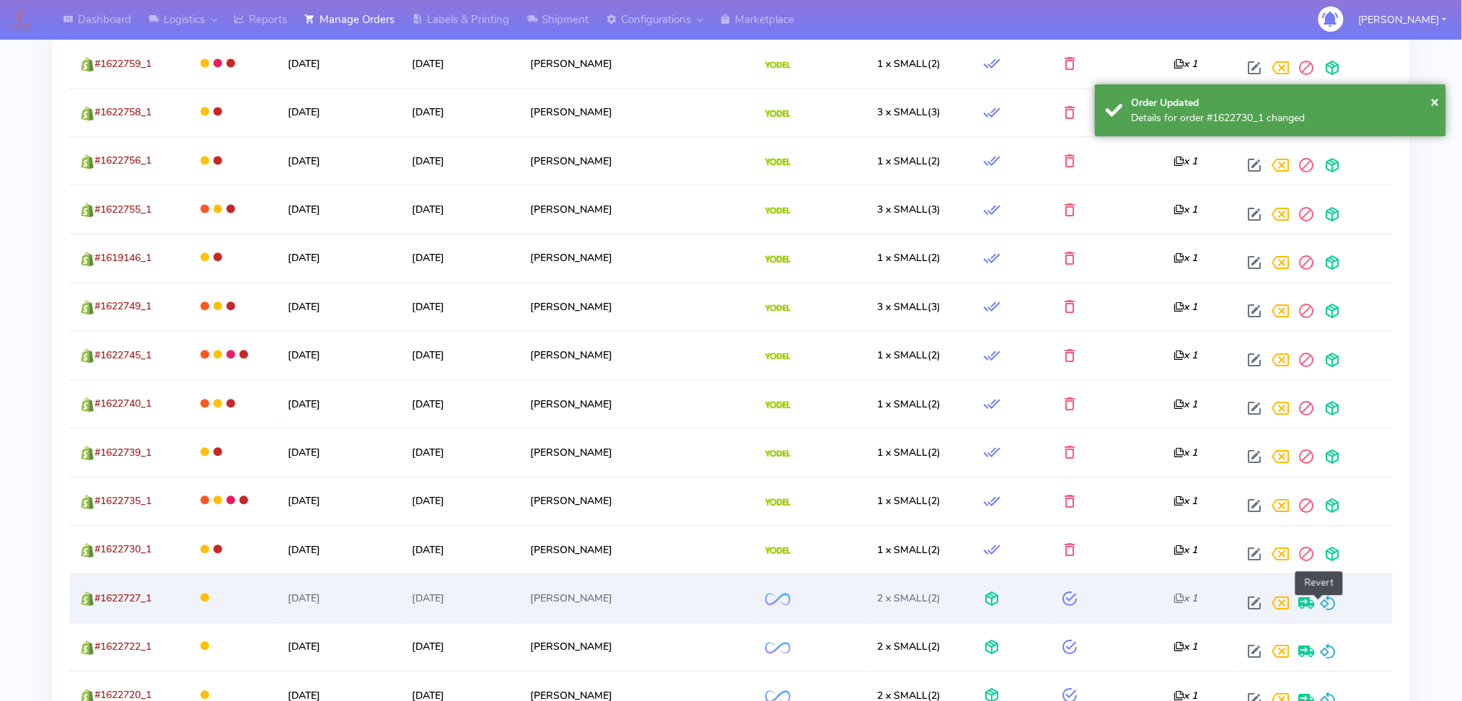
click at [1320, 599] on span at bounding box center [1327, 606] width 17 height 14
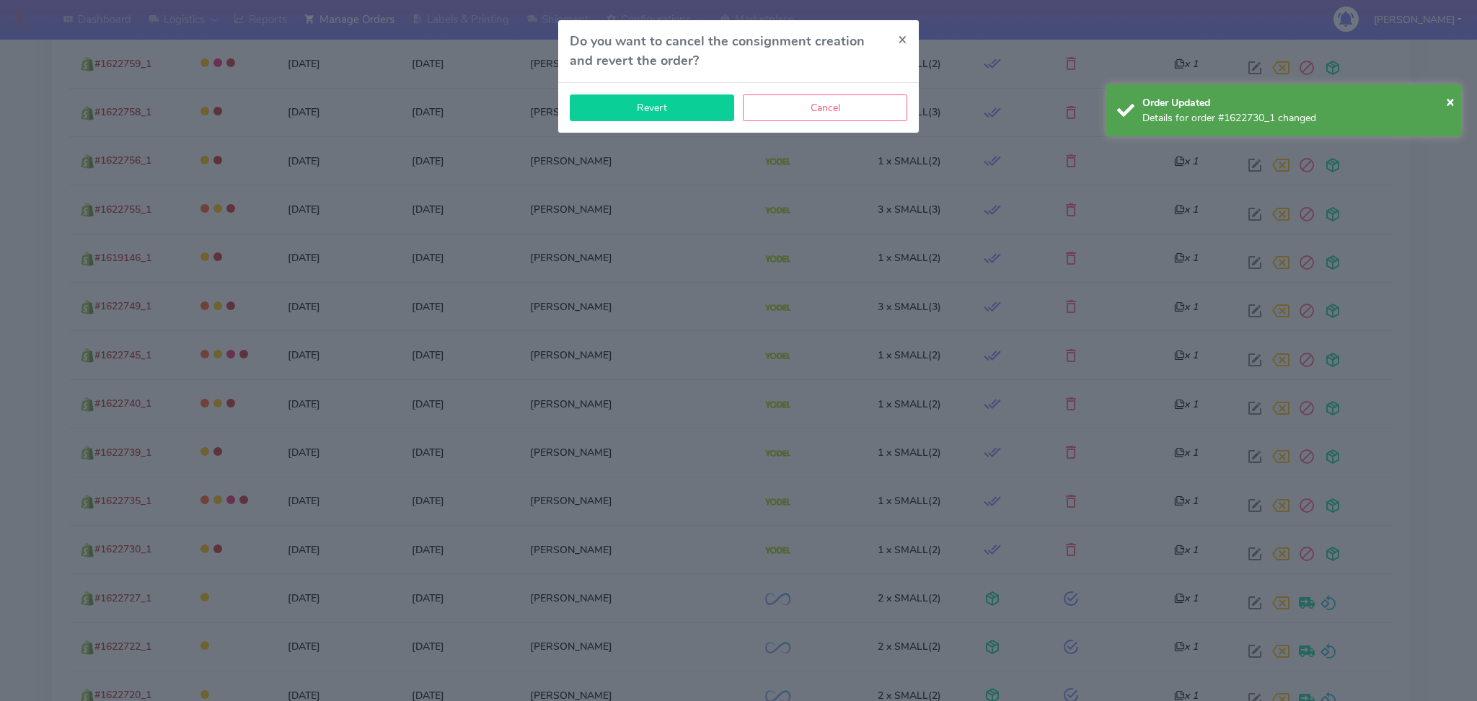
click at [653, 105] on button "Revert" at bounding box center [652, 107] width 164 height 27
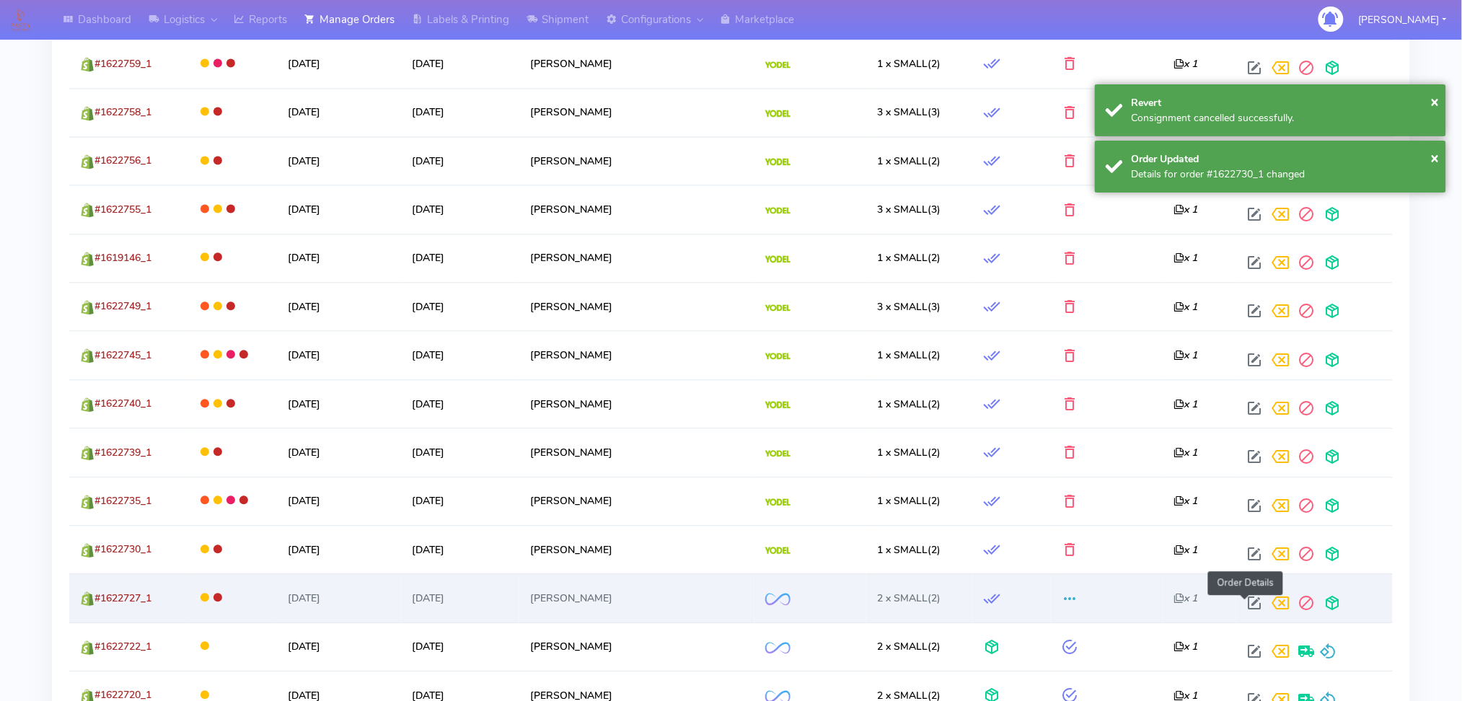
click at [1244, 599] on span at bounding box center [1254, 606] width 26 height 14
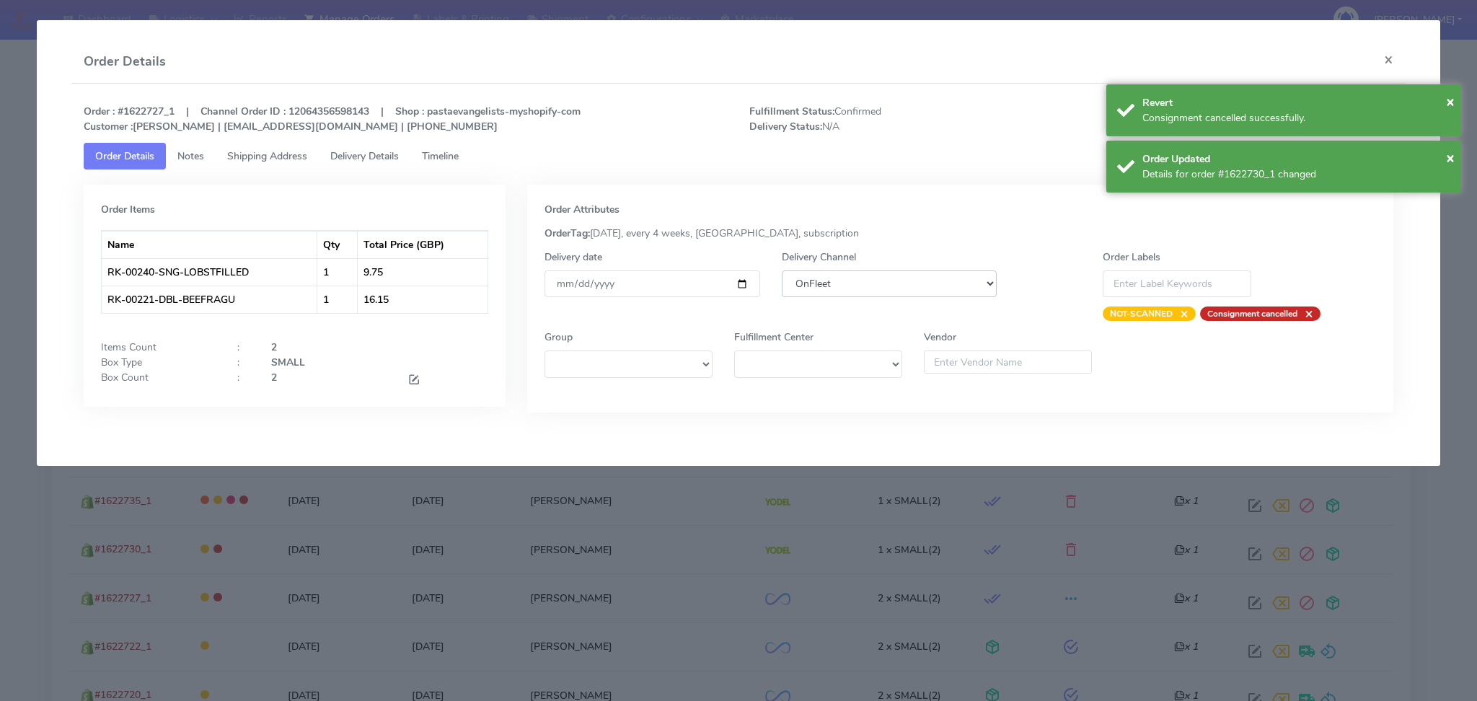
click at [922, 274] on select "DHL OnFleet Royal Mail DPD Yodel MaxOptra Amazon Collection" at bounding box center [890, 283] width 216 height 27
select select "5"
click at [782, 270] on select "DHL OnFleet Royal Mail DPD Yodel MaxOptra Amazon Collection" at bounding box center [890, 283] width 216 height 27
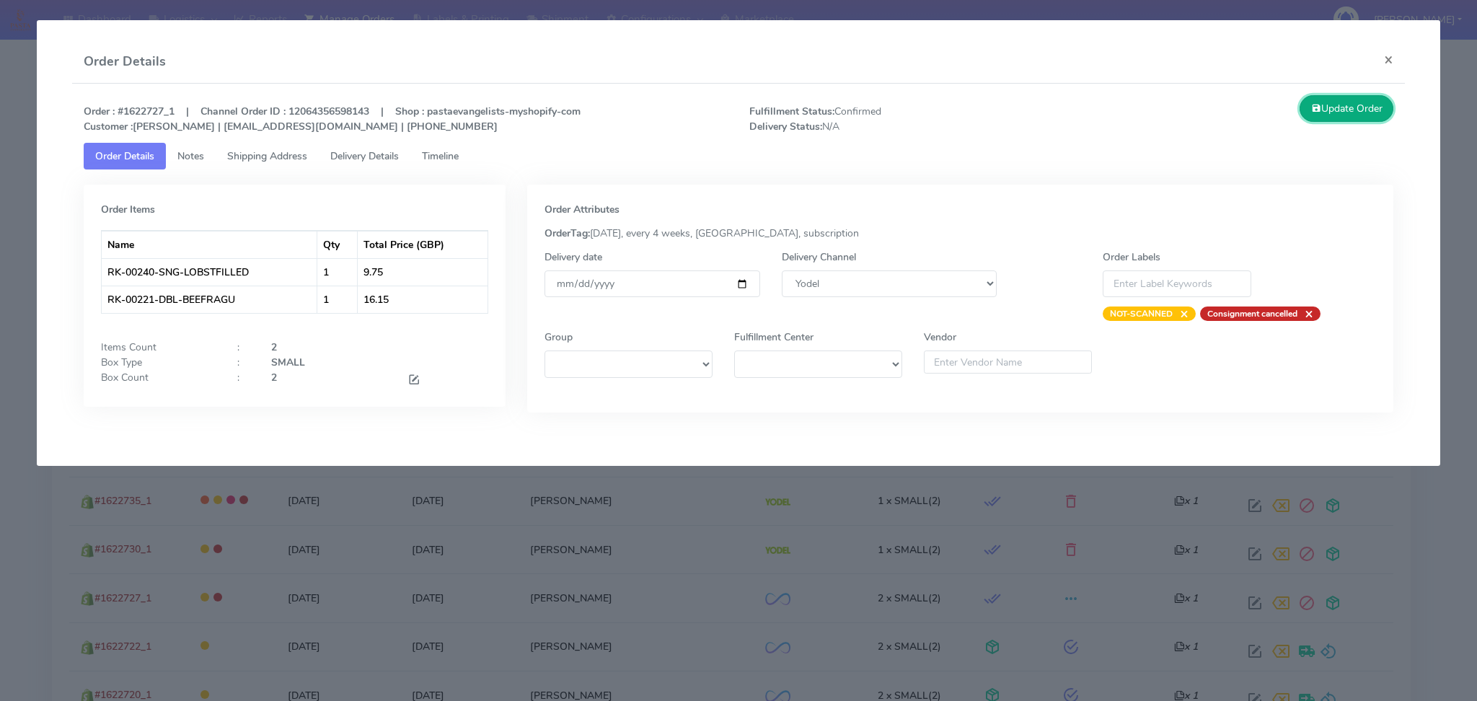
click at [1327, 109] on button "Update Order" at bounding box center [1347, 108] width 94 height 27
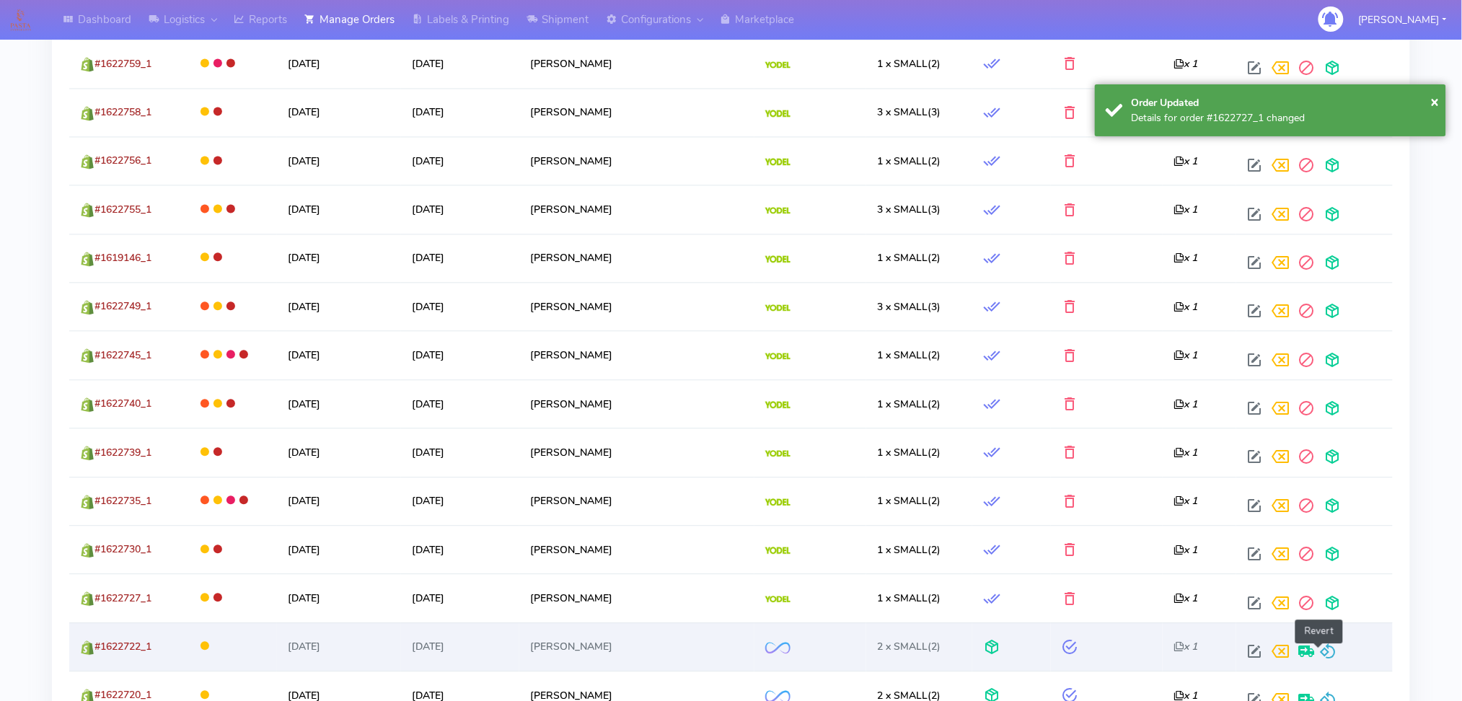
click at [1319, 648] on span at bounding box center [1327, 655] width 17 height 14
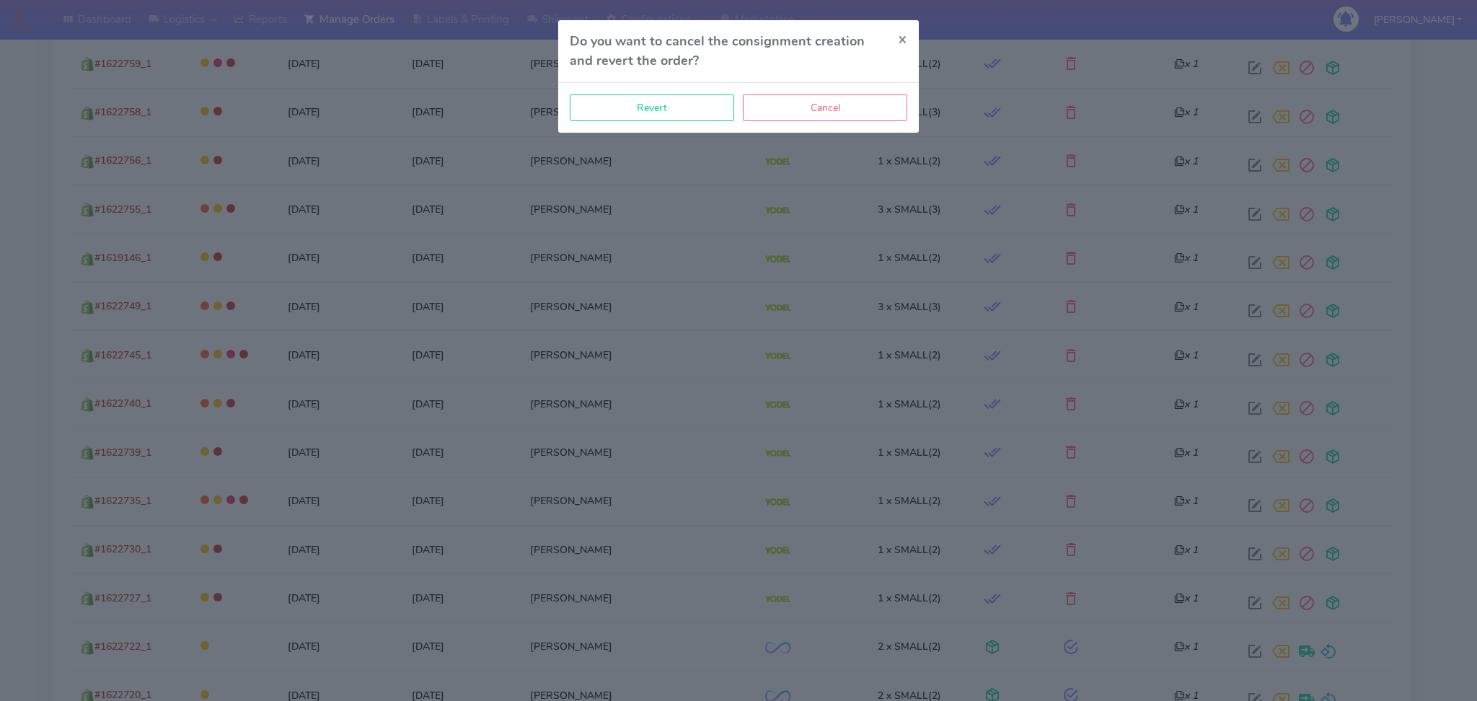
click at [637, 123] on div "Revert Cancel" at bounding box center [738, 108] width 361 height 50
click at [638, 118] on button "Revert" at bounding box center [652, 107] width 164 height 27
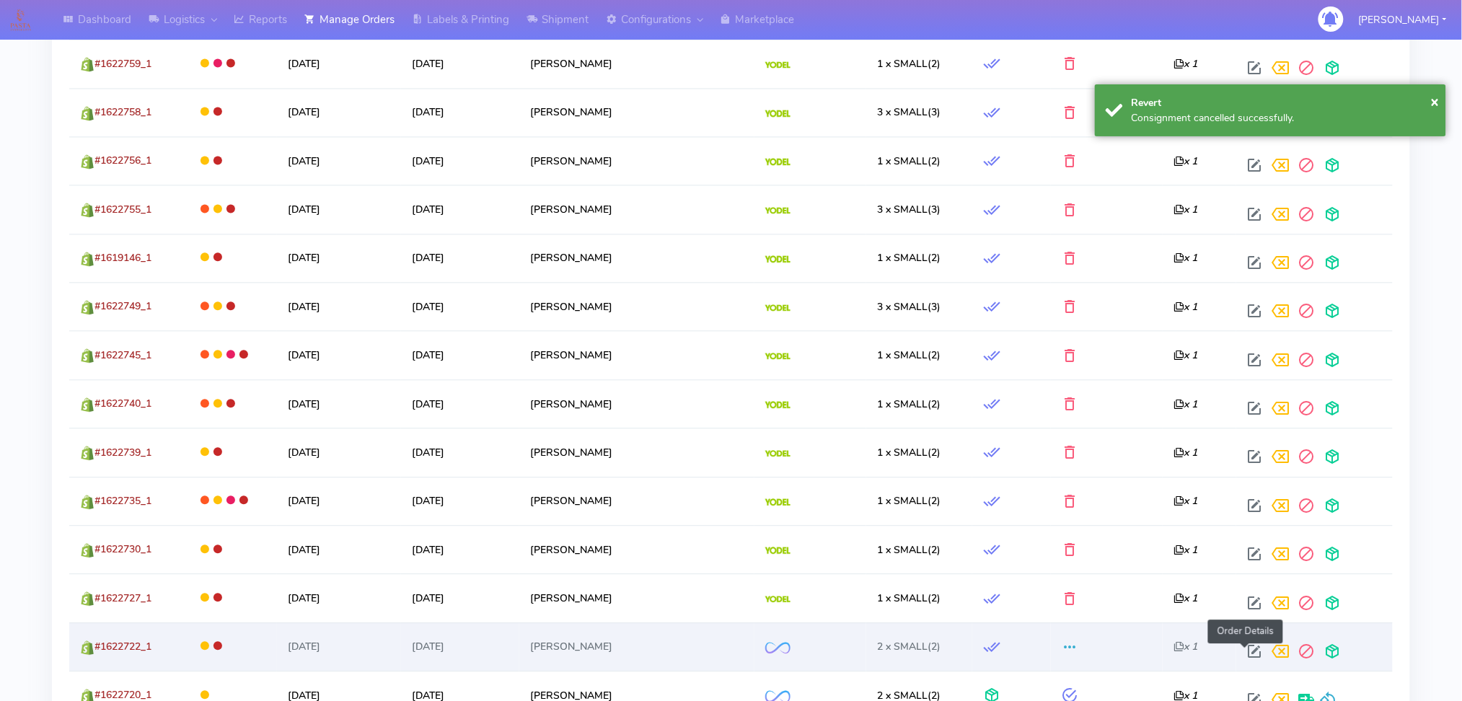
click at [1241, 653] on span at bounding box center [1254, 655] width 26 height 14
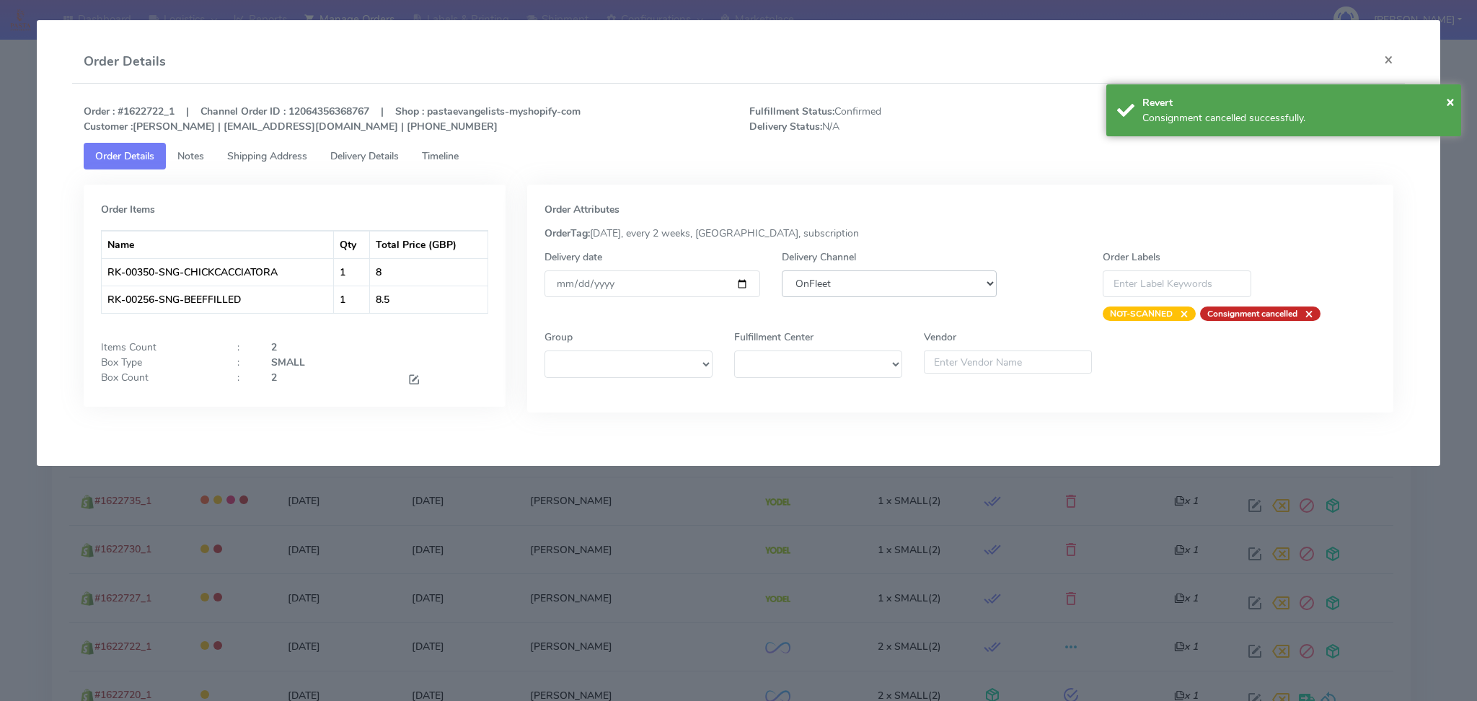
click at [889, 288] on select "DHL OnFleet Royal Mail DPD Yodel MaxOptra Amazon Collection" at bounding box center [890, 283] width 216 height 27
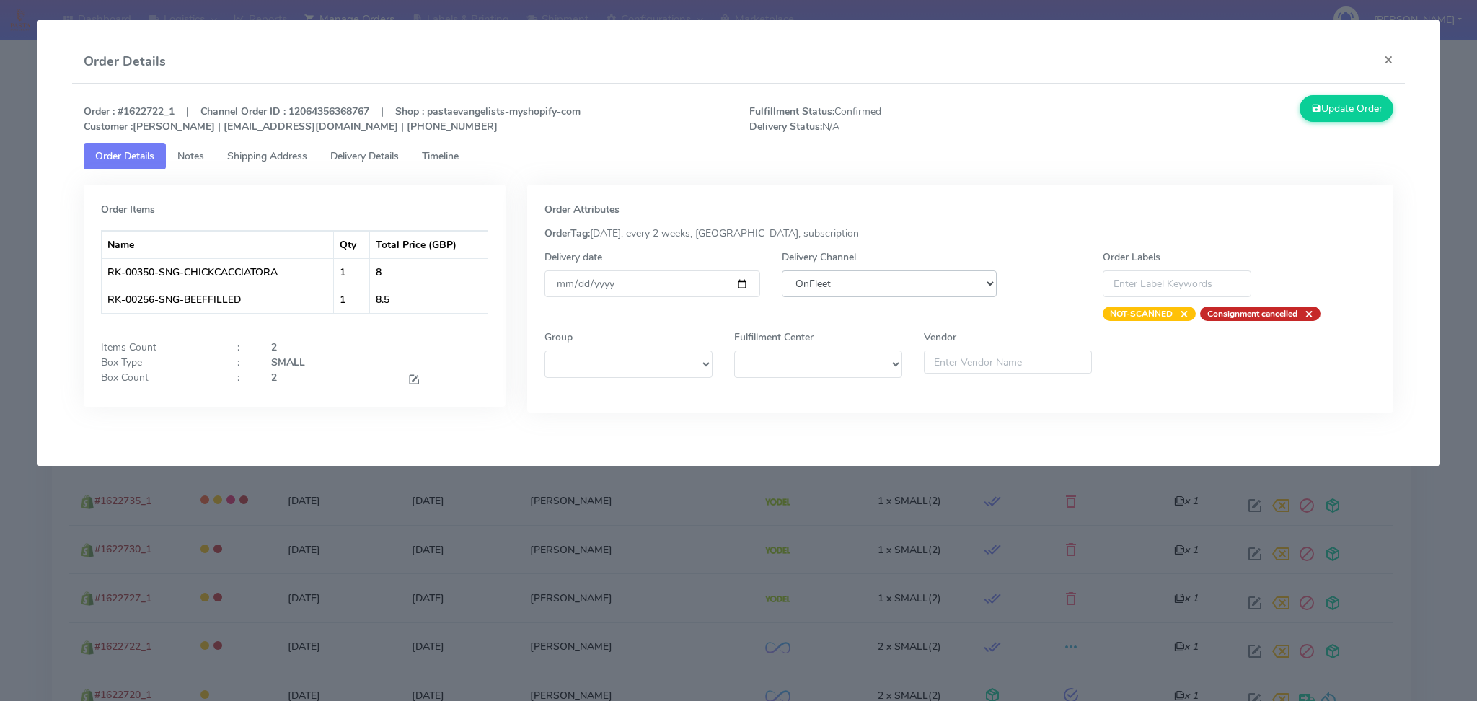
select select "5"
click at [782, 270] on select "DHL OnFleet Royal Mail DPD Yodel MaxOptra Amazon Collection" at bounding box center [890, 283] width 216 height 27
click at [1350, 113] on button "Update Order" at bounding box center [1347, 108] width 94 height 27
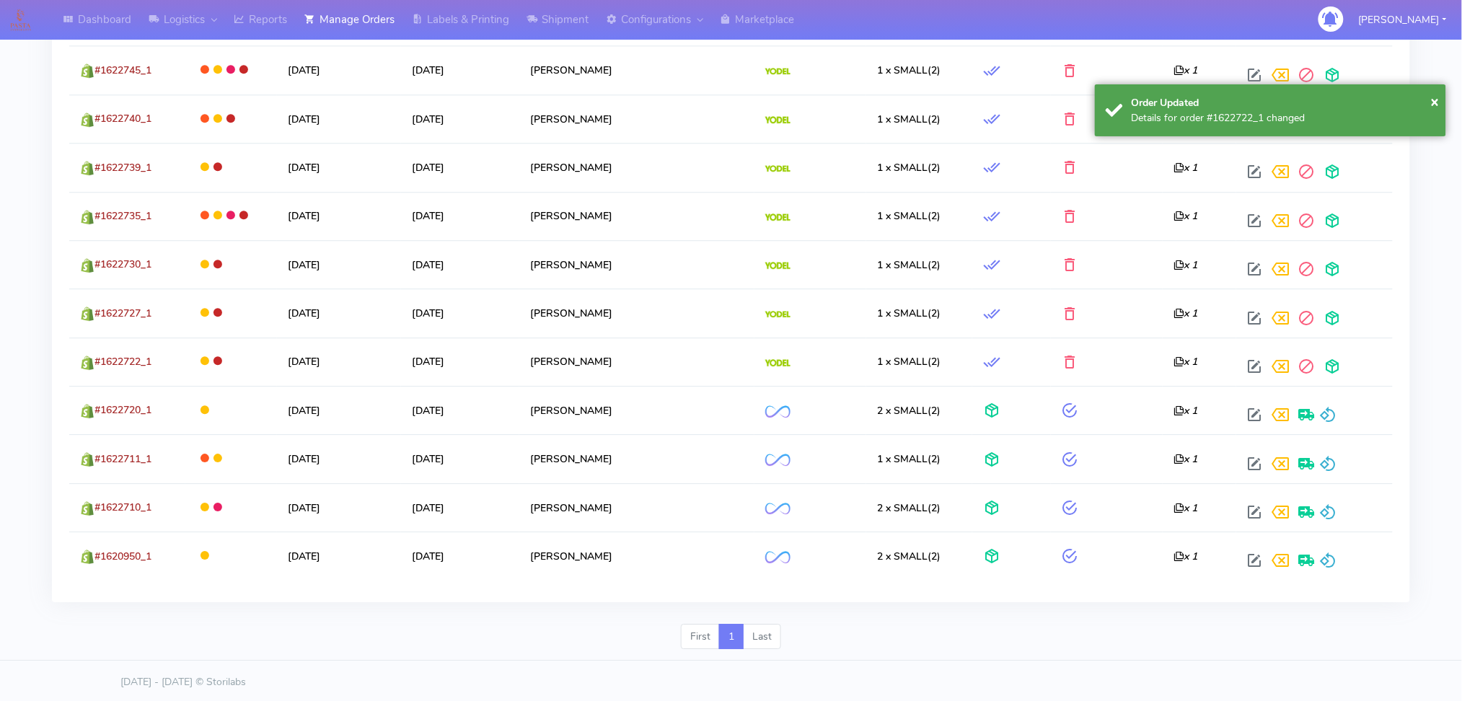
scroll to position [1299, 0]
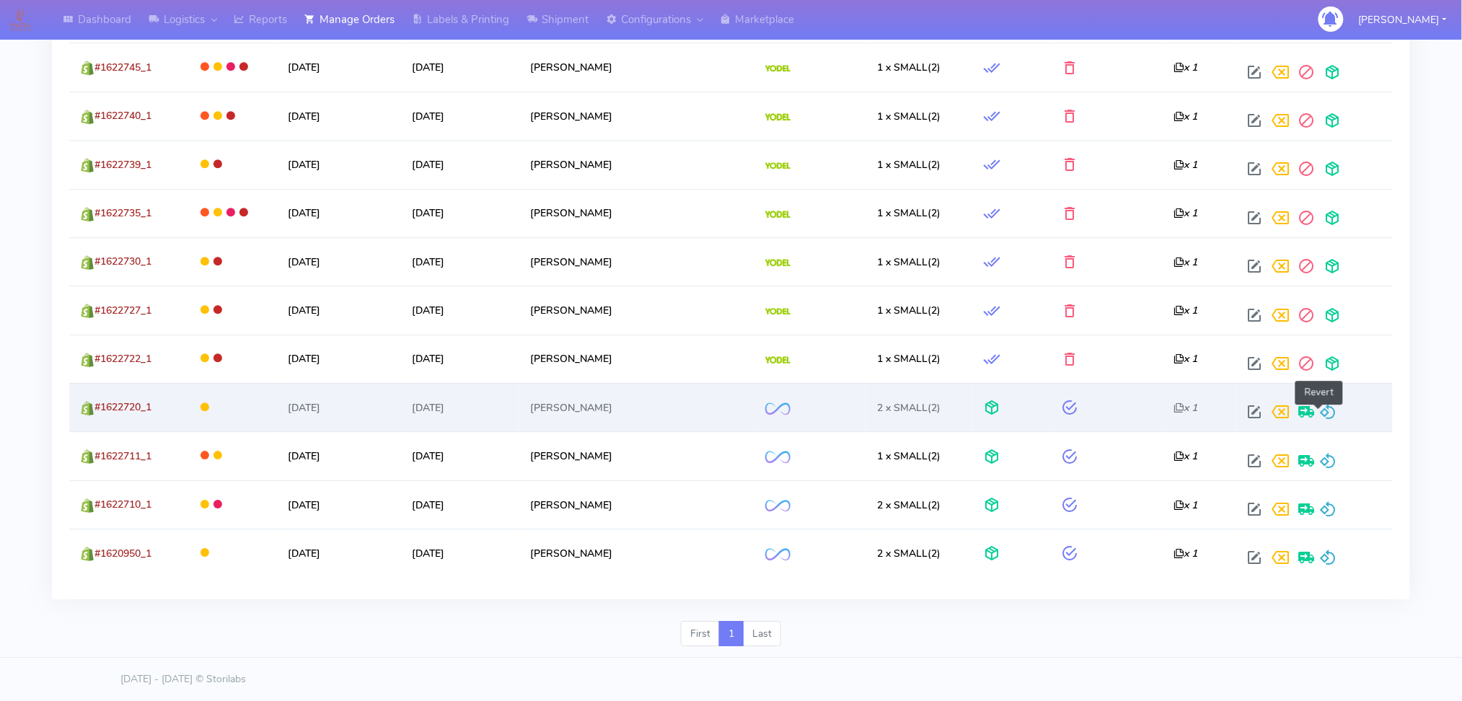
click at [1319, 416] on span at bounding box center [1327, 415] width 17 height 14
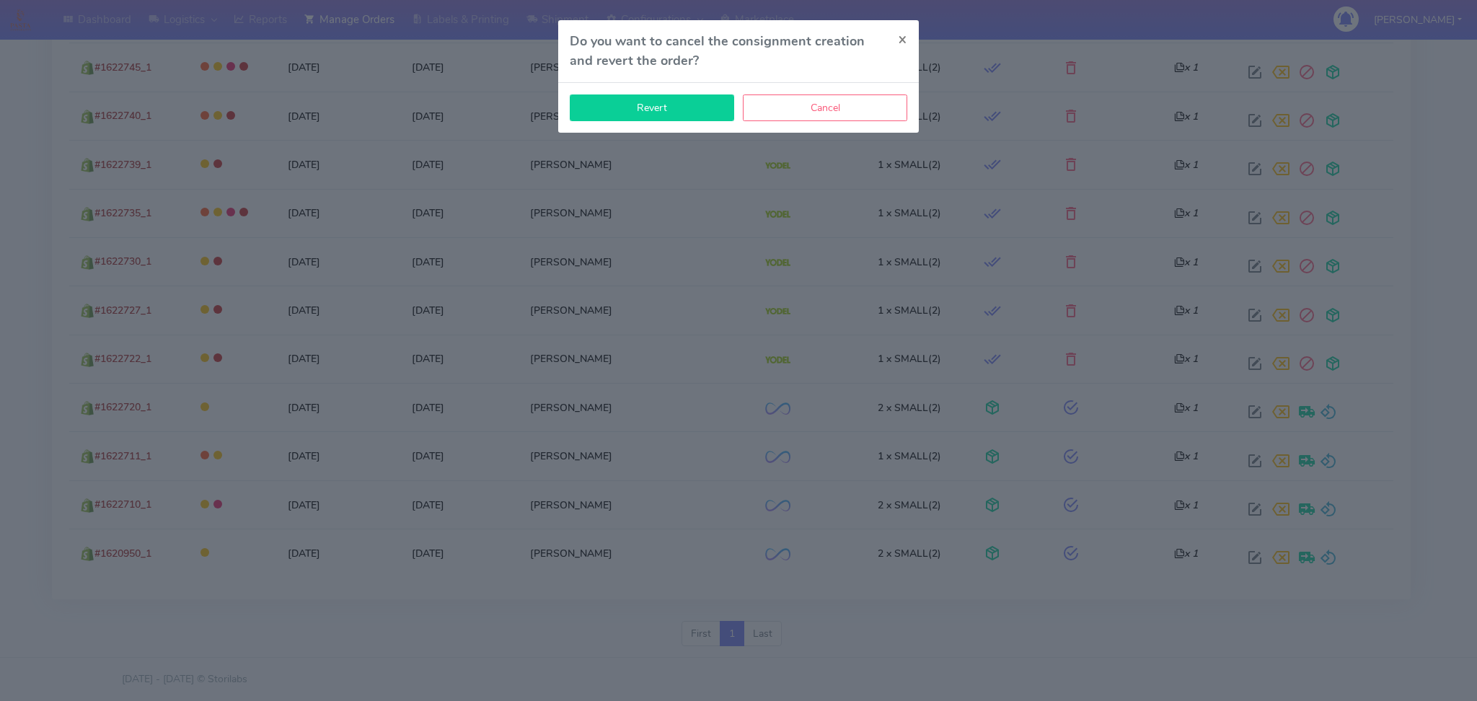
click at [677, 113] on button "Revert" at bounding box center [652, 107] width 164 height 27
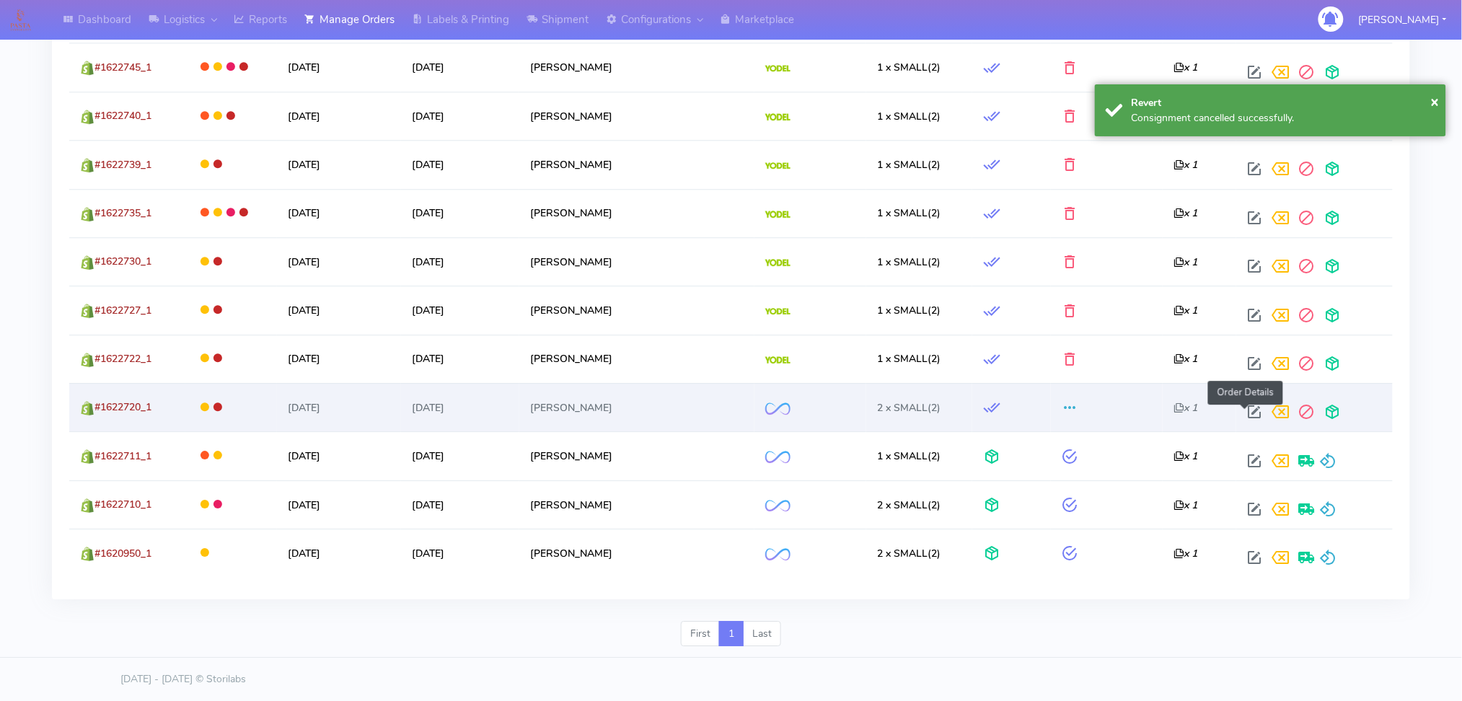
click at [1241, 408] on span at bounding box center [1254, 415] width 26 height 14
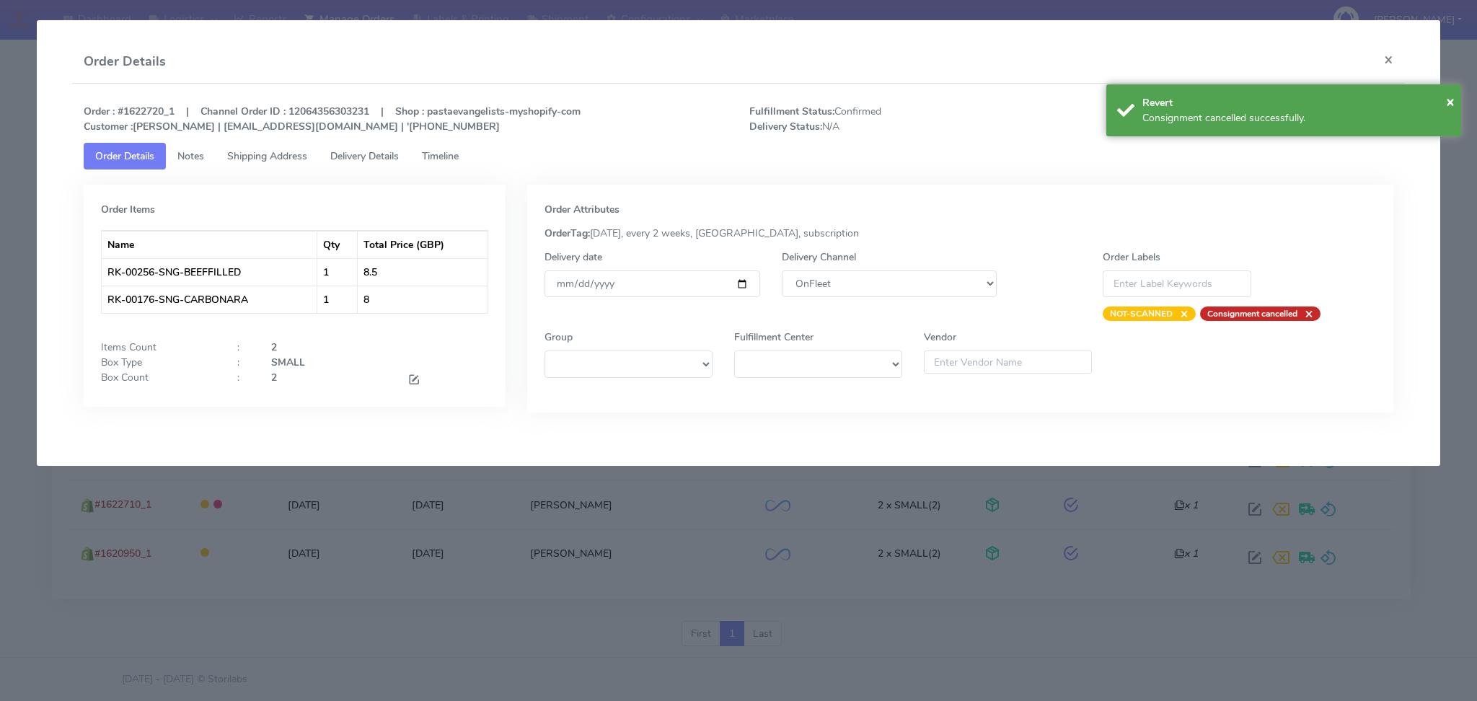
click at [915, 300] on div "Delivery Channel DHL OnFleet Royal Mail DPD Yodel MaxOptra Amazon Collection" at bounding box center [889, 285] width 237 height 71
click at [916, 293] on select "DHL OnFleet Royal Mail DPD Yodel MaxOptra Amazon Collection" at bounding box center [890, 283] width 216 height 27
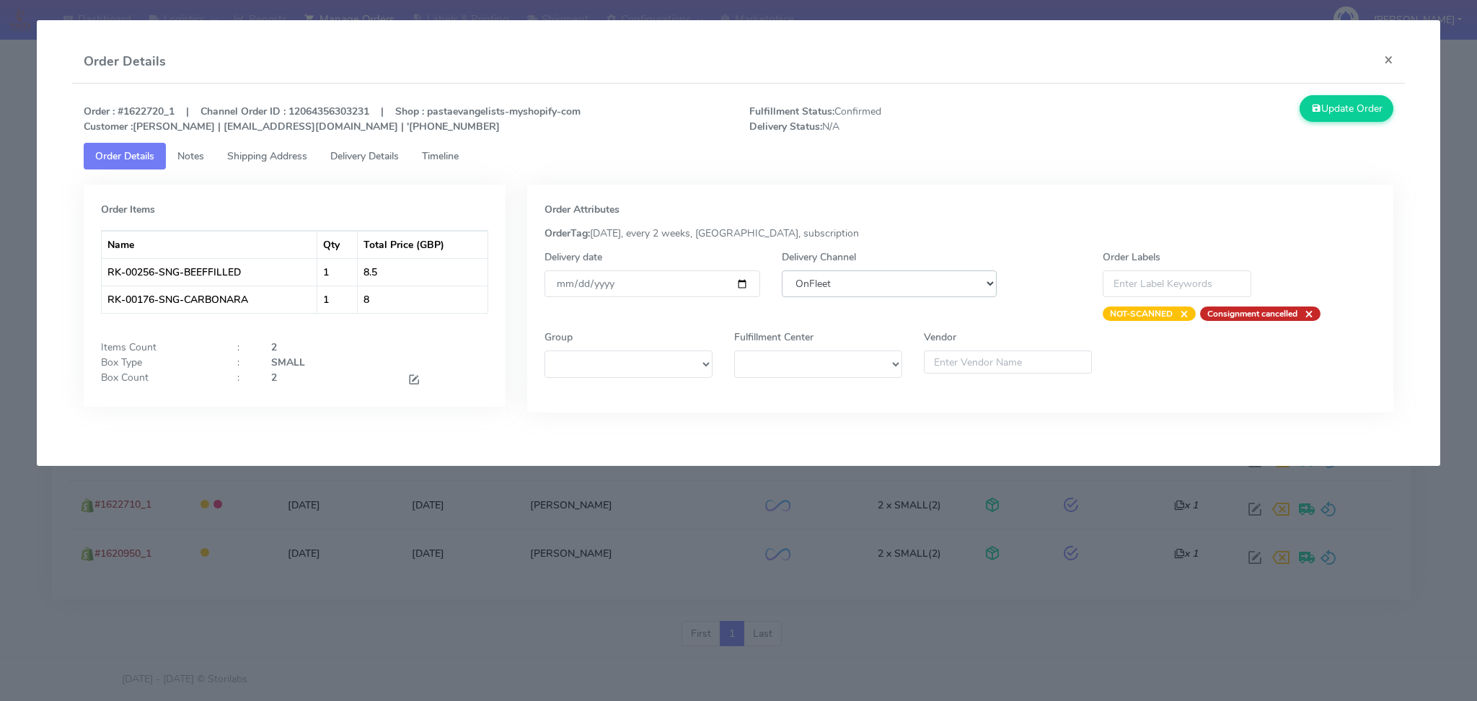
select select "5"
click at [782, 270] on select "DHL OnFleet Royal Mail DPD Yodel MaxOptra Amazon Collection" at bounding box center [890, 283] width 216 height 27
click at [1375, 118] on button "Update Order" at bounding box center [1347, 108] width 94 height 27
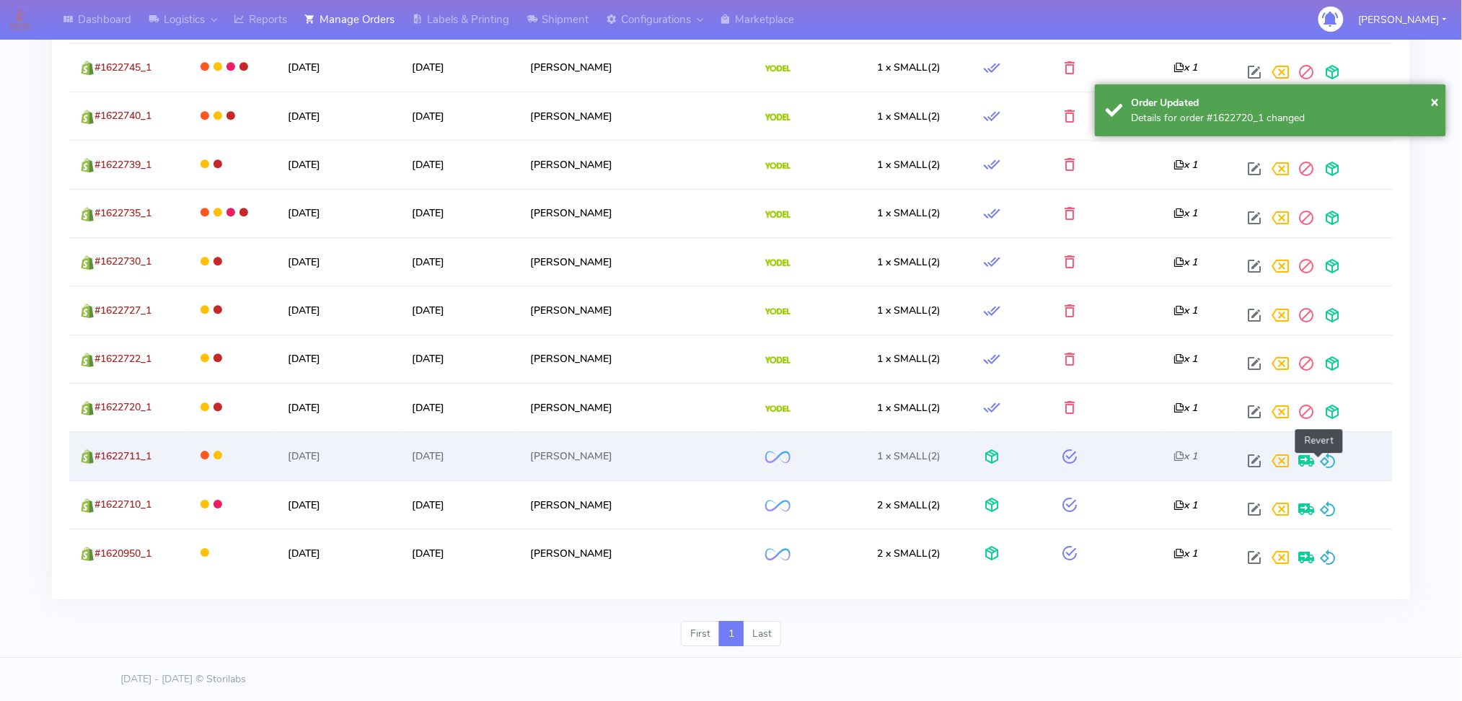
click at [1322, 459] on span at bounding box center [1327, 464] width 17 height 14
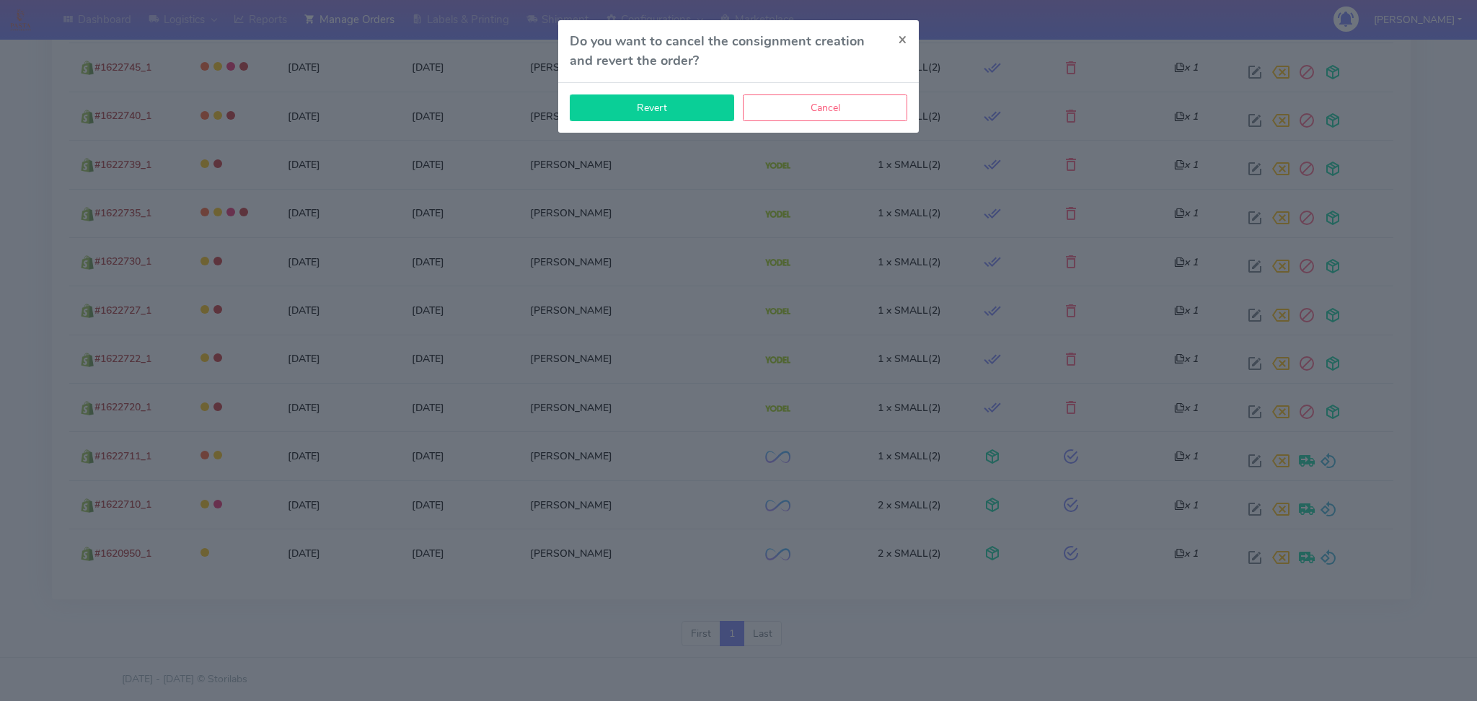
click at [677, 110] on button "Revert" at bounding box center [652, 107] width 164 height 27
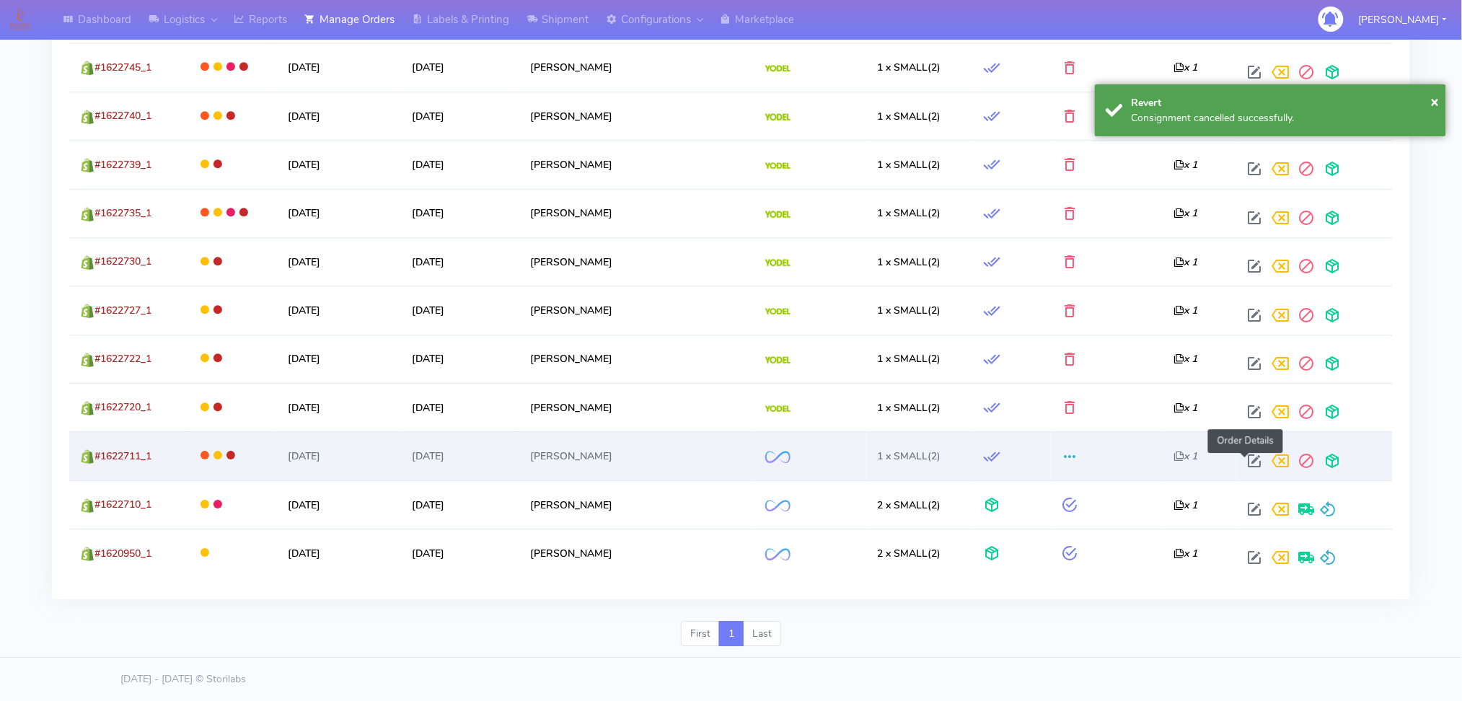
click at [1241, 457] on span at bounding box center [1254, 464] width 26 height 14
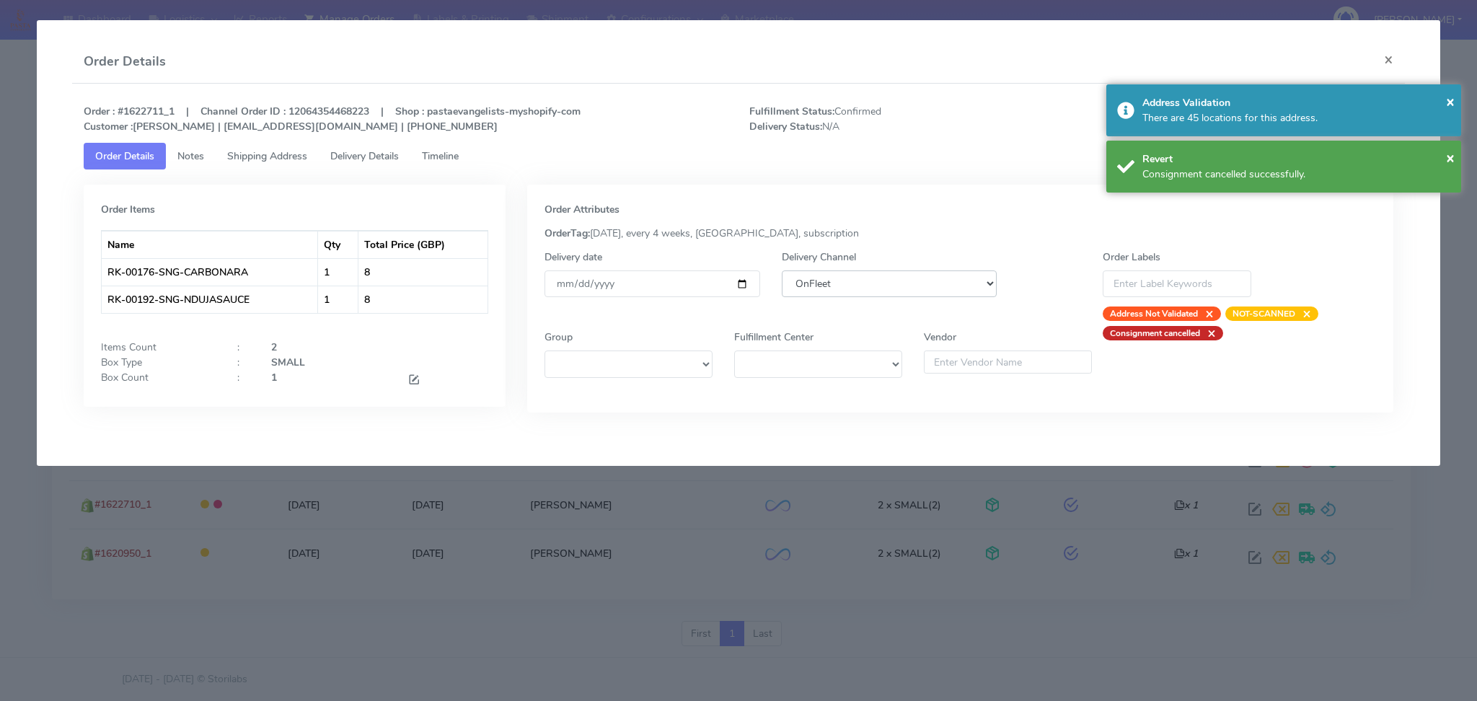
click at [894, 270] on select "DHL OnFleet Royal Mail DPD Yodel MaxOptra Amazon Collection" at bounding box center [890, 283] width 216 height 27
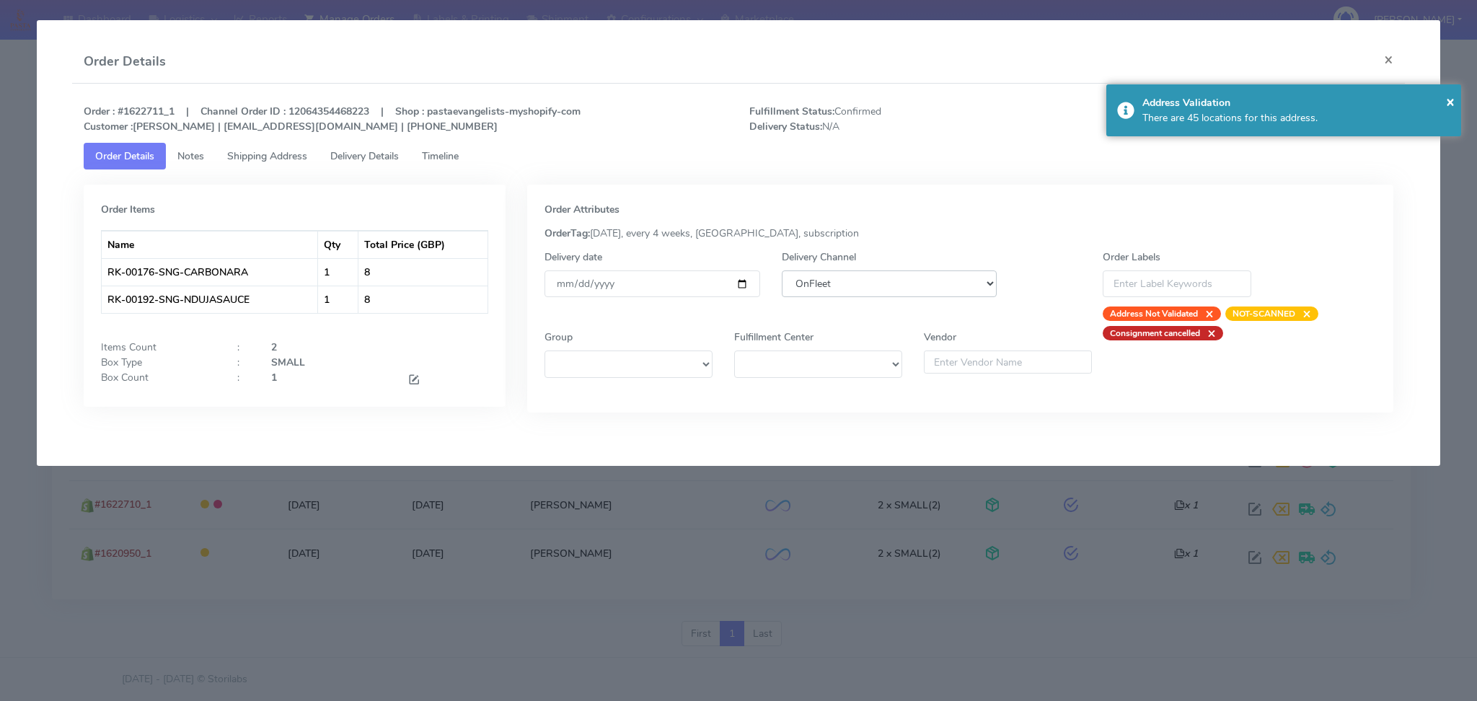
select select "5"
click at [782, 270] on select "DHL OnFleet Royal Mail DPD Yodel MaxOptra Amazon Collection" at bounding box center [890, 283] width 216 height 27
click at [1330, 110] on div "There are 45 locations for this address." at bounding box center [1296, 117] width 308 height 15
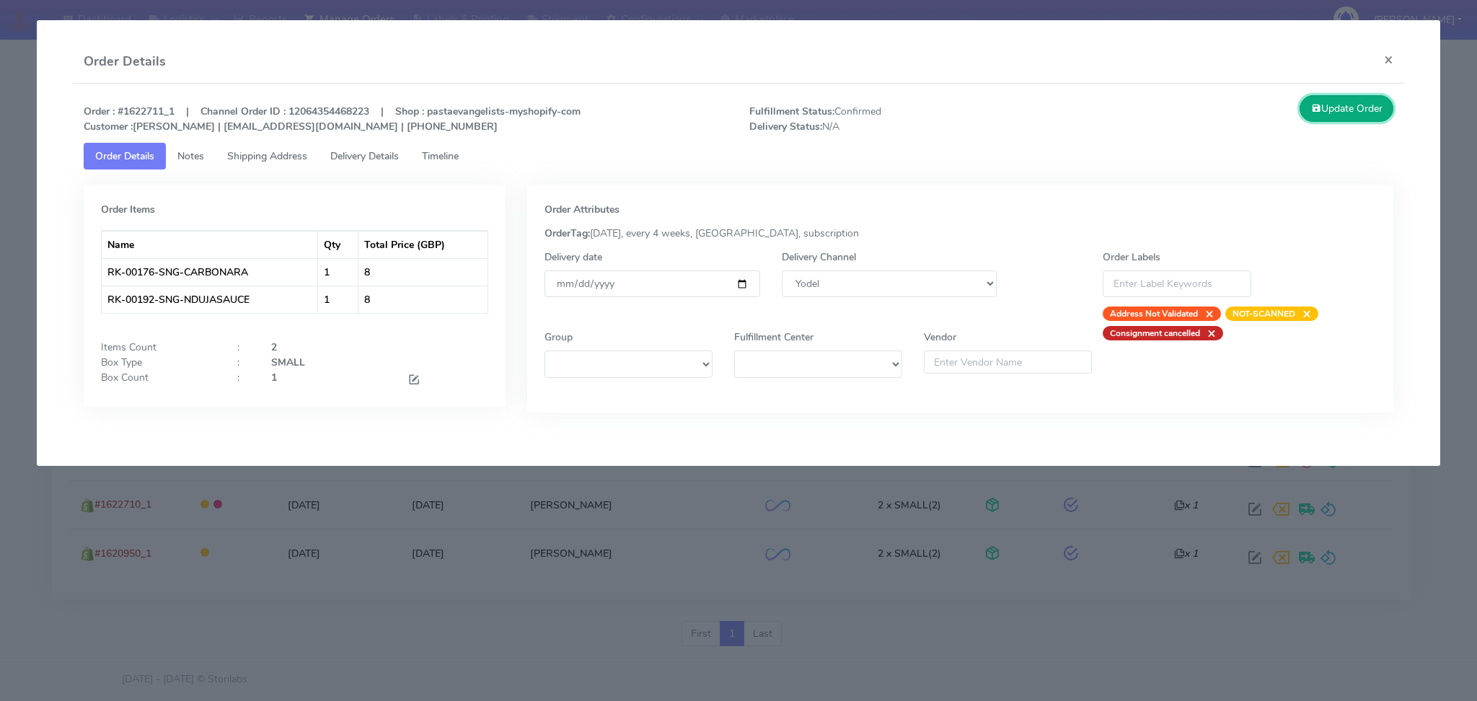
click at [1330, 110] on button "Update Order" at bounding box center [1347, 108] width 94 height 27
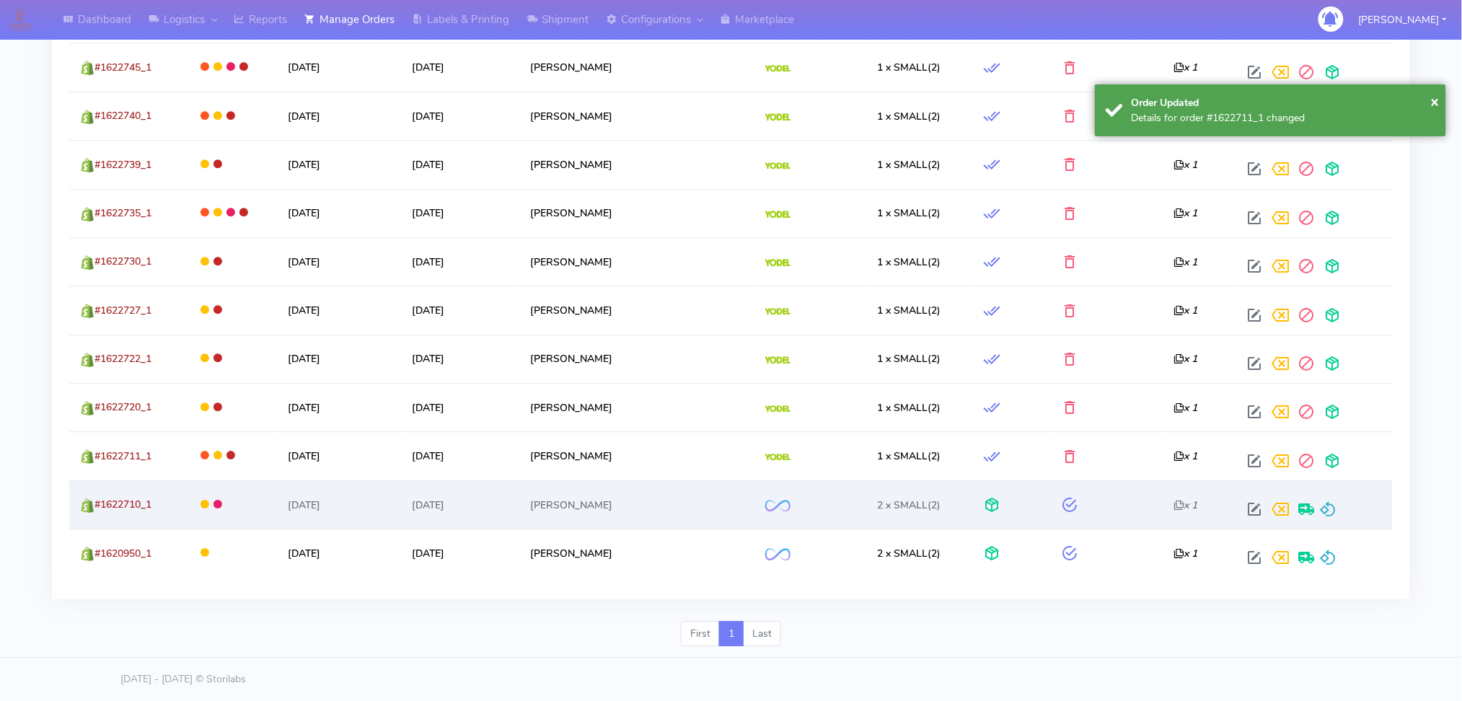
click at [1308, 503] on div at bounding box center [1311, 509] width 140 height 26
click at [1319, 506] on span at bounding box center [1327, 513] width 17 height 14
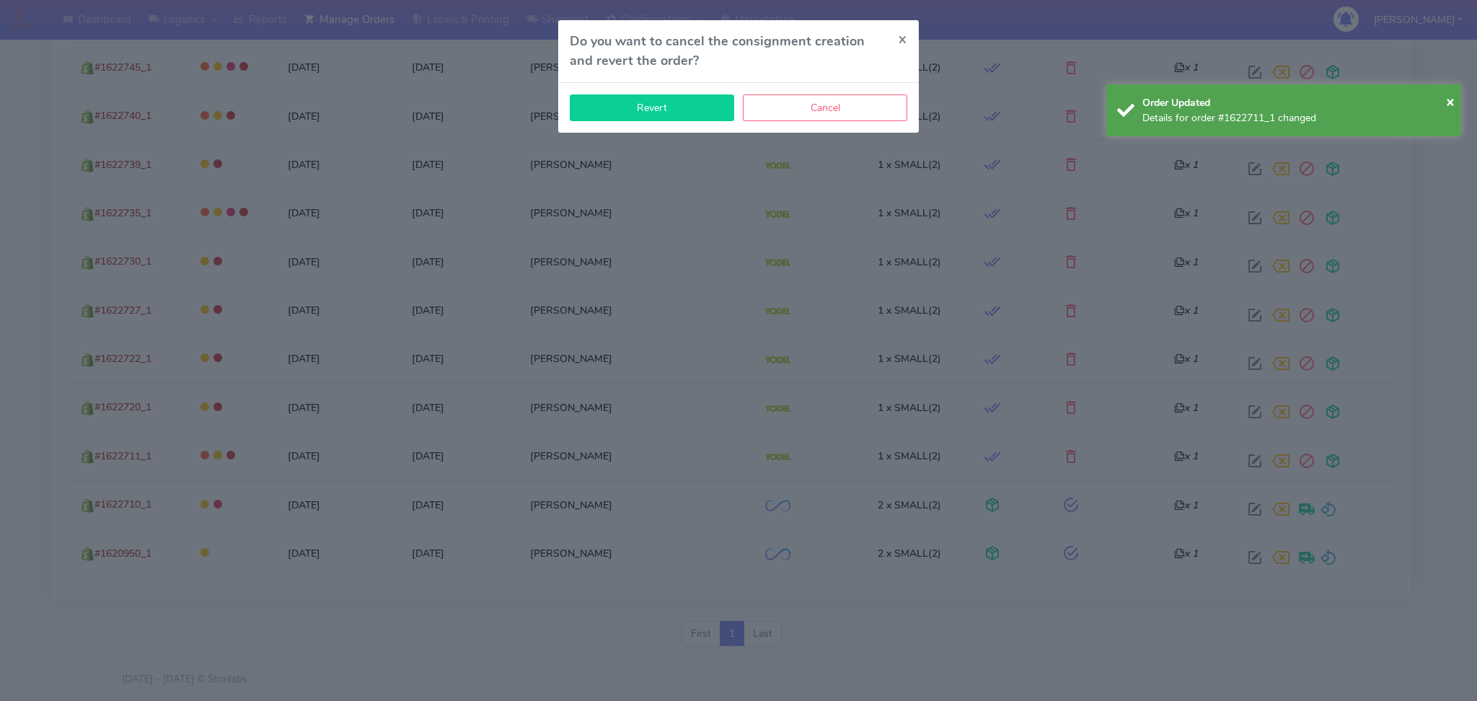
click at [679, 118] on button "Revert" at bounding box center [652, 107] width 164 height 27
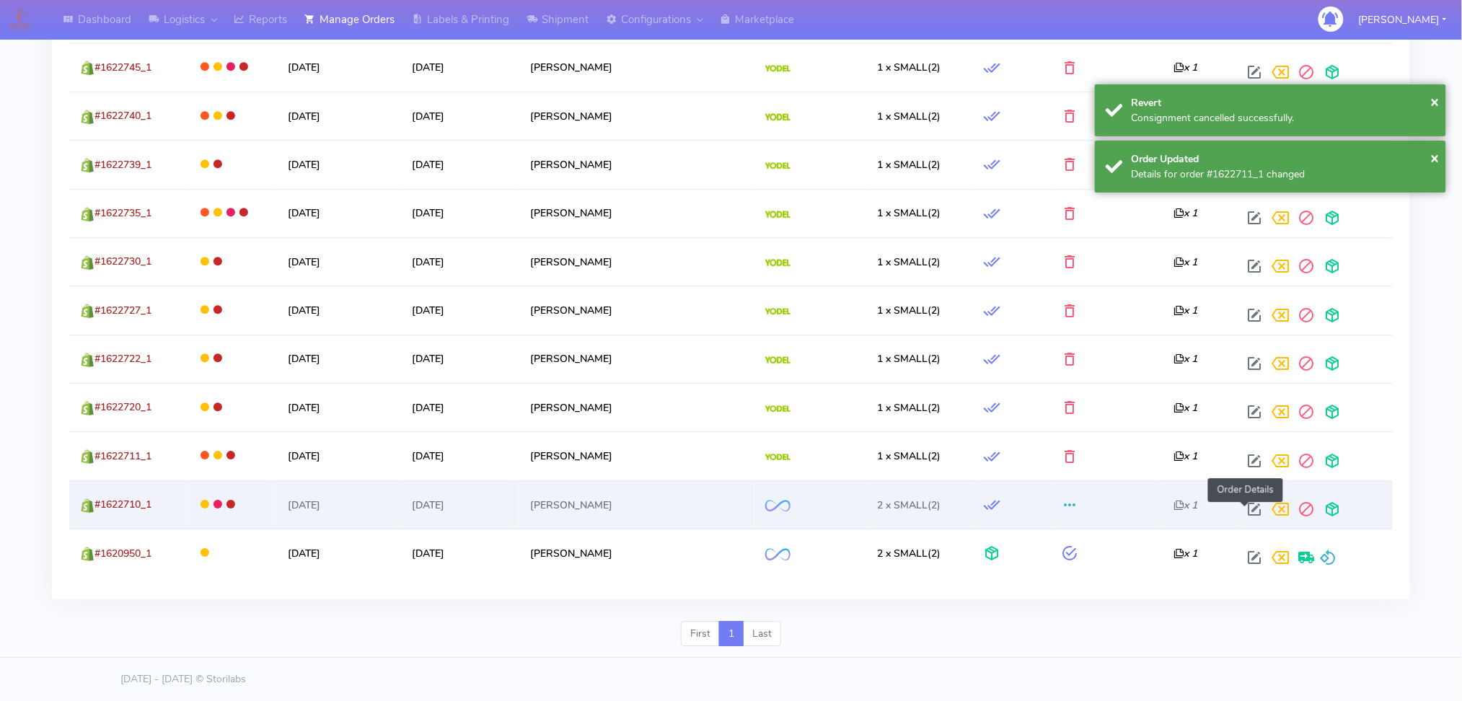
click at [1249, 509] on span at bounding box center [1254, 513] width 26 height 14
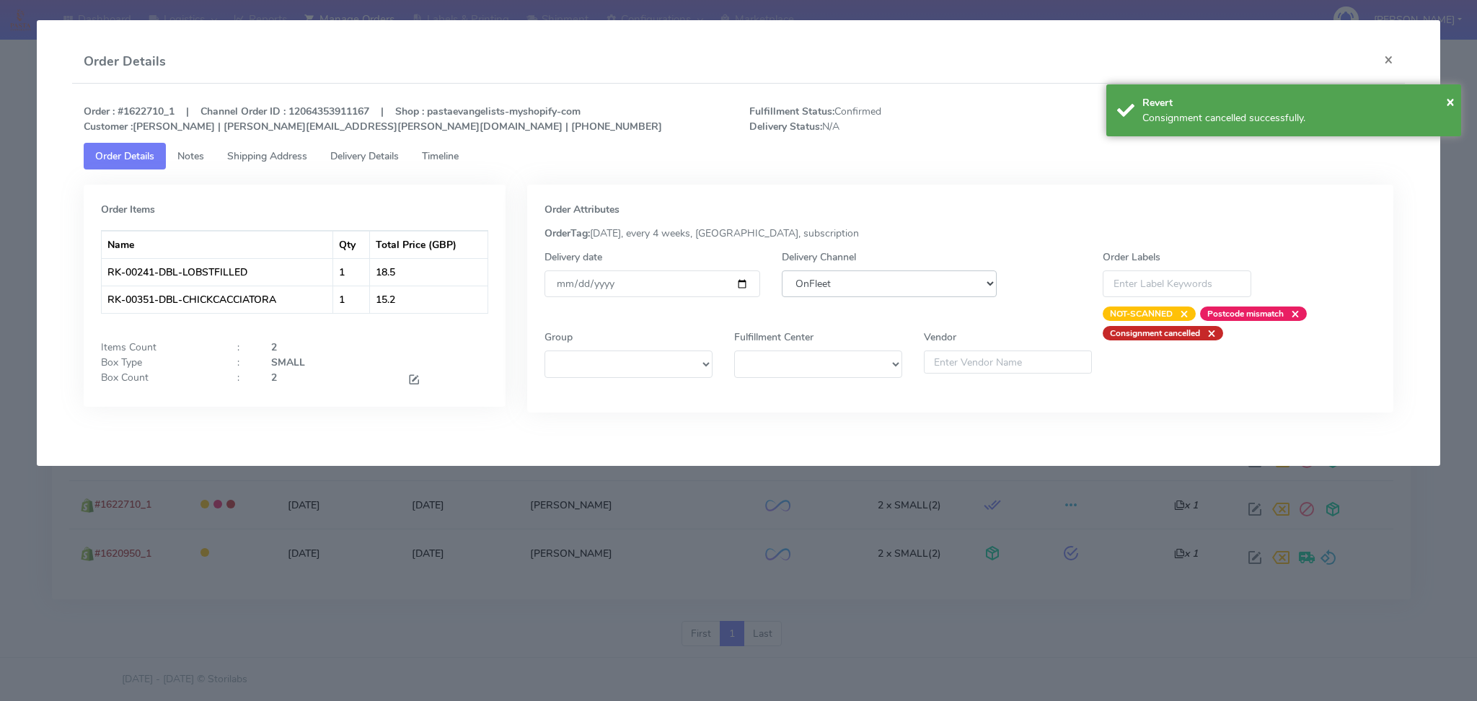
click at [941, 287] on select "DHL OnFleet Royal Mail DPD Yodel MaxOptra Amazon Collection" at bounding box center [890, 283] width 216 height 27
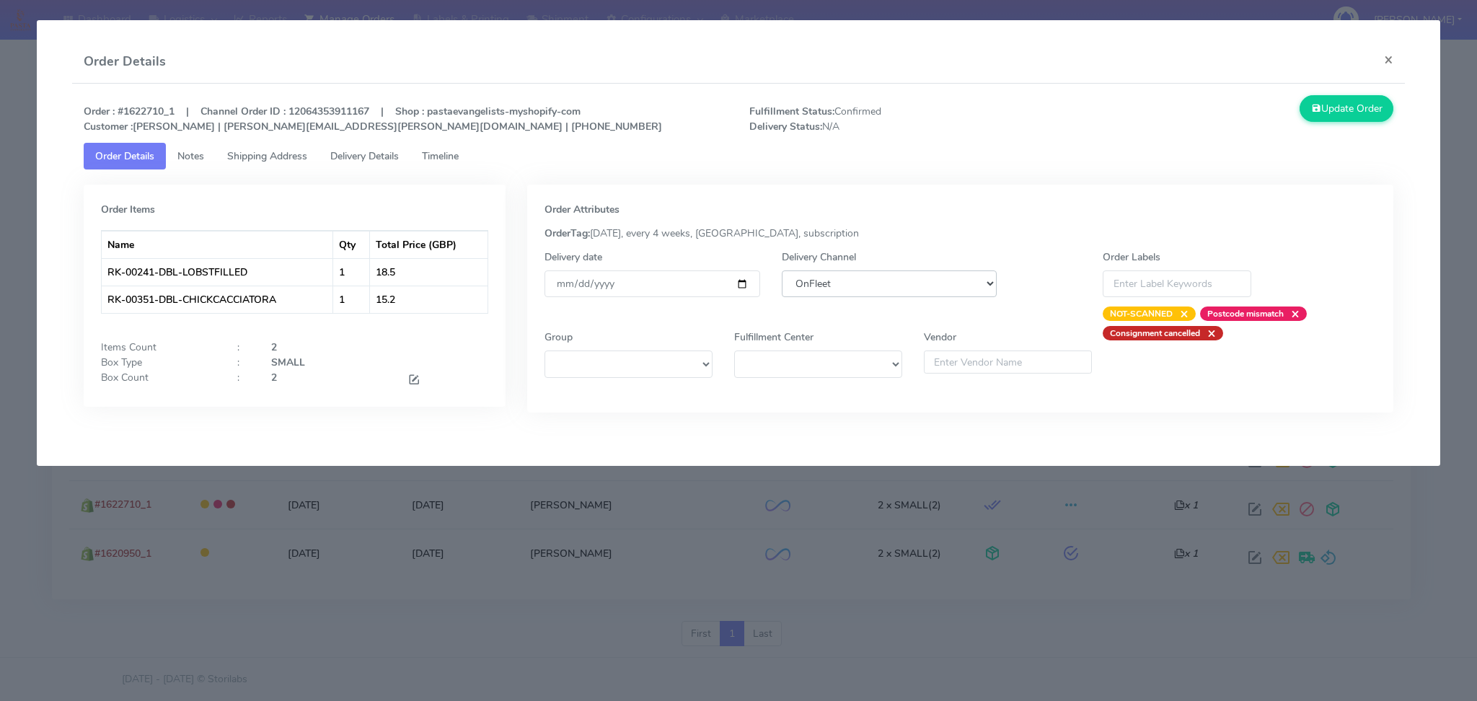
select select "5"
click at [782, 270] on select "DHL OnFleet Royal Mail DPD Yodel MaxOptra Amazon Collection" at bounding box center [890, 283] width 216 height 27
click at [1342, 103] on button "Update Order" at bounding box center [1347, 108] width 94 height 27
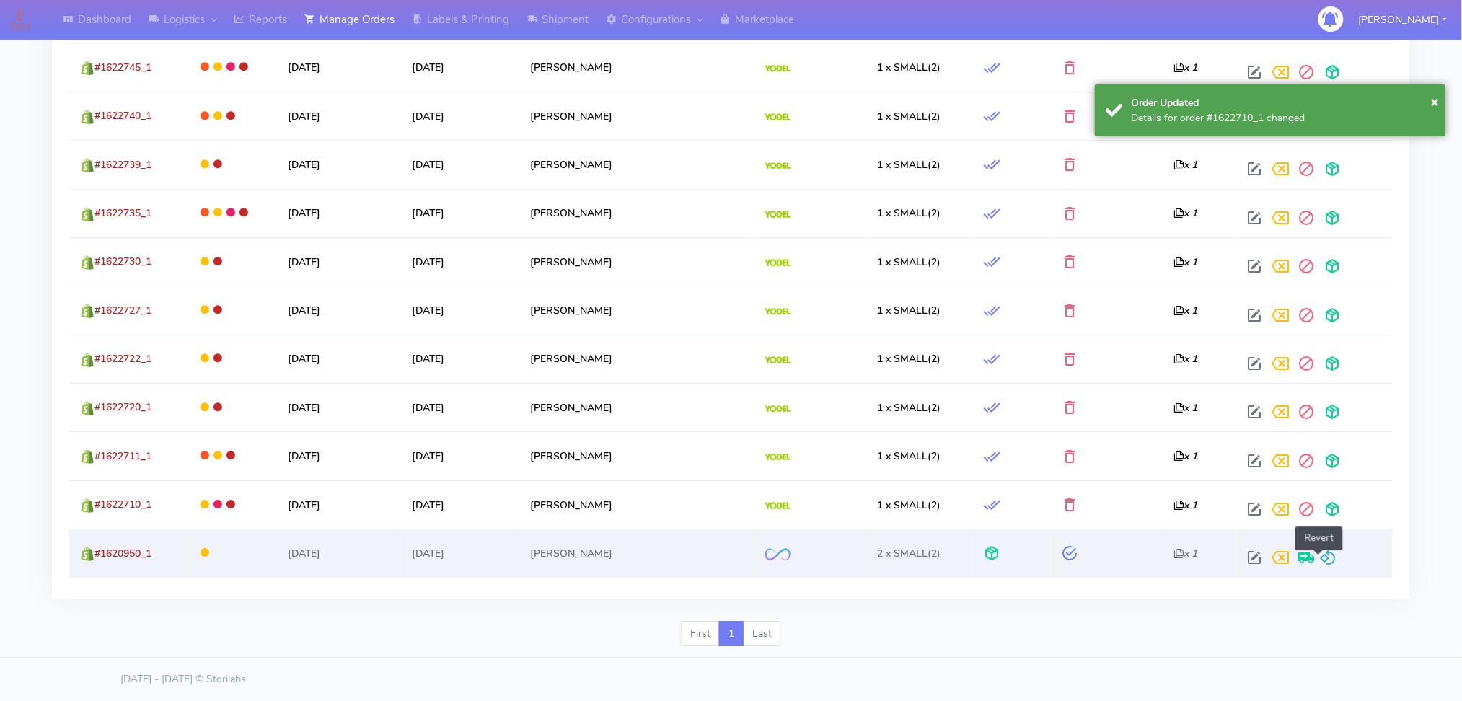
click at [1328, 558] on div "Revert" at bounding box center [1311, 558] width 140 height 26
click at [1321, 560] on span at bounding box center [1327, 561] width 17 height 14
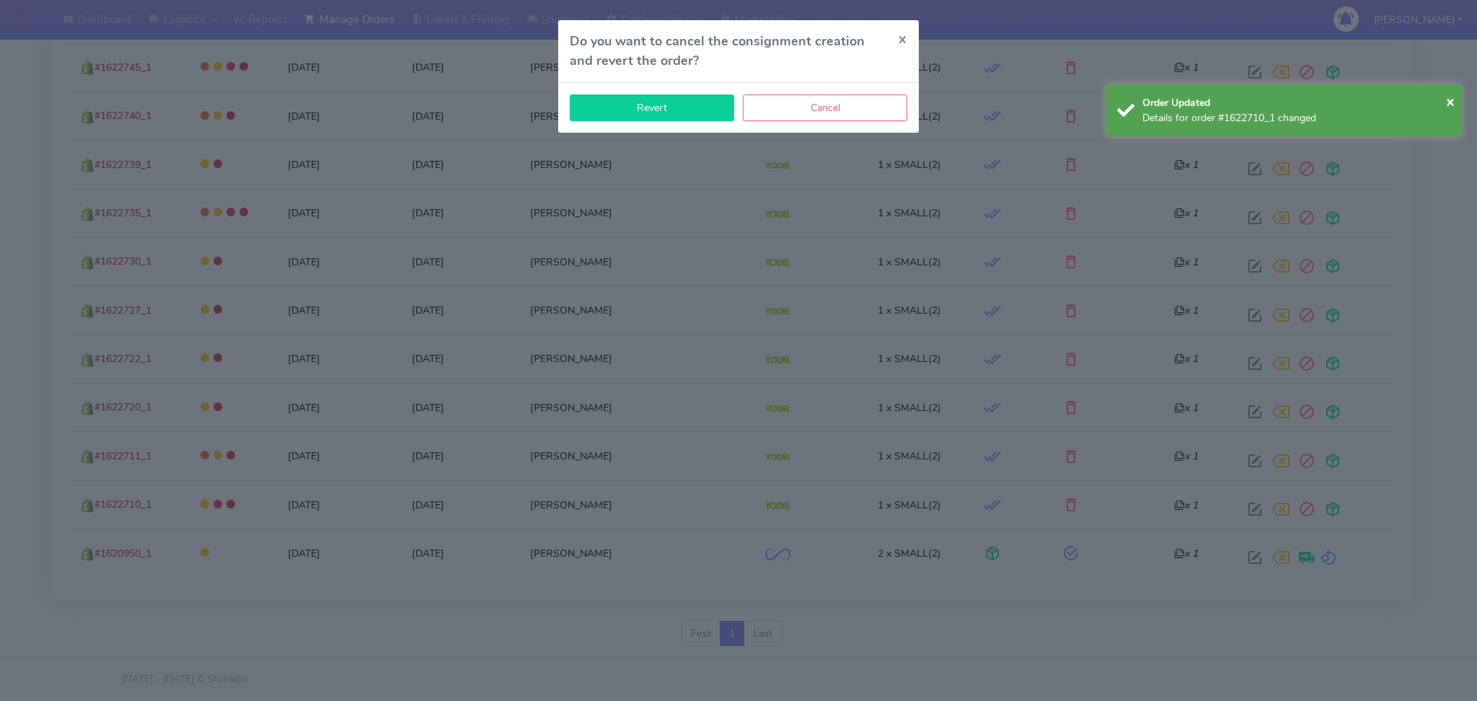
click at [687, 105] on button "Revert" at bounding box center [652, 107] width 164 height 27
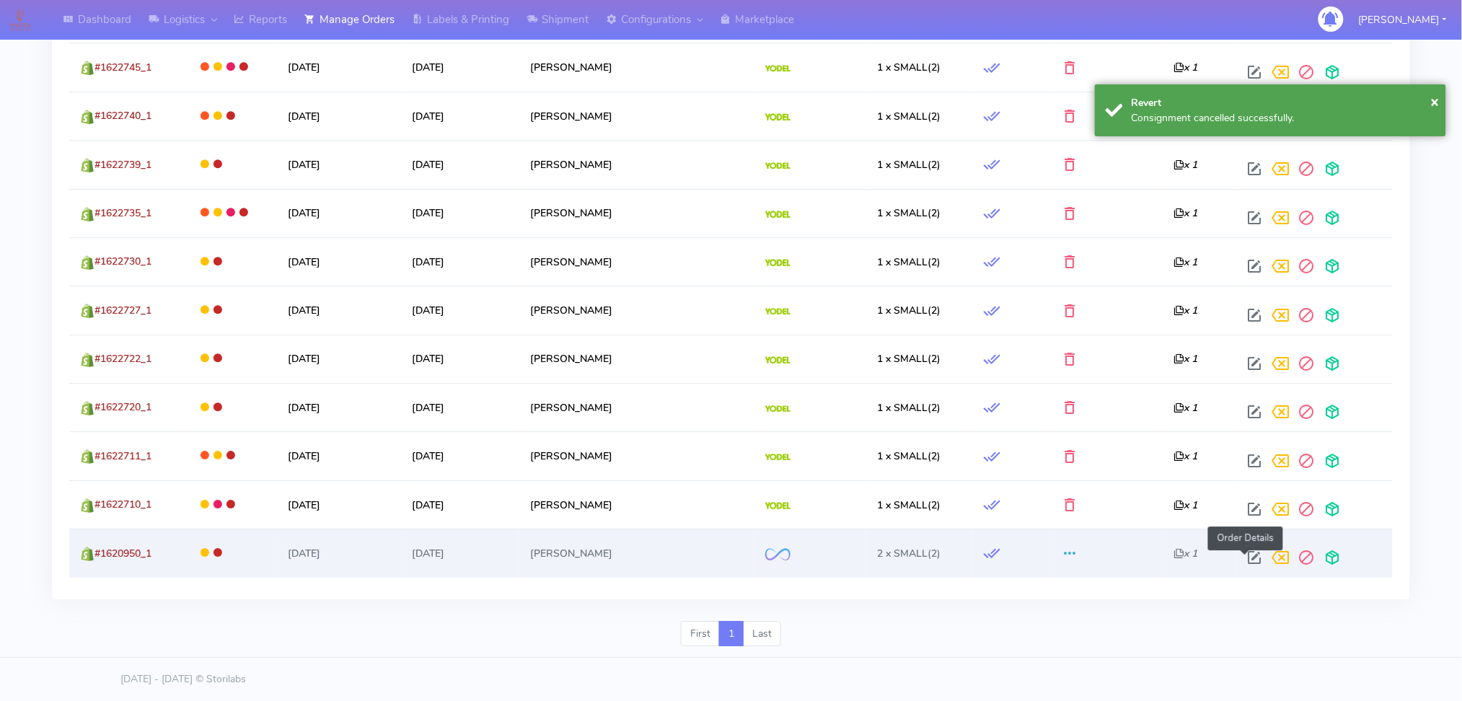
click at [1243, 560] on span at bounding box center [1254, 561] width 26 height 14
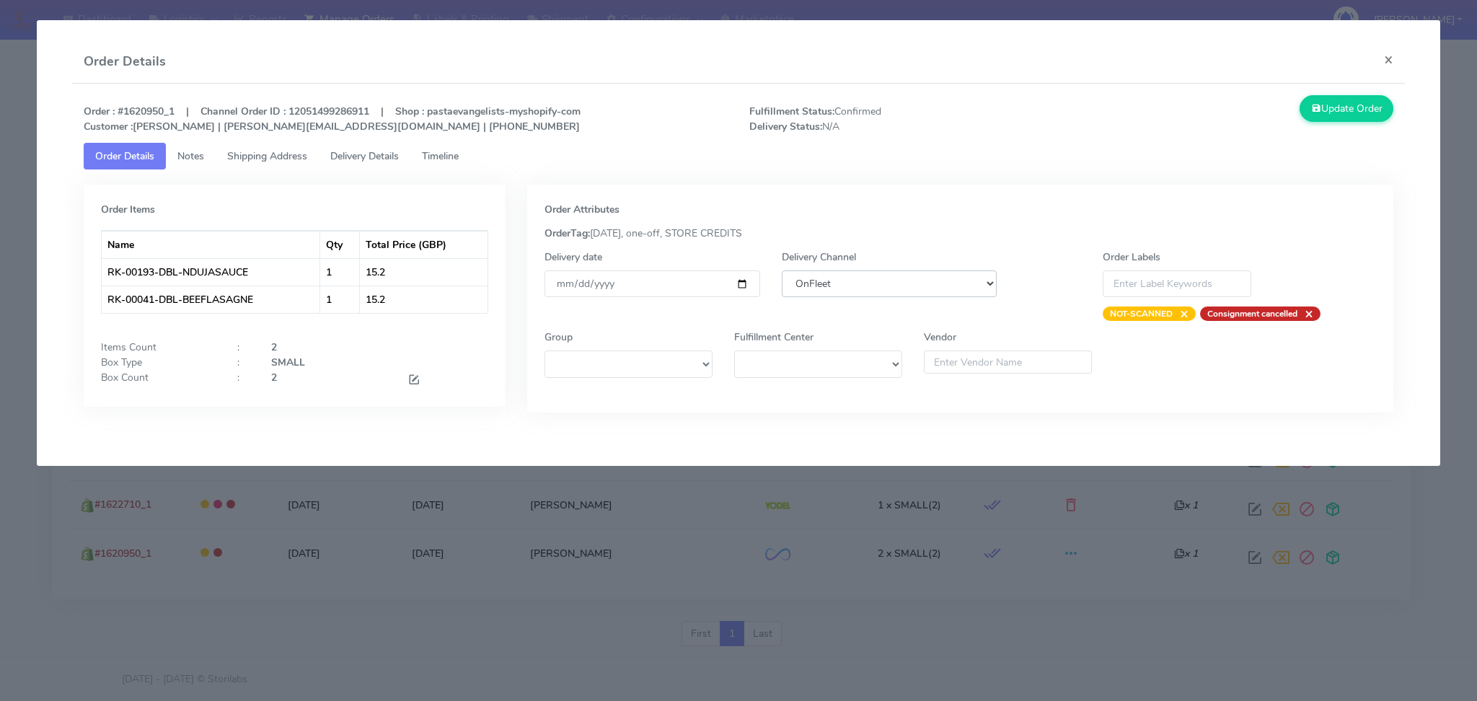
click at [859, 286] on select "DHL OnFleet Royal Mail DPD Yodel MaxOptra Amazon Collection" at bounding box center [890, 283] width 216 height 27
select select "5"
click at [782, 270] on select "DHL OnFleet Royal Mail DPD Yodel MaxOptra Amazon Collection" at bounding box center [890, 283] width 216 height 27
click at [1325, 108] on button "Update Order" at bounding box center [1347, 108] width 94 height 27
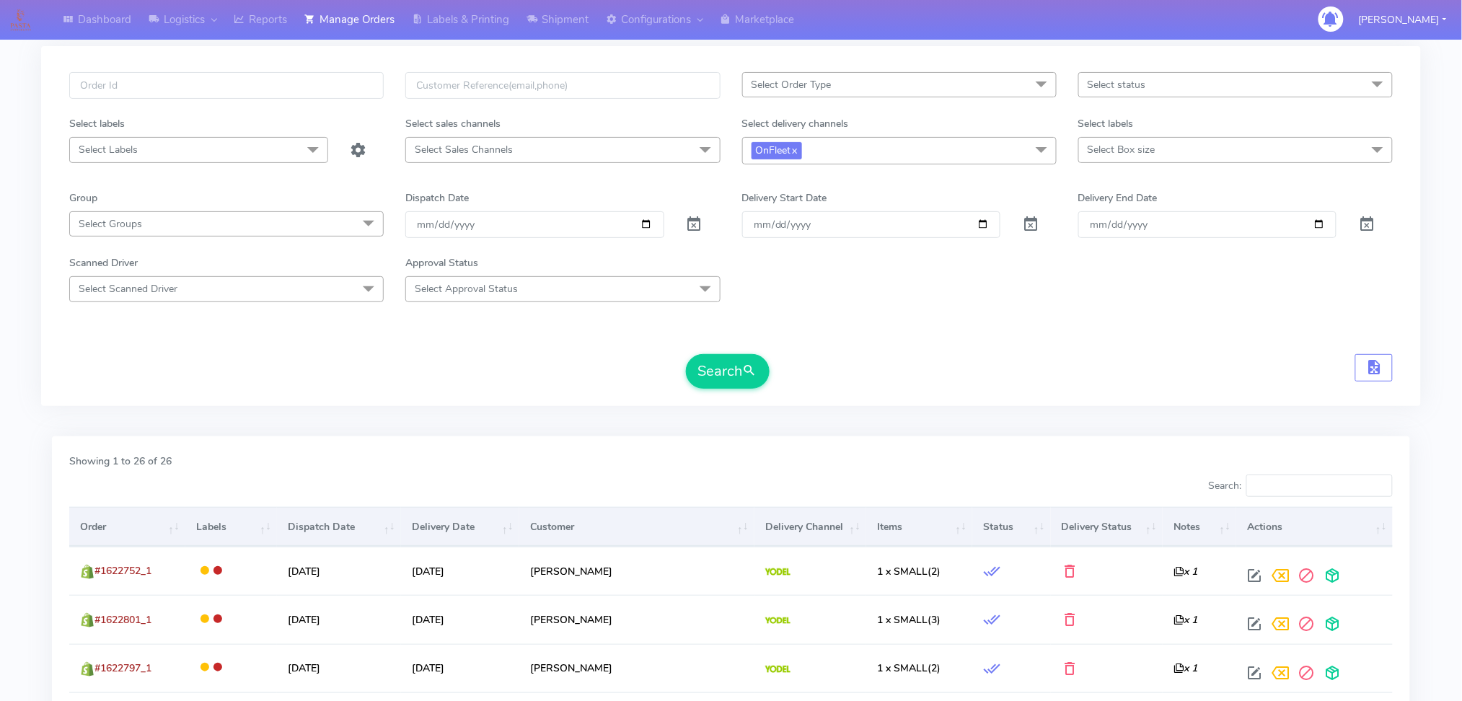
scroll to position [0, 0]
